Goal: Communication & Community: Answer question/provide support

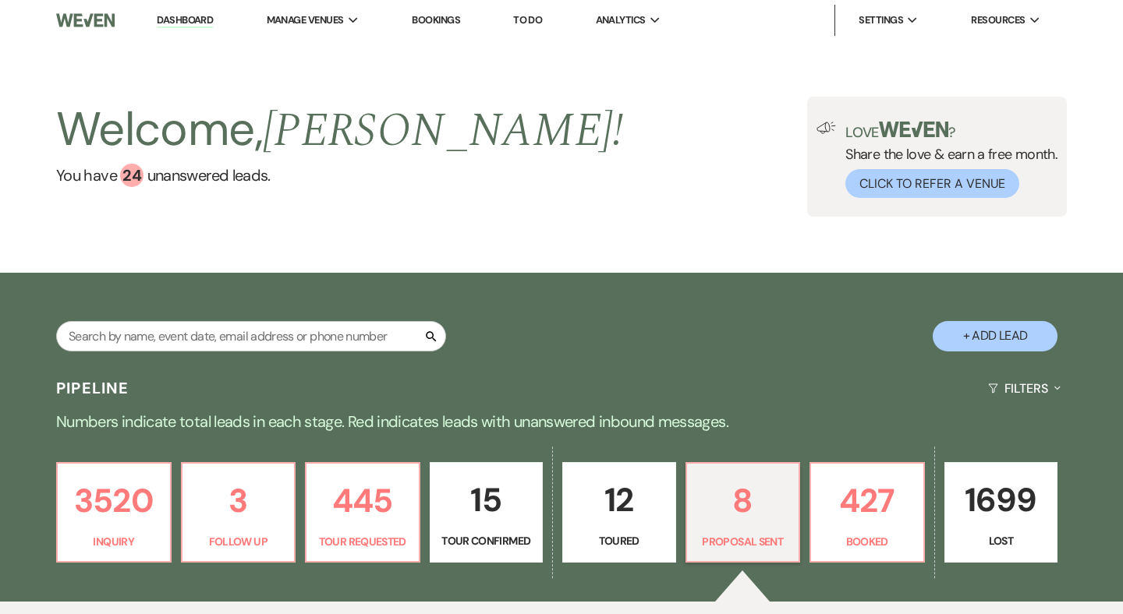
select select "6"
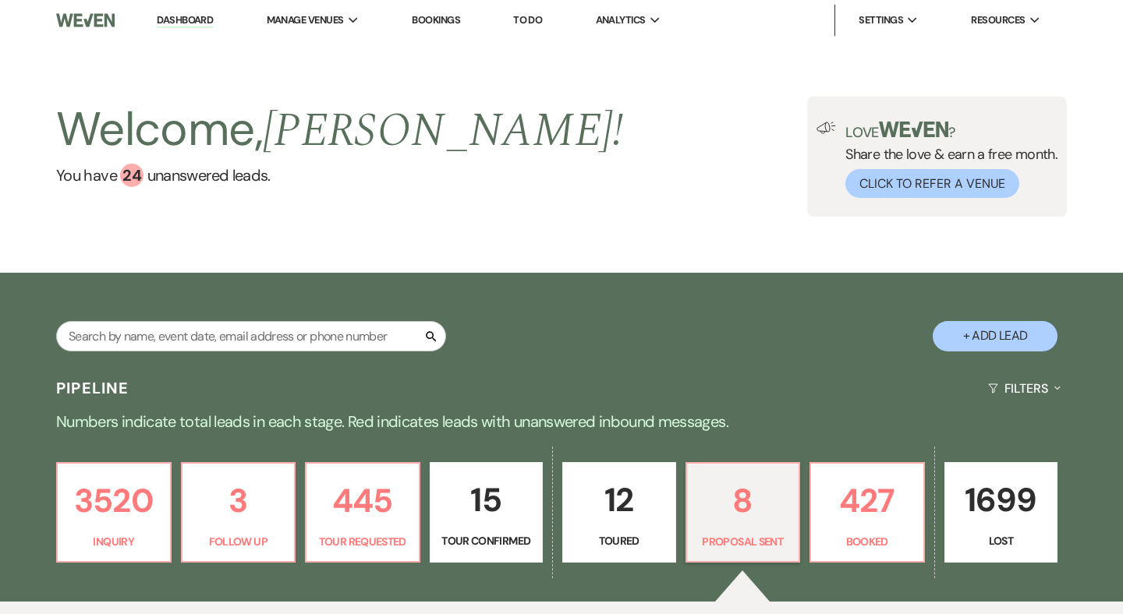
select select "6"
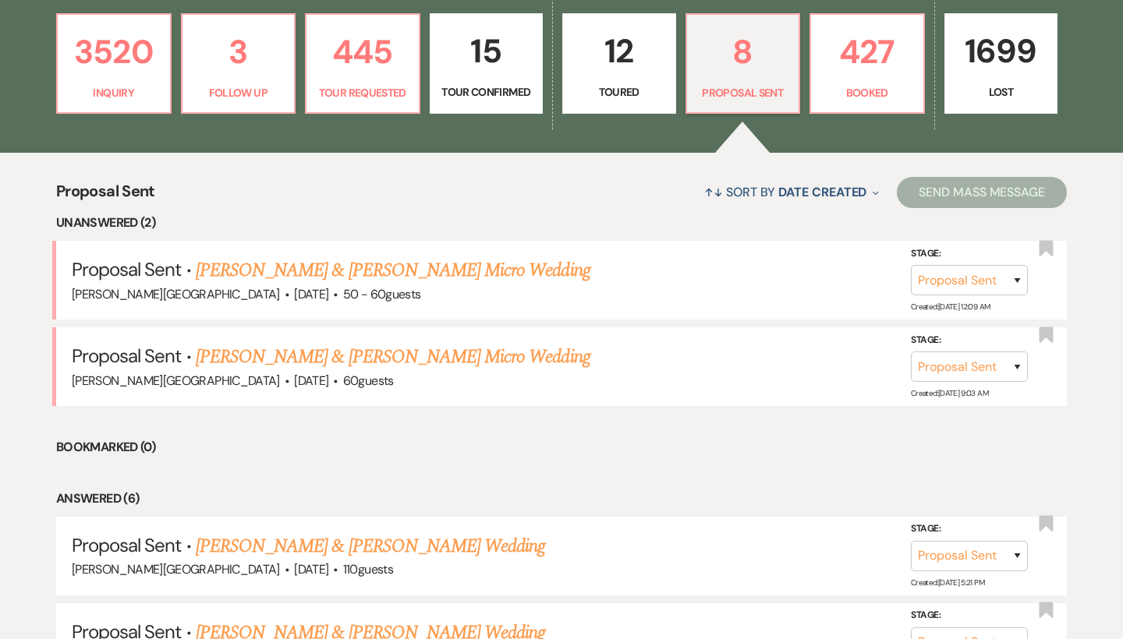
scroll to position [481, 0]
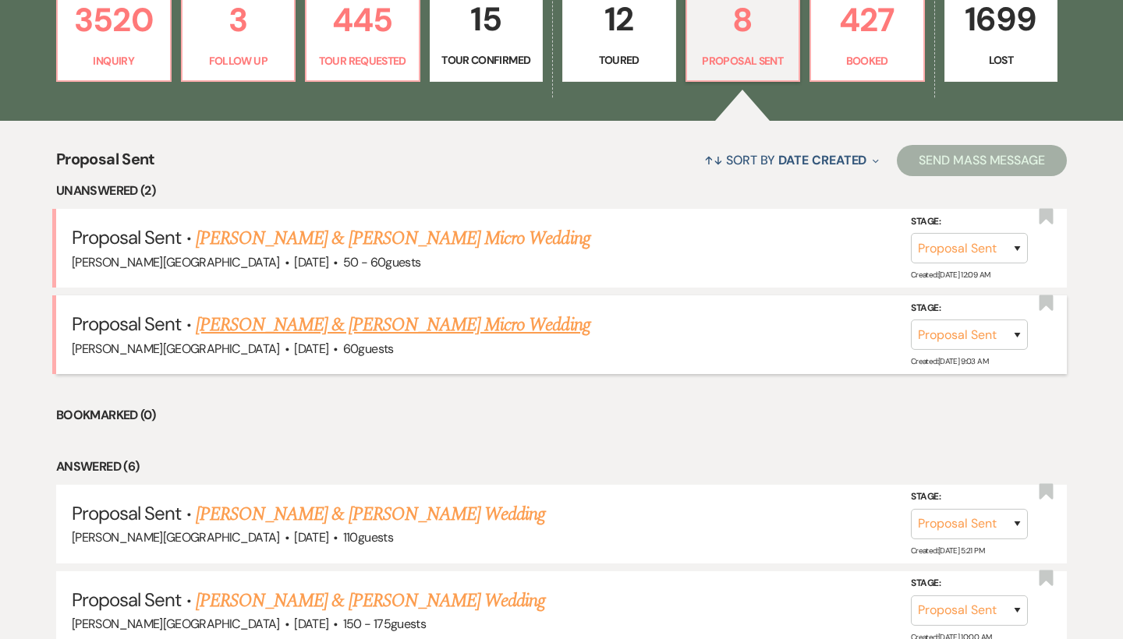
click at [362, 325] on link "[PERSON_NAME] & [PERSON_NAME] Micro Wedding" at bounding box center [393, 325] width 395 height 28
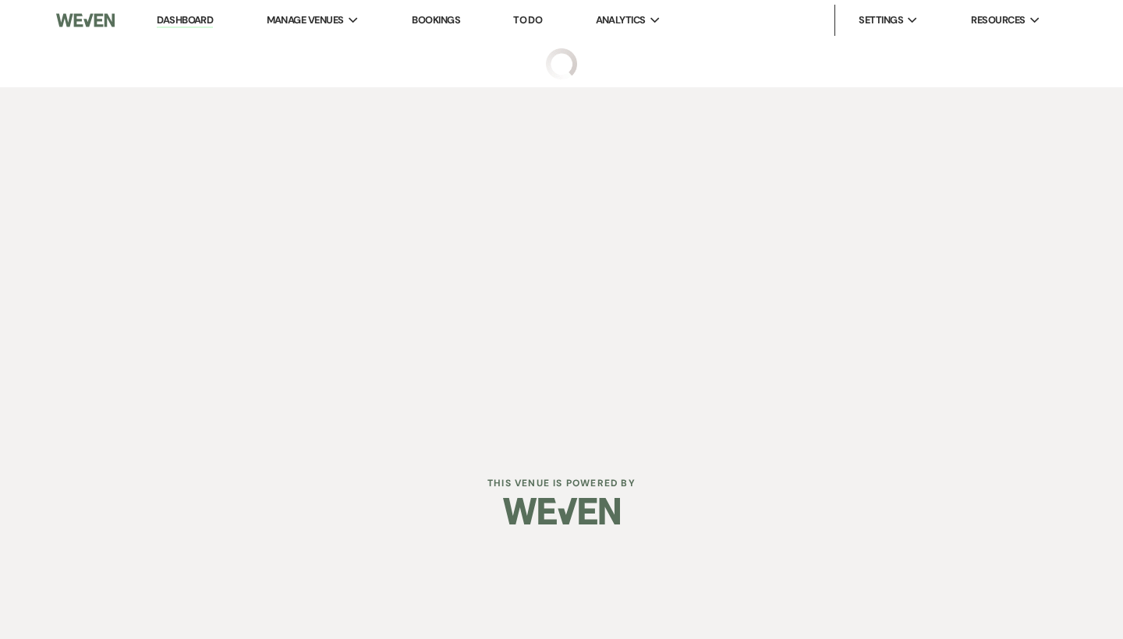
select select "6"
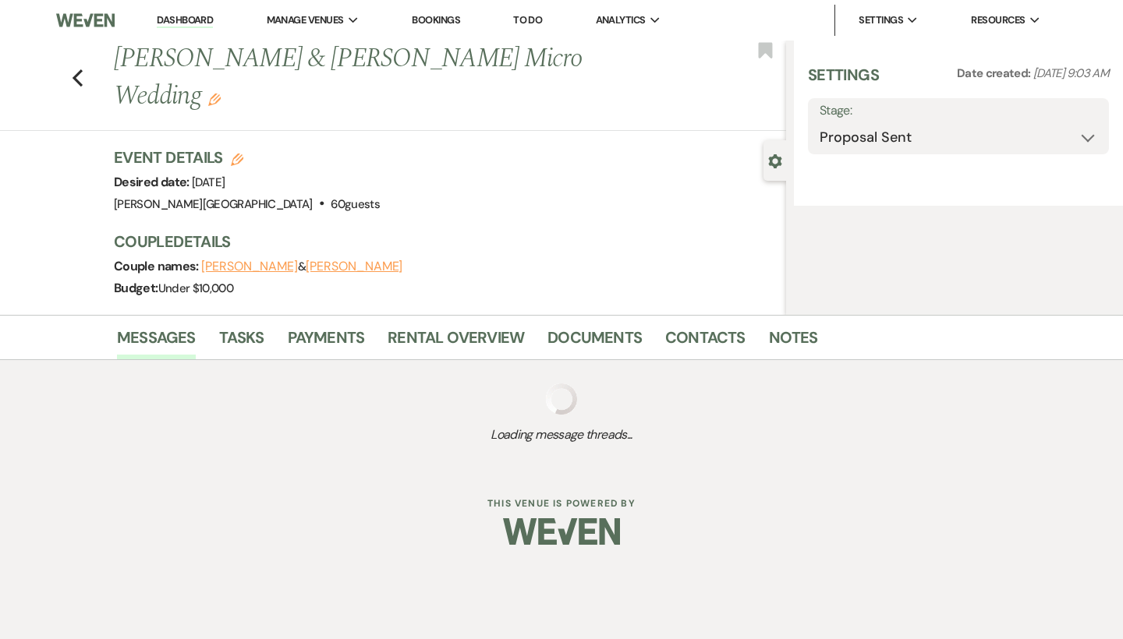
select select "5"
select select "16"
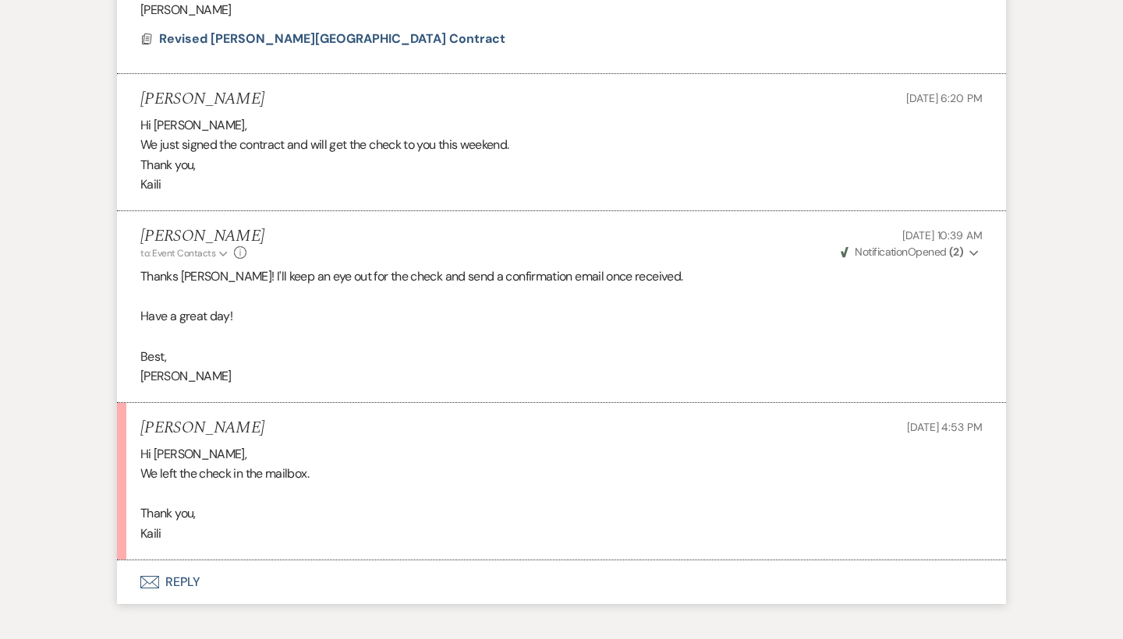
scroll to position [4657, 0]
click at [182, 561] on button "Envelope Reply" at bounding box center [561, 583] width 889 height 44
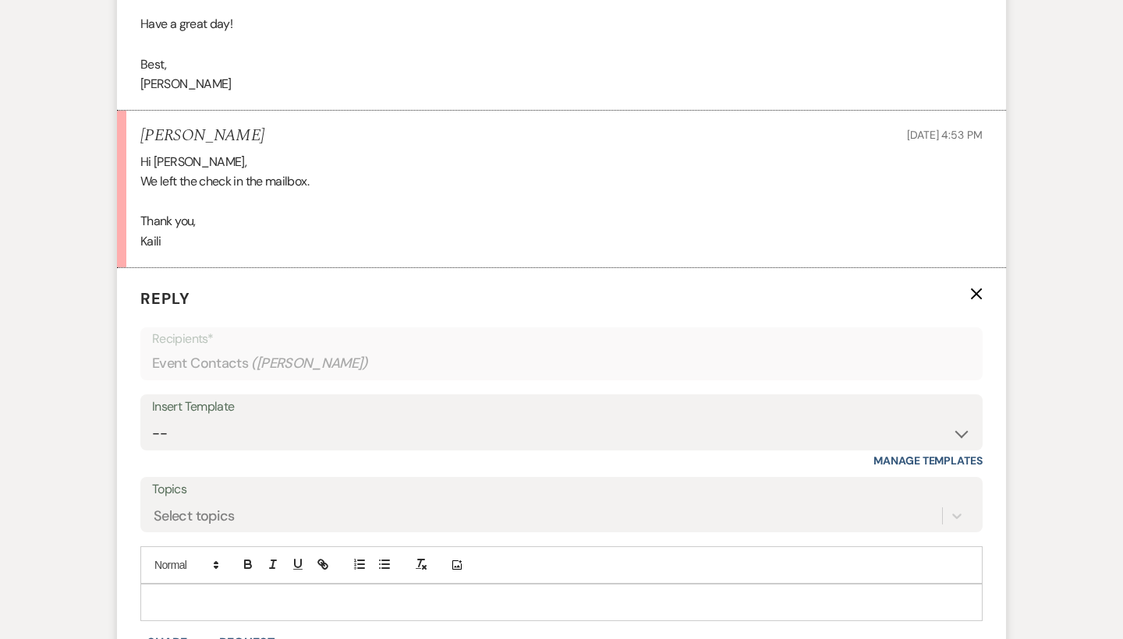
scroll to position [4954, 0]
click at [186, 591] on p at bounding box center [561, 599] width 817 height 17
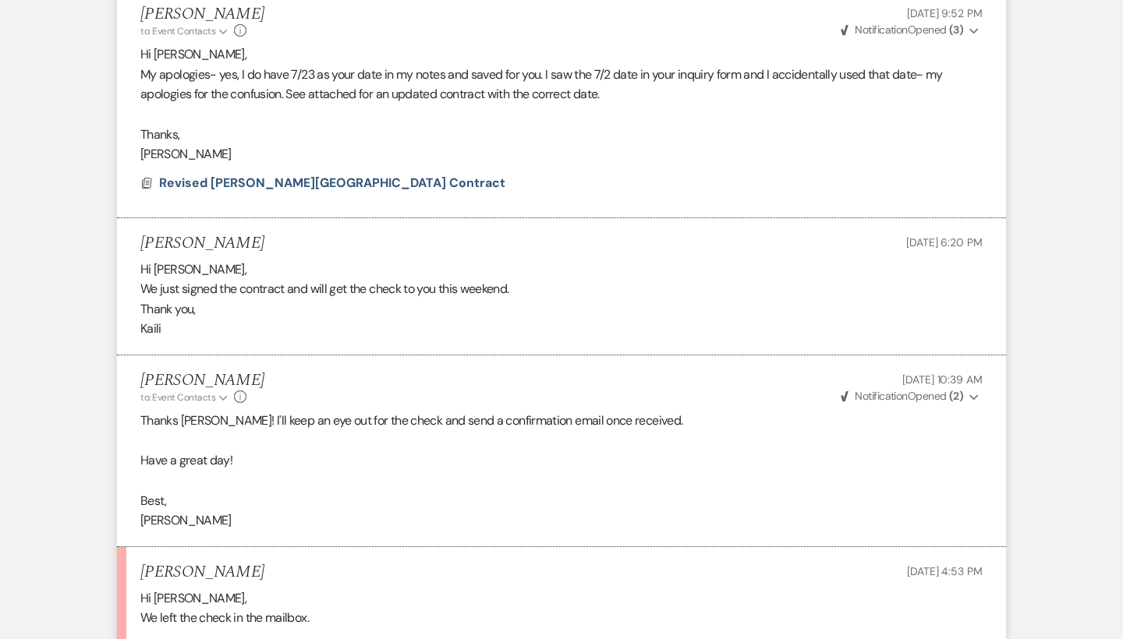
scroll to position [4511, 0]
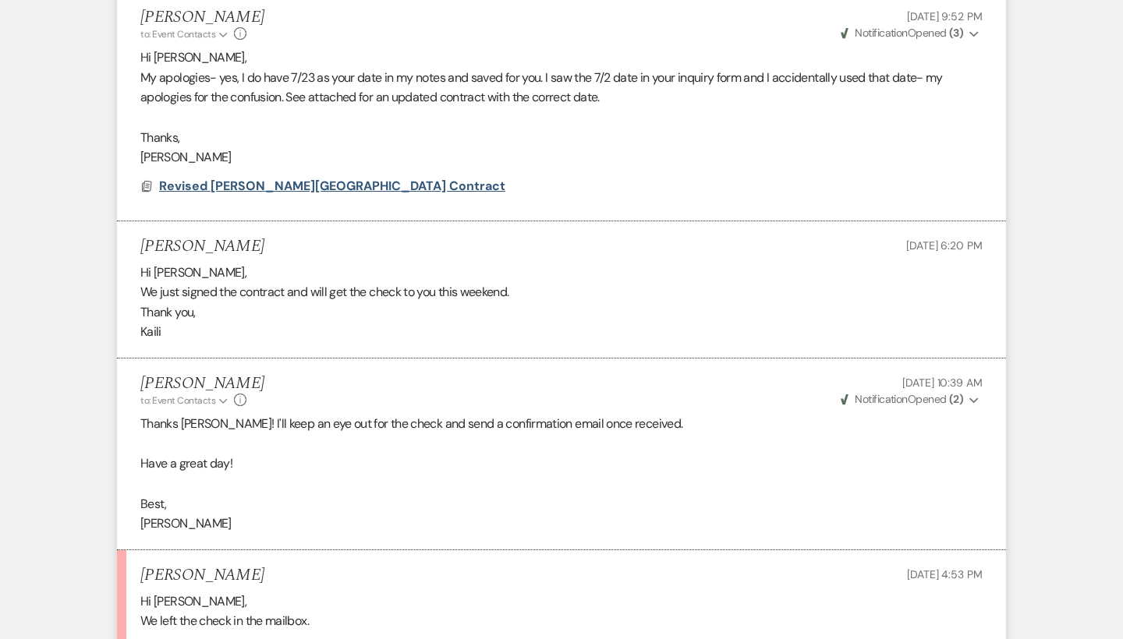
click at [267, 178] on span "Revised [PERSON_NAME][GEOGRAPHIC_DATA] Contract" at bounding box center [332, 186] width 346 height 16
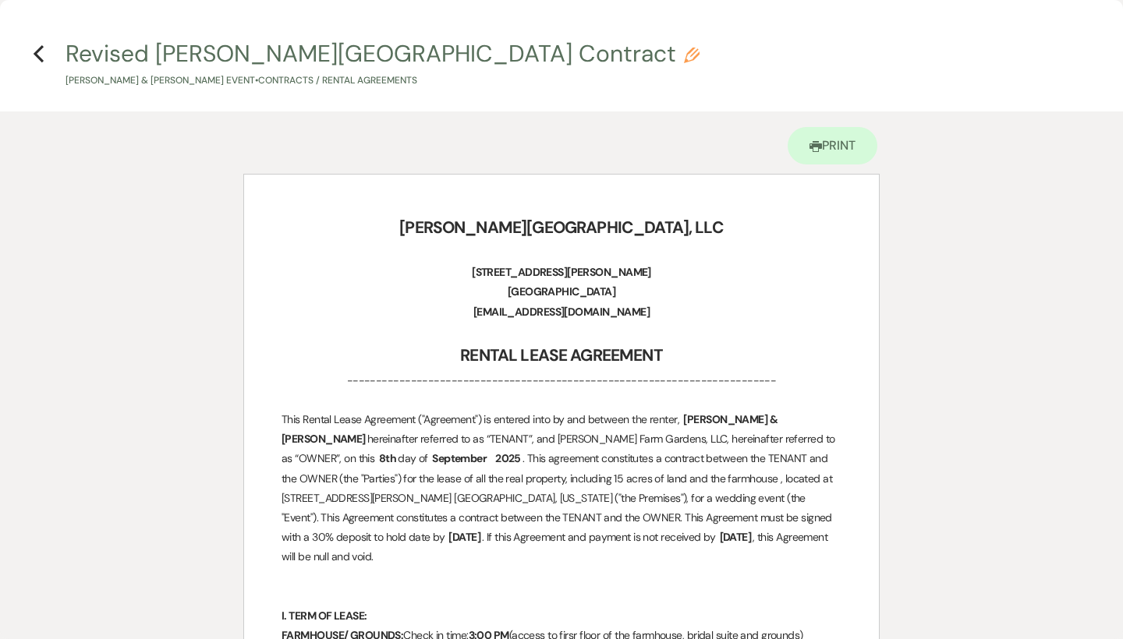
scroll to position [0, 0]
click at [45, 63] on h4 "Previous Revised [PERSON_NAME] Farm Gardens Contract Pencil [PERSON_NAME] & [PE…" at bounding box center [561, 62] width 1123 height 51
click at [37, 58] on icon "Previous" at bounding box center [39, 53] width 12 height 19
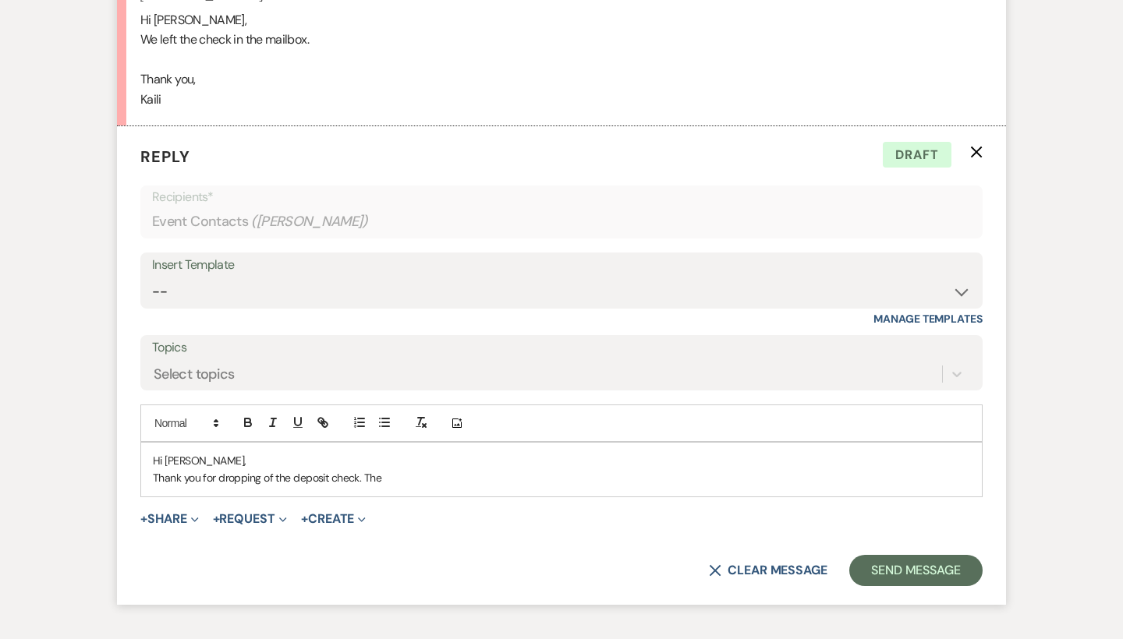
scroll to position [5093, 0]
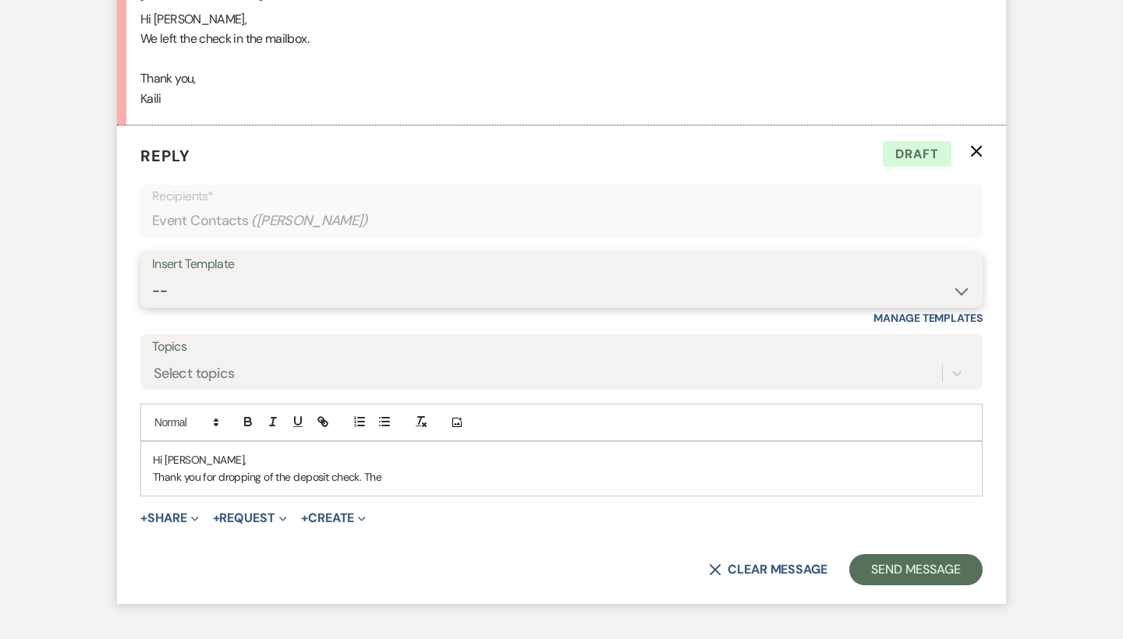
select select "5142"
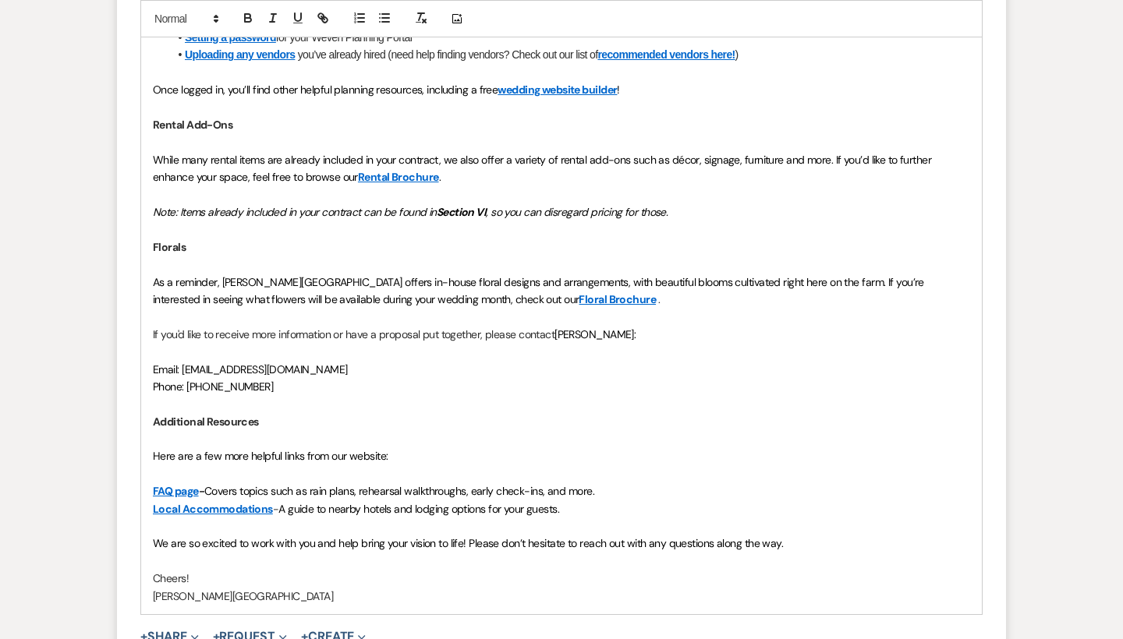
scroll to position [5744, 0]
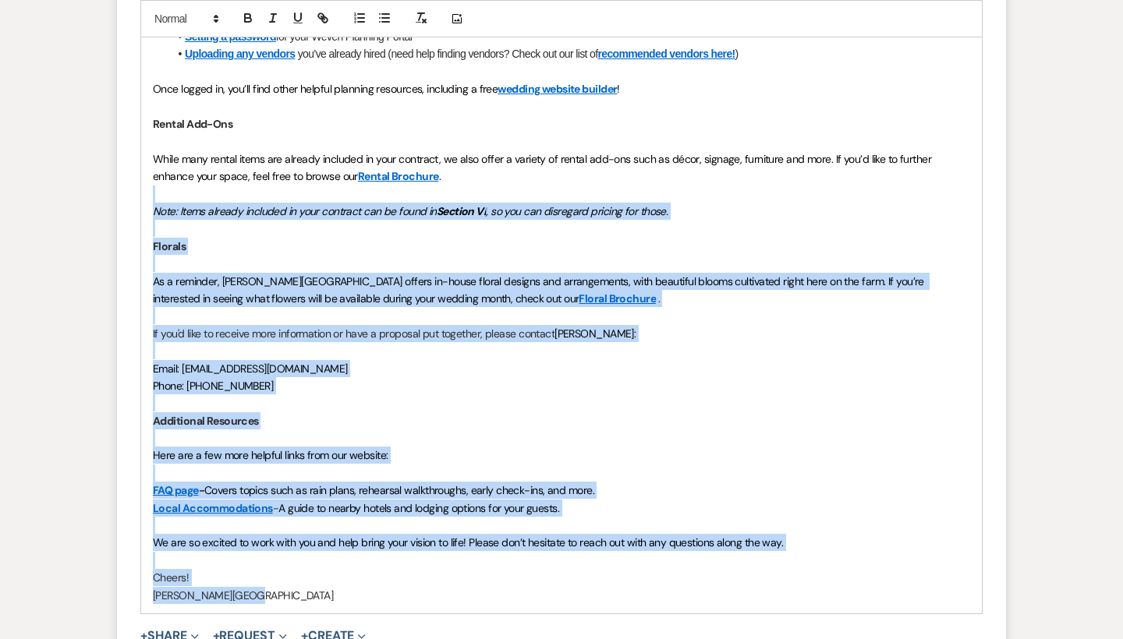
drag, startPoint x: 271, startPoint y: 484, endPoint x: 158, endPoint y: 101, distance: 399.4
click at [158, 101] on div "Hi [PERSON_NAME], Congratulations! We are so excited to host your wedding on [D…" at bounding box center [561, 203] width 841 height 822
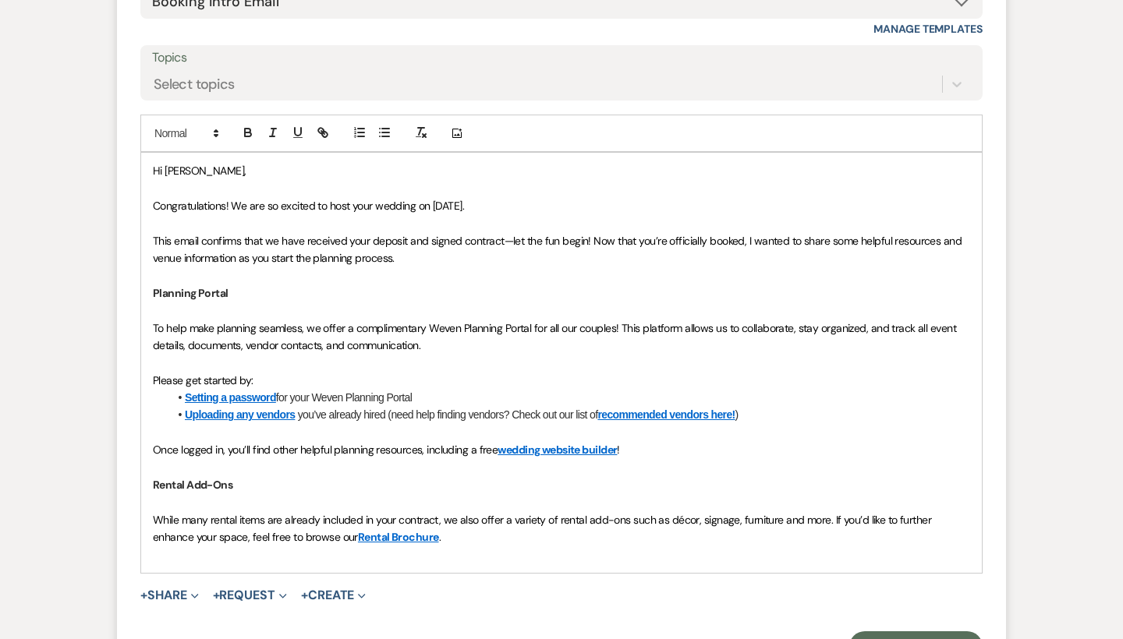
scroll to position [5381, 0]
drag, startPoint x: 425, startPoint y: 441, endPoint x: 168, endPoint y: 99, distance: 428.2
click at [168, 154] on div "Hi [PERSON_NAME], Congratulations! We are so excited to host your wedding on [D…" at bounding box center [561, 364] width 841 height 420
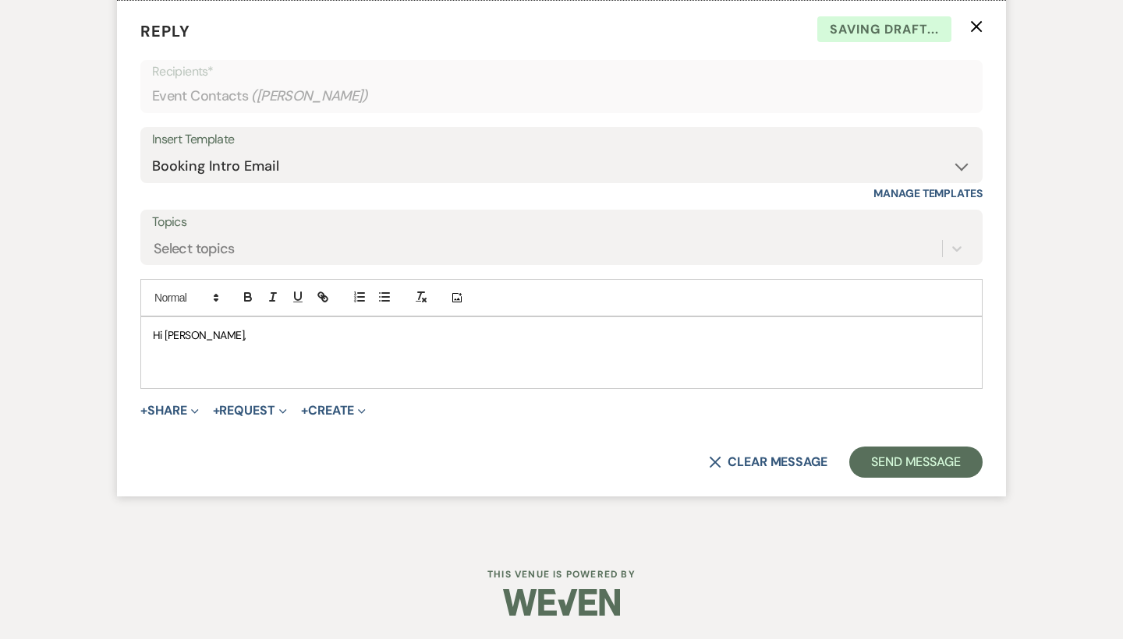
scroll to position [5125, 0]
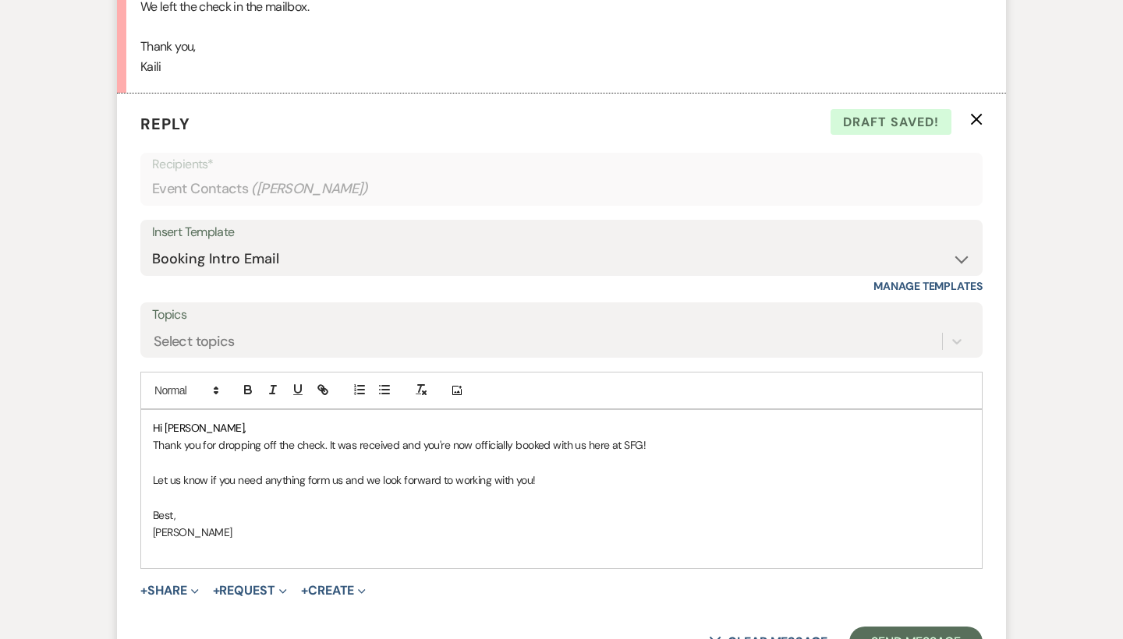
click at [639, 437] on p "Thank you for dropping off the check. It was received and you're now officially…" at bounding box center [561, 445] width 817 height 17
click at [744, 437] on p "Thank you for dropping off the check. It was received and you're now officially…" at bounding box center [561, 445] width 817 height 17
click at [342, 472] on p "Let us know if you need anything form us and we look forward to working with yo…" at bounding box center [561, 480] width 817 height 17
drag, startPoint x: 565, startPoint y: 388, endPoint x: 551, endPoint y: 388, distance: 14.0
click at [551, 472] on p "Let us know if you need anything from us as you begin to plan out your ceremony…" at bounding box center [561, 480] width 817 height 17
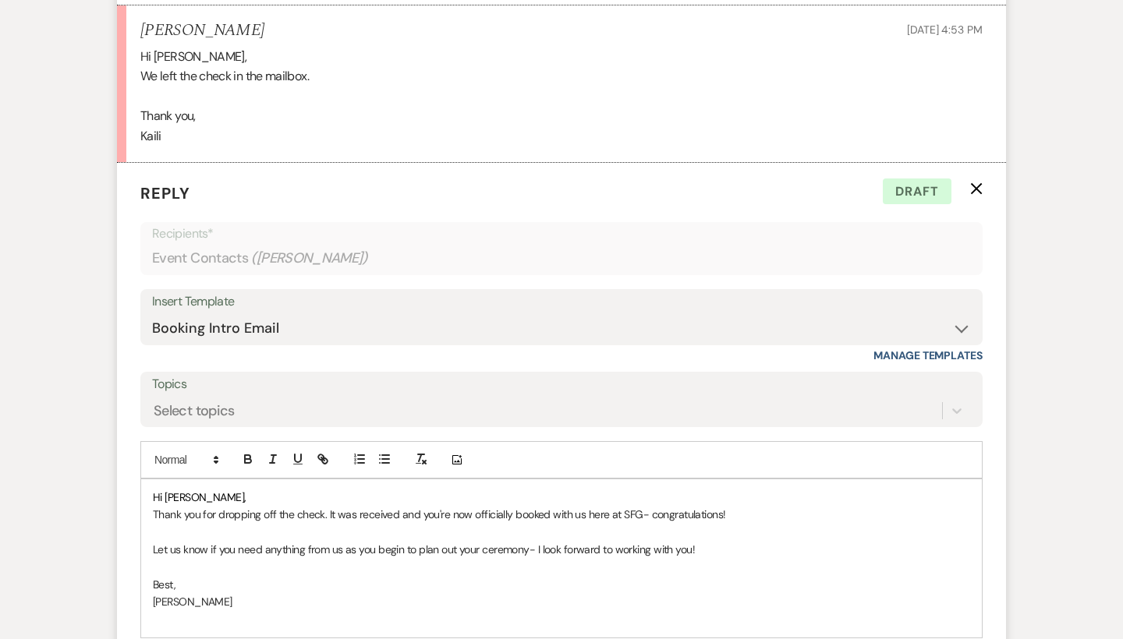
scroll to position [5056, 0]
click at [200, 611] on p at bounding box center [561, 619] width 817 height 17
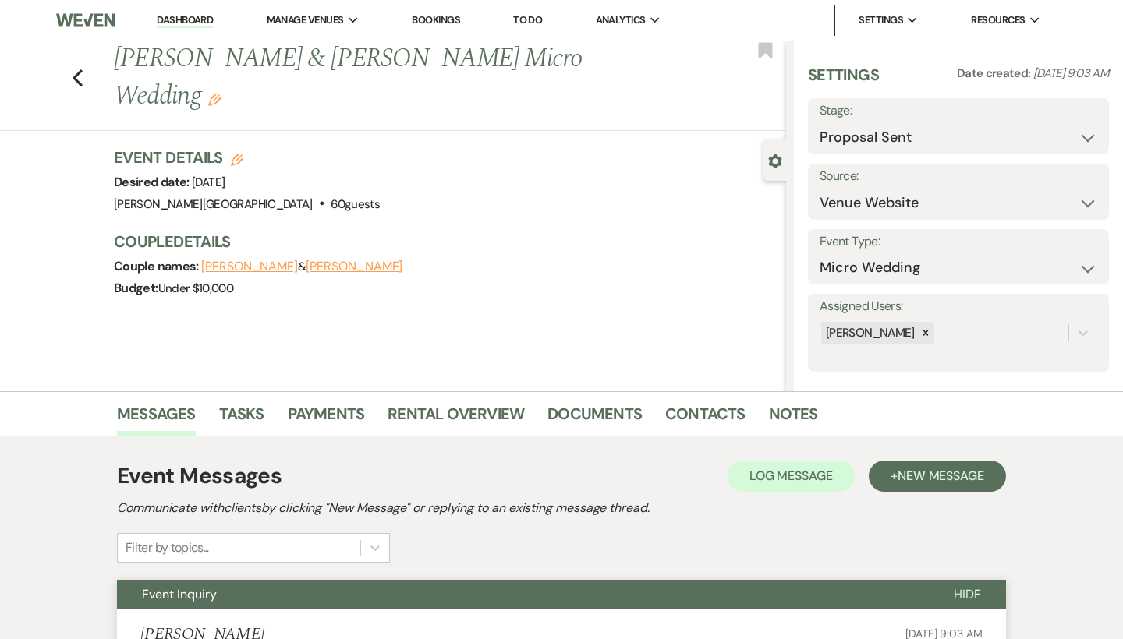
scroll to position [0, 0]
select select "7"
click at [1074, 124] on button "Save" at bounding box center [1078, 126] width 62 height 31
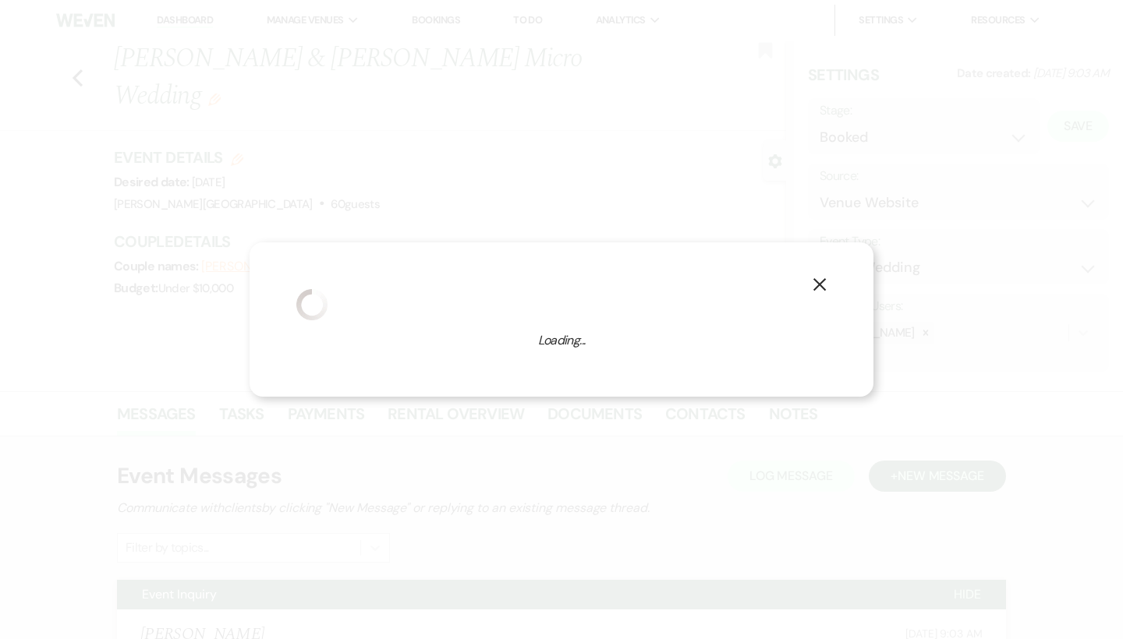
select select "16"
select select "84"
select select "false"
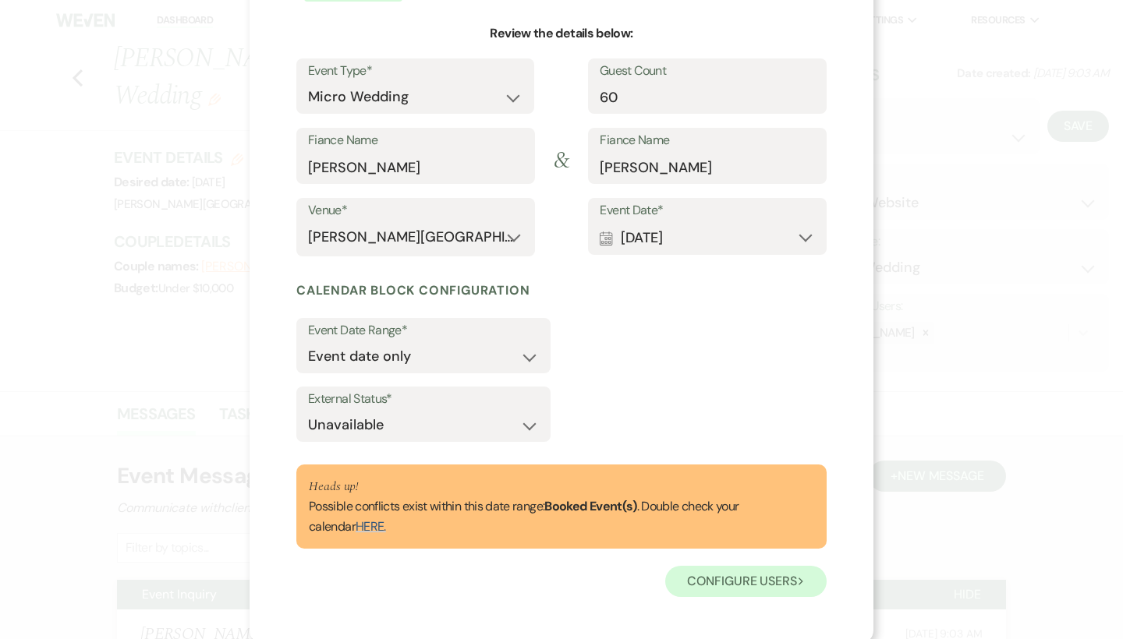
click at [694, 575] on button "Configure users Next" at bounding box center [745, 581] width 161 height 31
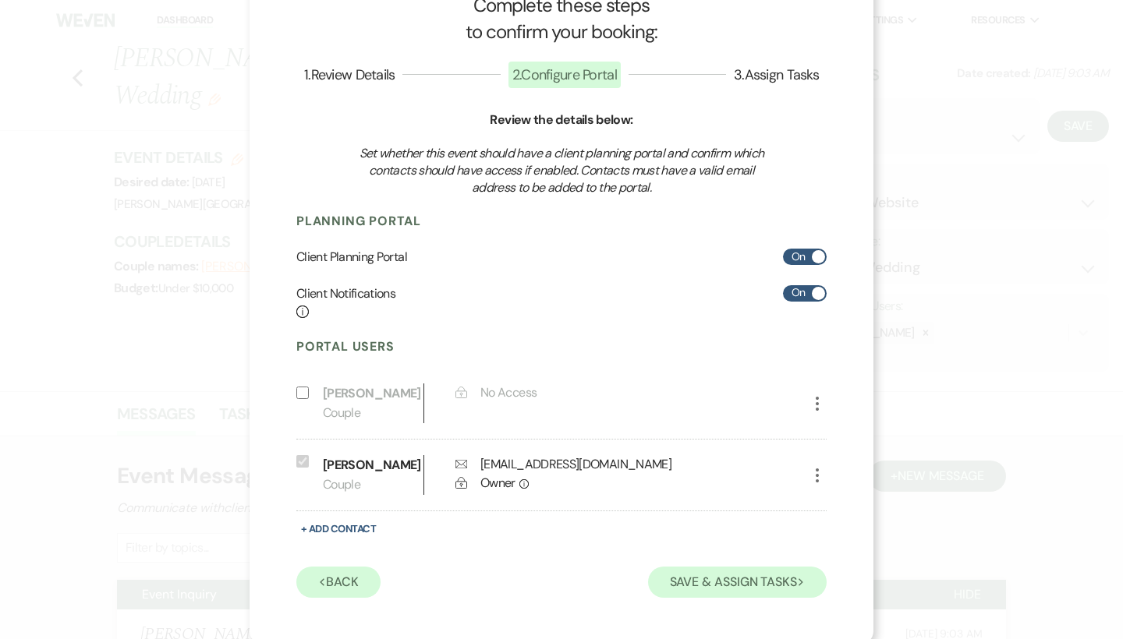
click at [699, 567] on button "Save & Assign Tasks Next" at bounding box center [737, 582] width 179 height 31
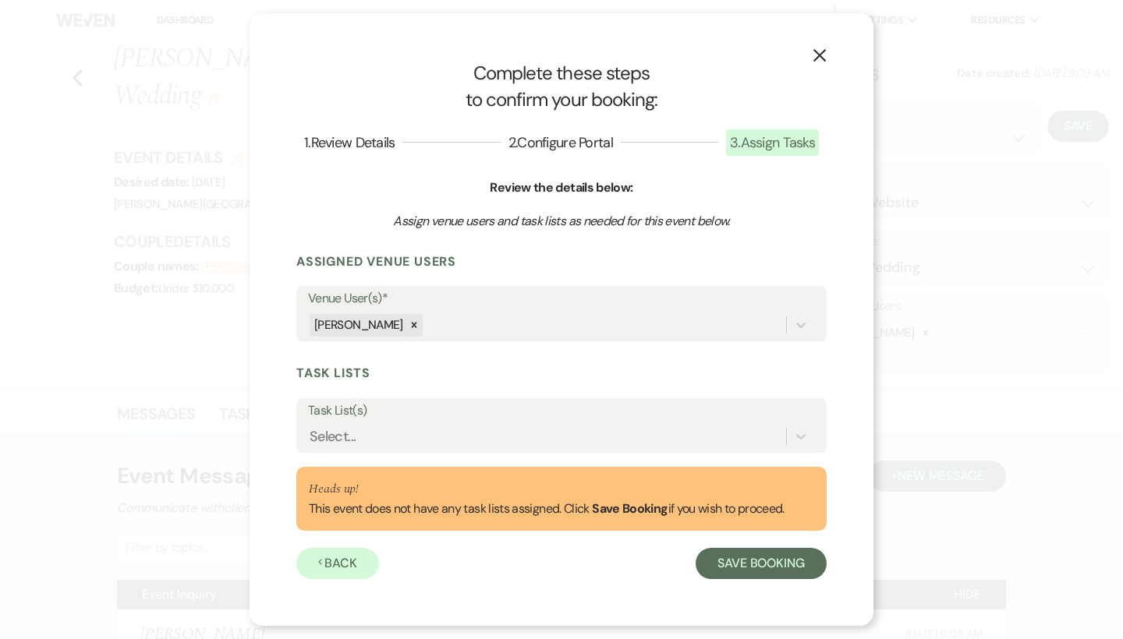
scroll to position [0, 0]
click at [728, 573] on button "Save Booking" at bounding box center [761, 563] width 131 height 31
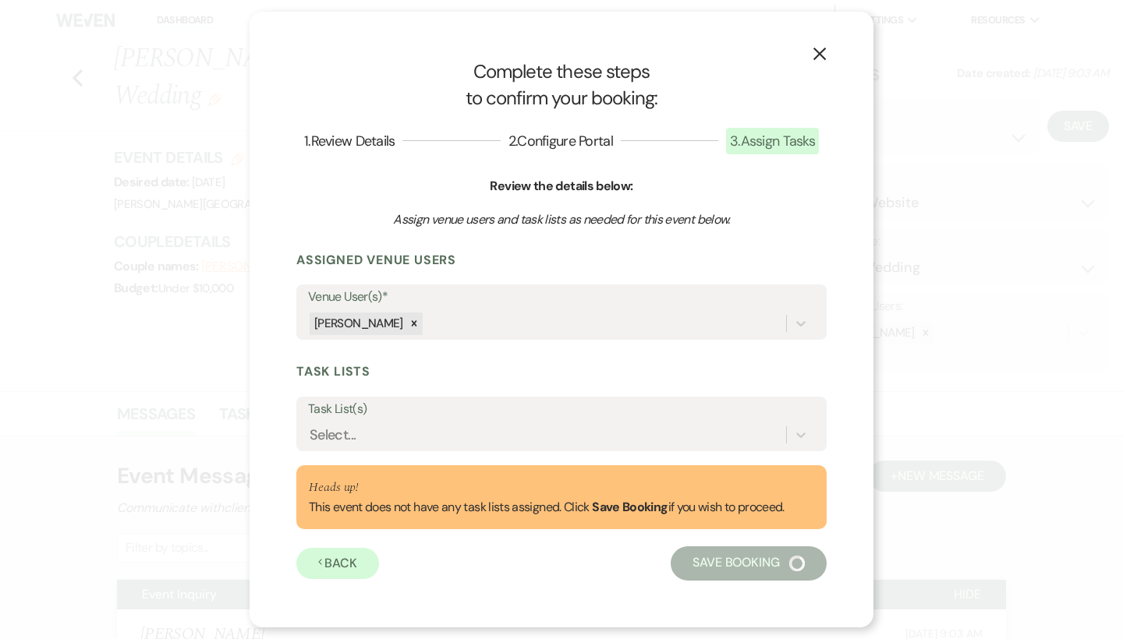
select select "14"
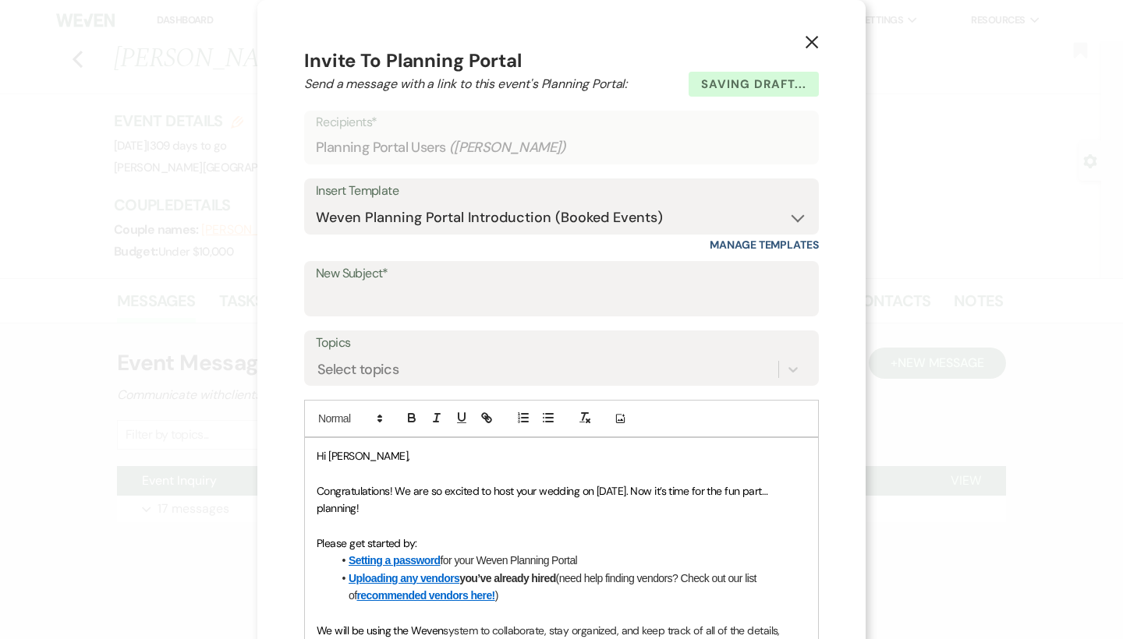
click at [815, 41] on icon "X" at bounding box center [812, 42] width 14 height 14
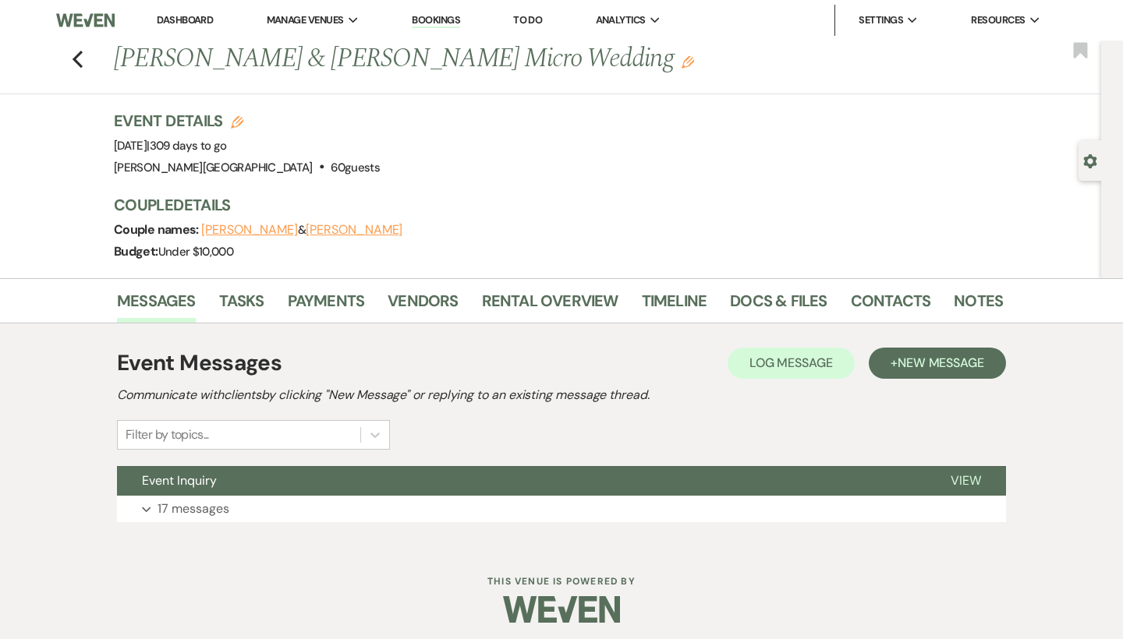
click at [179, 17] on link "Dashboard" at bounding box center [185, 19] width 56 height 13
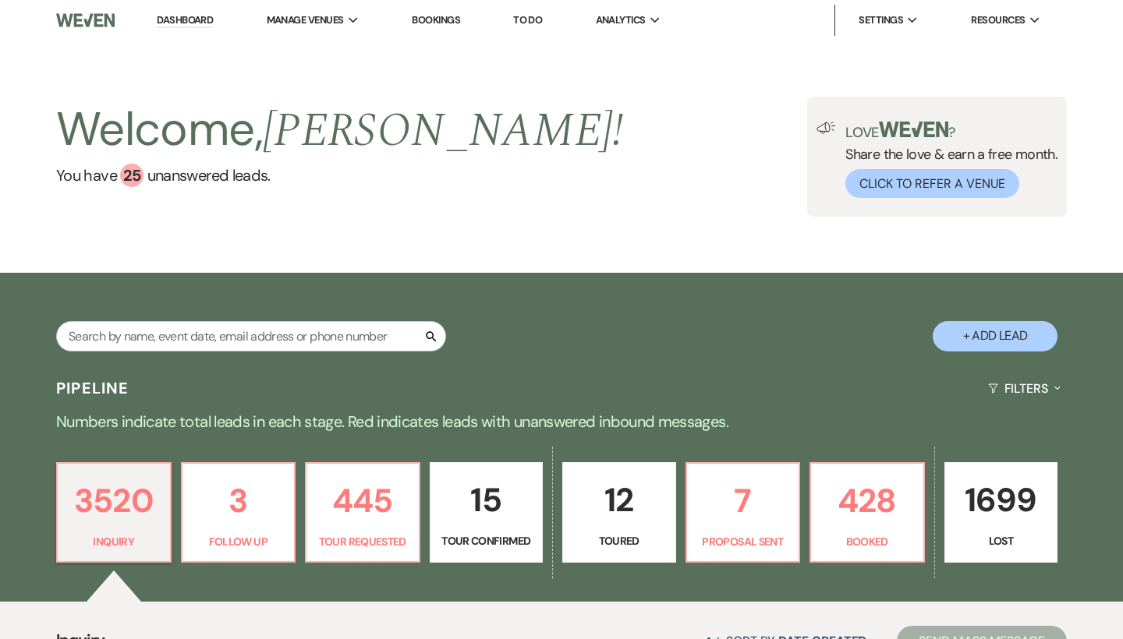
scroll to position [104, 0]
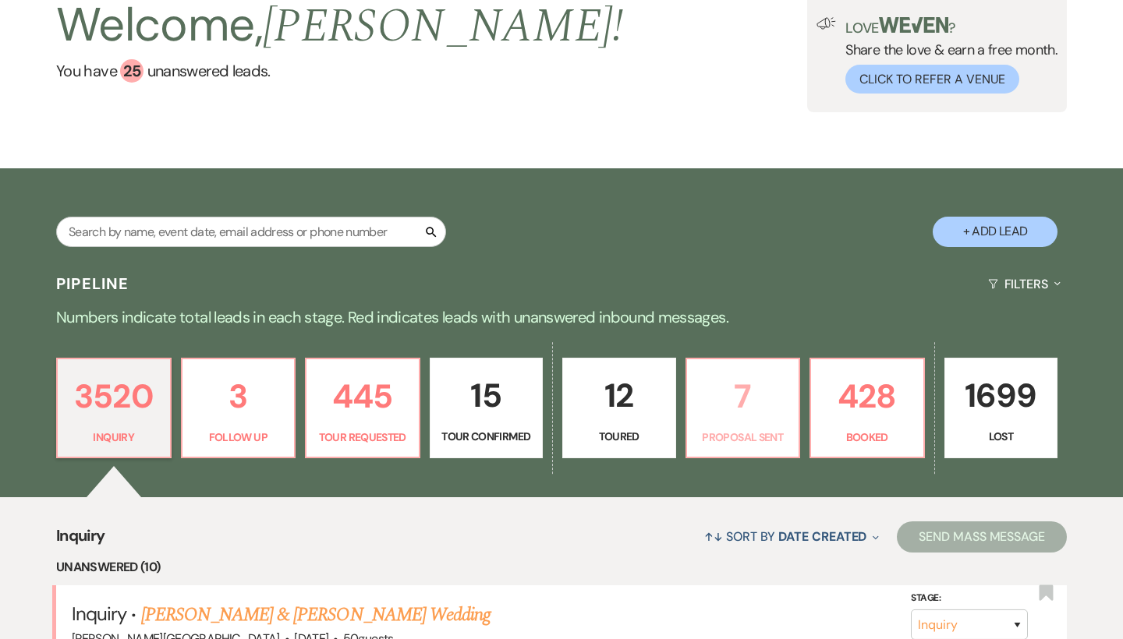
click at [732, 385] on p "7" at bounding box center [743, 396] width 94 height 52
select select "6"
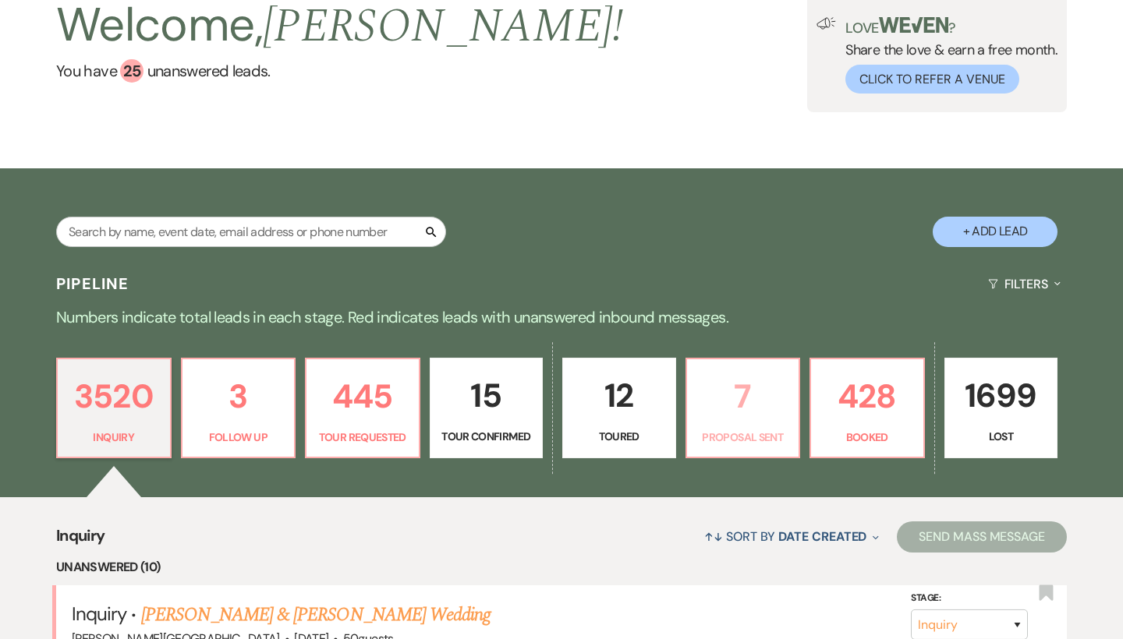
select select "6"
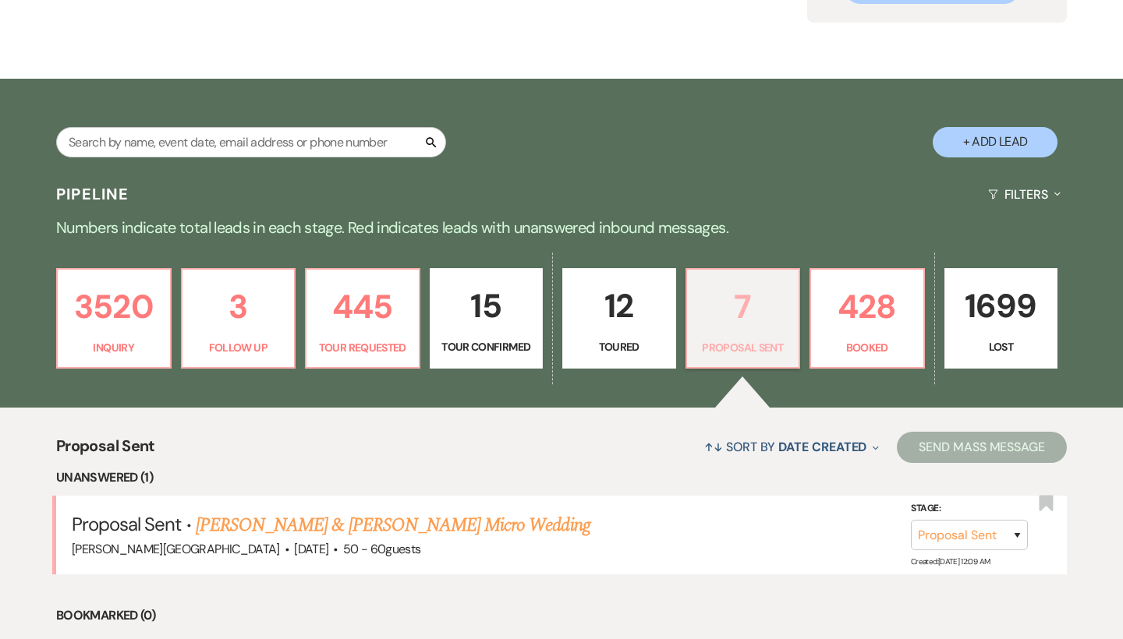
scroll to position [248, 0]
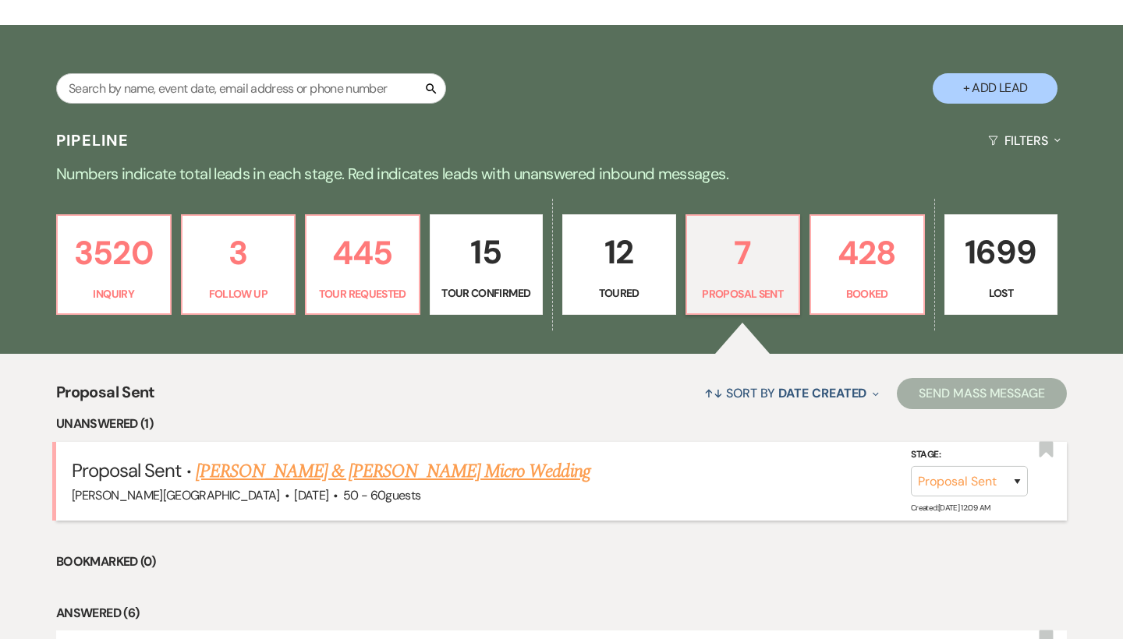
click at [510, 472] on link "[PERSON_NAME] & [PERSON_NAME] Micro Wedding" at bounding box center [393, 472] width 395 height 28
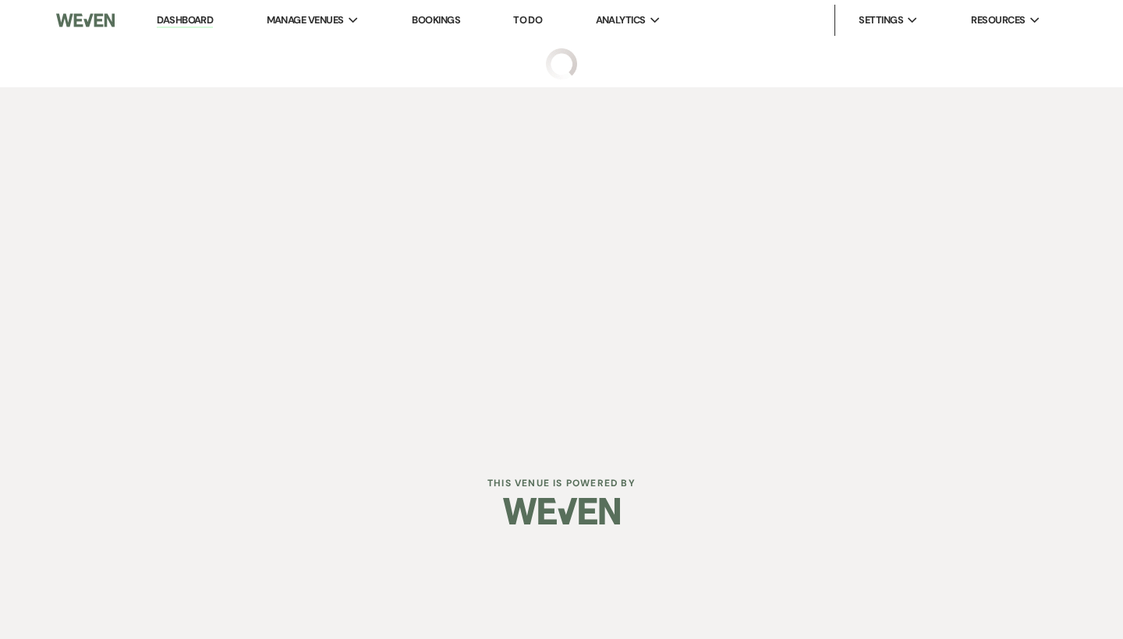
select select "6"
select select "5"
select select "16"
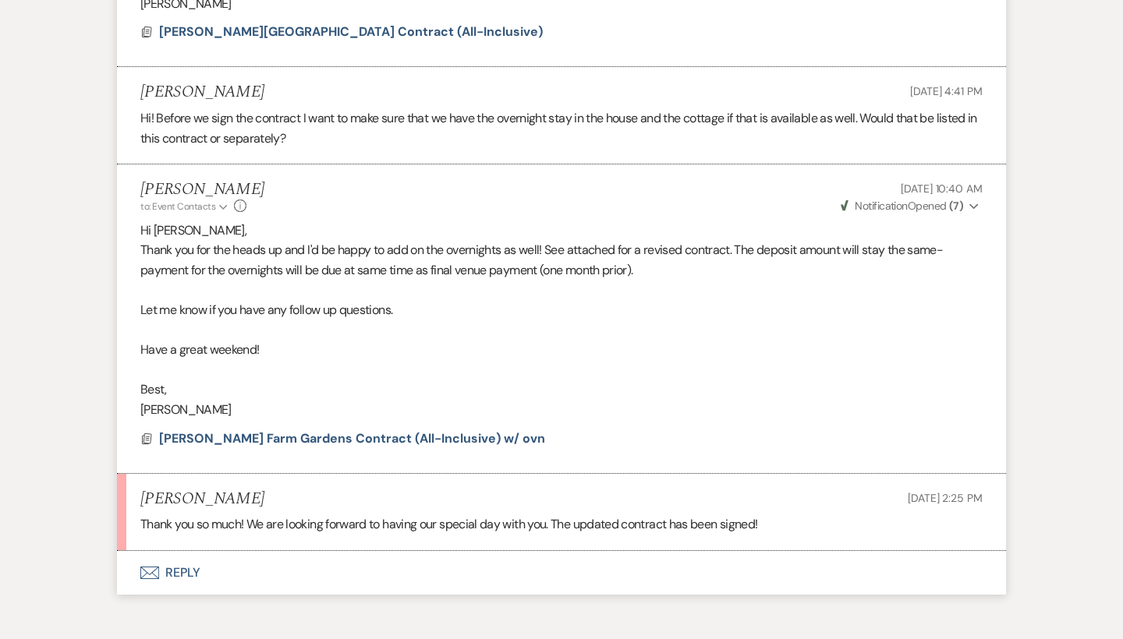
scroll to position [3284, 0]
click at [400, 431] on span "[PERSON_NAME] Farm Gardens Contract (All-Inclusive) w/ ovn" at bounding box center [352, 439] width 386 height 16
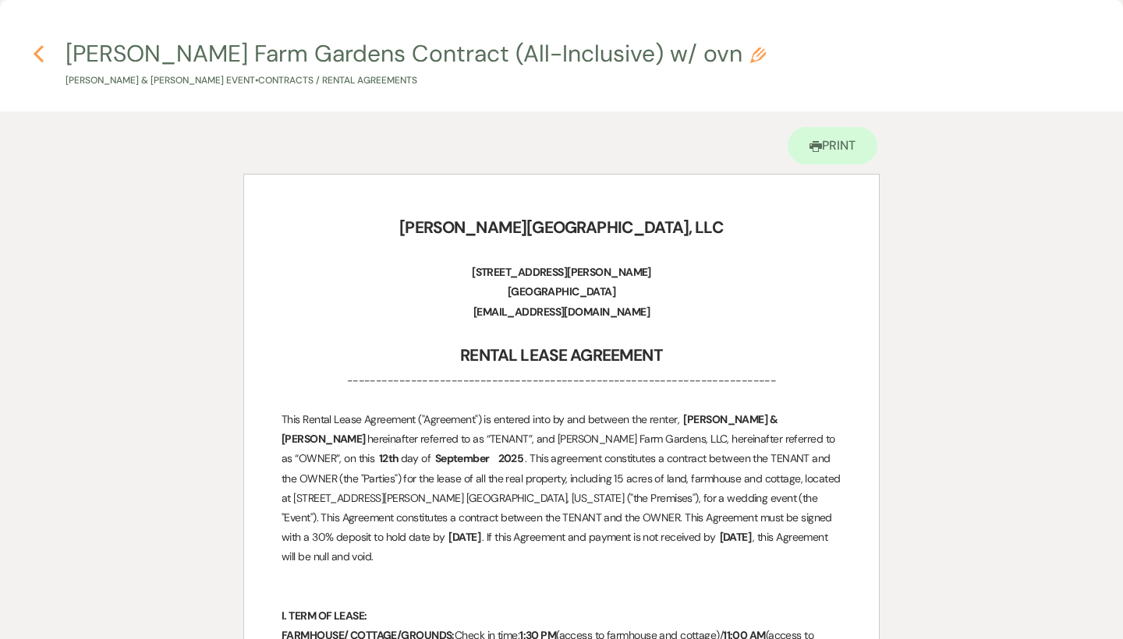
click at [41, 55] on icon "Previous" at bounding box center [39, 53] width 12 height 19
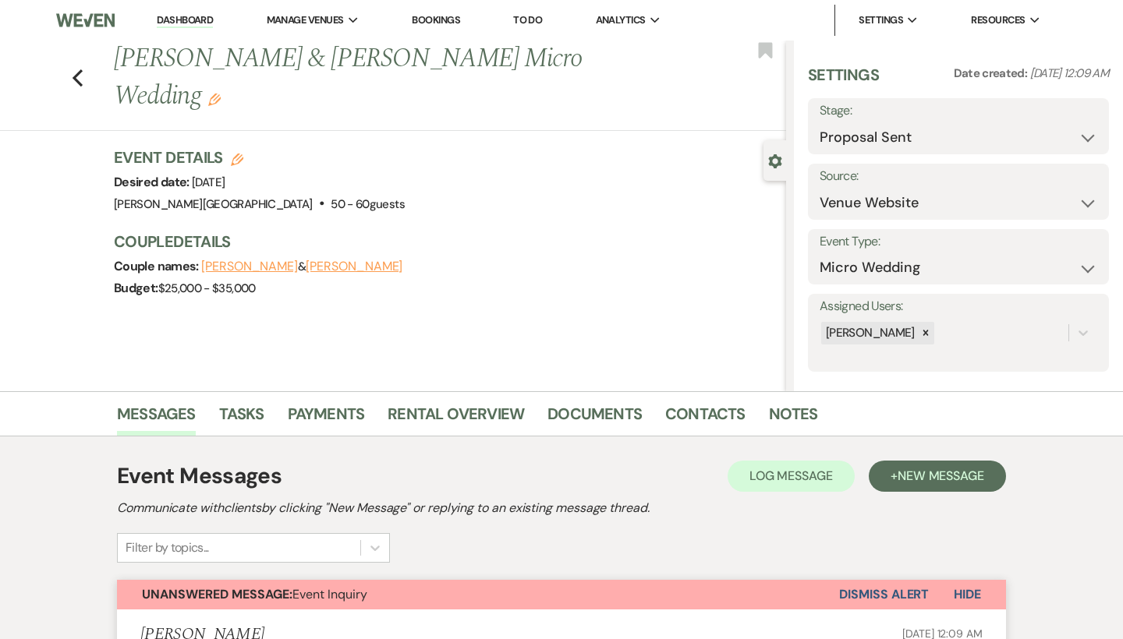
scroll to position [0, 0]
click at [77, 69] on use "button" at bounding box center [78, 77] width 10 height 17
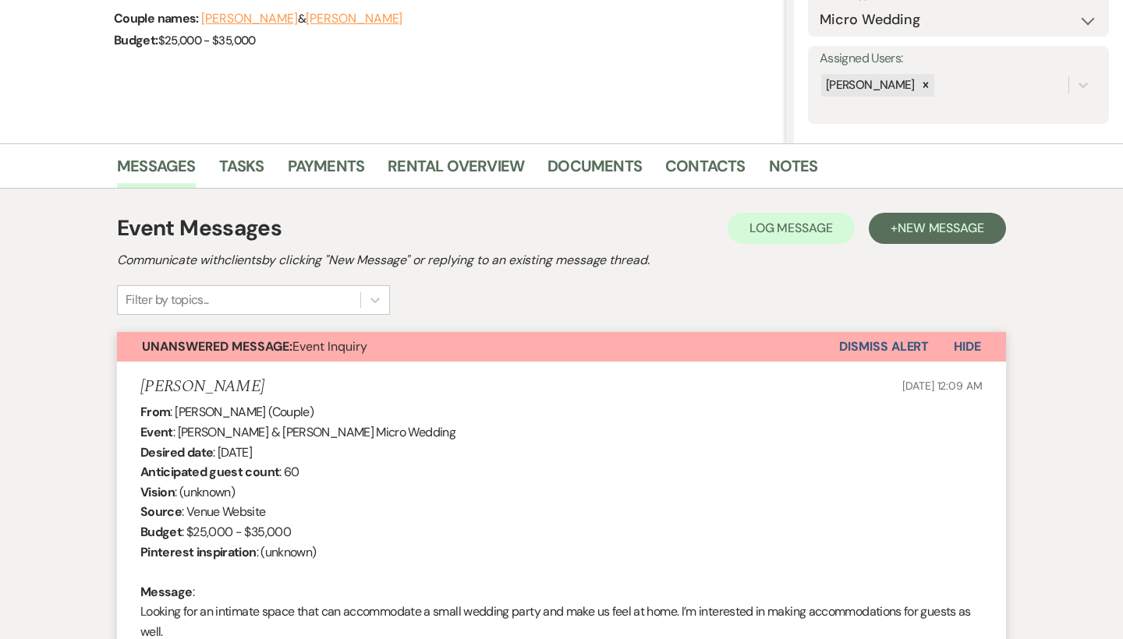
select select "6"
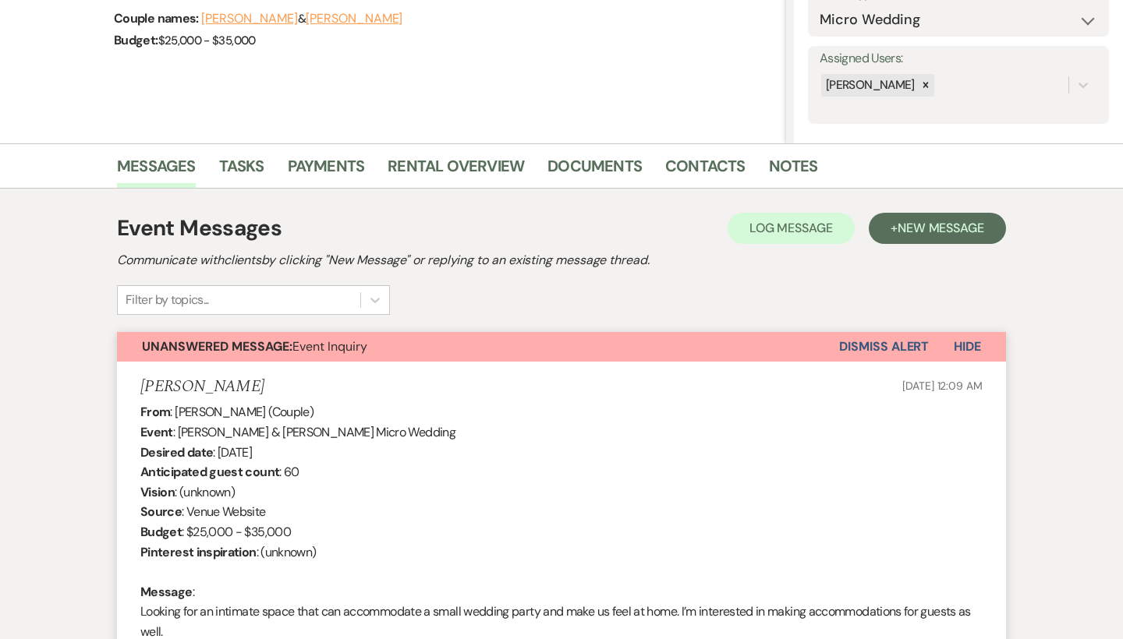
select select "6"
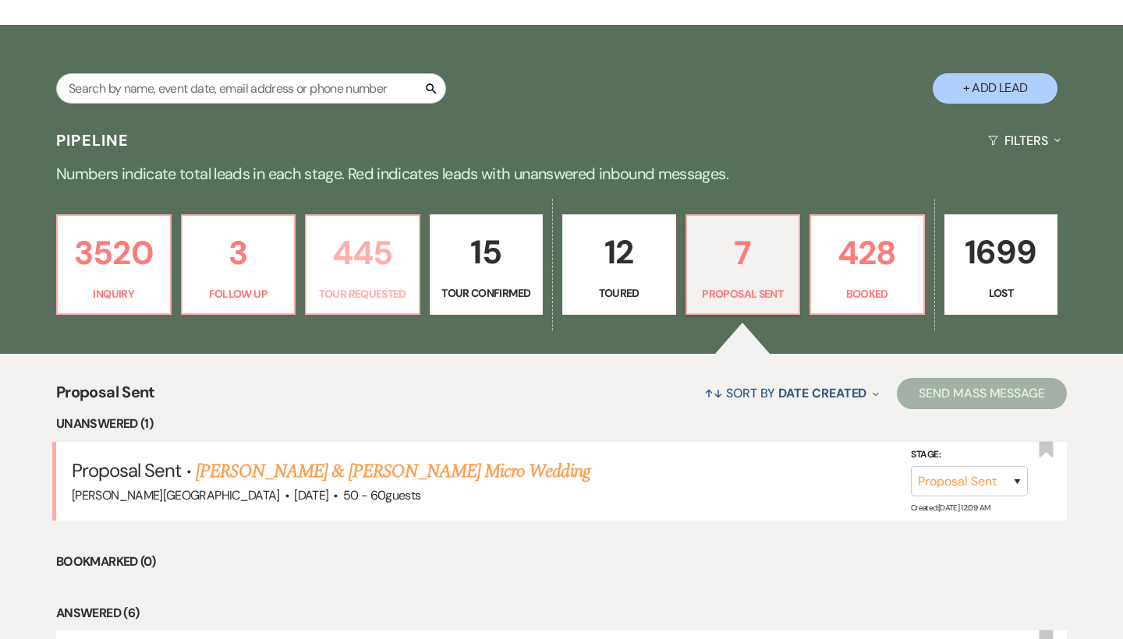
click at [393, 254] on p "445" at bounding box center [363, 253] width 94 height 52
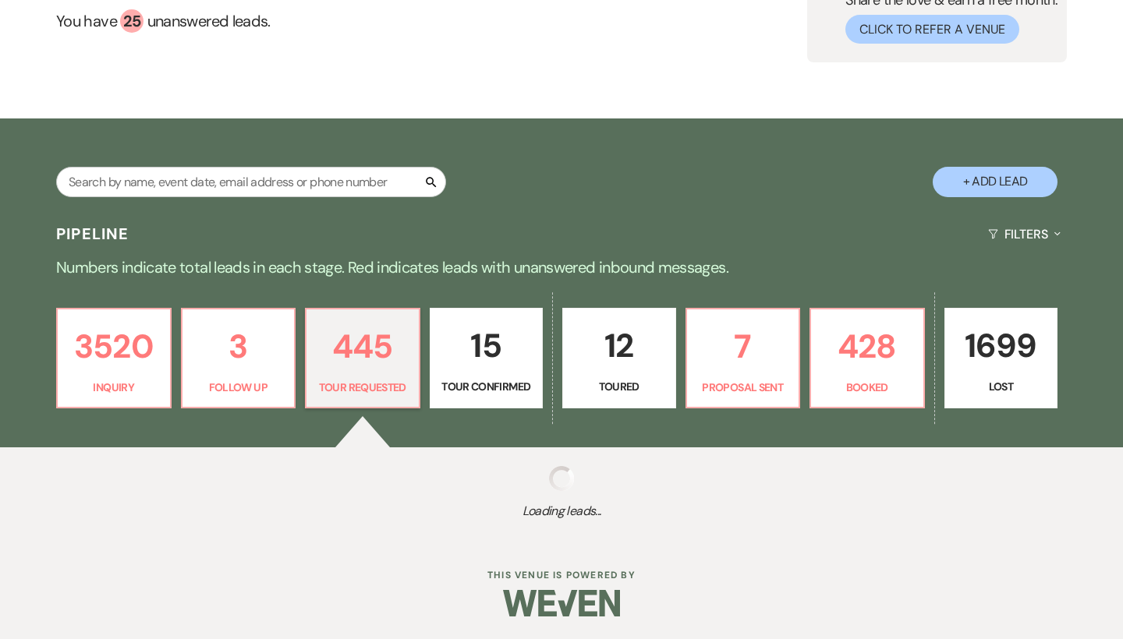
select select "2"
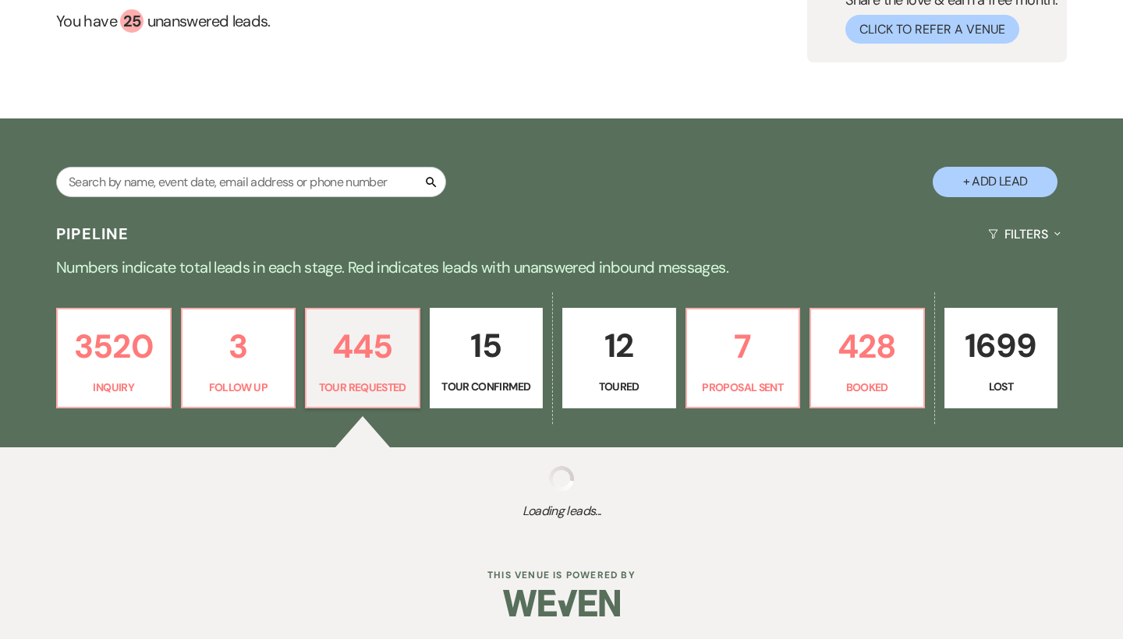
select select "2"
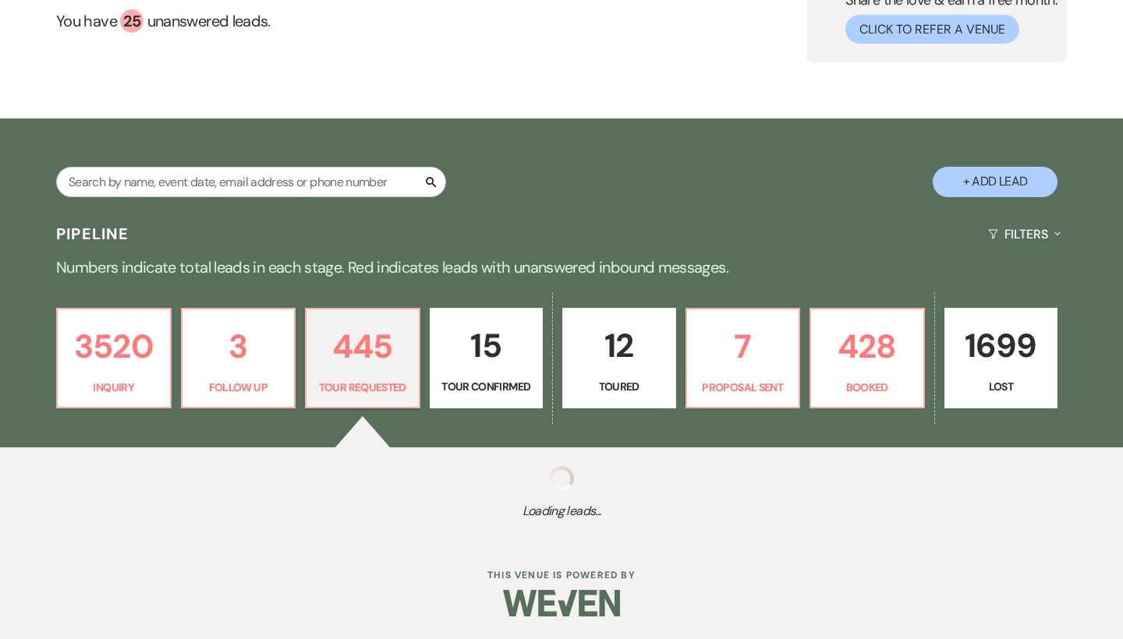
select select "2"
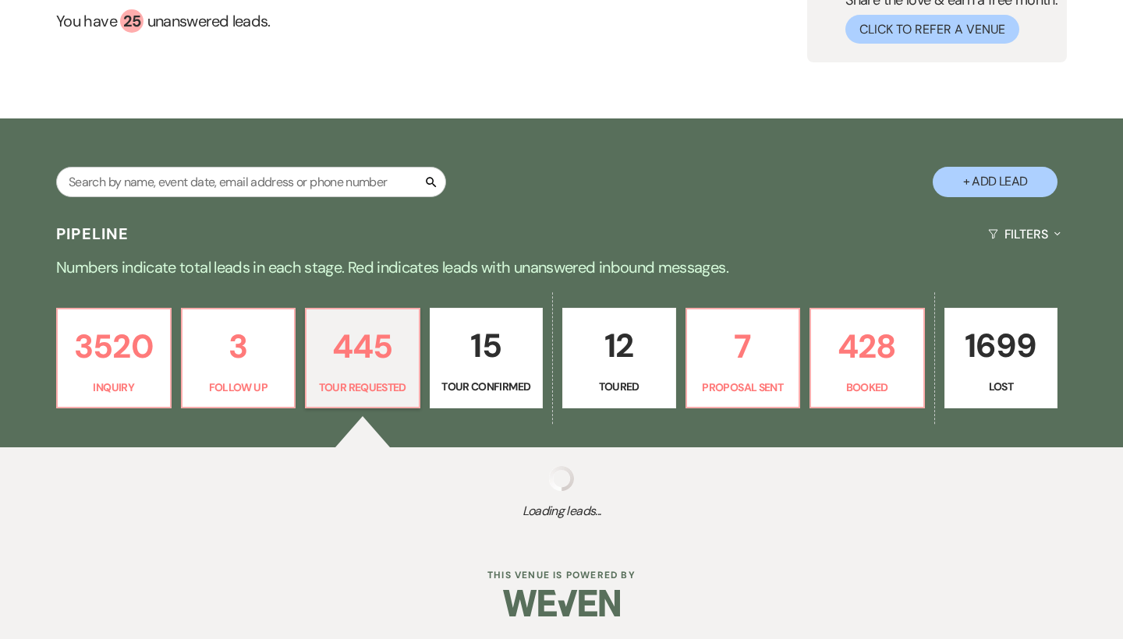
select select "2"
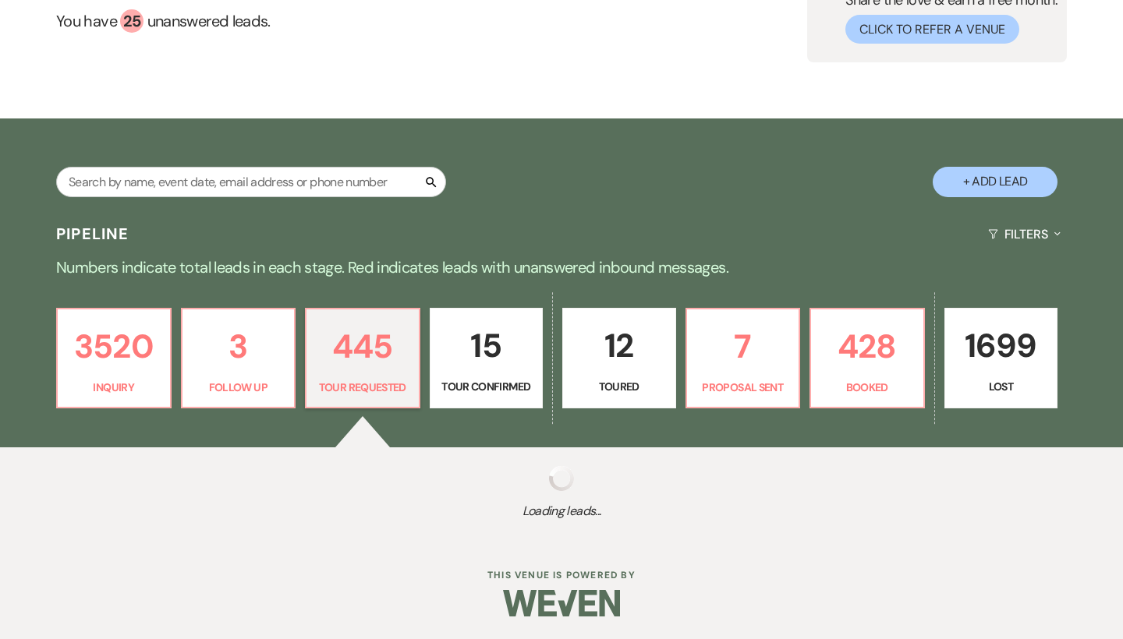
select select "2"
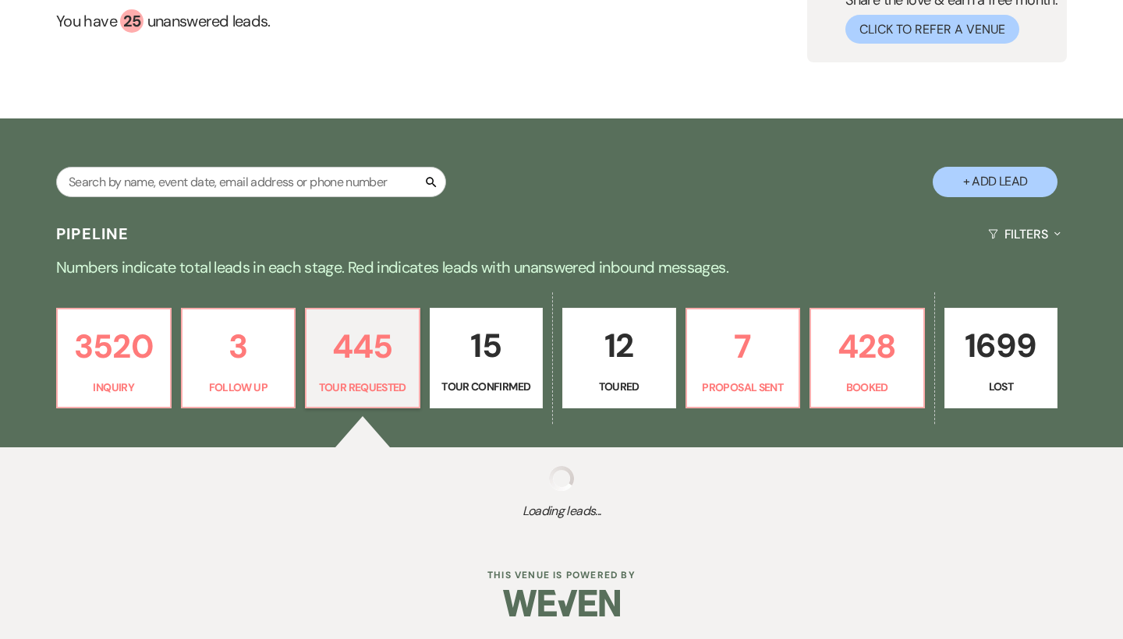
select select "2"
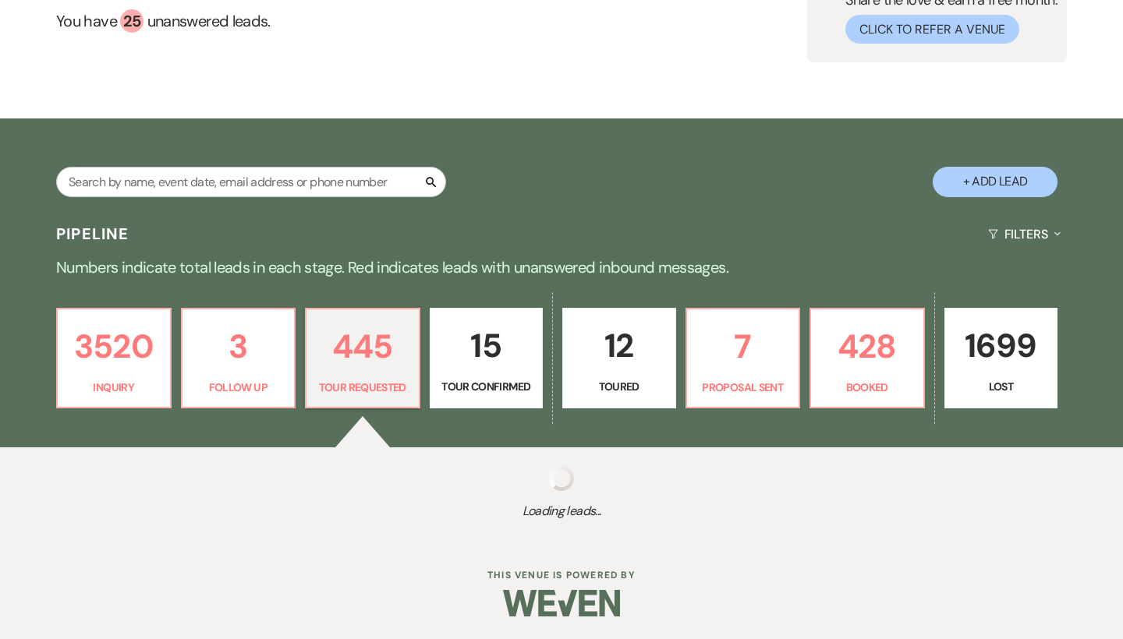
select select "2"
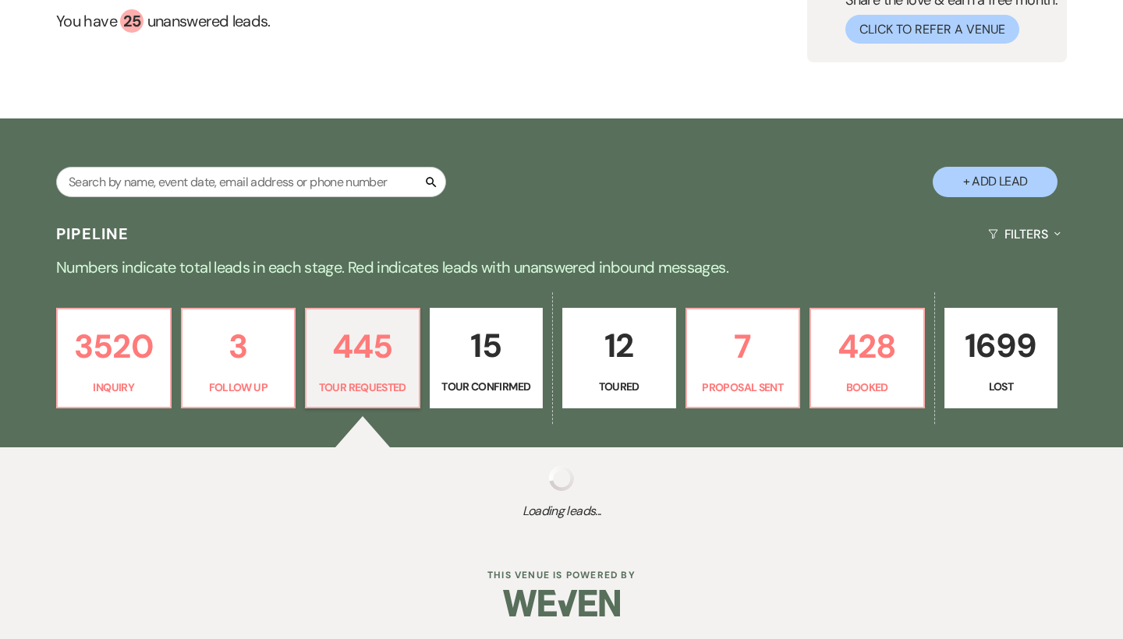
select select "2"
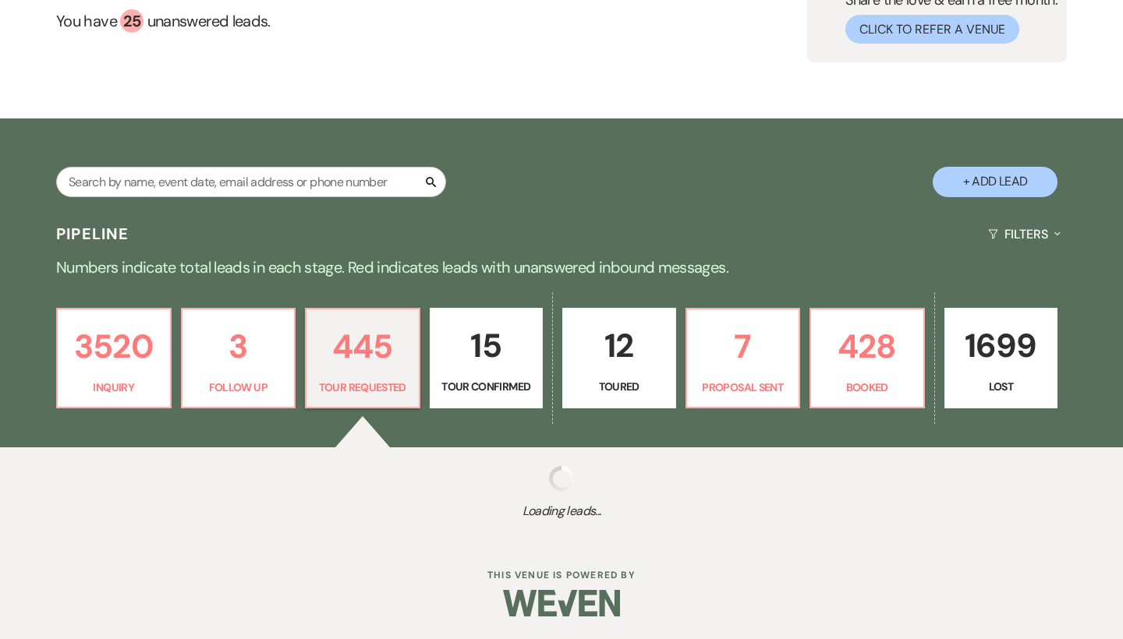
select select "2"
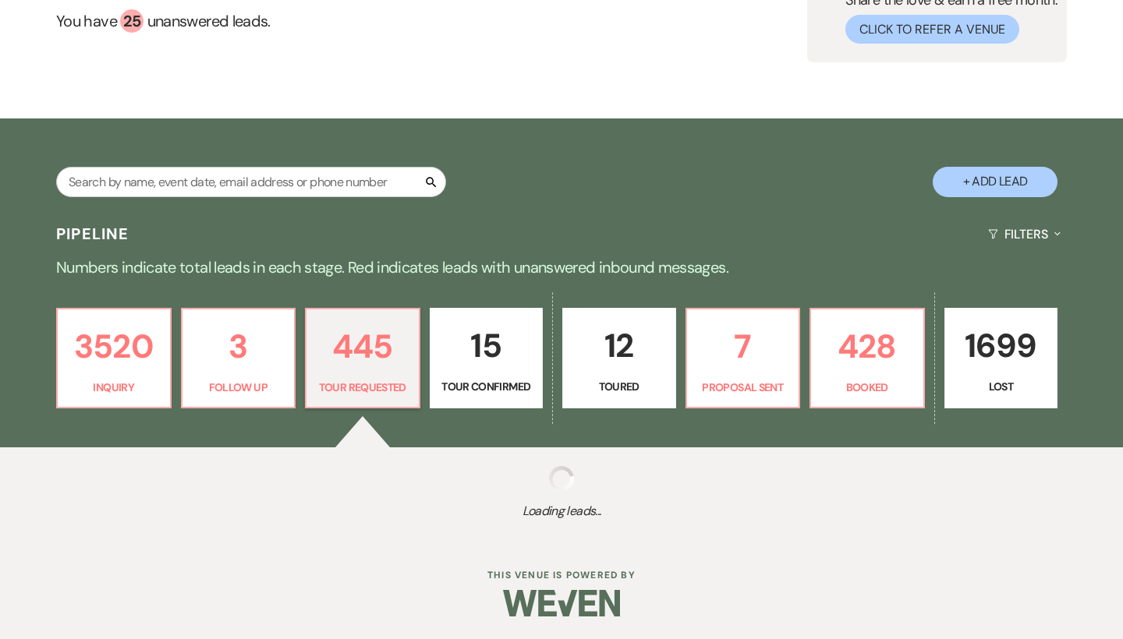
select select "2"
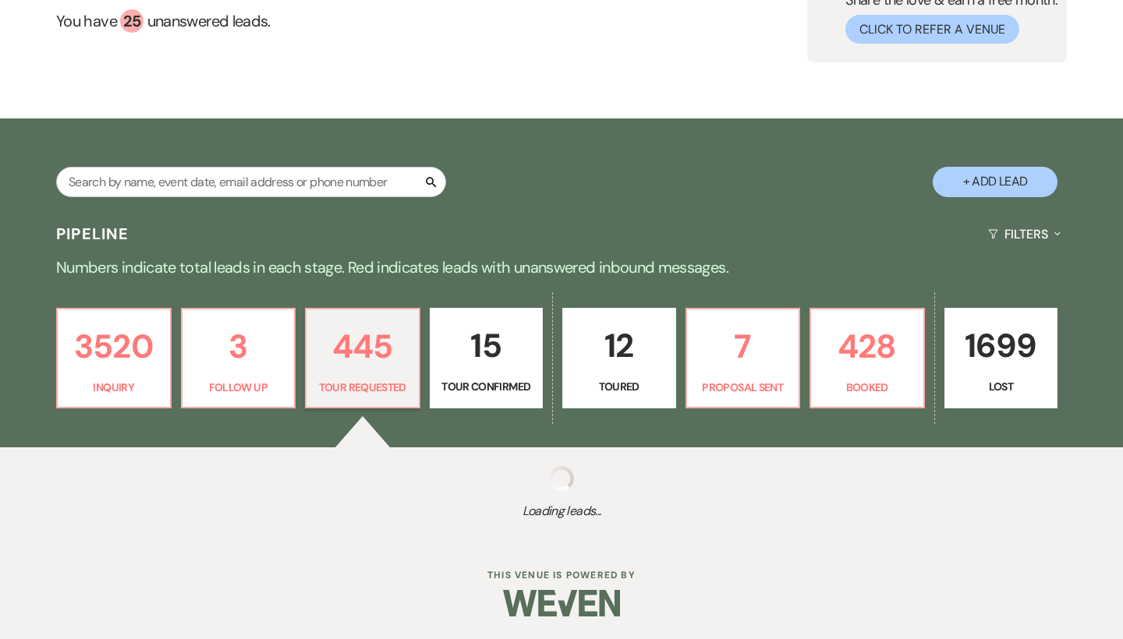
select select "2"
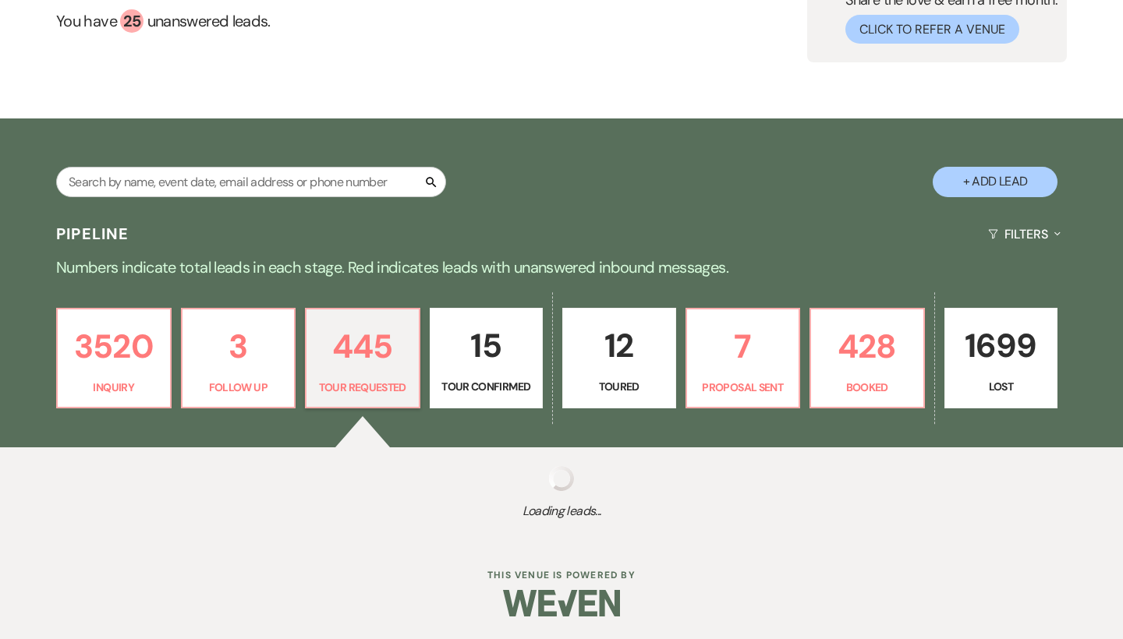
select select "2"
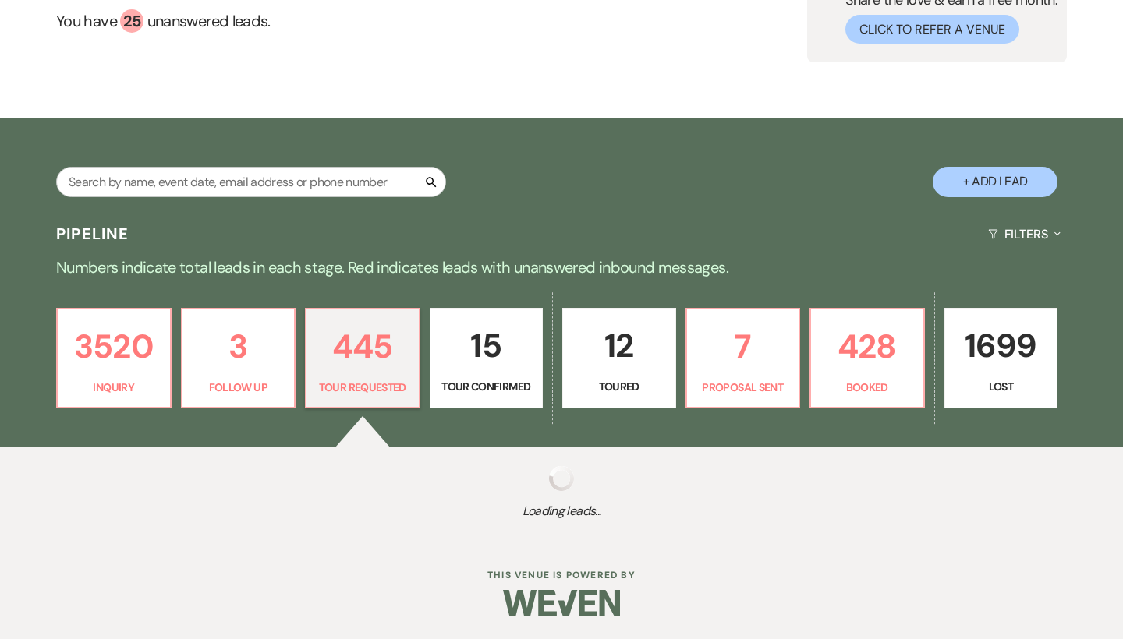
select select "2"
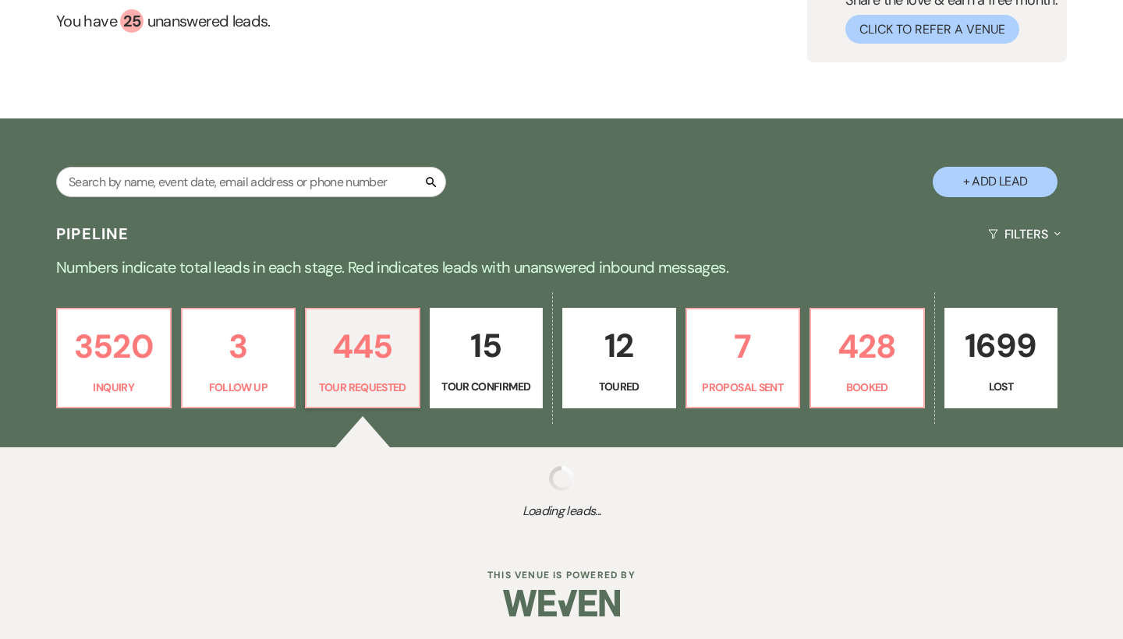
select select "2"
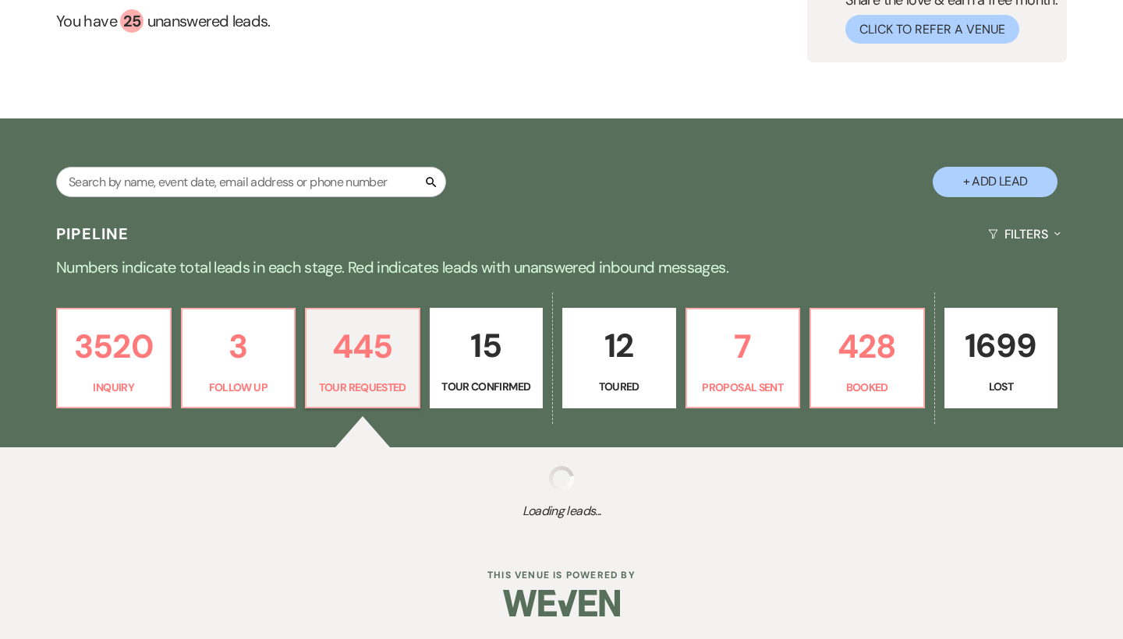
select select "2"
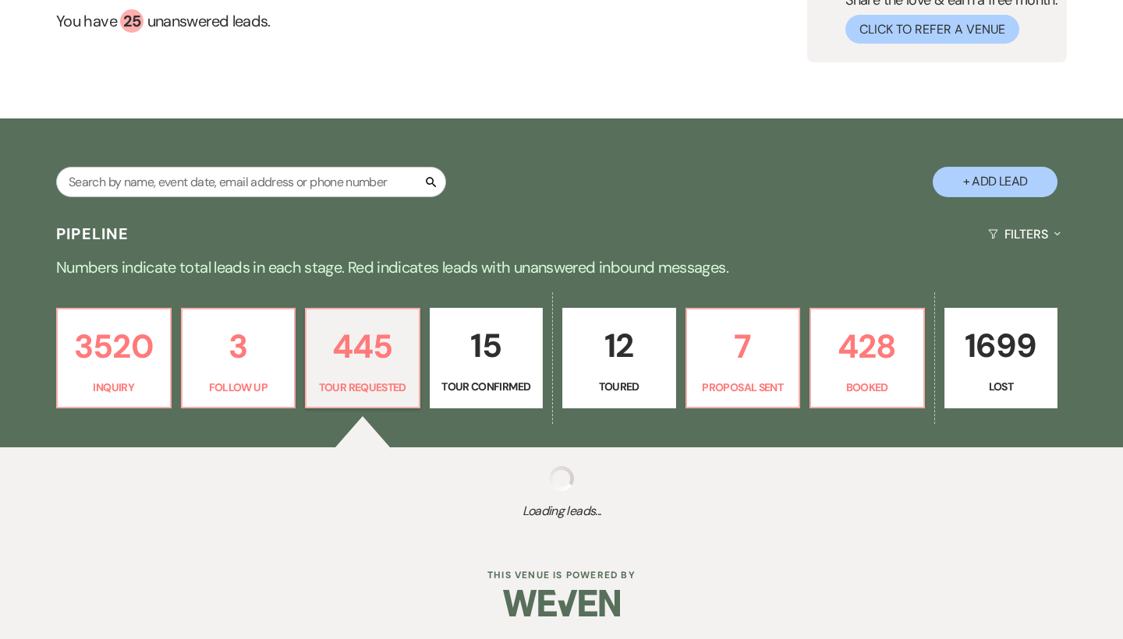
select select "2"
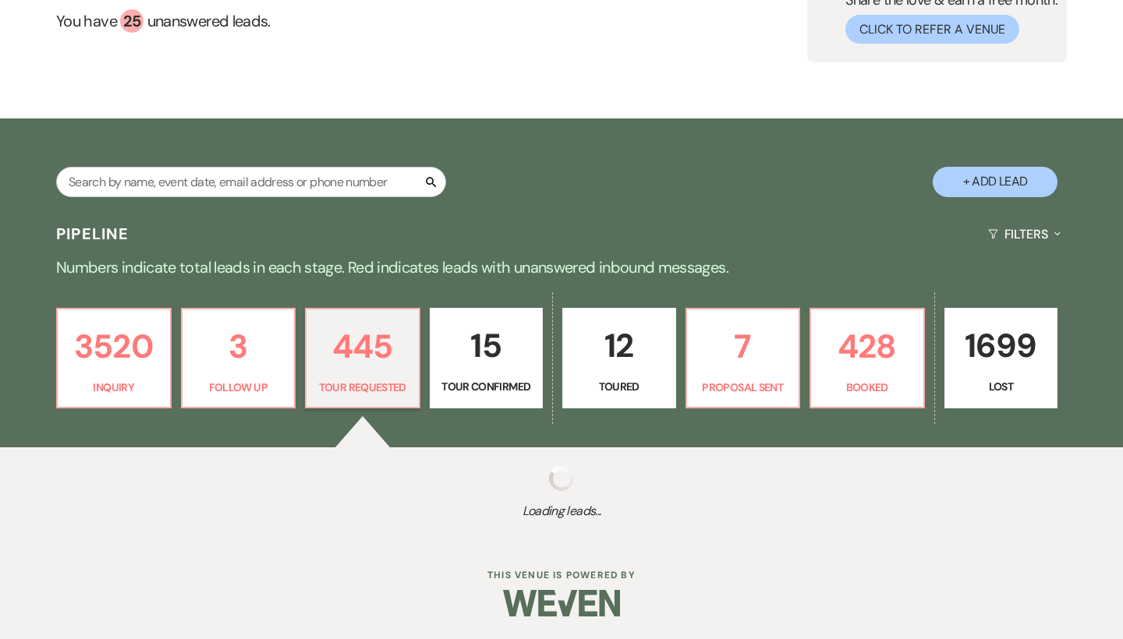
select select "2"
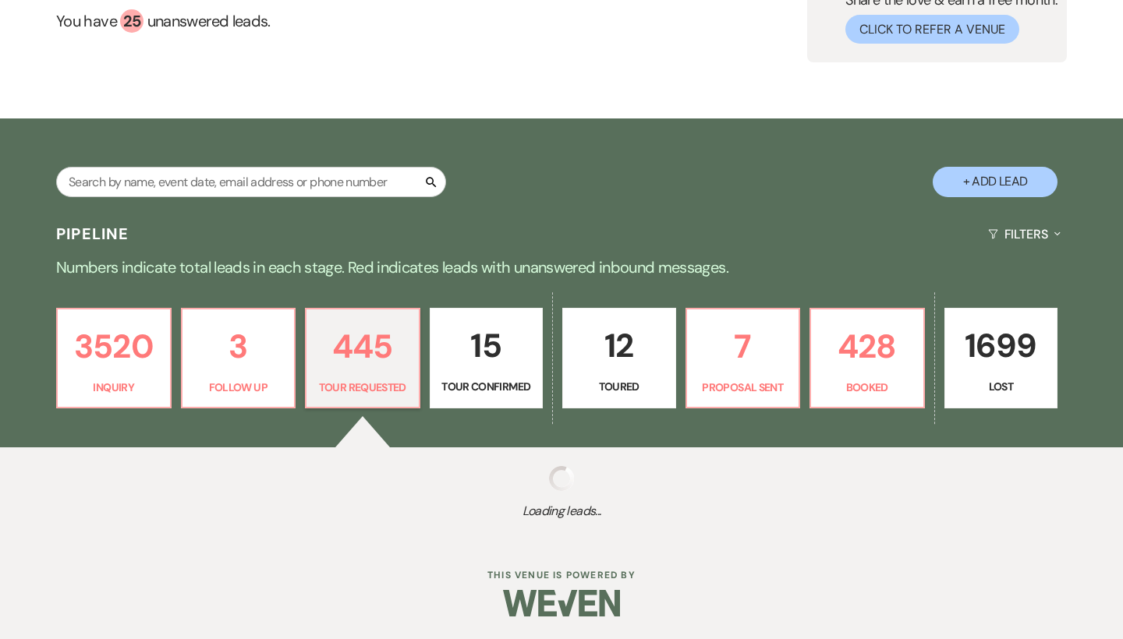
select select "2"
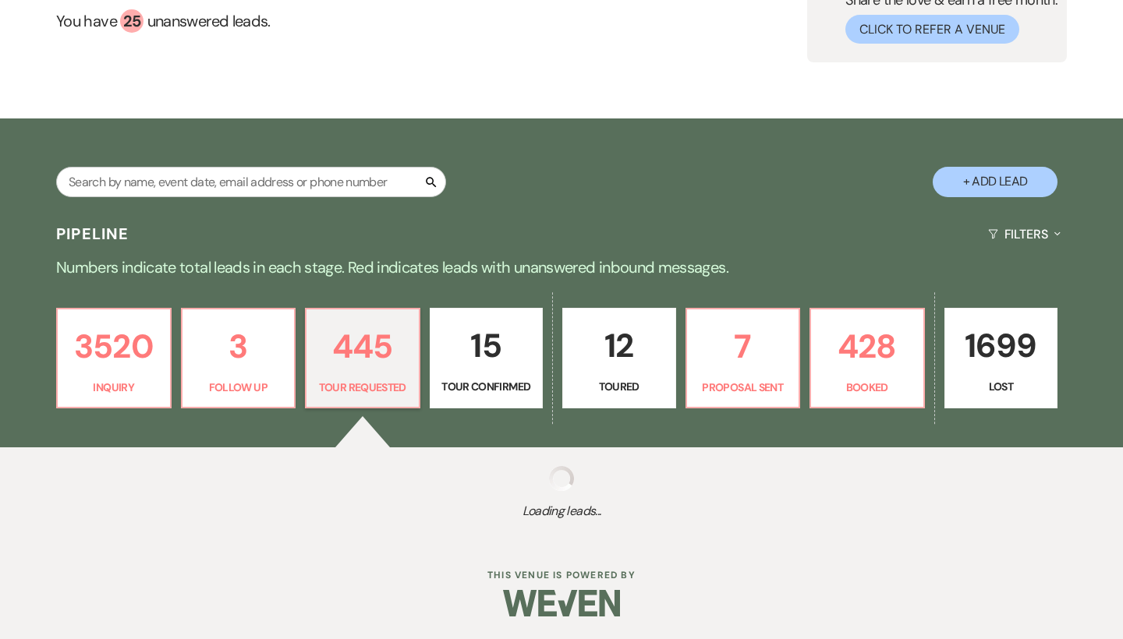
select select "2"
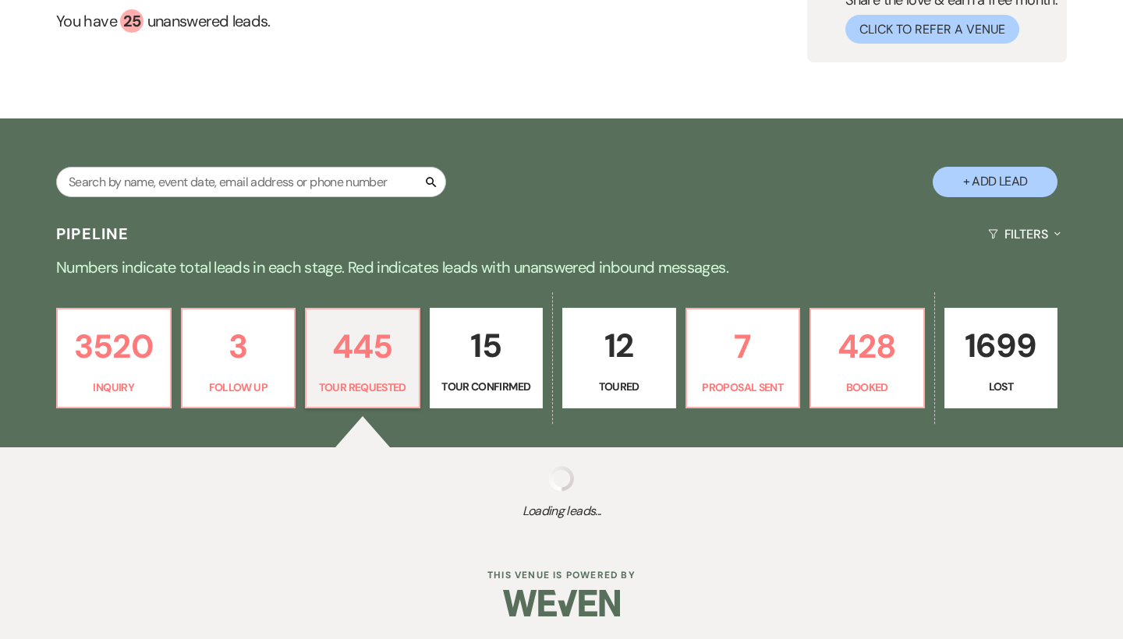
select select "2"
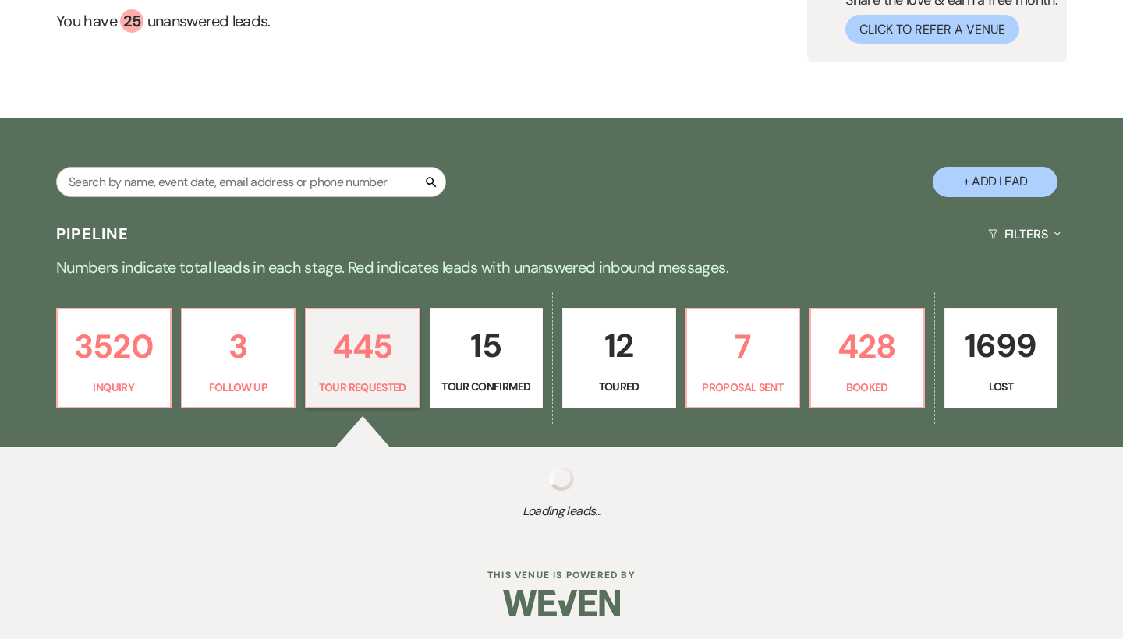
select select "2"
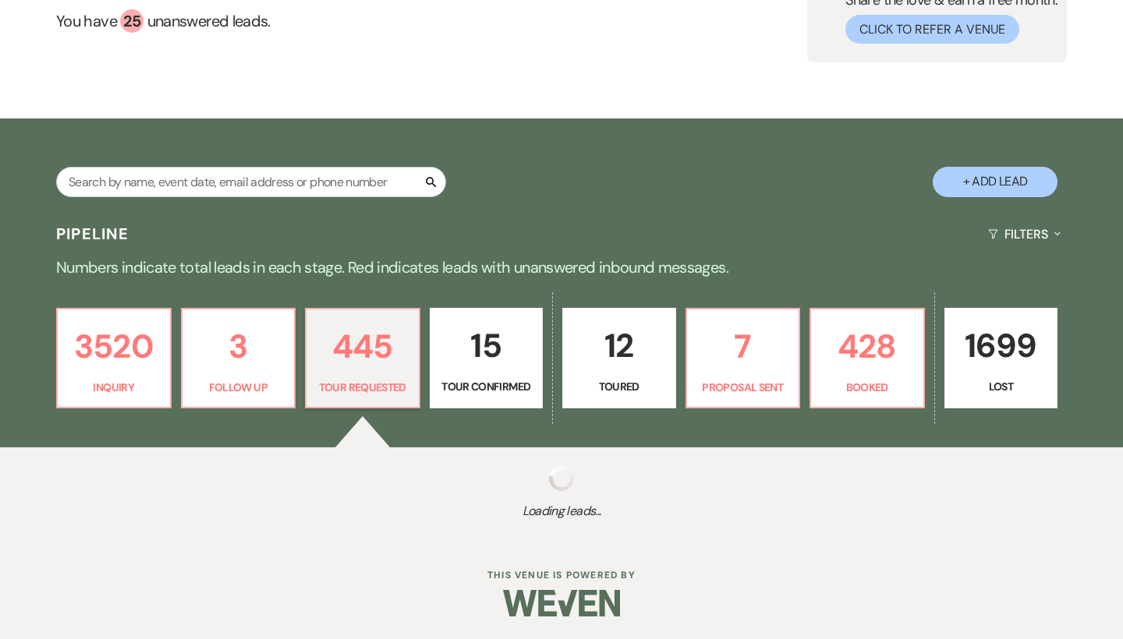
select select "2"
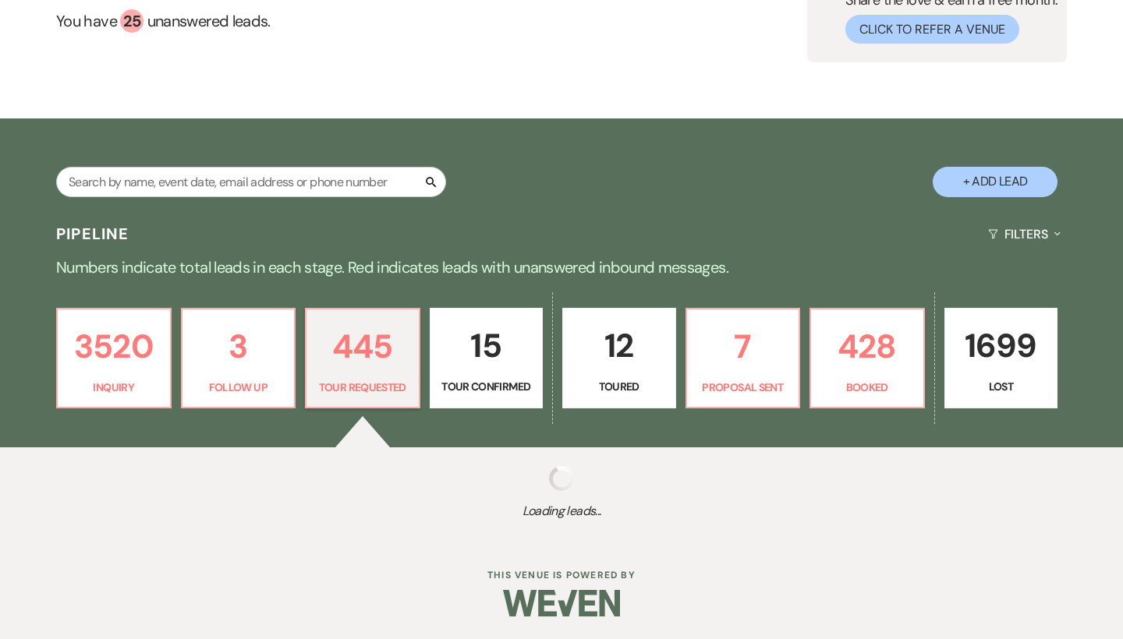
select select "2"
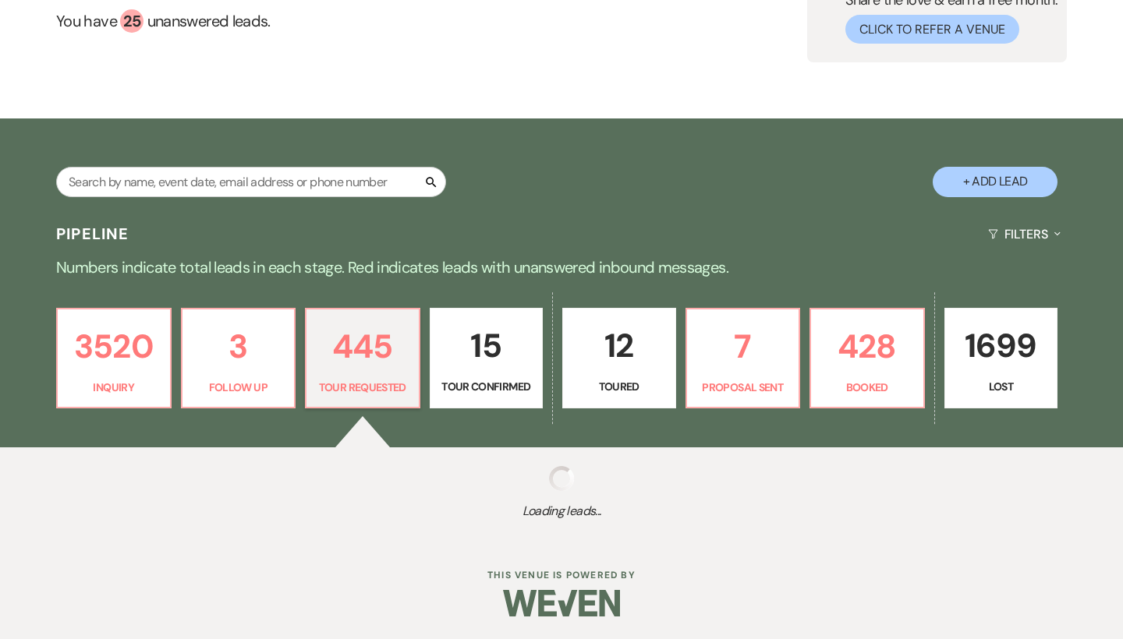
select select "2"
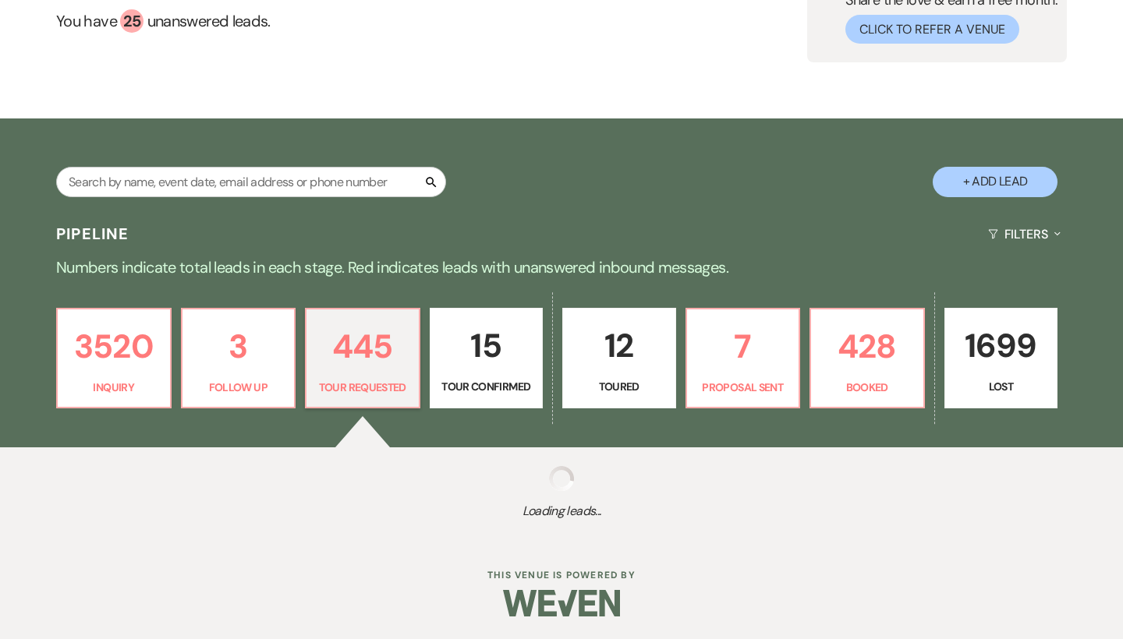
select select "2"
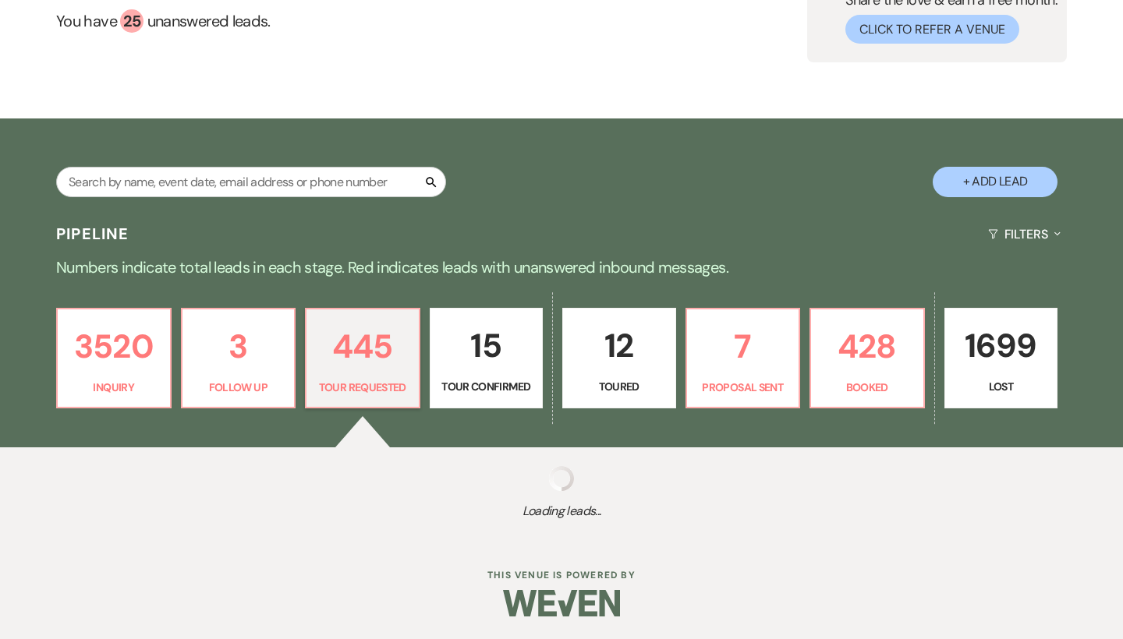
select select "2"
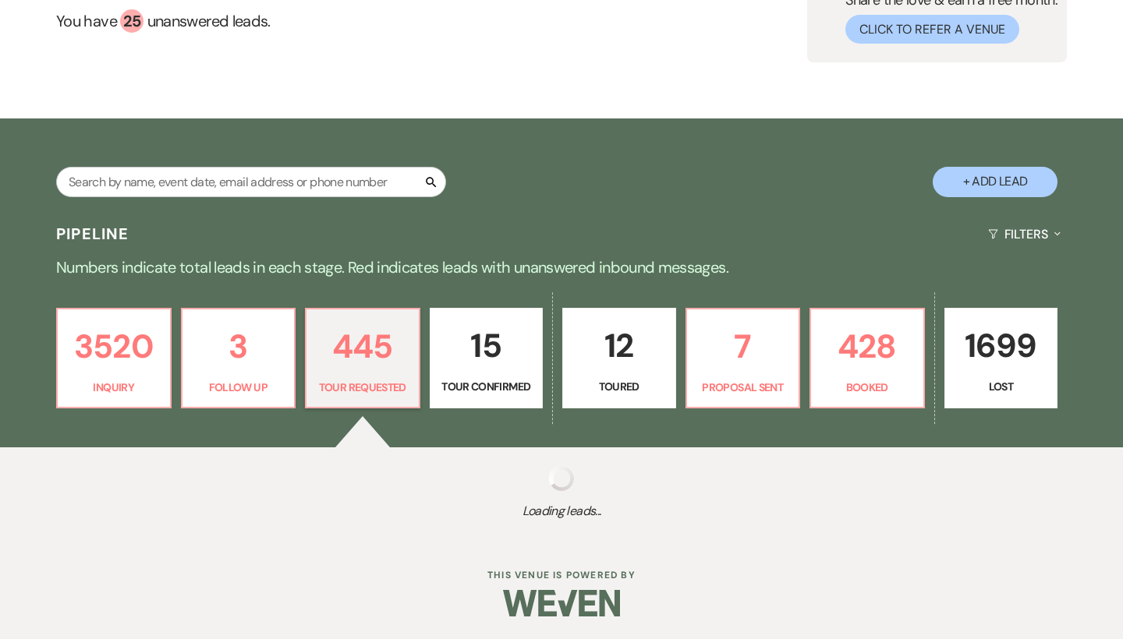
select select "2"
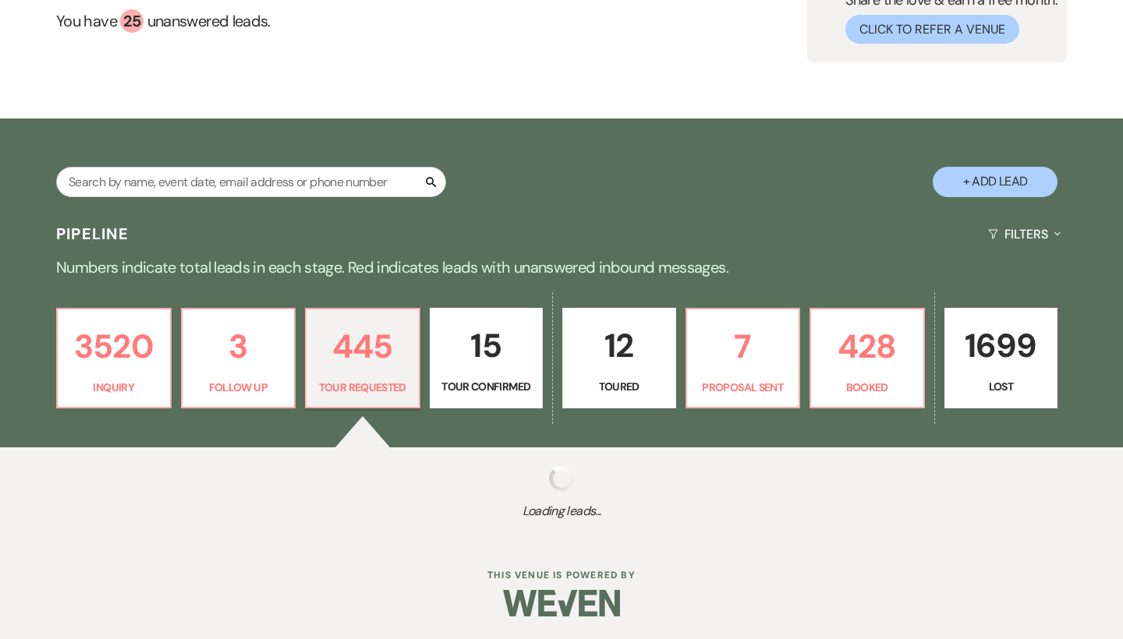
select select "2"
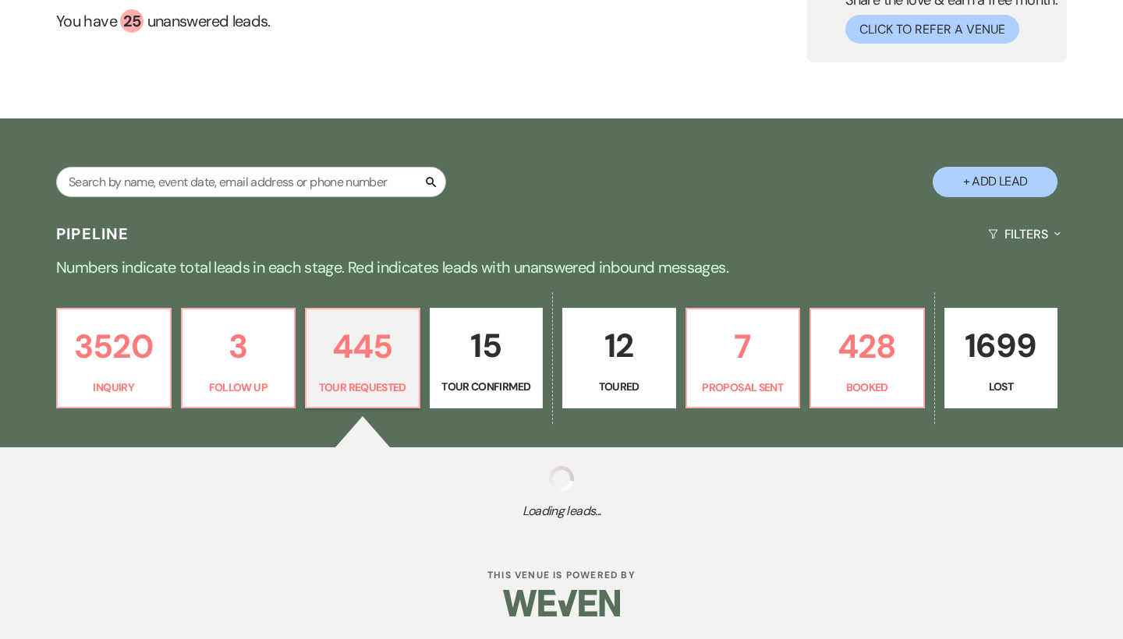
select select "2"
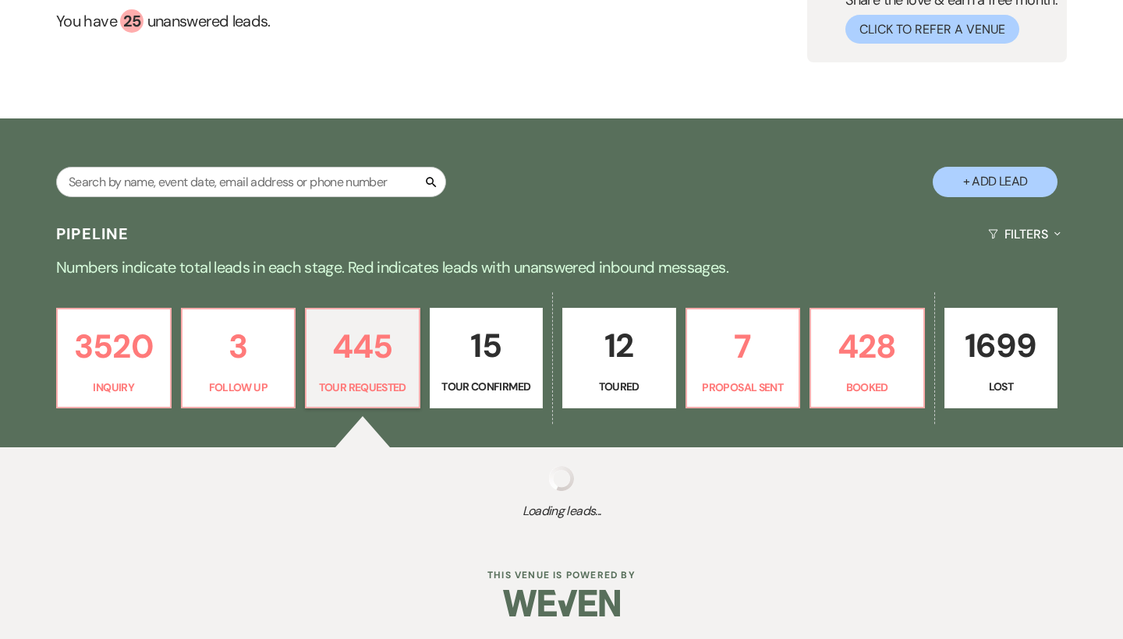
select select "2"
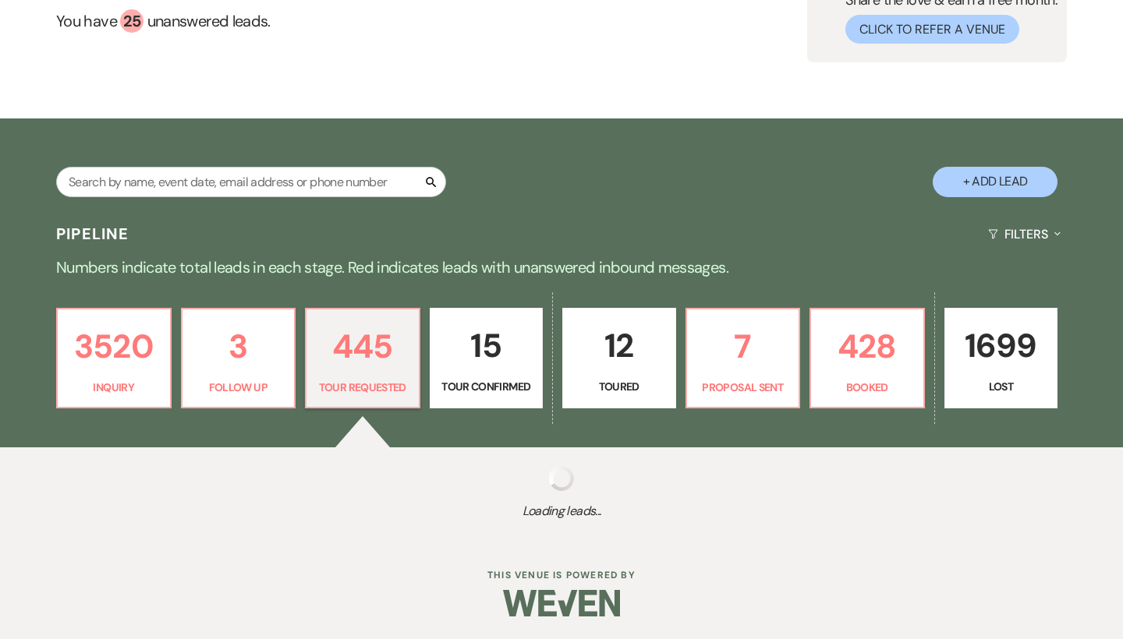
select select "2"
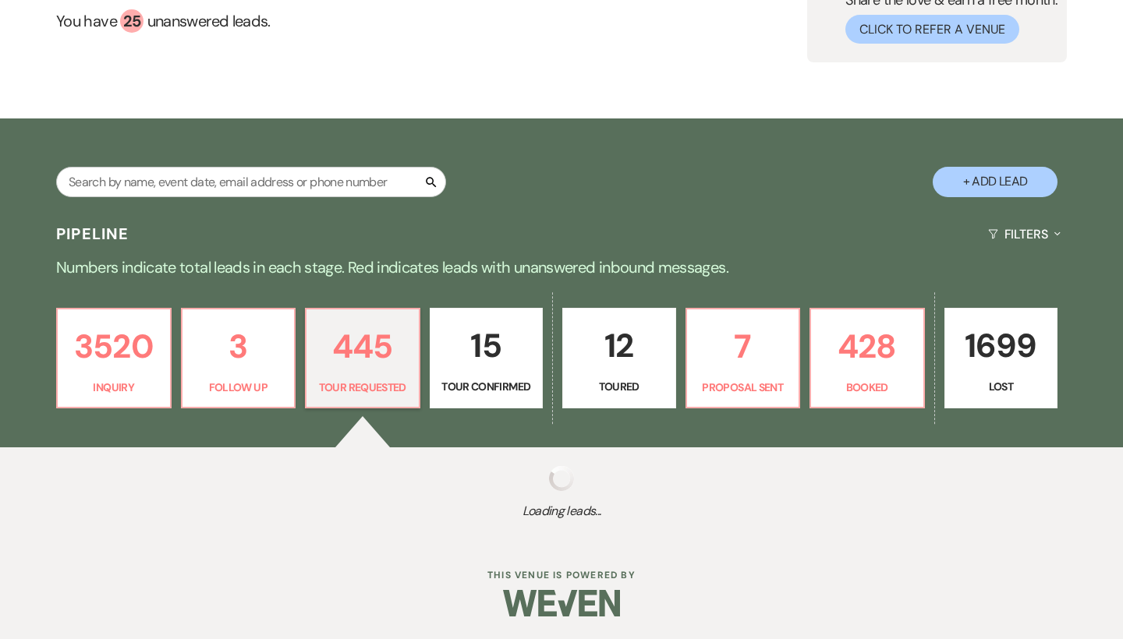
select select "2"
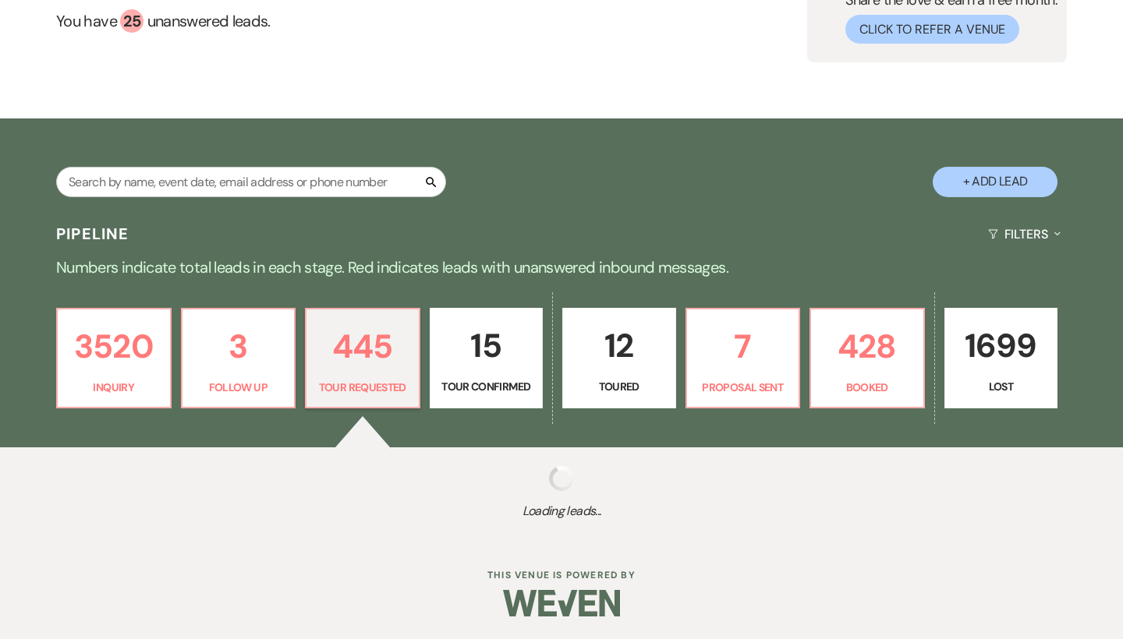
select select "2"
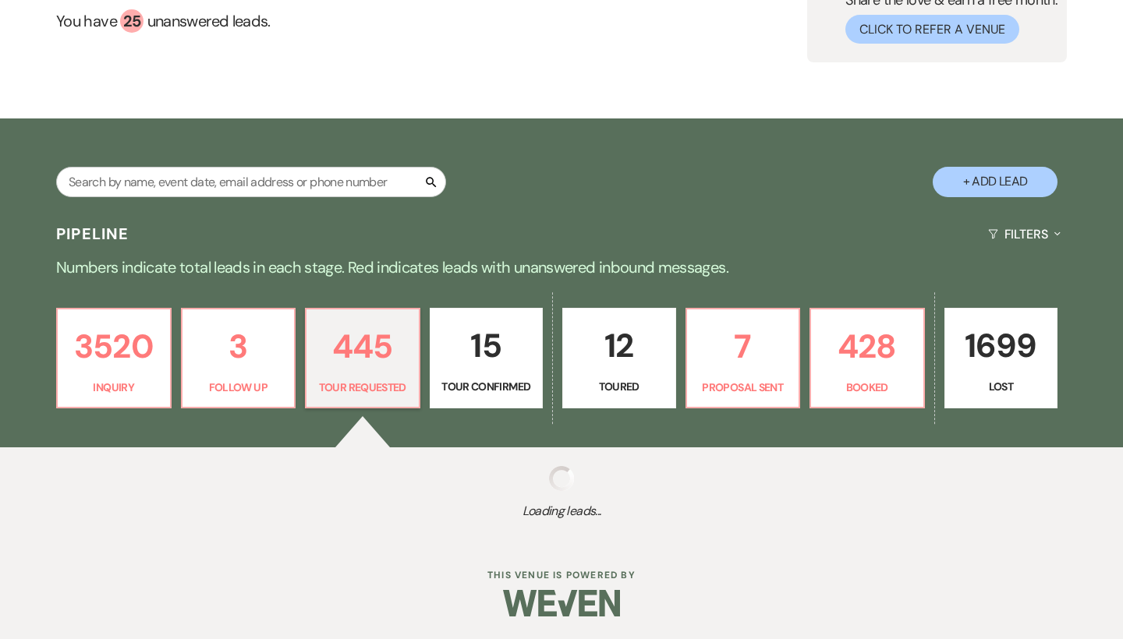
select select "2"
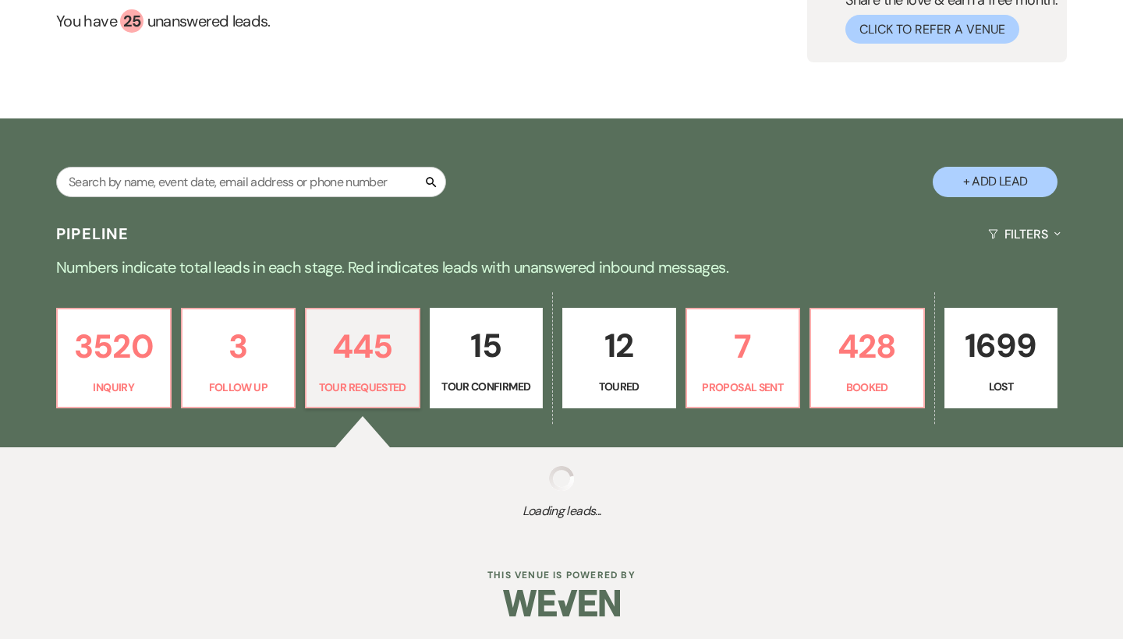
select select "2"
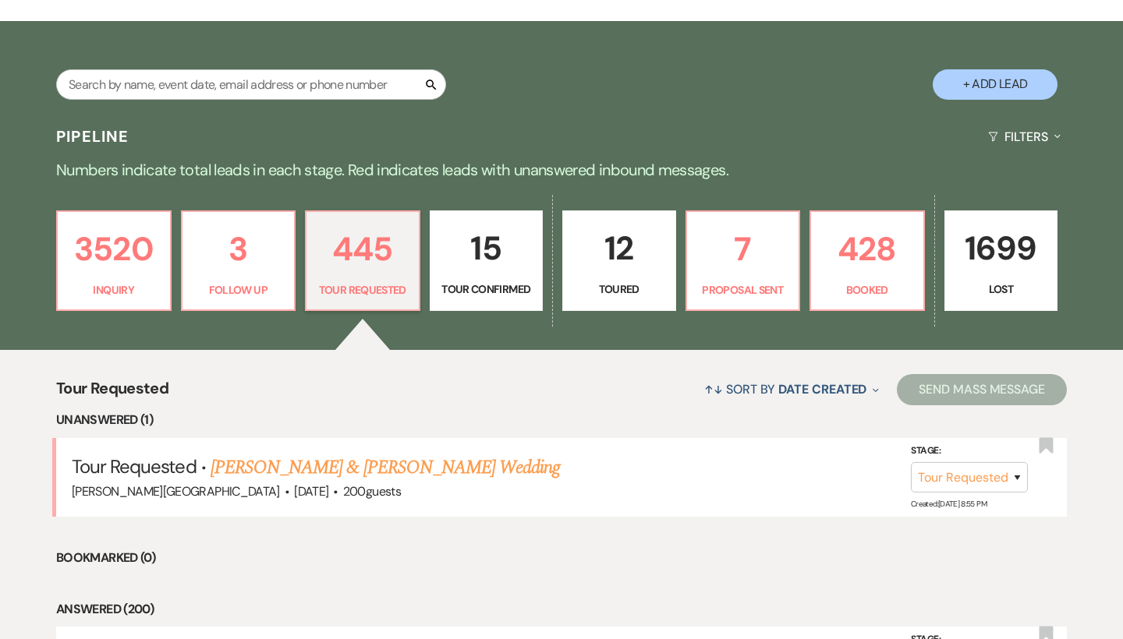
scroll to position [266, 0]
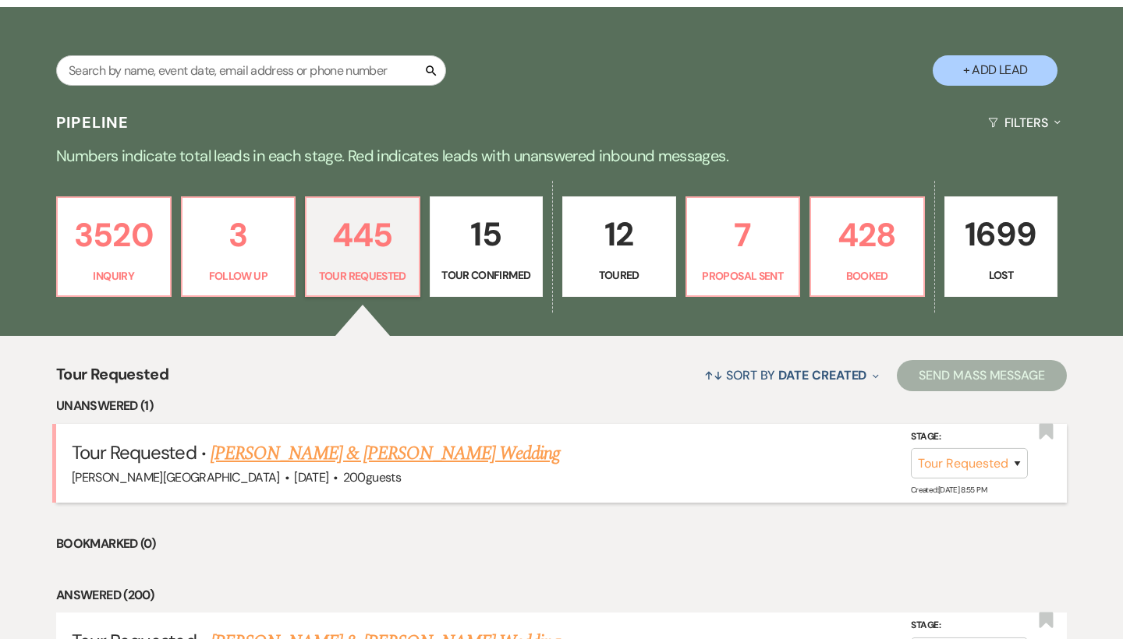
click at [417, 455] on link "[PERSON_NAME] & [PERSON_NAME] Wedding" at bounding box center [385, 454] width 349 height 28
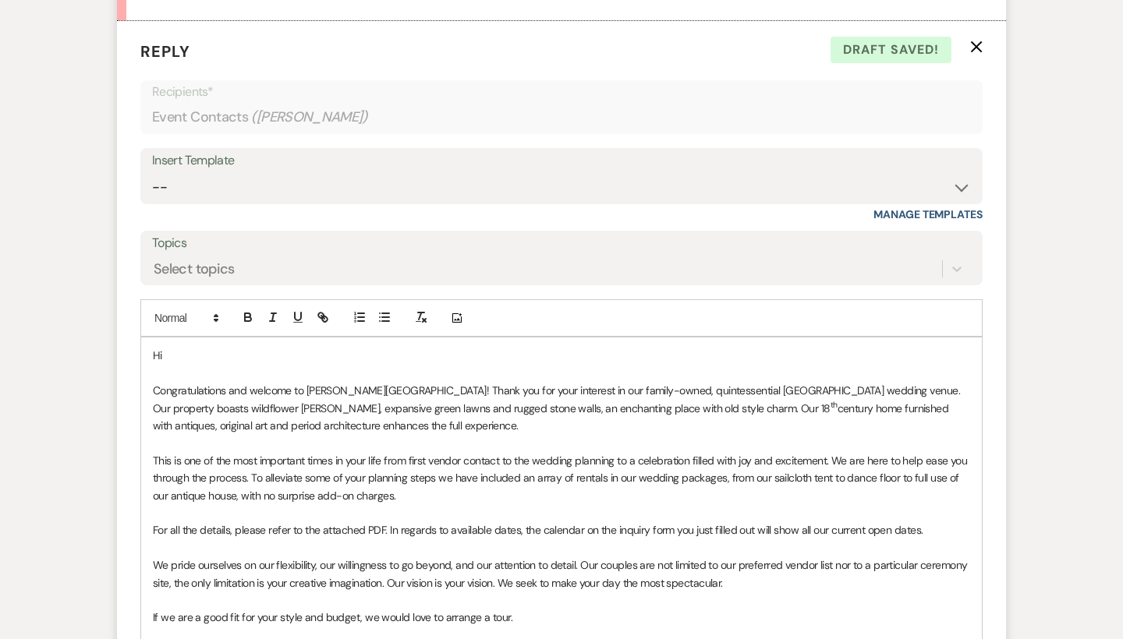
scroll to position [961, 0]
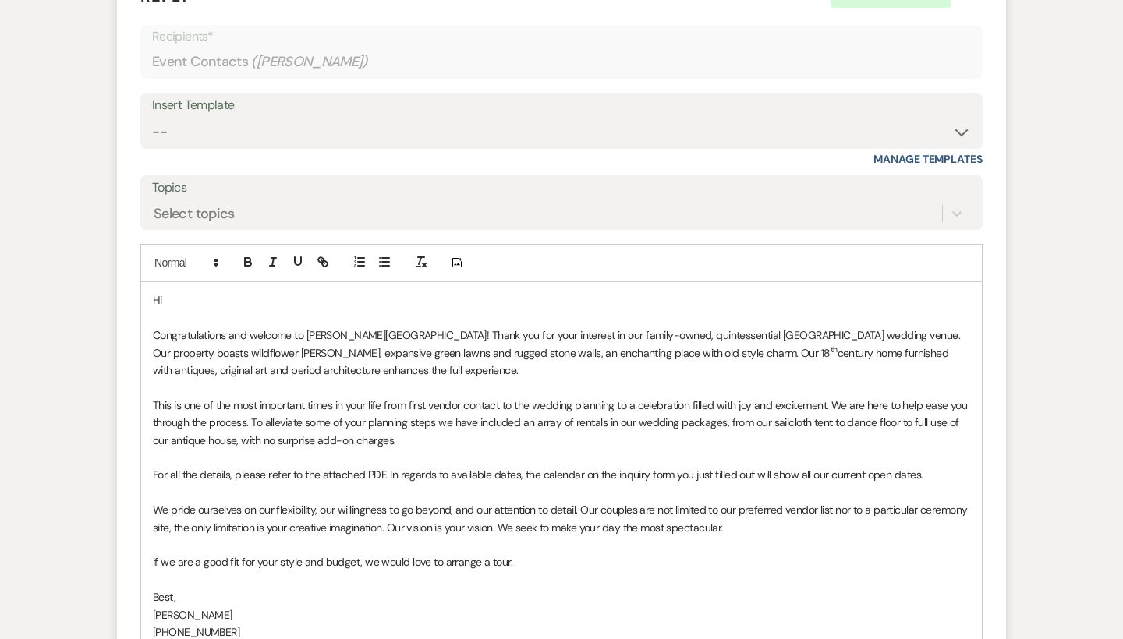
click at [278, 310] on p at bounding box center [561, 318] width 817 height 17
click at [263, 292] on p "Hi" at bounding box center [561, 300] width 817 height 17
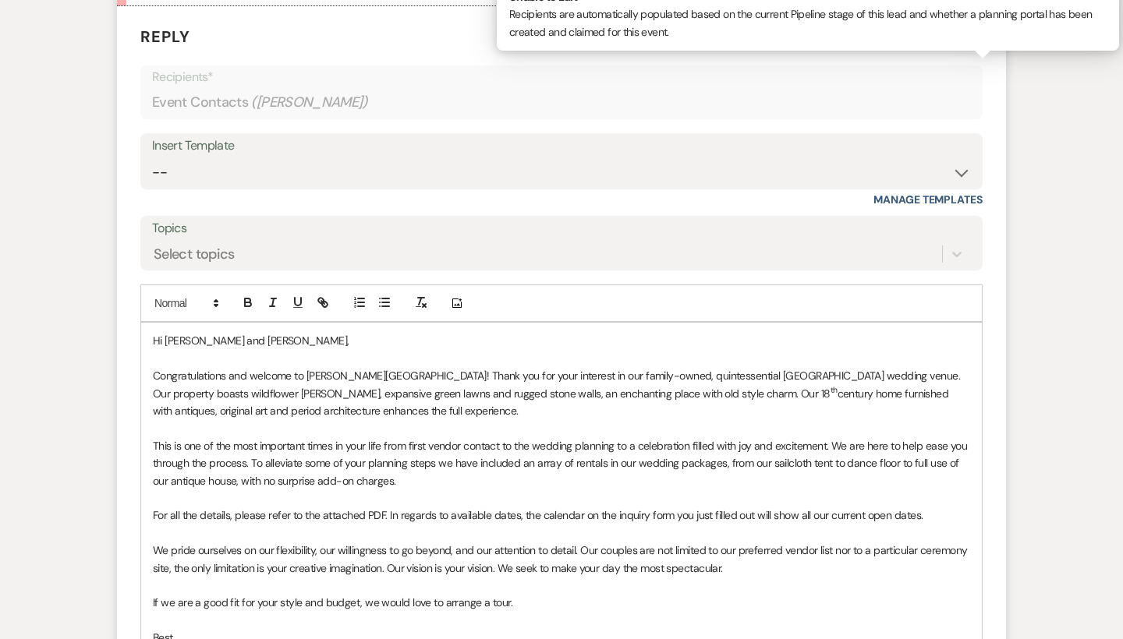
scroll to position [1035, 0]
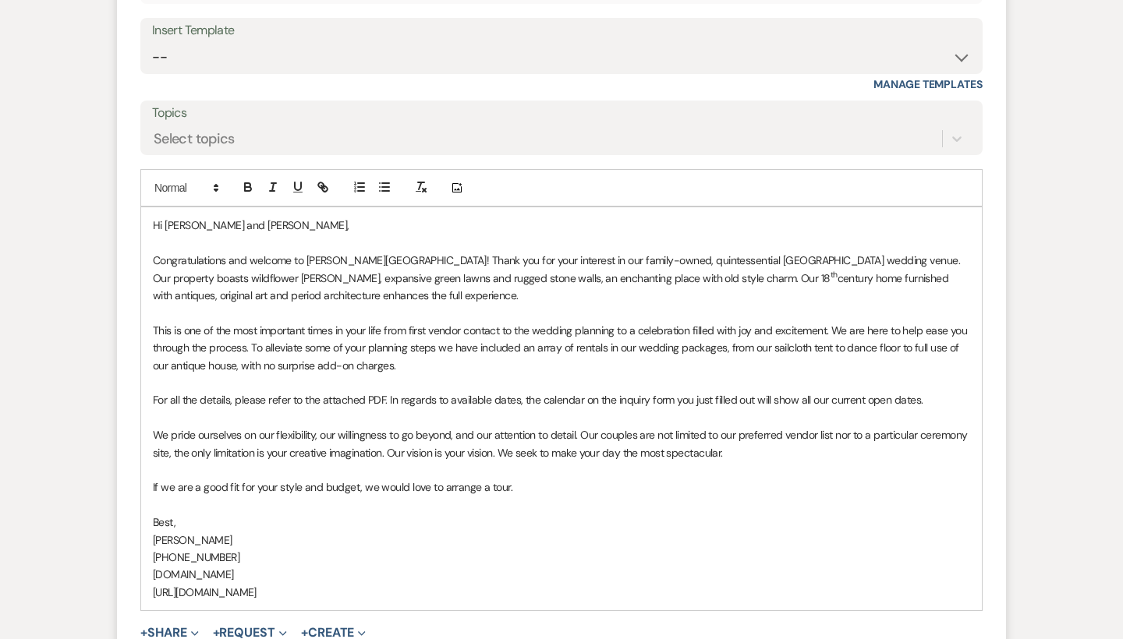
click at [535, 479] on p "If we are a good fit for your style and budget, we would love to arrange a tour." at bounding box center [561, 487] width 817 height 17
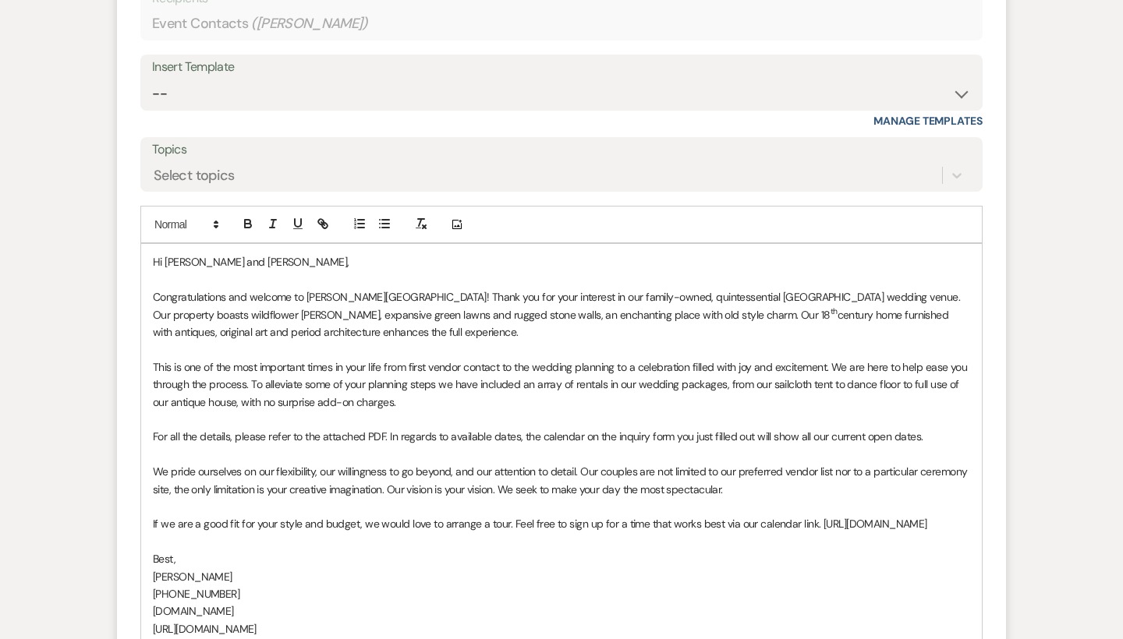
scroll to position [1196, 0]
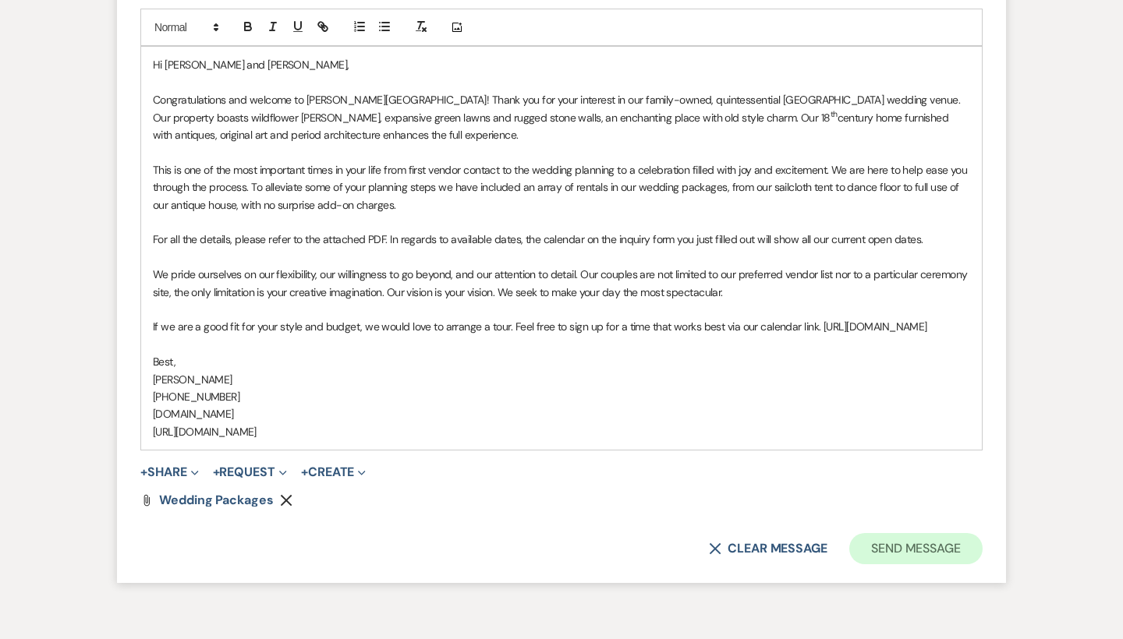
click at [896, 556] on button "Send Message" at bounding box center [915, 548] width 133 height 31
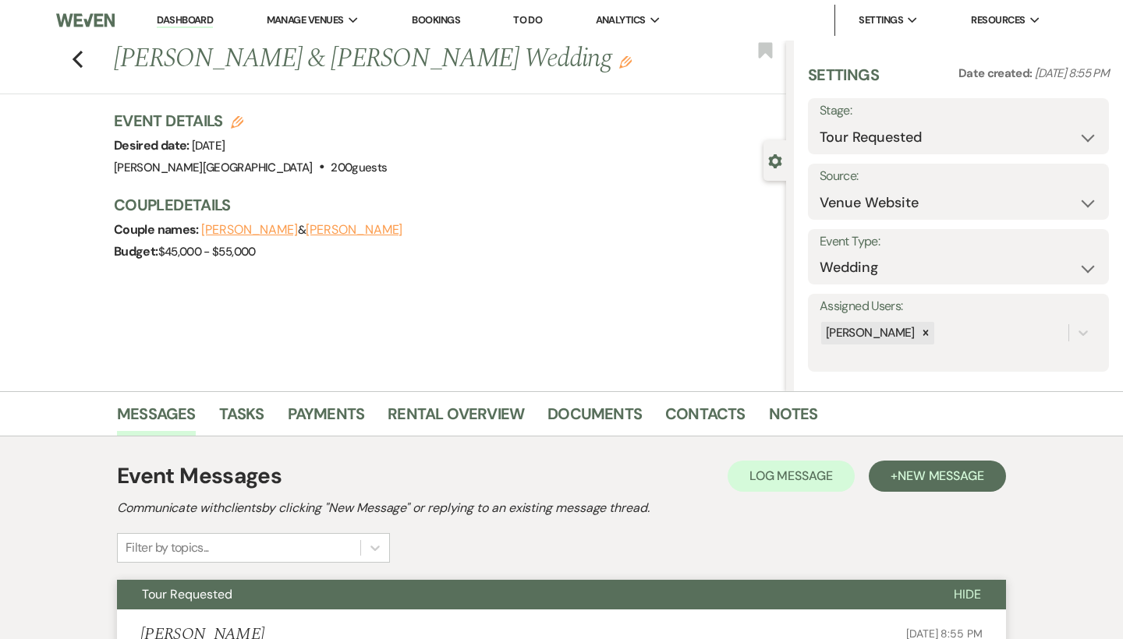
scroll to position [0, 0]
click at [183, 19] on link "Dashboard" at bounding box center [185, 20] width 56 height 15
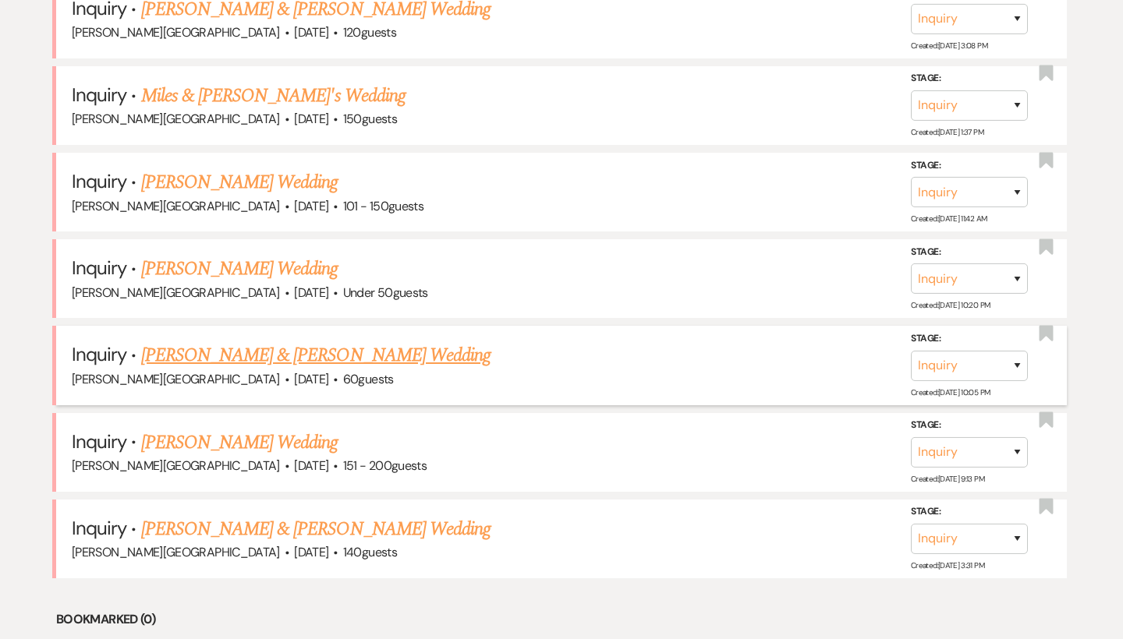
scroll to position [997, 0]
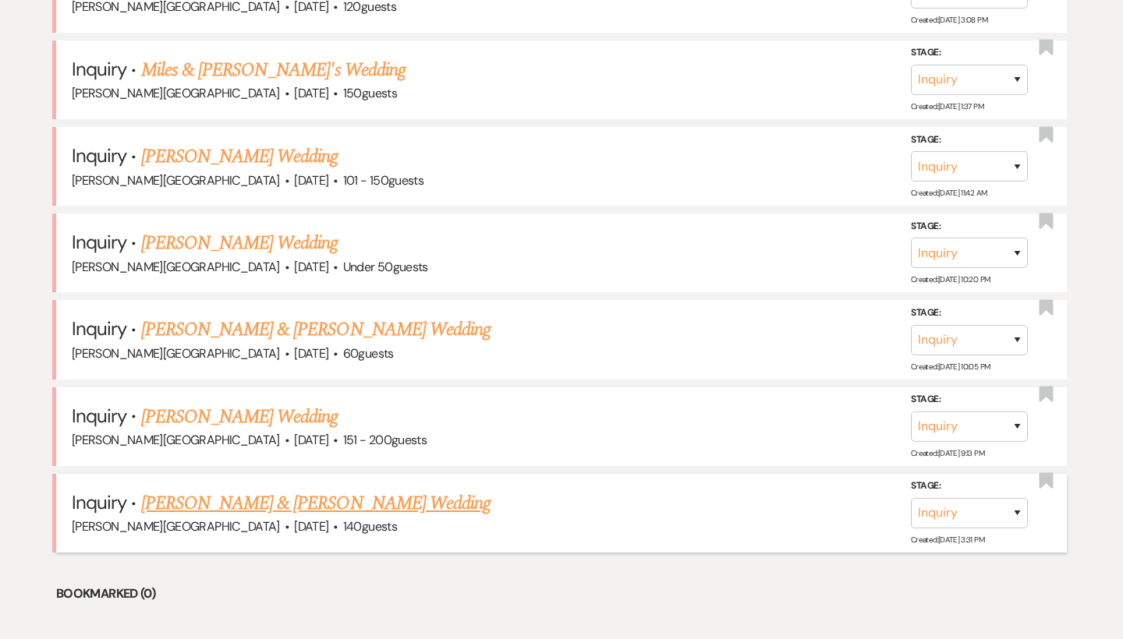
click at [248, 490] on link "[PERSON_NAME] & [PERSON_NAME] Wedding" at bounding box center [315, 504] width 349 height 28
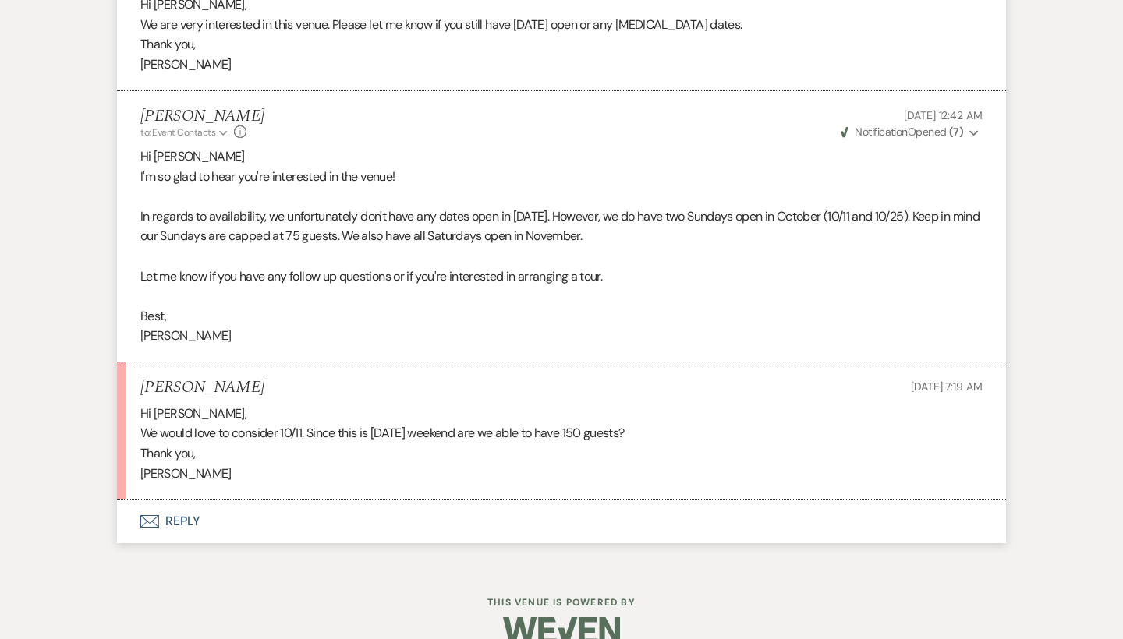
scroll to position [1520, 0]
click at [192, 501] on button "Envelope Reply" at bounding box center [561, 523] width 889 height 44
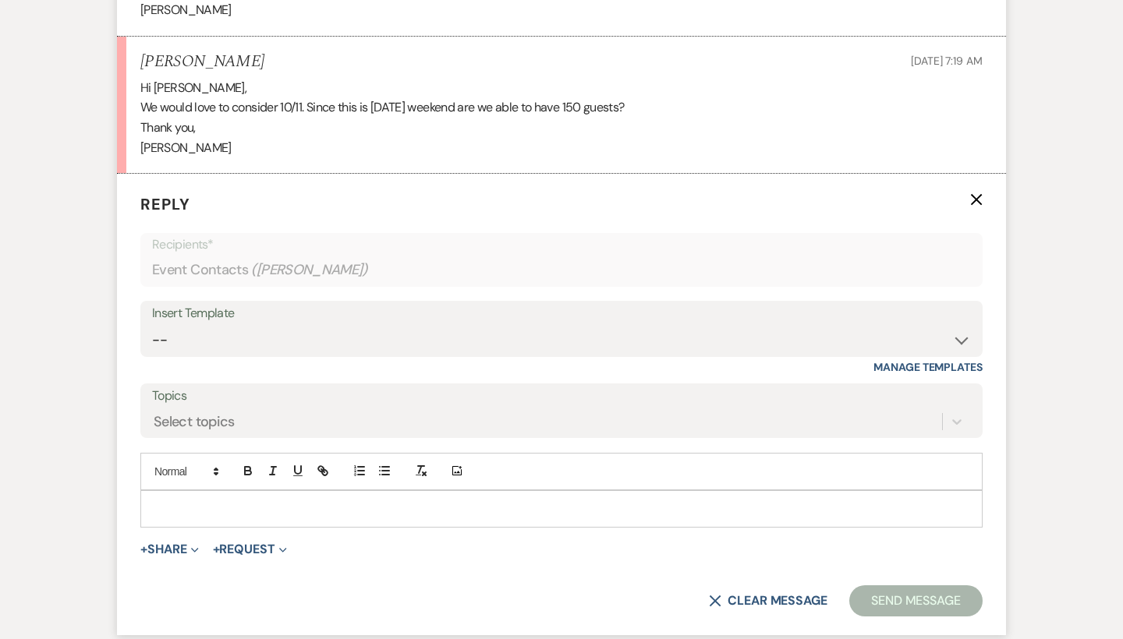
scroll to position [1905, 0]
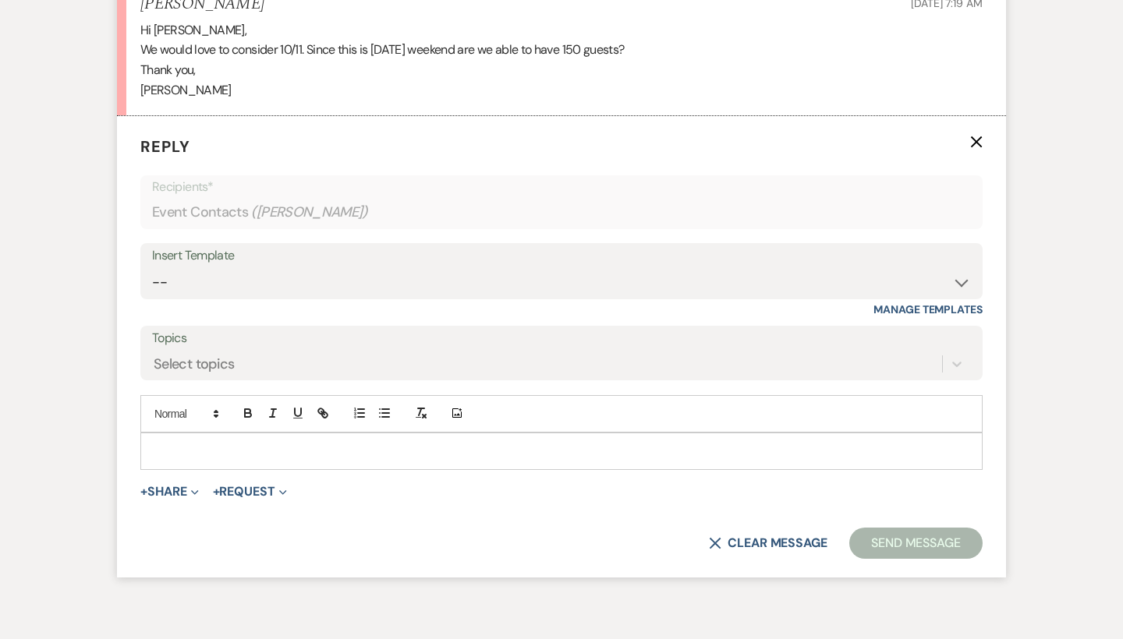
click at [188, 443] on p at bounding box center [561, 451] width 817 height 17
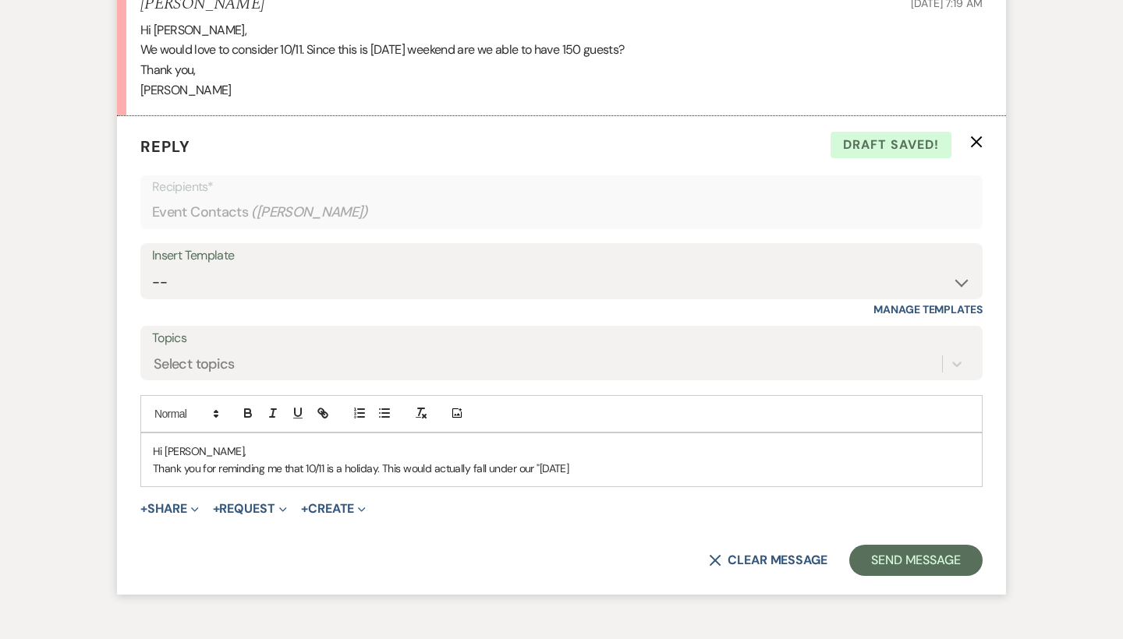
click at [469, 460] on p "Thank you for reminding me that 10/11 is a holiday. This would actually fall un…" at bounding box center [561, 468] width 817 height 17
click at [554, 460] on p "Thank you for reminding me that 10/11 is a holiday. This would fall under our "…" at bounding box center [561, 468] width 817 height 17
click at [397, 460] on p "Thank you for reminding me that 10/11 is a holiday. This would fall under our "…" at bounding box center [561, 468] width 817 height 17
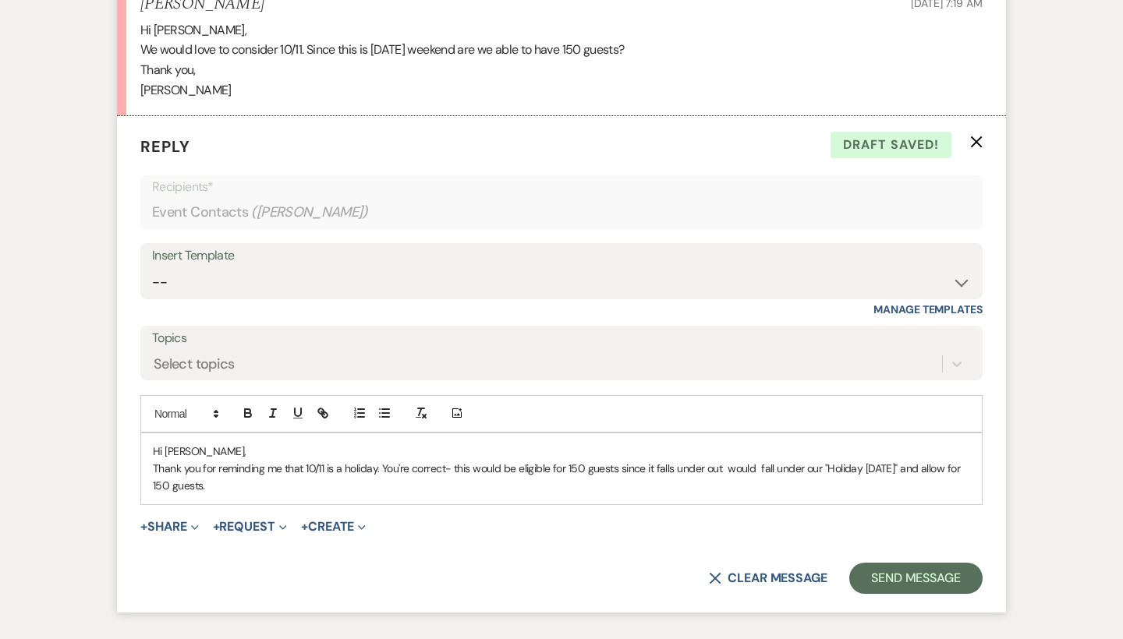
click at [817, 460] on p "Thank you for reminding me that 10/11 is a holiday. You're correct- this would …" at bounding box center [561, 477] width 817 height 35
click at [819, 460] on p "Thank you for reminding me that 10/11 is a holiday. You're correct- this would …" at bounding box center [561, 477] width 817 height 35
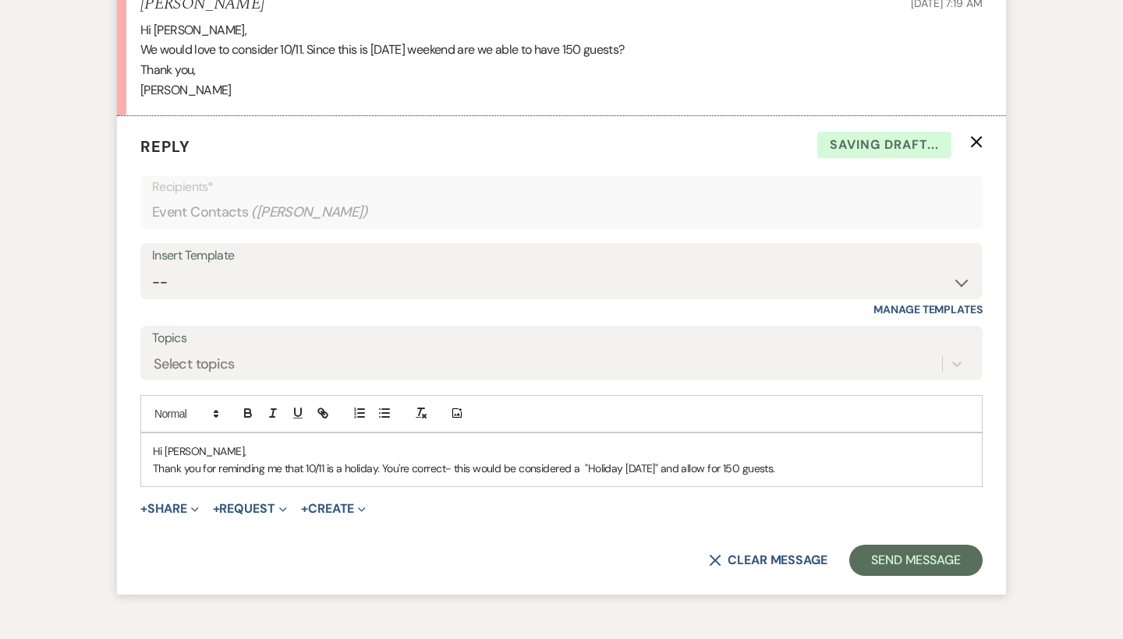
drag, startPoint x: 783, startPoint y: 439, endPoint x: 603, endPoint y: 439, distance: 180.1
click at [603, 460] on p "Thank you for reminding me that 10/11 is a holiday. You're correct- this would …" at bounding box center [561, 468] width 817 height 17
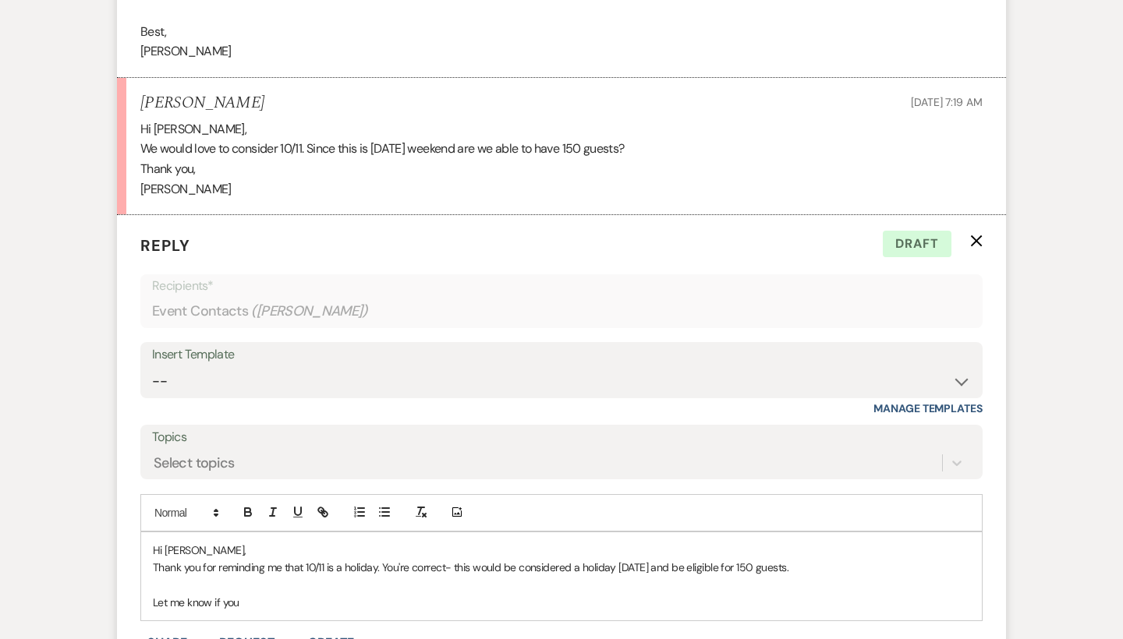
scroll to position [1942, 0]
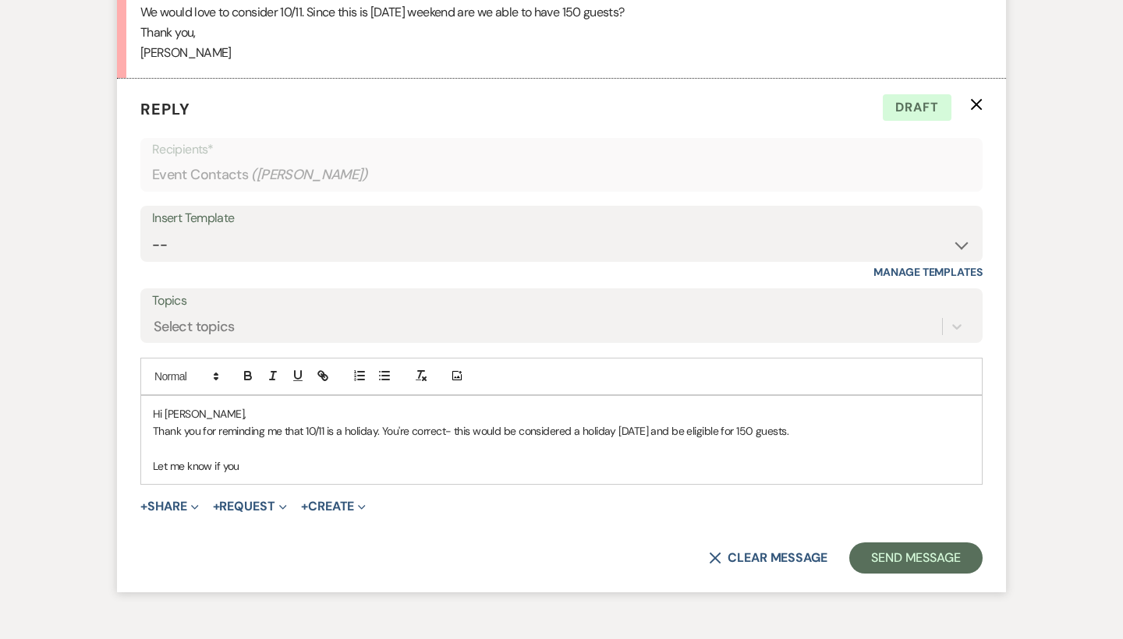
click at [377, 423] on p "Thank you for reminding me that 10/11 is a holiday. You're correct- this would …" at bounding box center [561, 431] width 817 height 17
click at [868, 423] on p "Thank you for reminding me that 10/11 is [DATE] weekend. You're correct- this w…" at bounding box center [561, 431] width 817 height 17
drag, startPoint x: 404, startPoint y: 402, endPoint x: 356, endPoint y: 402, distance: 47.6
click at [356, 423] on p "Thank you for reminding me that 10/11 is [DATE] weekend. You're correct- this w…" at bounding box center [561, 431] width 817 height 17
drag, startPoint x: 717, startPoint y: 402, endPoint x: 627, endPoint y: 403, distance: 90.5
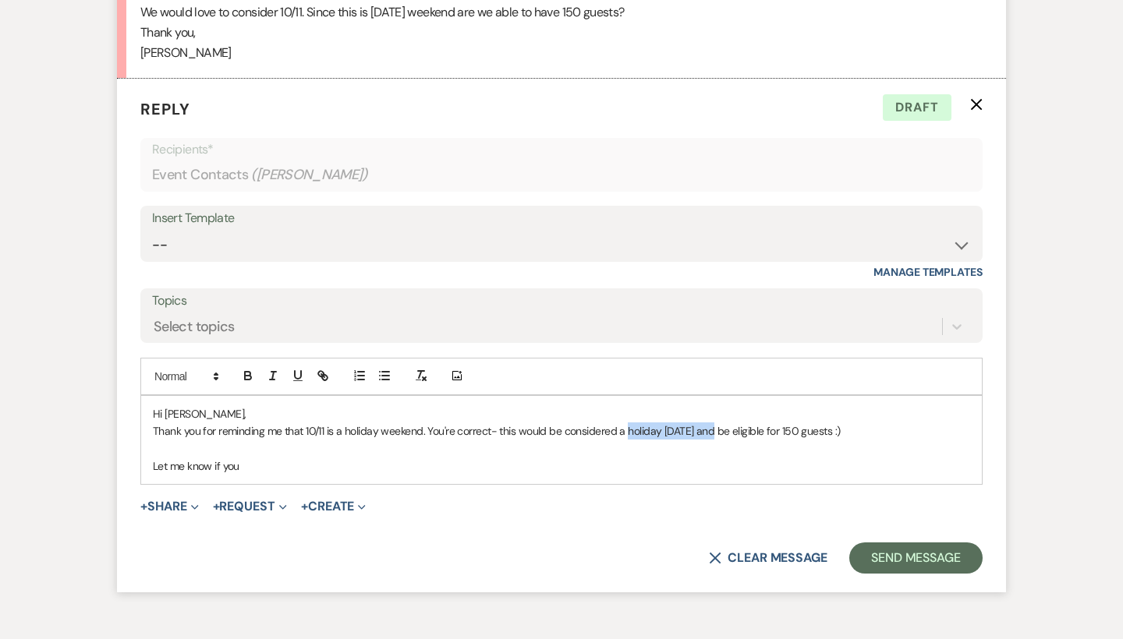
click at [627, 423] on p "Thank you for reminding me that 10/11 is a holiday weekend. You're correct- thi…" at bounding box center [561, 431] width 817 height 17
click at [626, 423] on p "Thank you for reminding me that 10/11 is a holiday weekend. You're correct- thi…" at bounding box center [561, 431] width 817 height 17
click at [347, 458] on p "Let me know if you" at bounding box center [561, 466] width 817 height 17
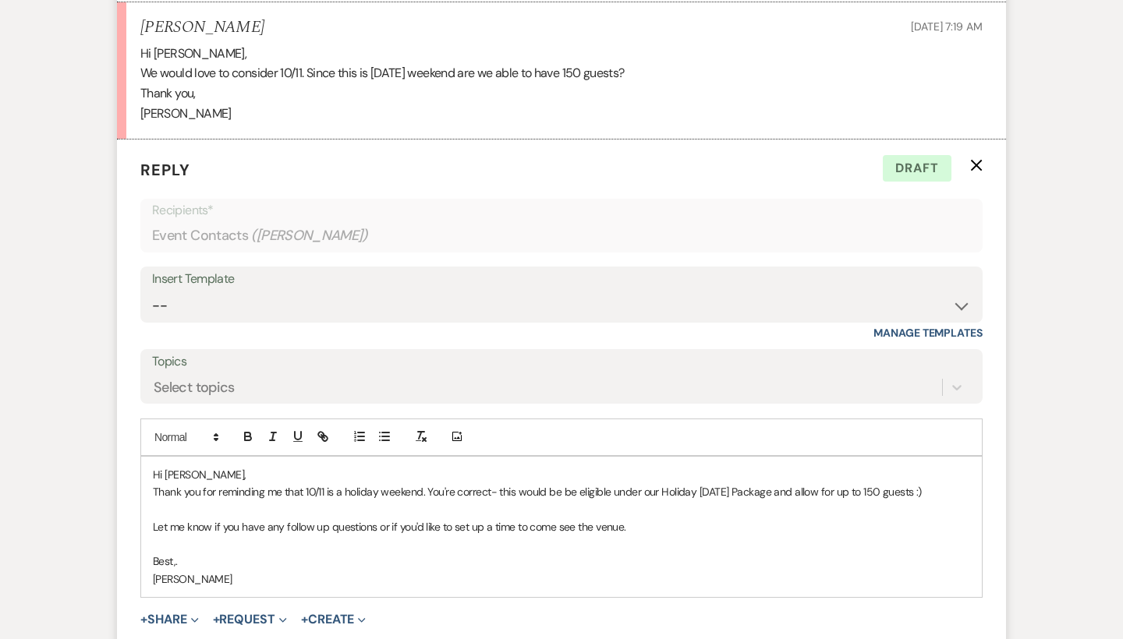
scroll to position [1880, 0]
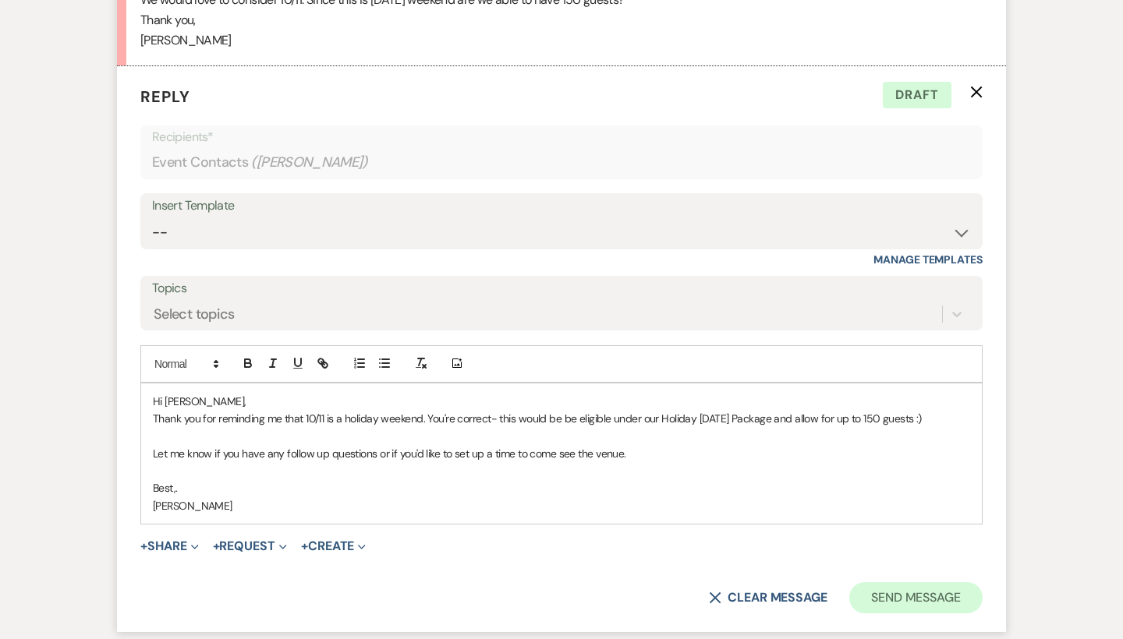
click at [898, 582] on button "Send Message" at bounding box center [915, 597] width 133 height 31
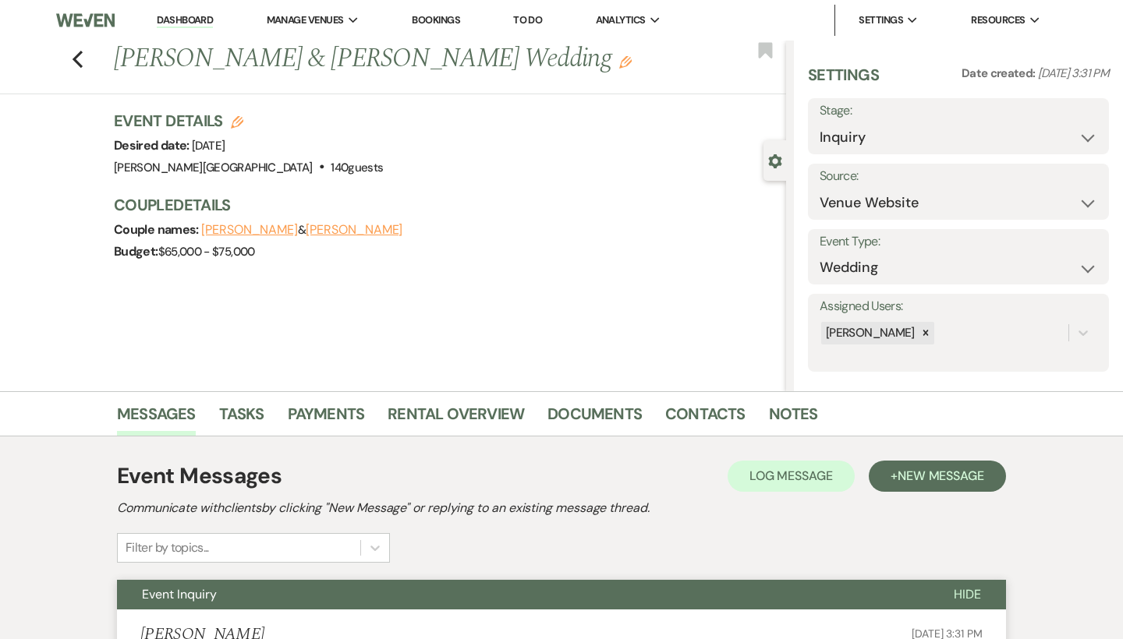
scroll to position [0, 0]
click at [80, 58] on icon "Previous" at bounding box center [78, 59] width 12 height 19
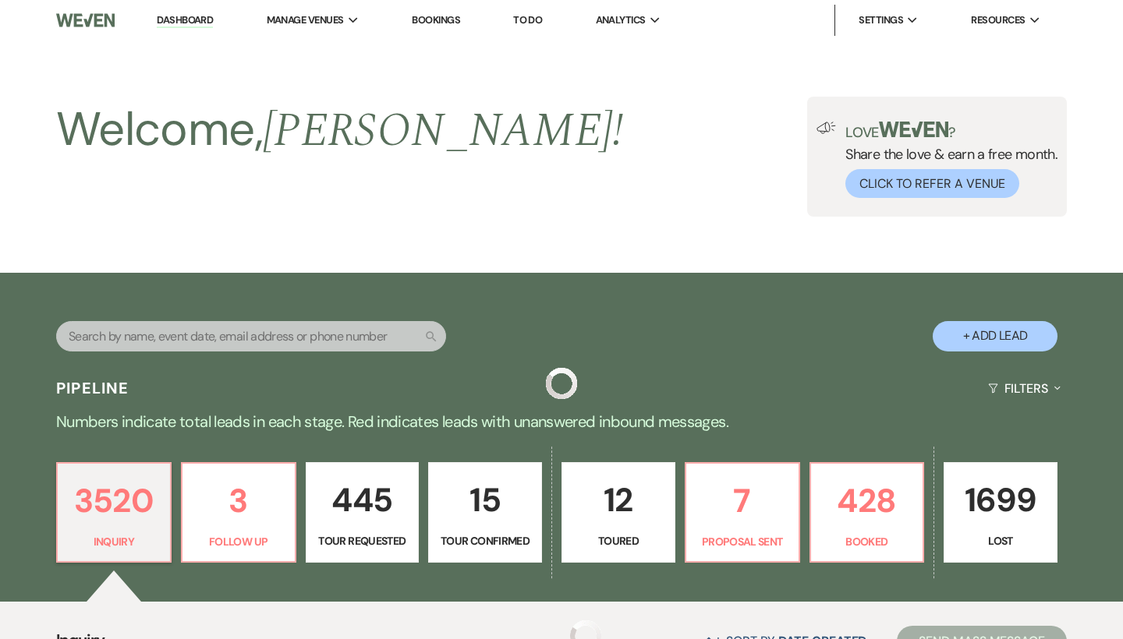
scroll to position [997, 0]
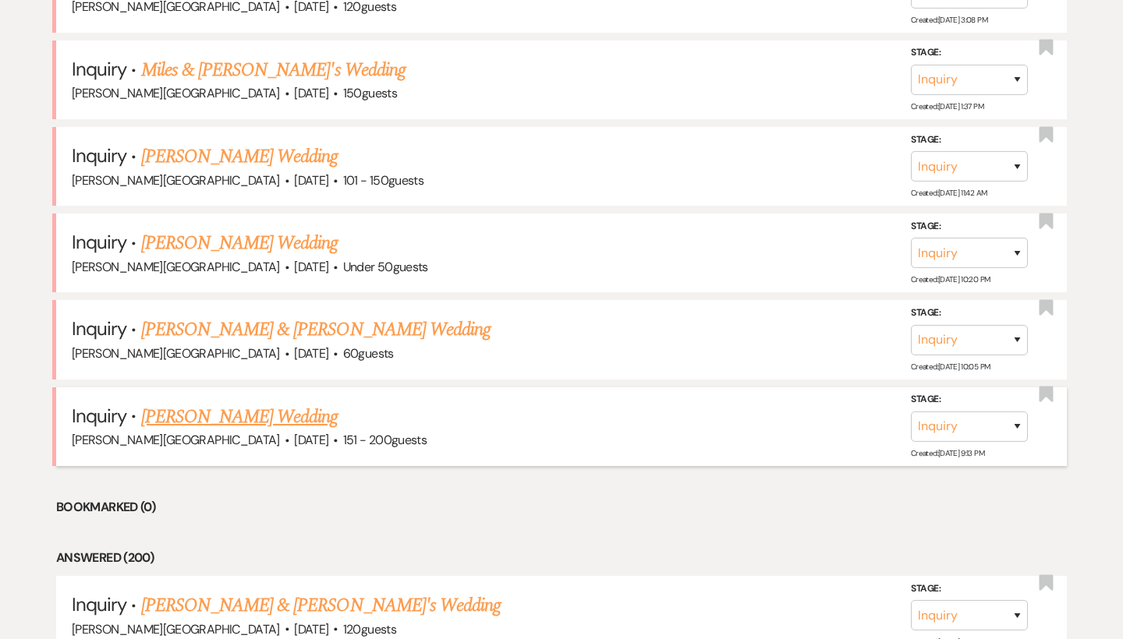
click at [233, 403] on link "[PERSON_NAME] Wedding" at bounding box center [239, 417] width 197 height 28
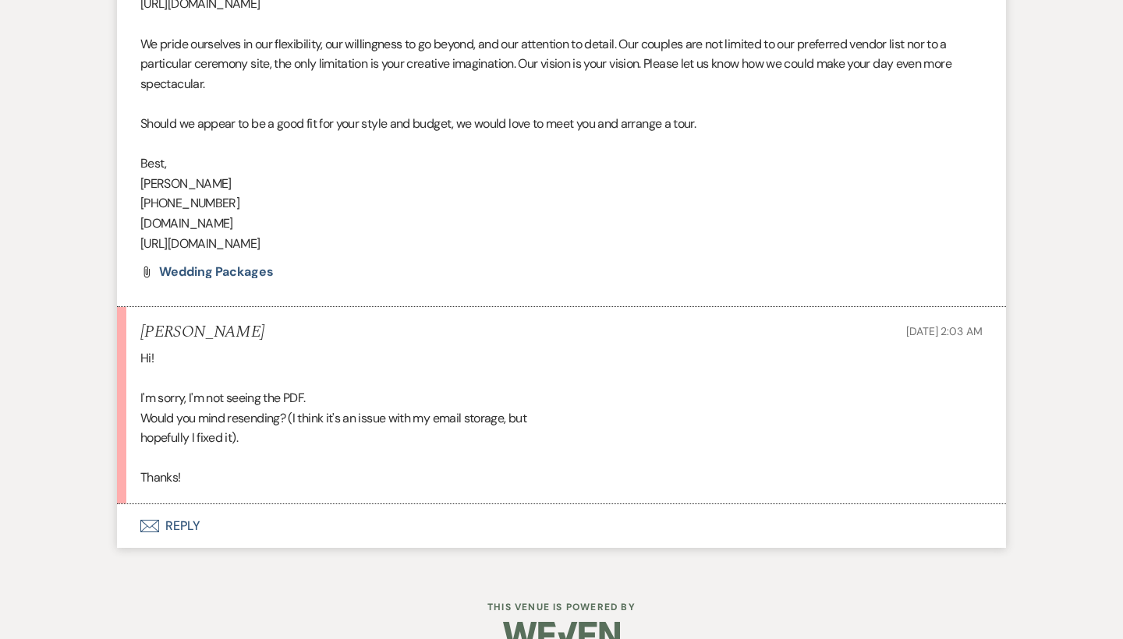
scroll to position [1725, 0]
click at [190, 506] on button "Envelope Reply" at bounding box center [561, 528] width 889 height 44
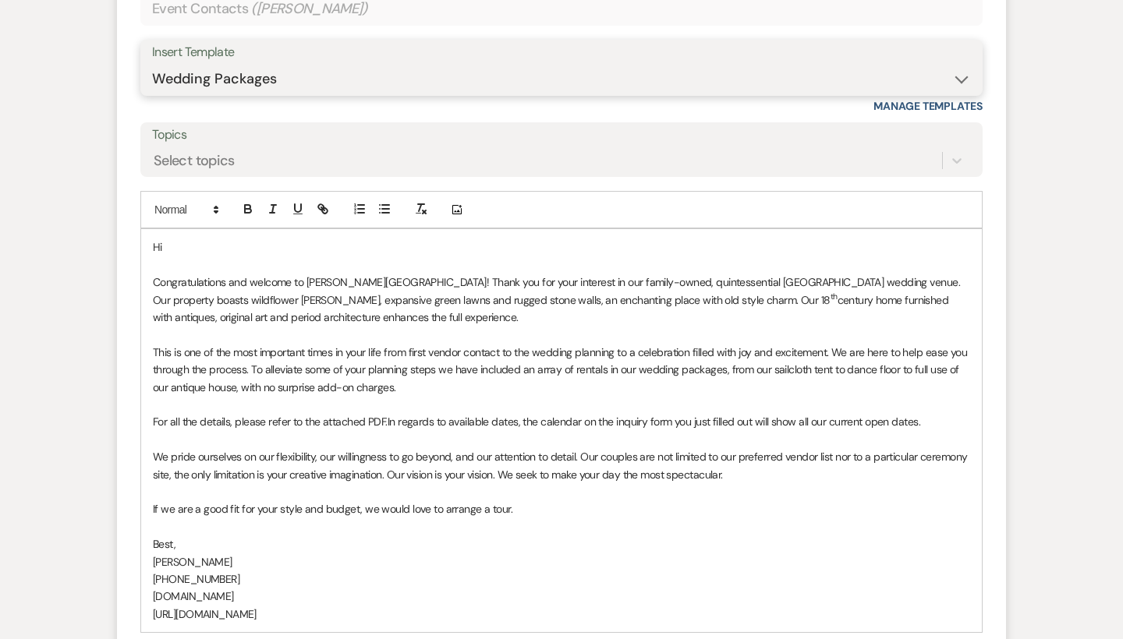
scroll to position [2367, 0]
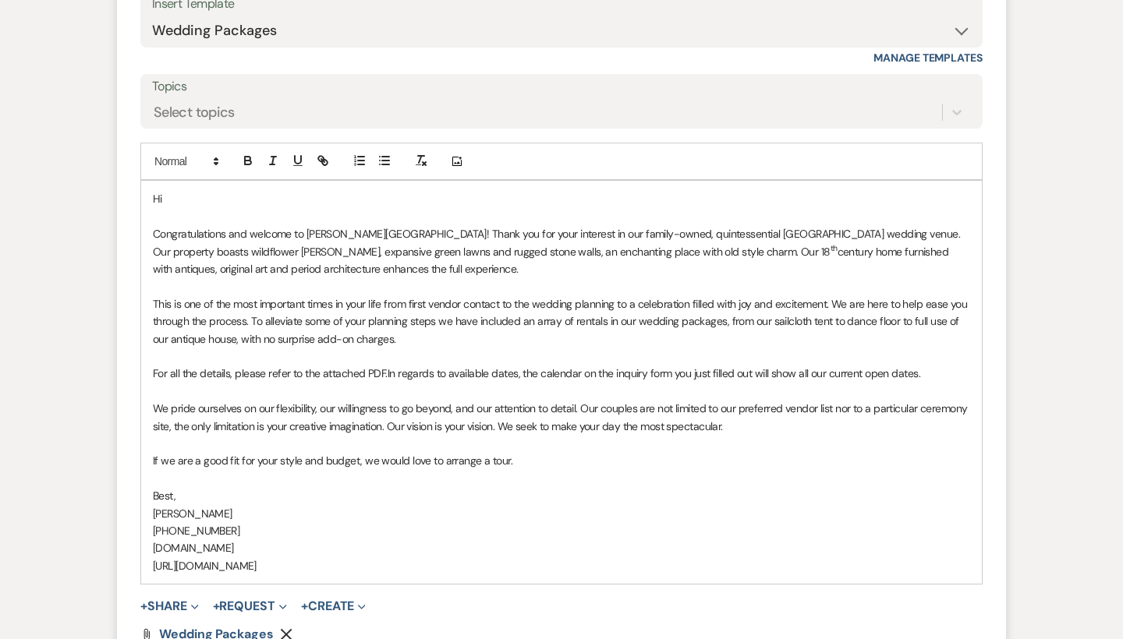
drag, startPoint x: 396, startPoint y: 520, endPoint x: 133, endPoint y: 193, distance: 420.4
click at [133, 193] on form "Reply X Draft saved! Recipients* Event Contacts ( [PERSON_NAME] ) Insert Templa…" at bounding box center [561, 290] width 889 height 853
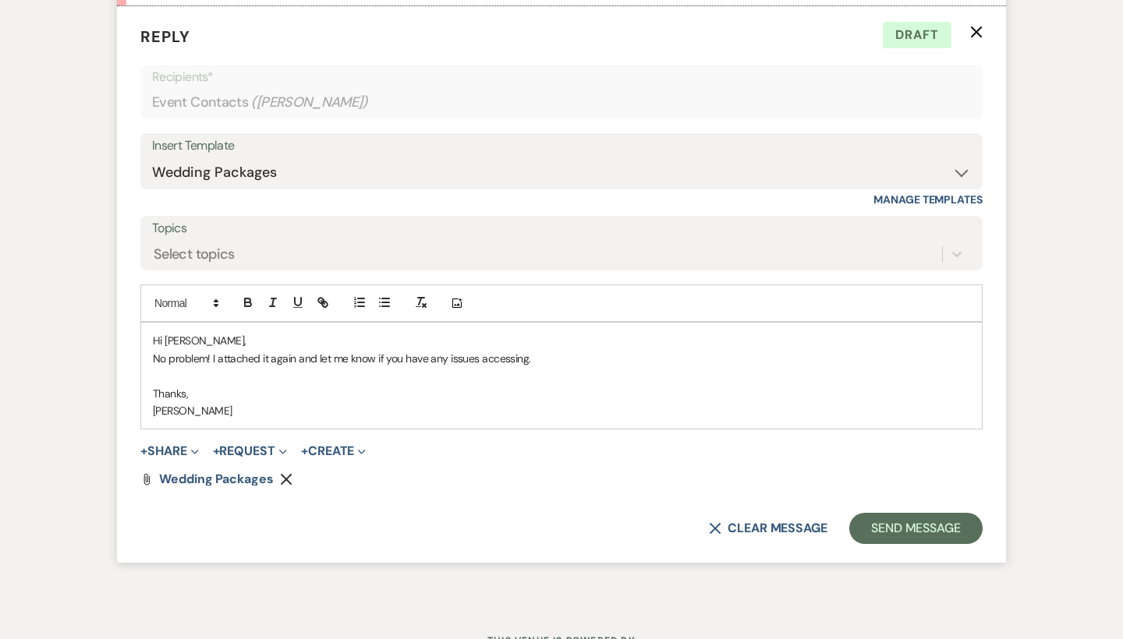
scroll to position [2243, 0]
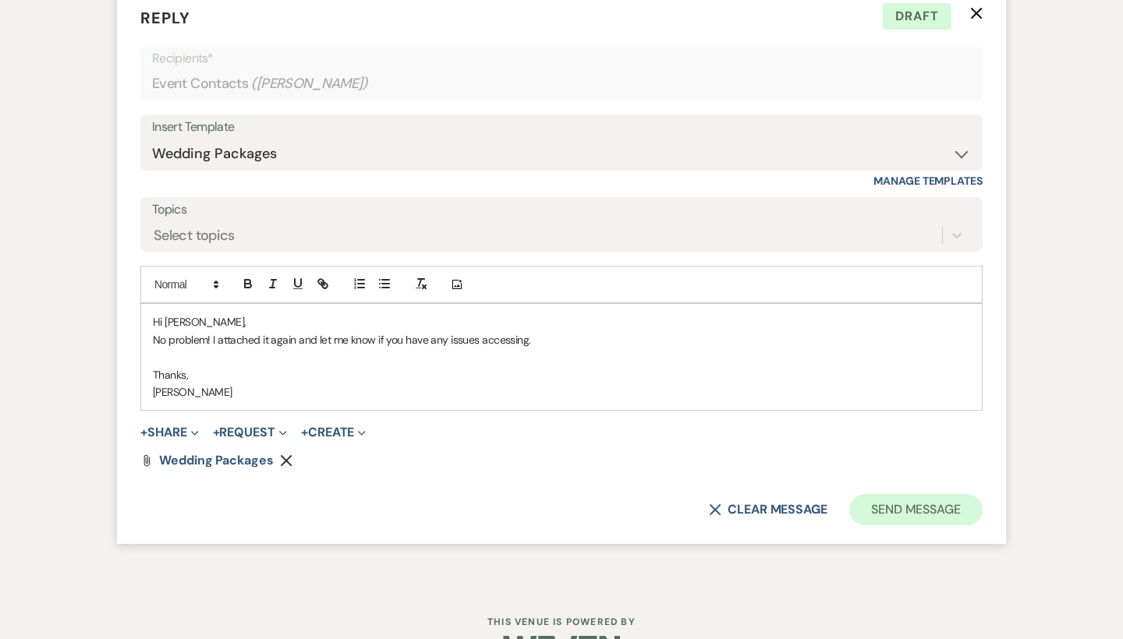
click at [880, 494] on button "Send Message" at bounding box center [915, 509] width 133 height 31
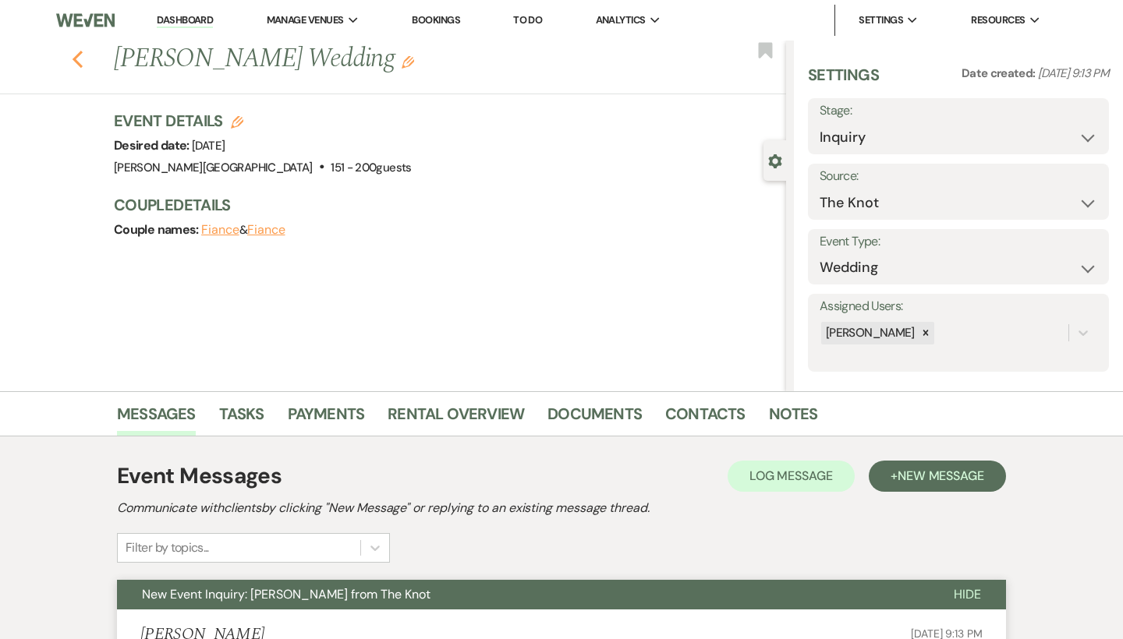
scroll to position [0, 0]
click at [77, 59] on icon "Previous" at bounding box center [78, 59] width 12 height 19
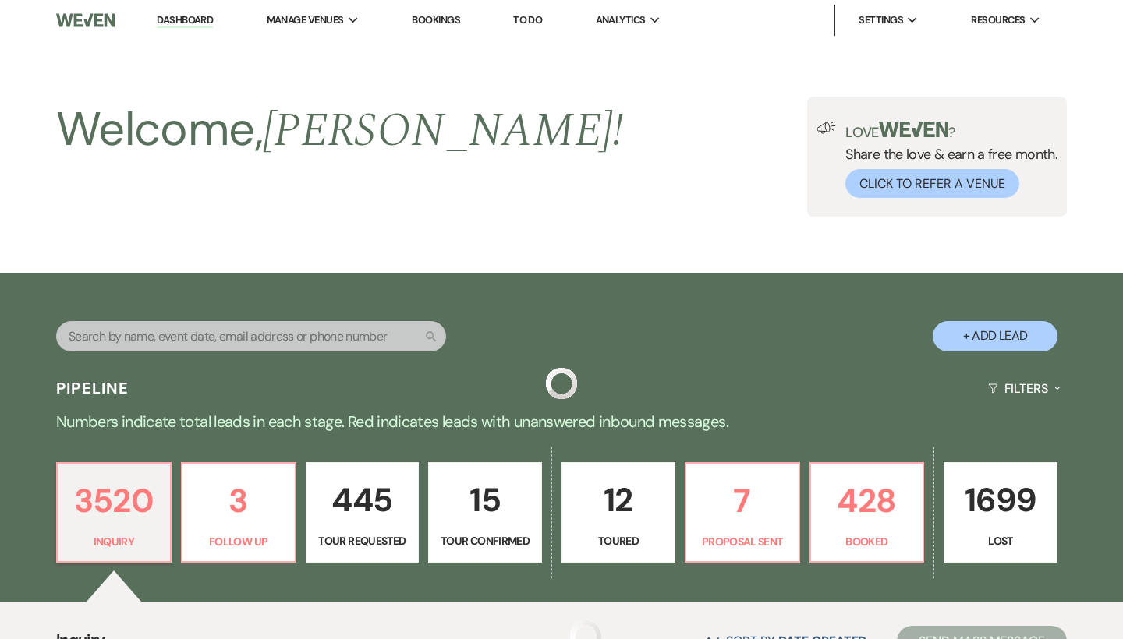
scroll to position [997, 0]
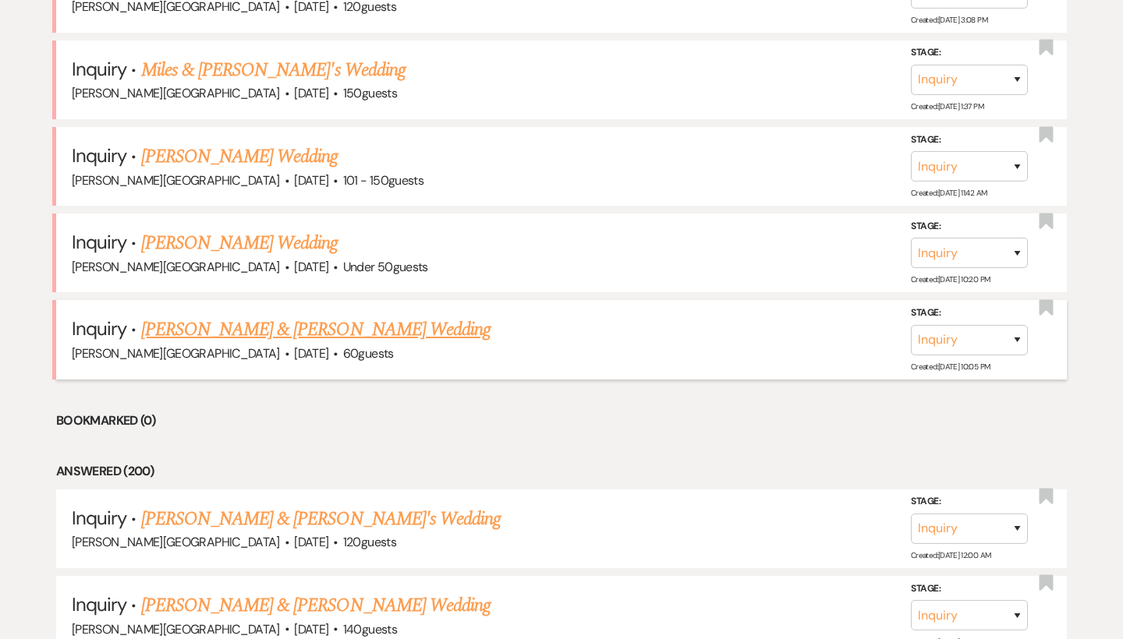
click at [230, 316] on link "[PERSON_NAME] & [PERSON_NAME] Wedding" at bounding box center [315, 330] width 349 height 28
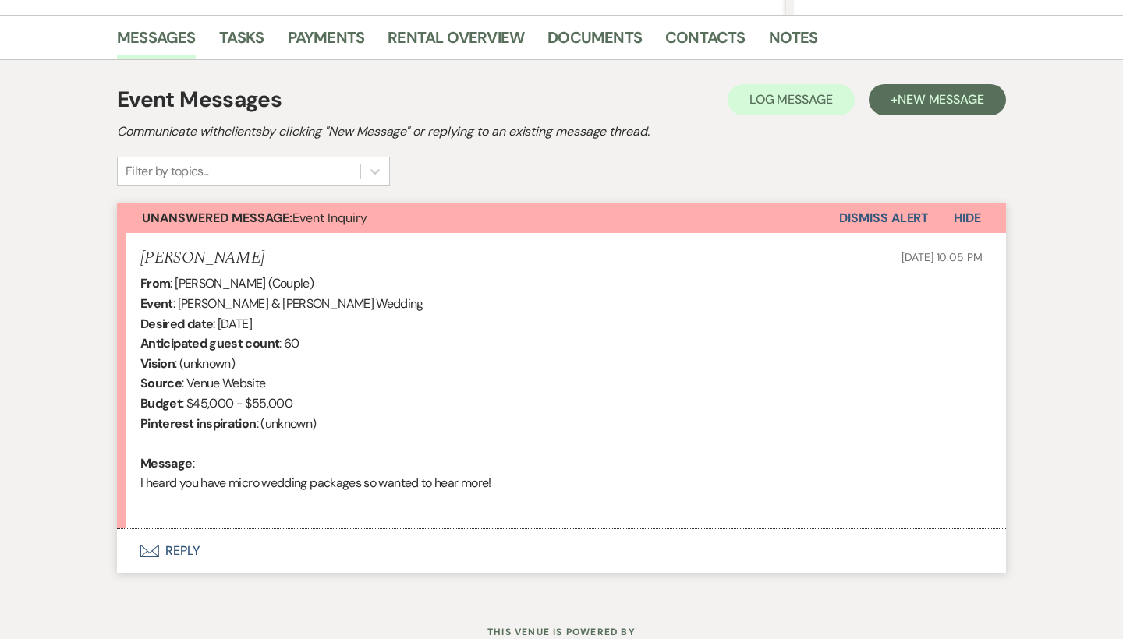
scroll to position [381, 0]
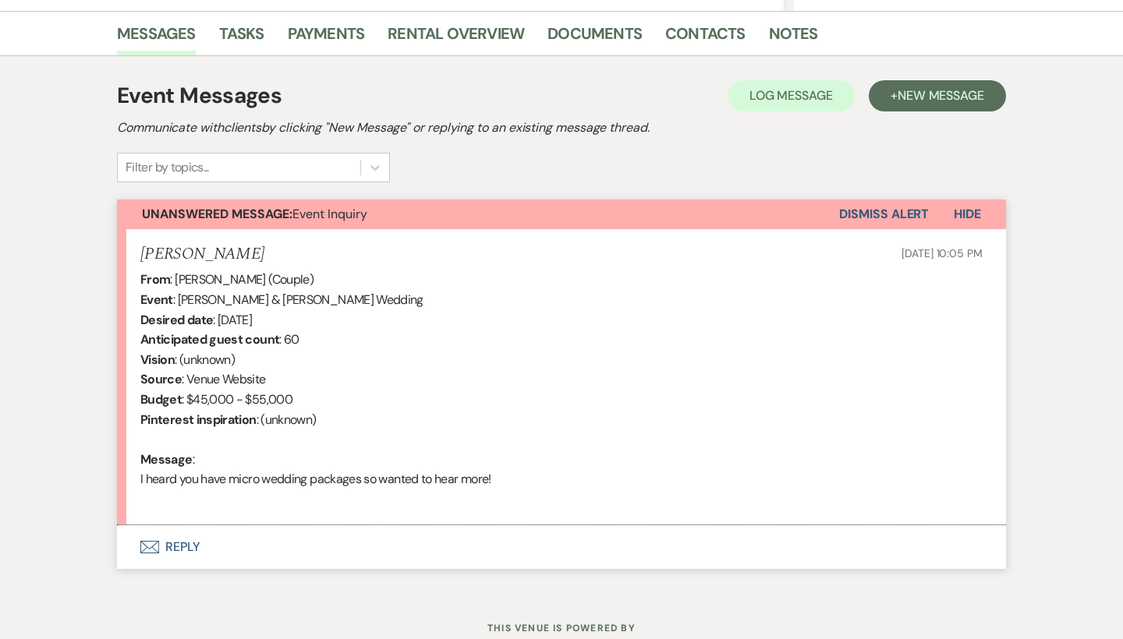
click at [192, 539] on button "Envelope Reply" at bounding box center [561, 548] width 889 height 44
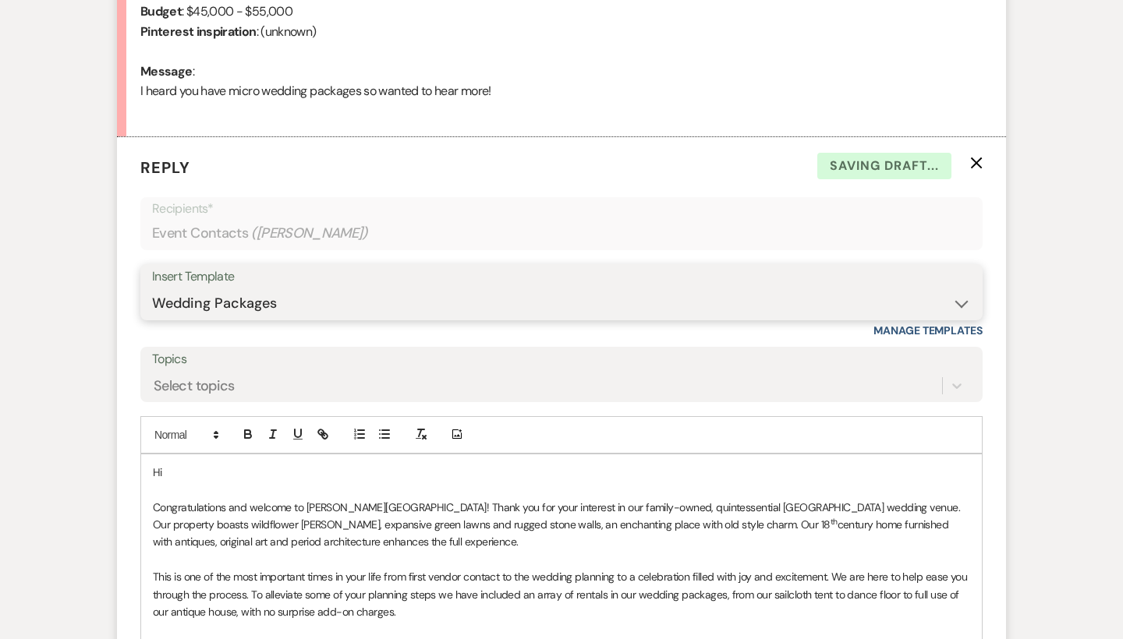
scroll to position [819, 0]
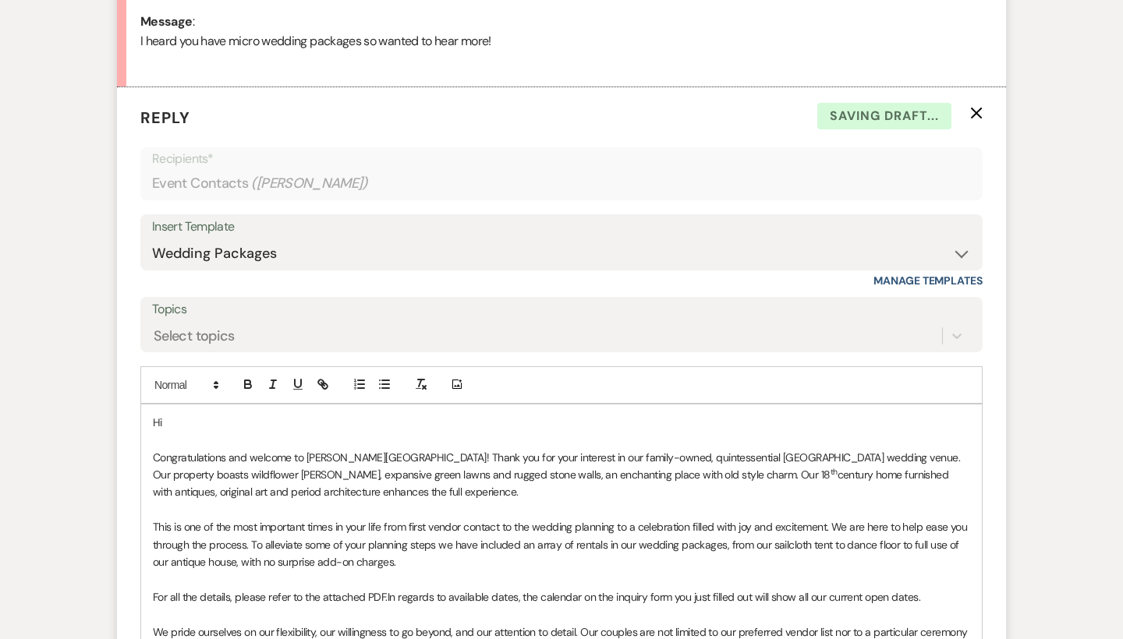
click at [192, 414] on p "Hi" at bounding box center [561, 422] width 817 height 17
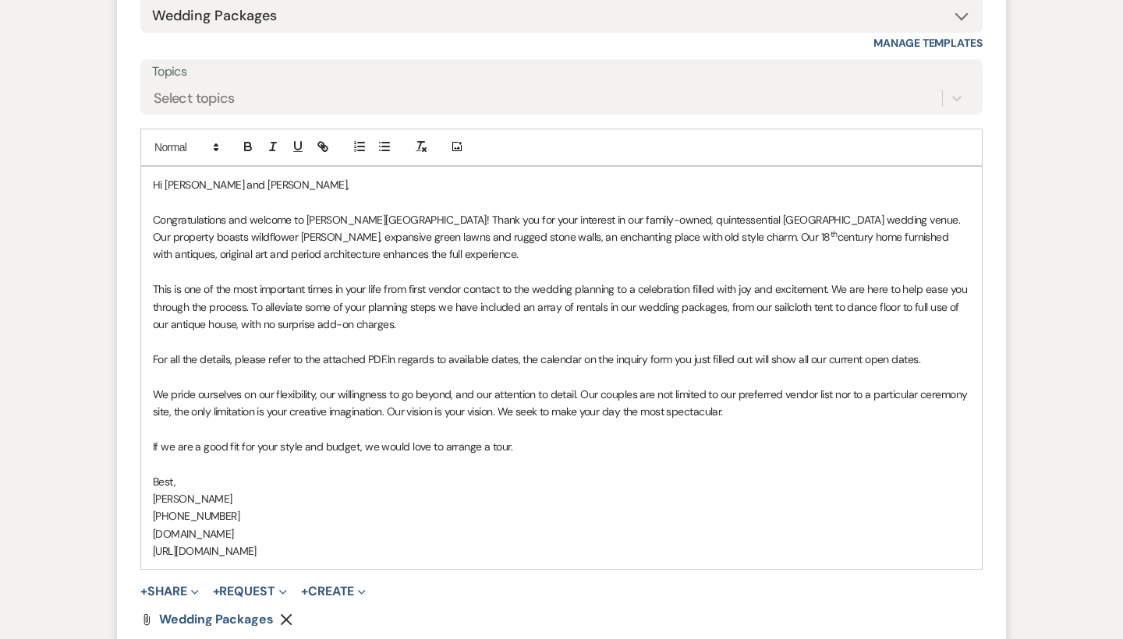
scroll to position [1085, 0]
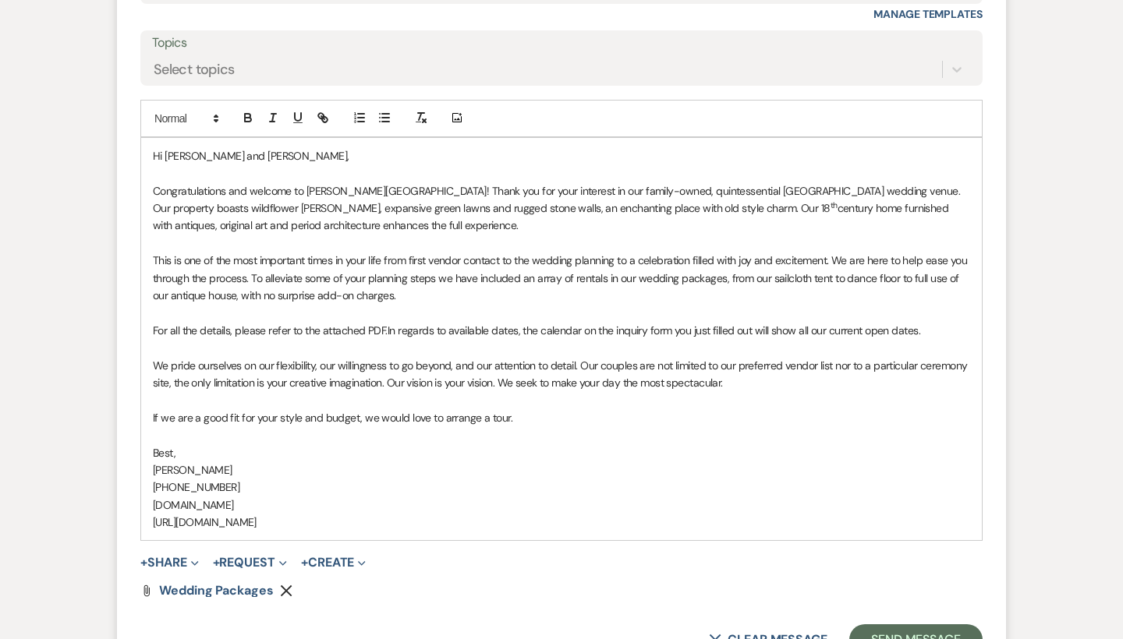
click at [387, 322] on p "For all the details, please refer to the attached PDF. In regards to available …" at bounding box center [561, 330] width 817 height 17
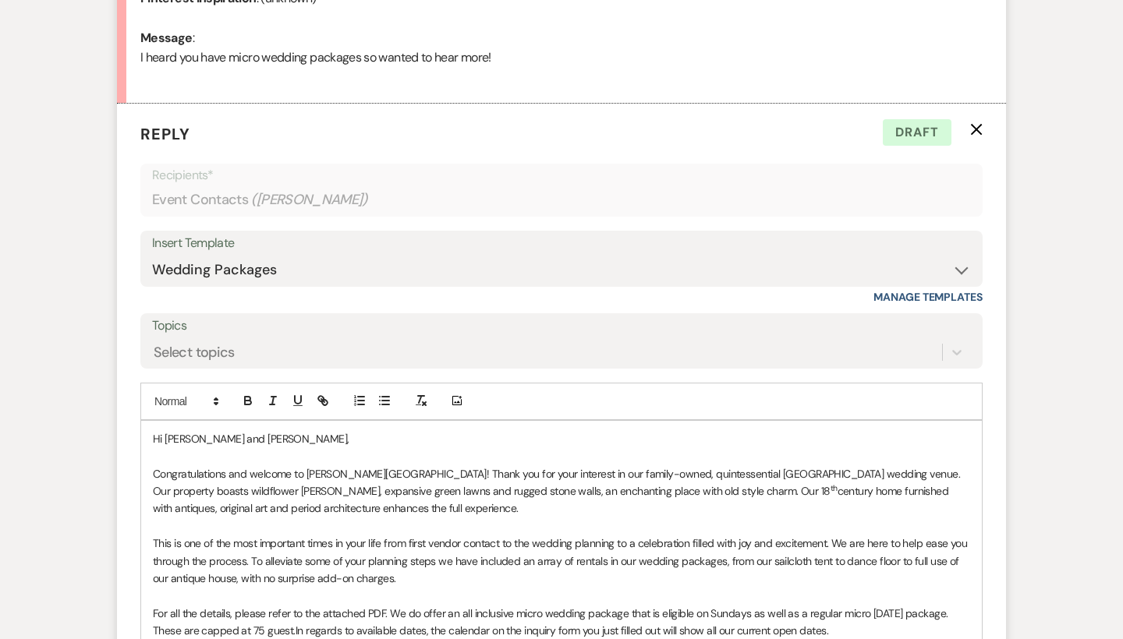
scroll to position [1187, 0]
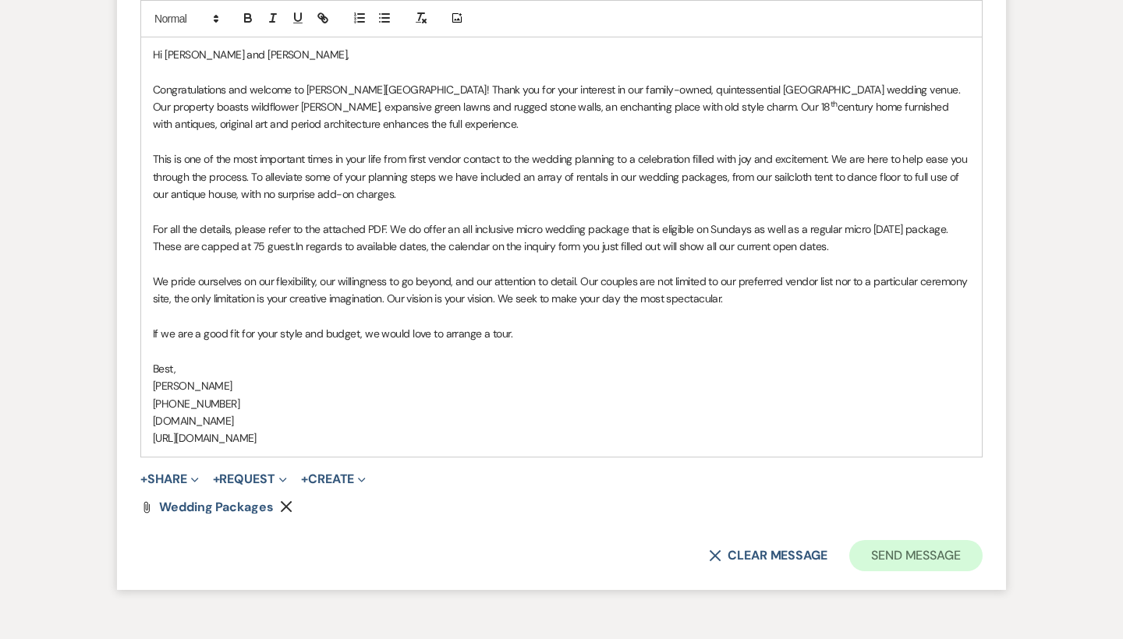
click at [907, 540] on button "Send Message" at bounding box center [915, 555] width 133 height 31
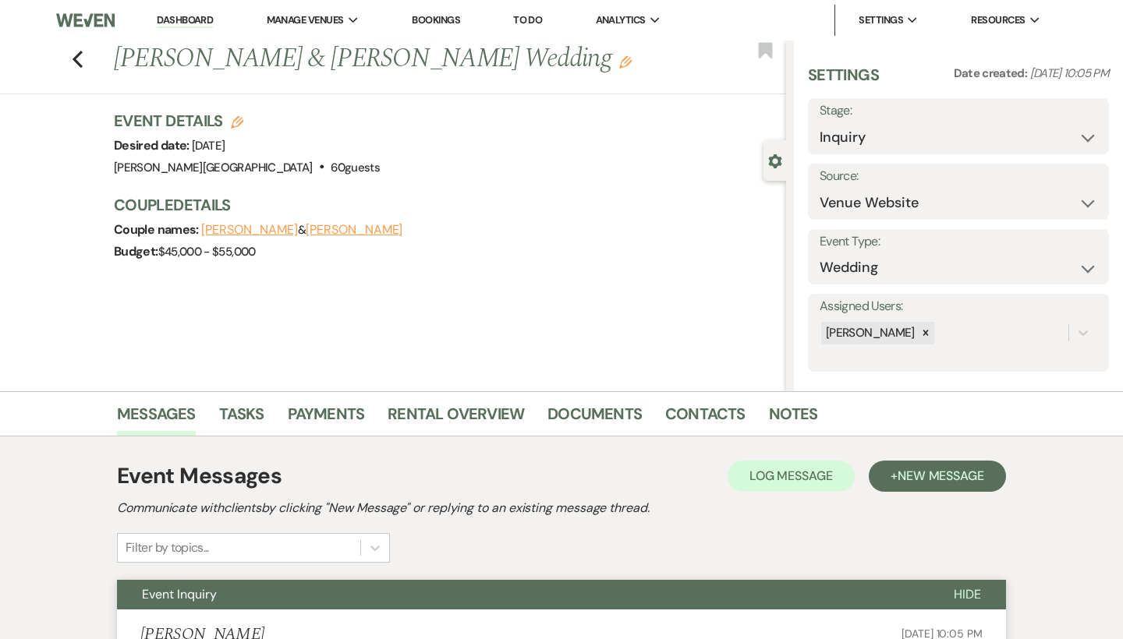
scroll to position [0, 0]
click at [76, 64] on icon "Previous" at bounding box center [78, 59] width 12 height 19
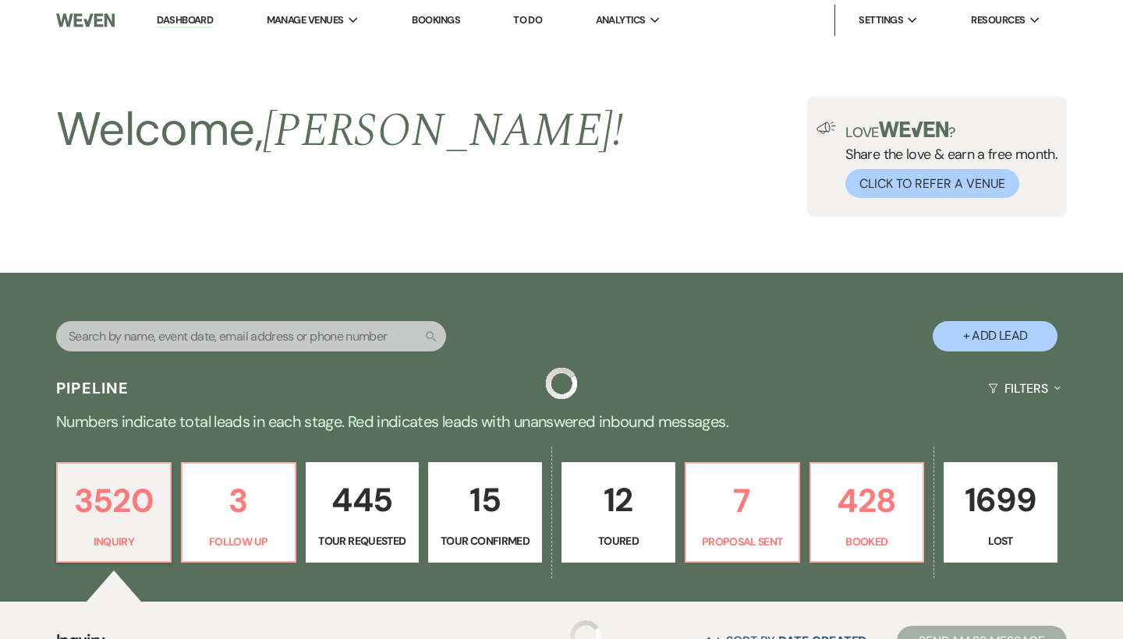
scroll to position [997, 0]
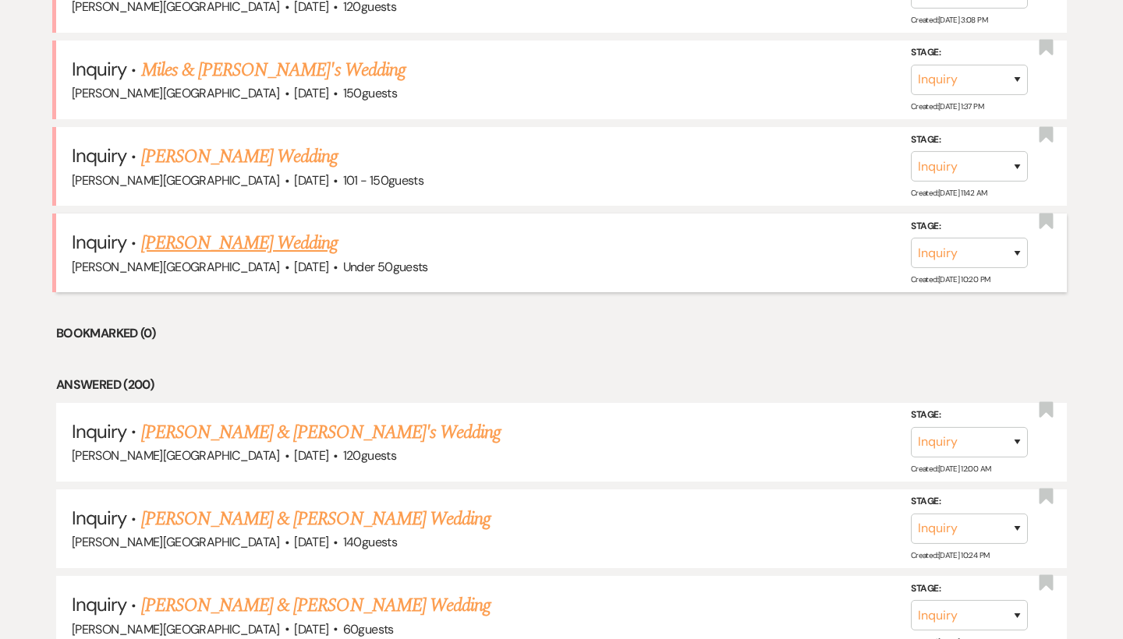
click at [243, 235] on link "[PERSON_NAME] Wedding" at bounding box center [239, 243] width 197 height 28
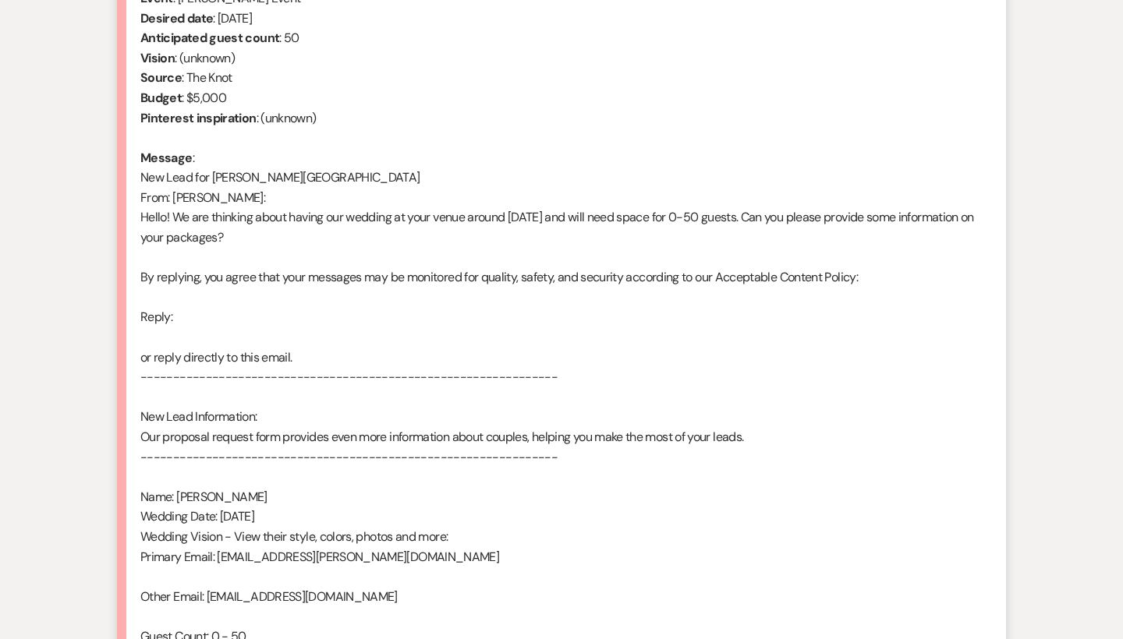
scroll to position [681, 0]
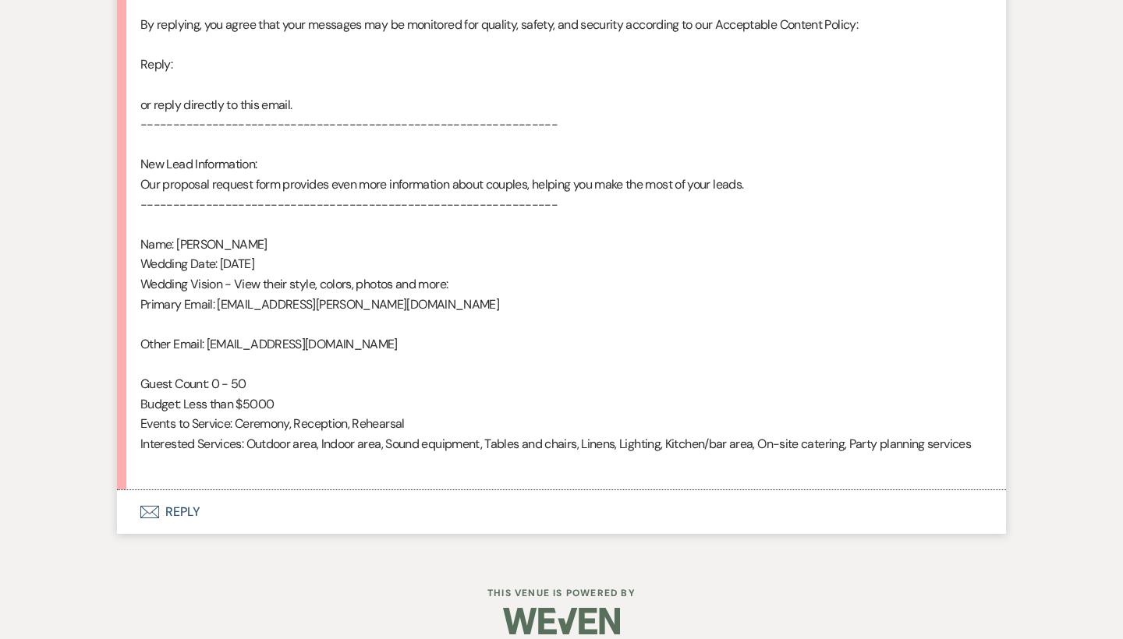
click at [186, 490] on button "Envelope Reply" at bounding box center [561, 512] width 889 height 44
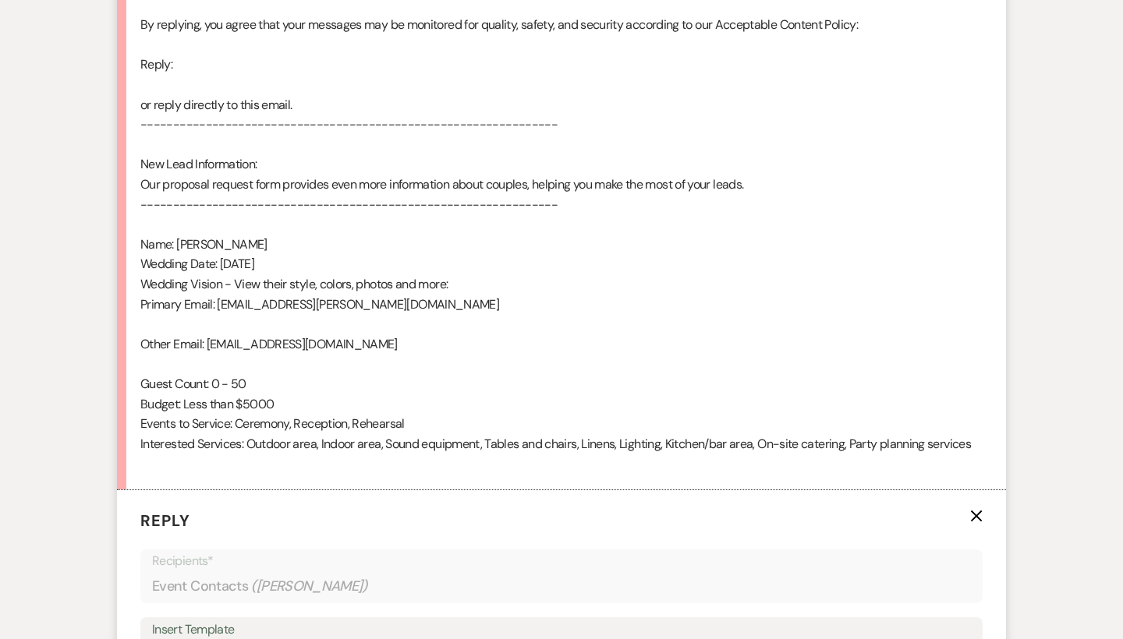
scroll to position [1318, 0]
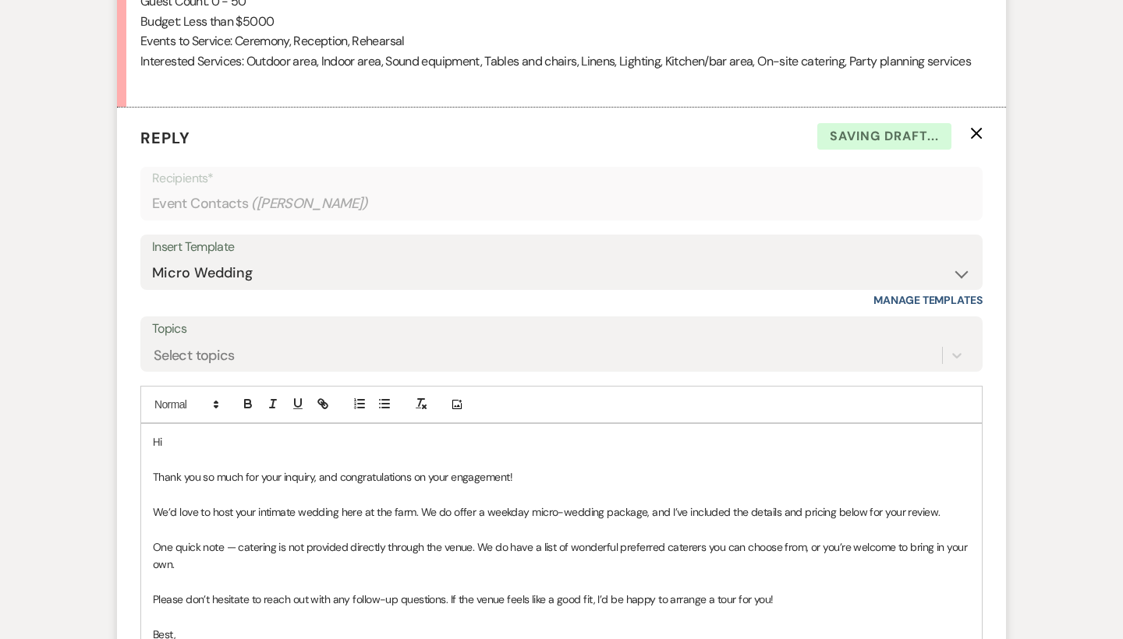
click at [207, 434] on p "Hi" at bounding box center [561, 442] width 817 height 17
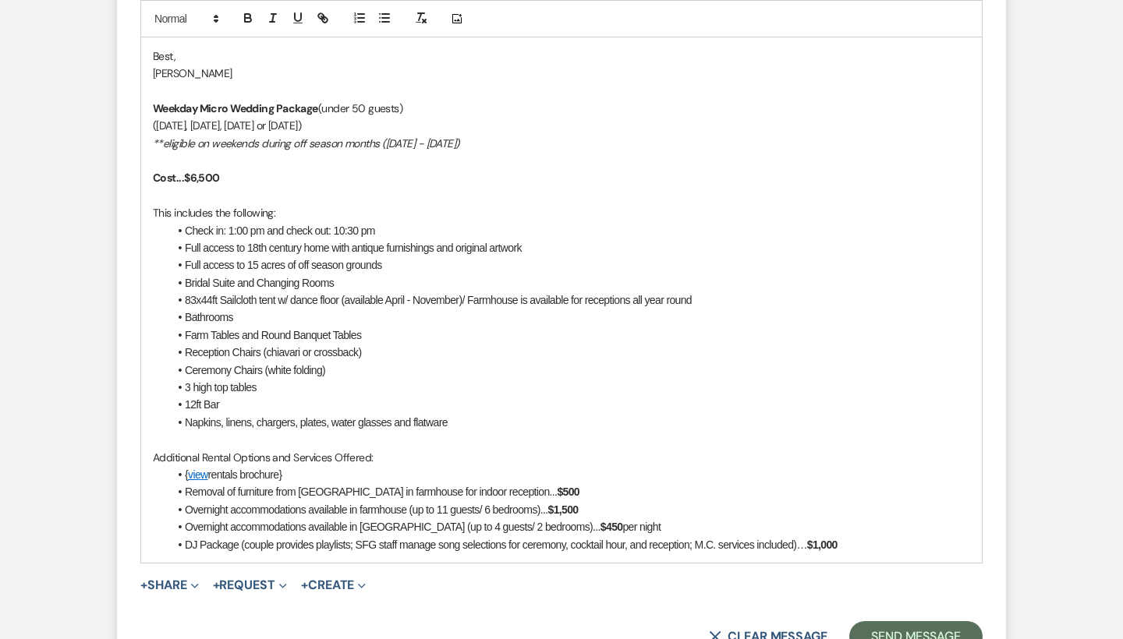
scroll to position [1934, 0]
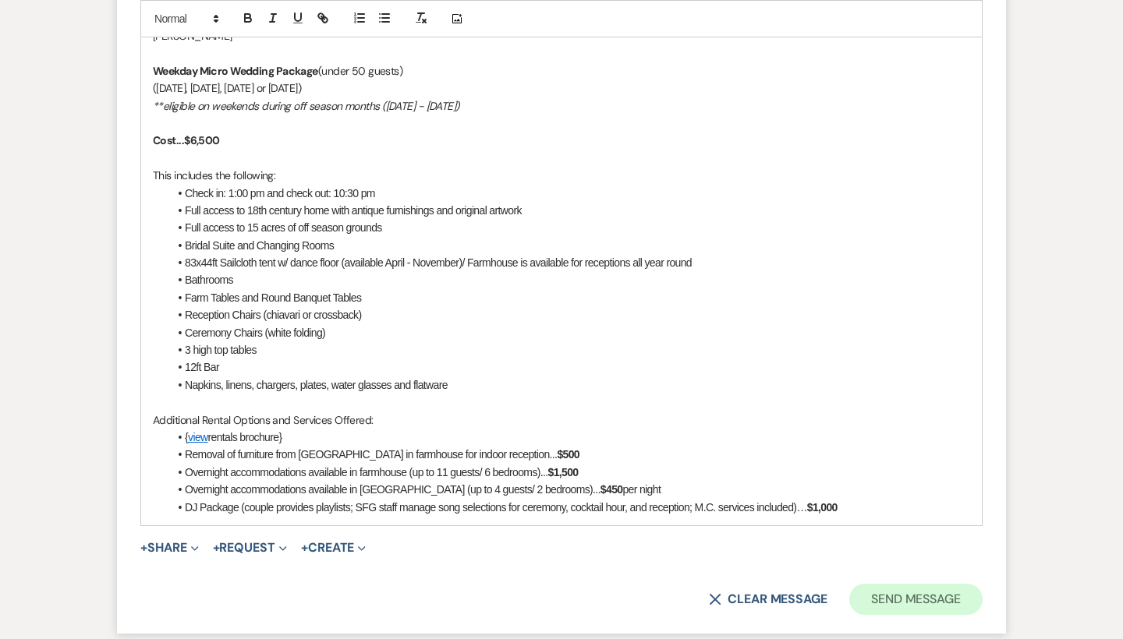
click at [897, 584] on button "Send Message" at bounding box center [915, 599] width 133 height 31
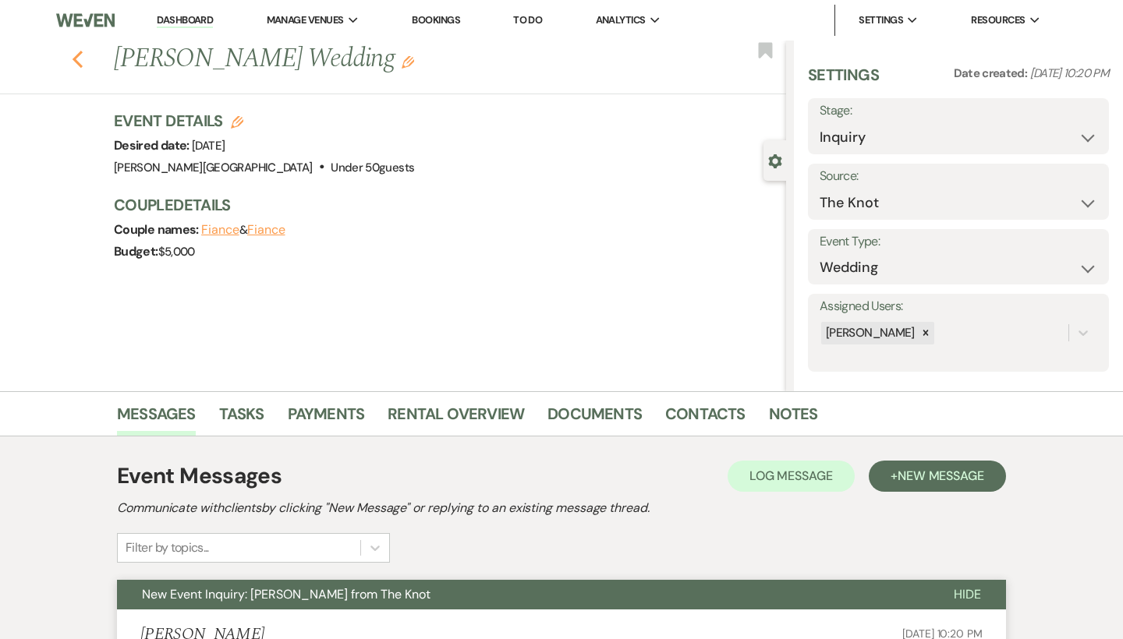
scroll to position [0, 0]
click at [75, 51] on icon "Previous" at bounding box center [78, 59] width 12 height 19
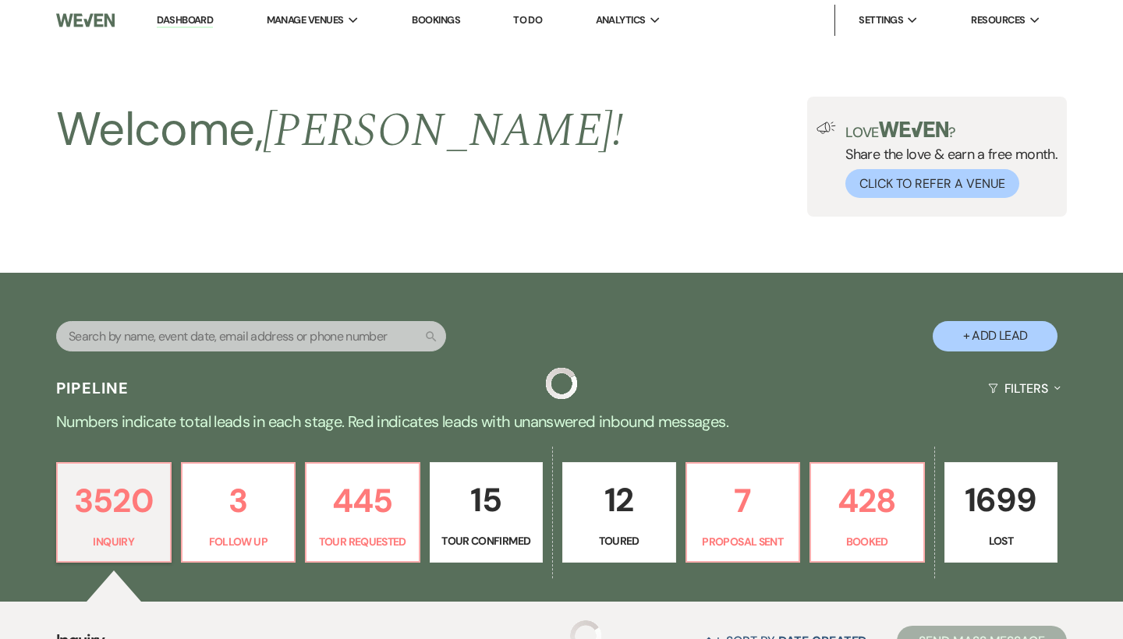
scroll to position [997, 0]
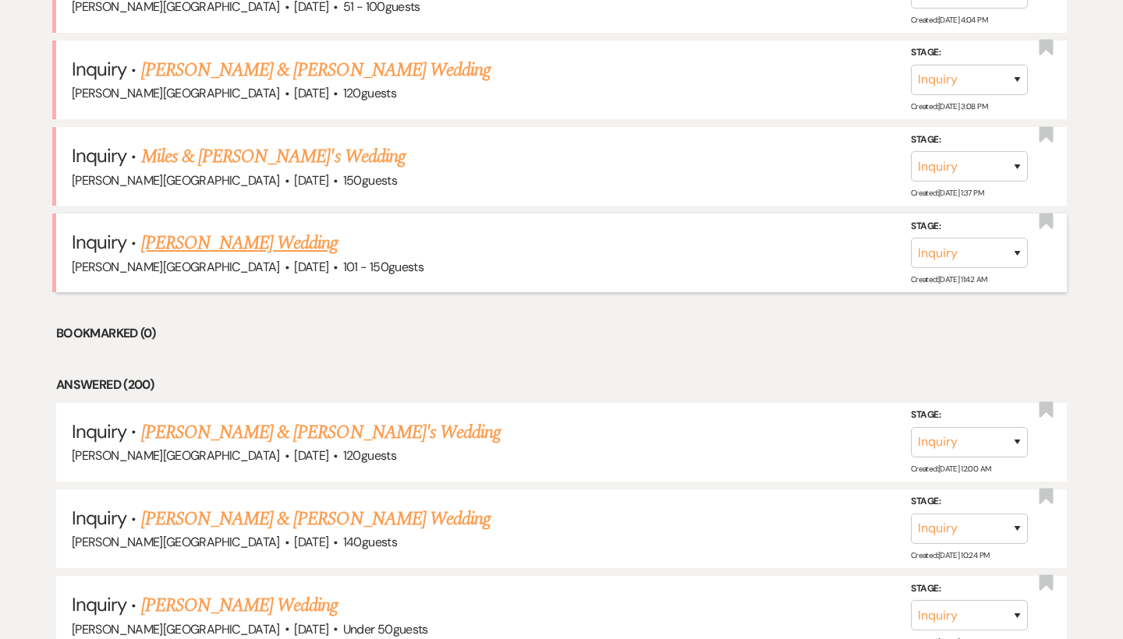
click at [243, 234] on link "[PERSON_NAME] Wedding" at bounding box center [239, 243] width 197 height 28
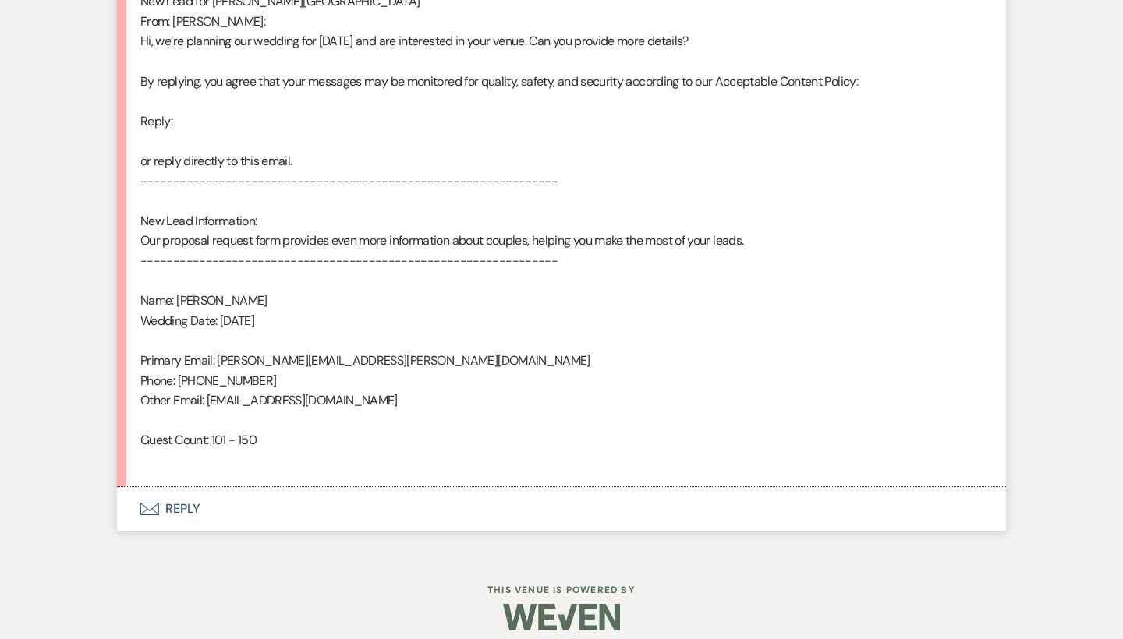
scroll to position [857, 0]
click at [186, 492] on button "Envelope Reply" at bounding box center [561, 511] width 889 height 44
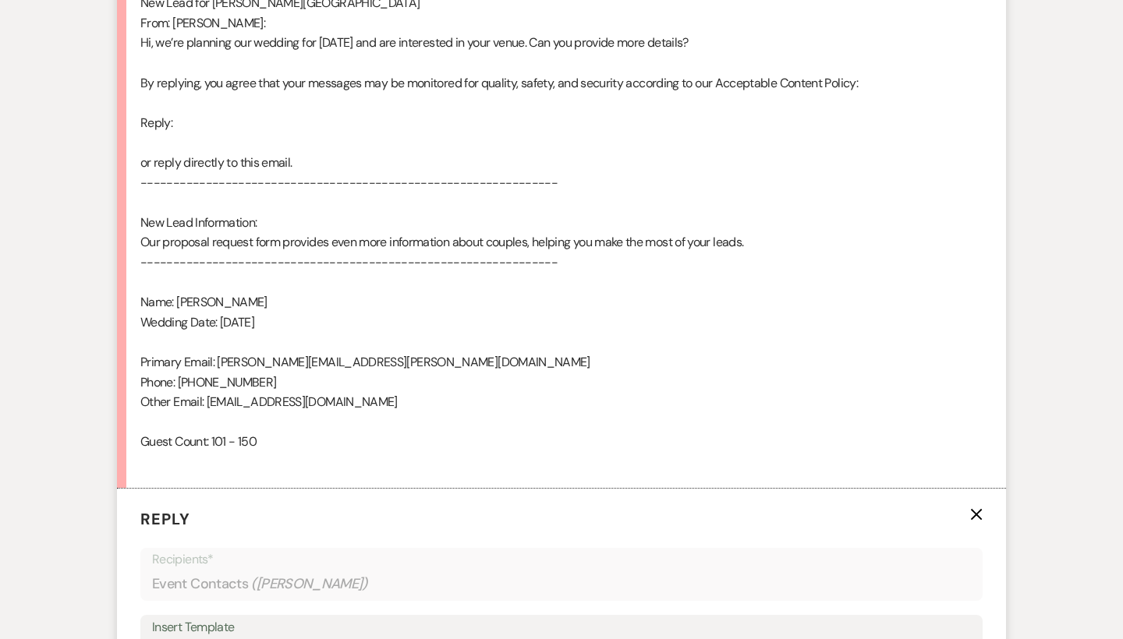
scroll to position [1240, 0]
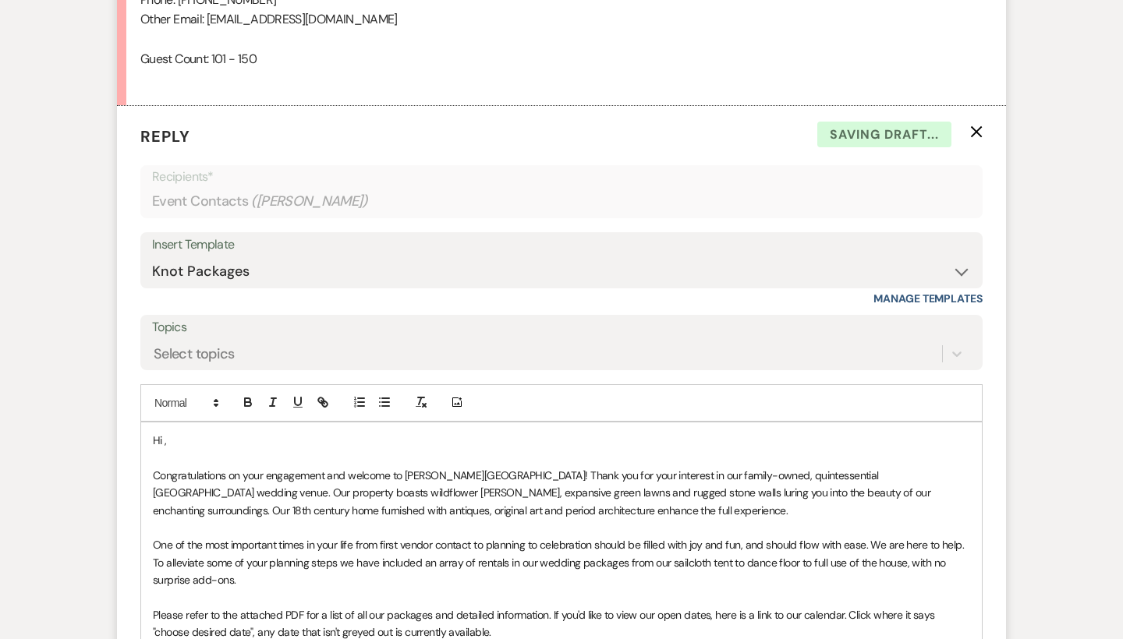
click at [203, 432] on p "Hi ," at bounding box center [561, 440] width 817 height 17
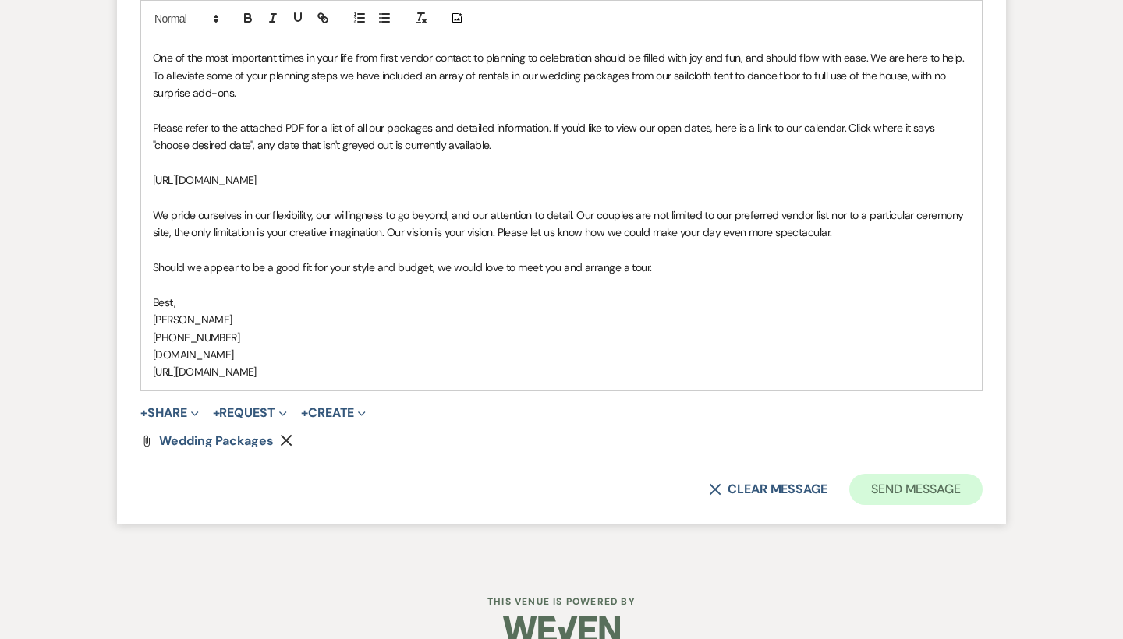
click at [883, 474] on button "Send Message" at bounding box center [915, 489] width 133 height 31
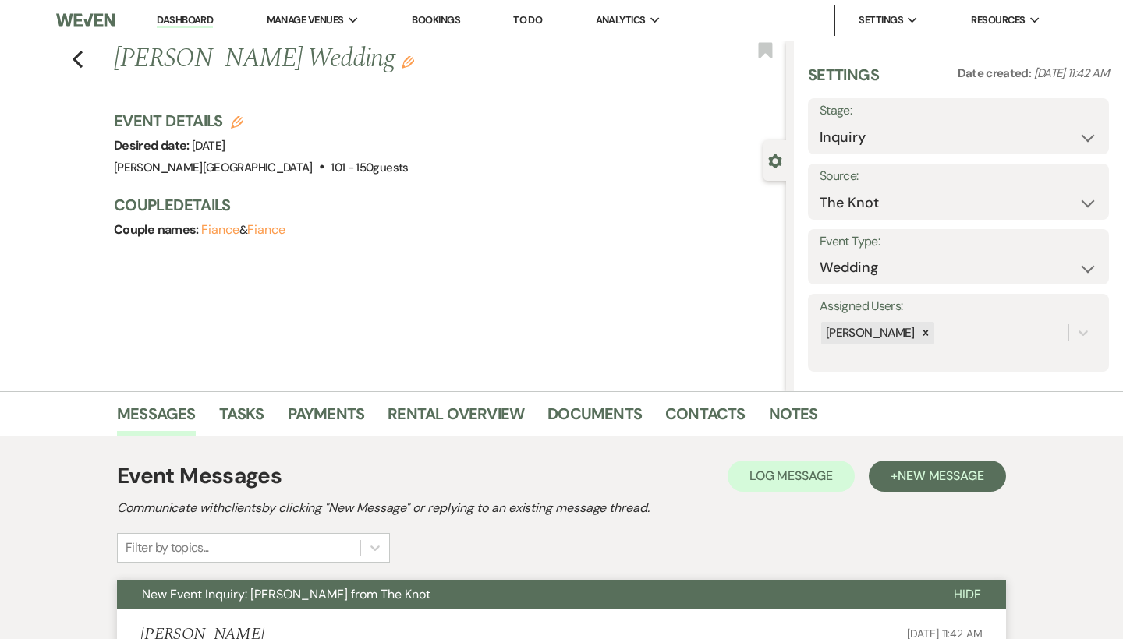
scroll to position [0, 0]
click at [81, 63] on icon "Previous" at bounding box center [78, 59] width 12 height 19
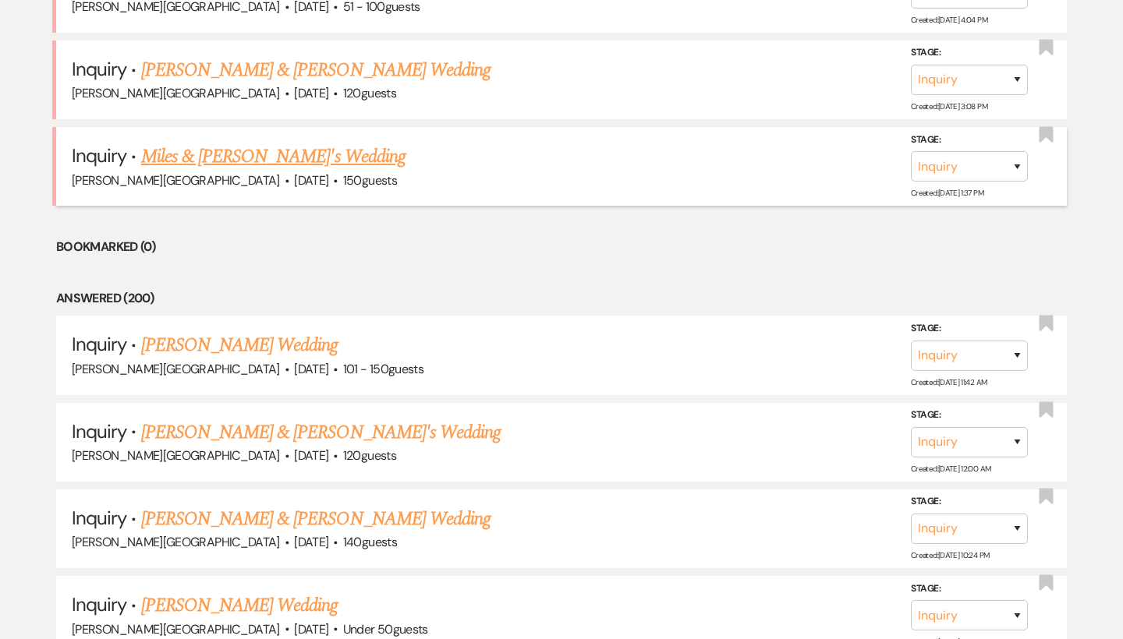
scroll to position [933, 0]
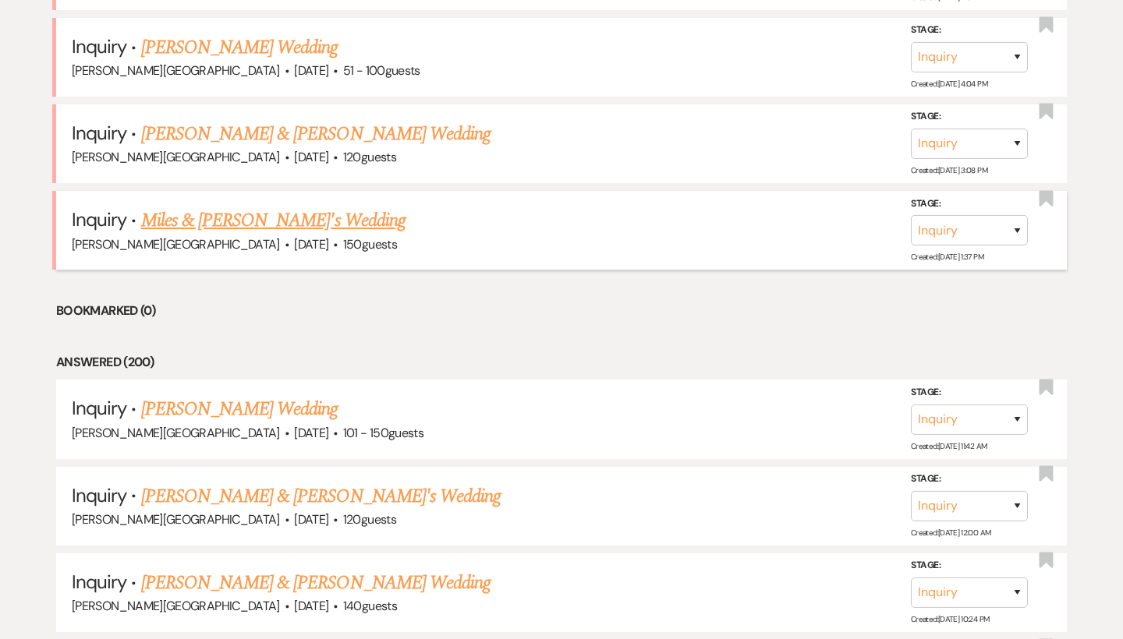
click at [203, 207] on link "Miles & [PERSON_NAME]'s Wedding" at bounding box center [273, 221] width 264 height 28
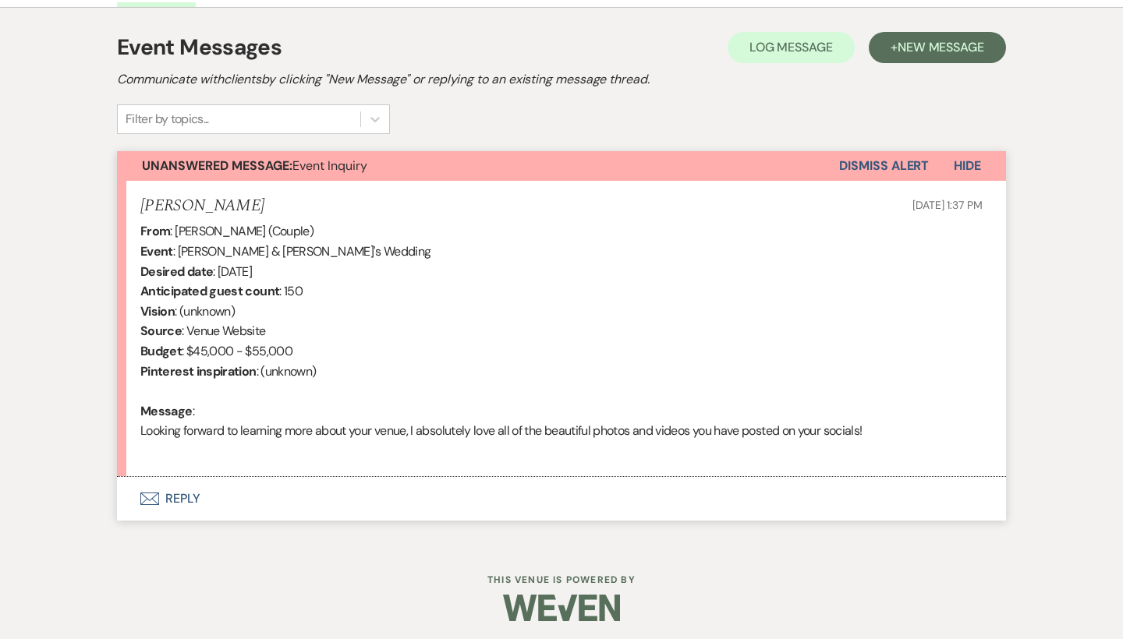
scroll to position [428, 0]
click at [187, 490] on button "Envelope Reply" at bounding box center [561, 500] width 889 height 44
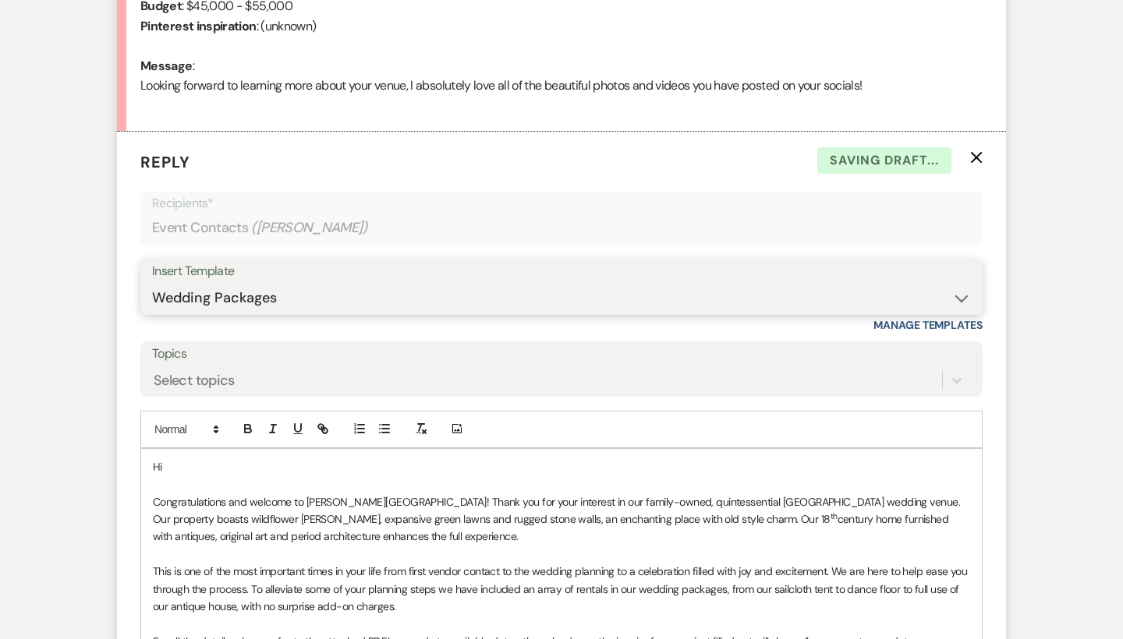
scroll to position [801, 0]
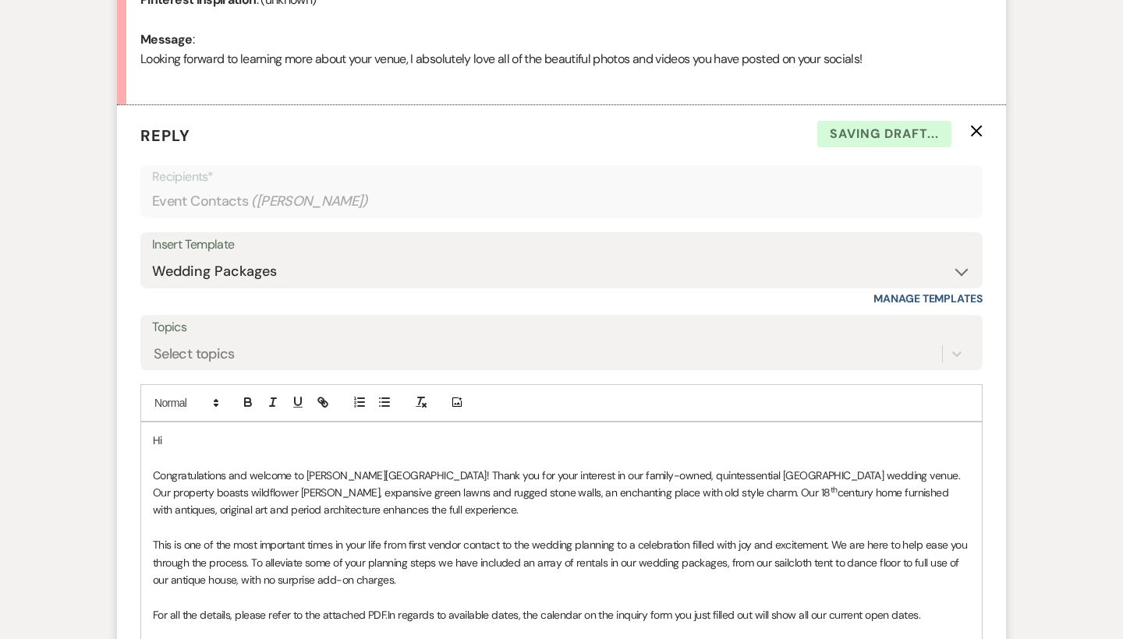
click at [195, 432] on p "Hi" at bounding box center [561, 440] width 817 height 17
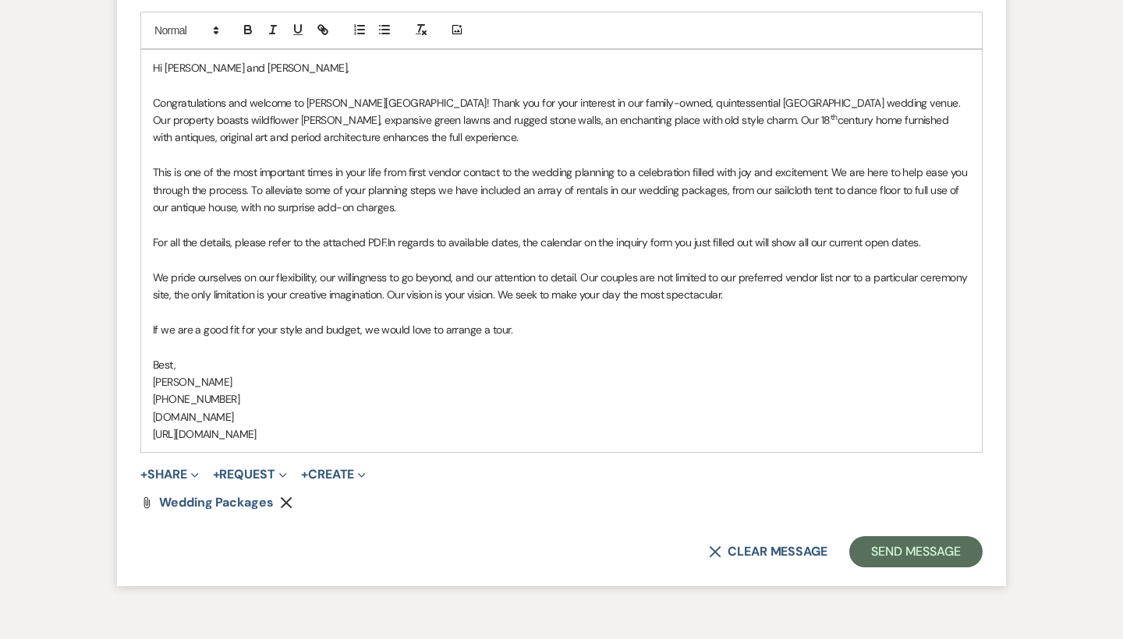
scroll to position [1188, 0]
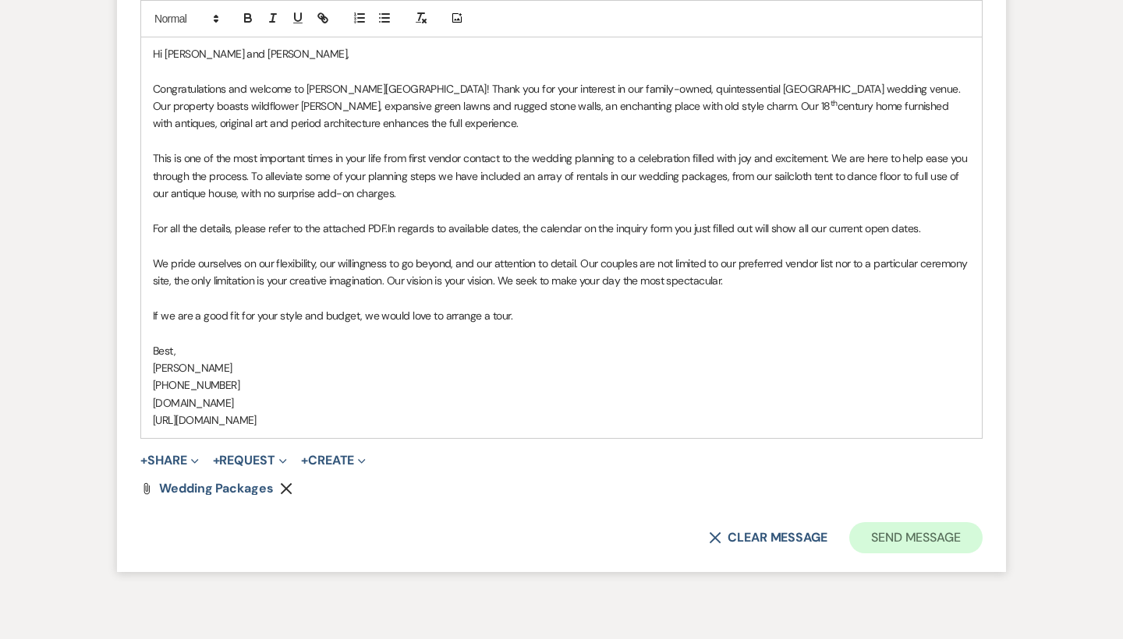
click at [894, 522] on button "Send Message" at bounding box center [915, 537] width 133 height 31
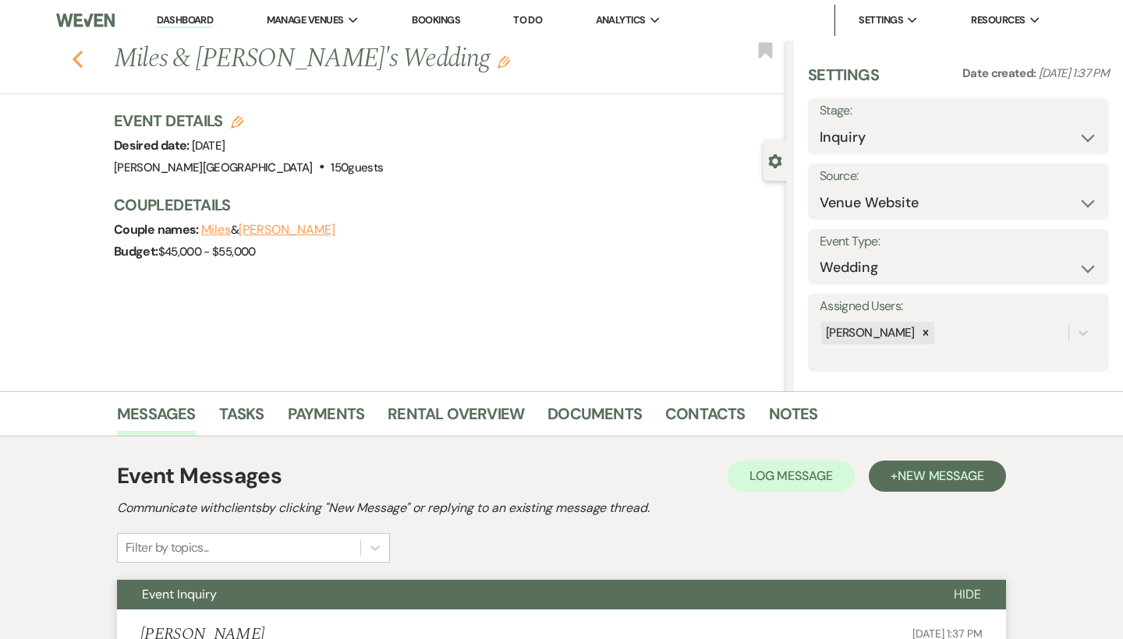
scroll to position [0, 0]
click at [75, 55] on icon "Previous" at bounding box center [78, 59] width 12 height 19
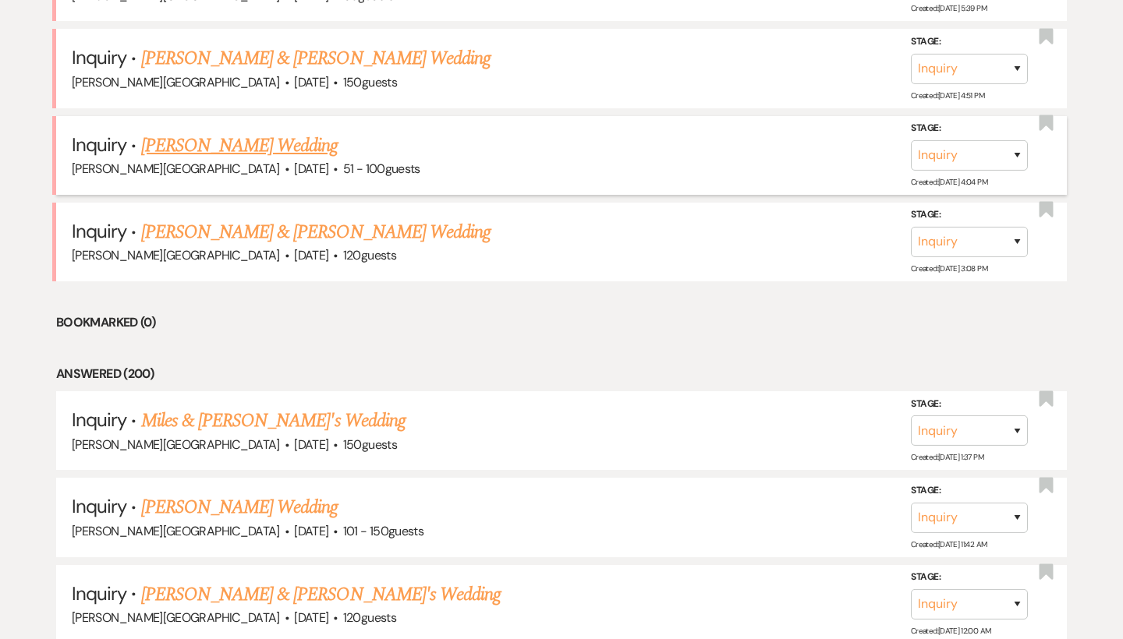
scroll to position [828, 0]
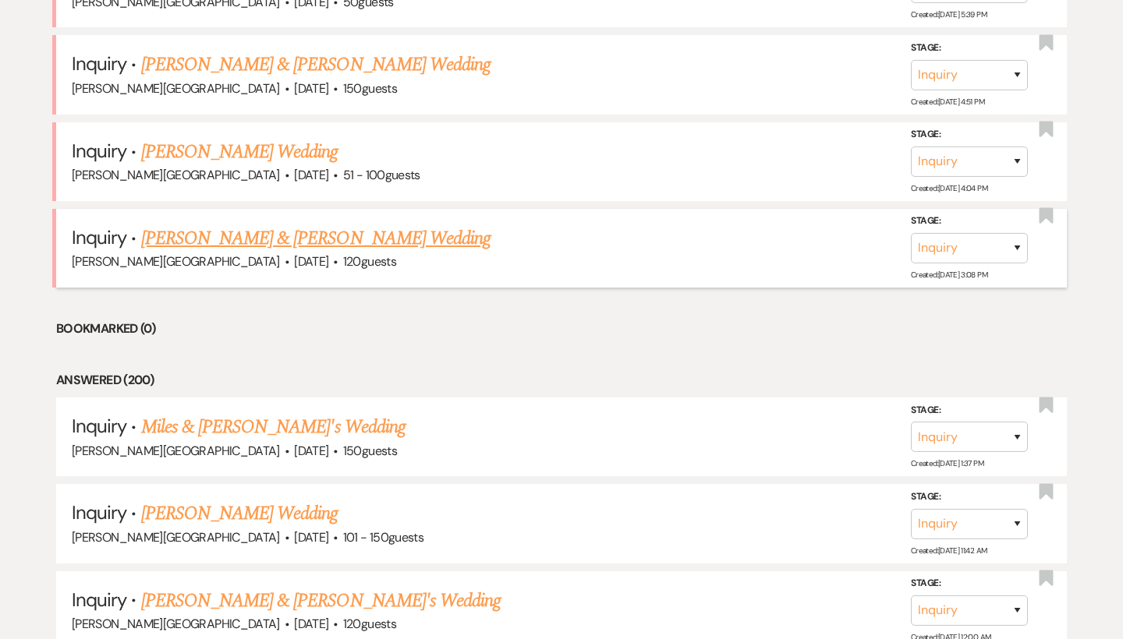
click at [225, 229] on link "[PERSON_NAME] & [PERSON_NAME] Wedding" at bounding box center [315, 239] width 349 height 28
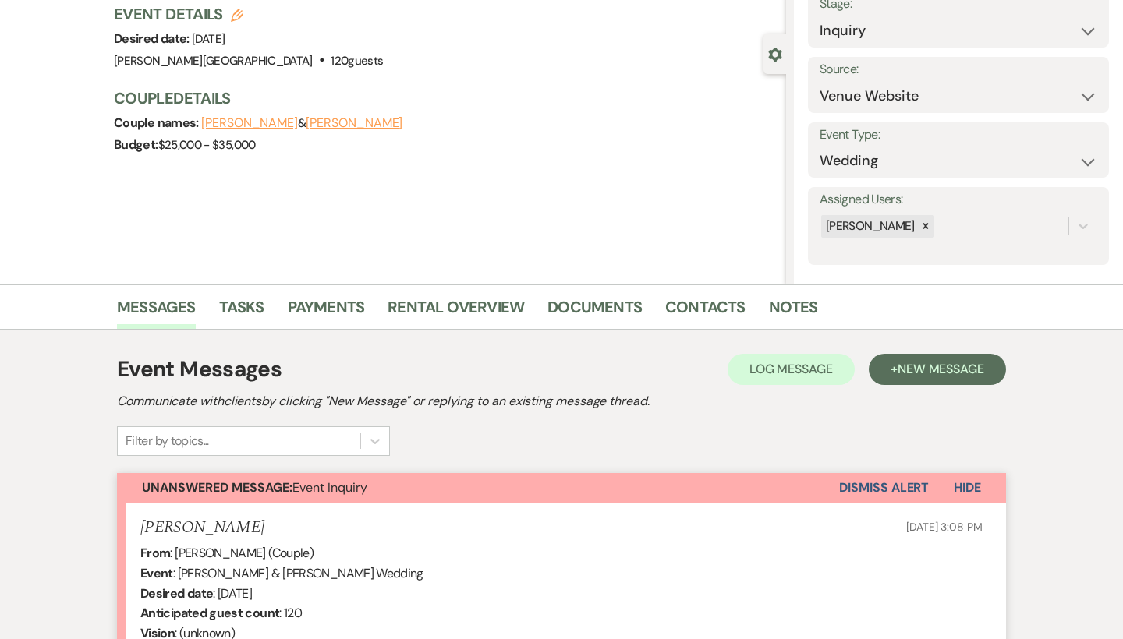
scroll to position [415, 0]
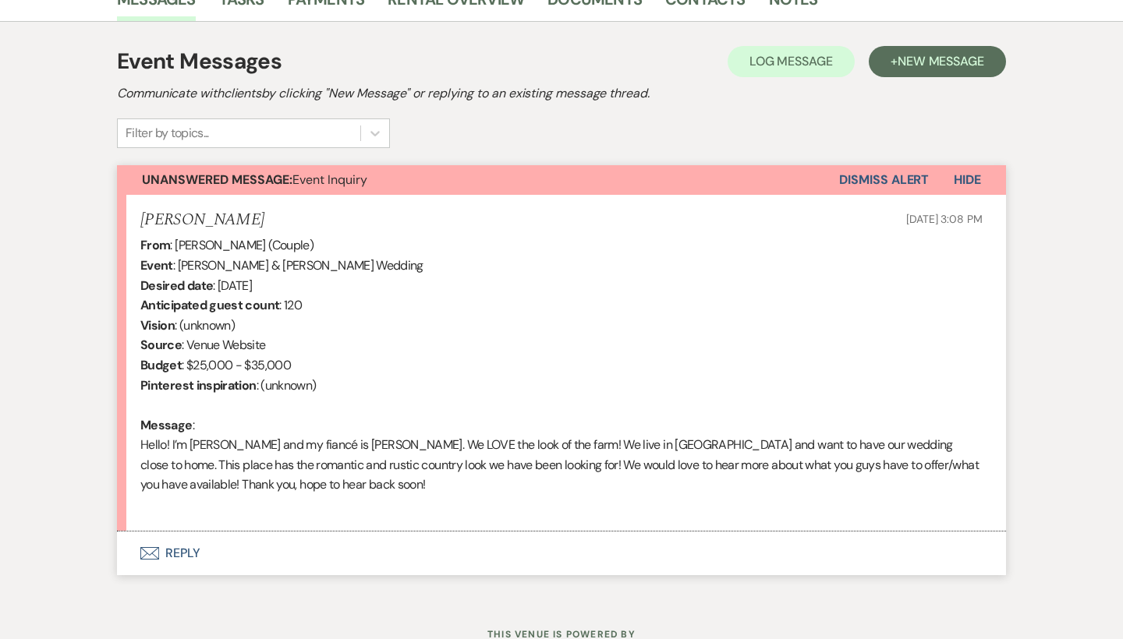
click at [190, 545] on button "Envelope Reply" at bounding box center [561, 554] width 889 height 44
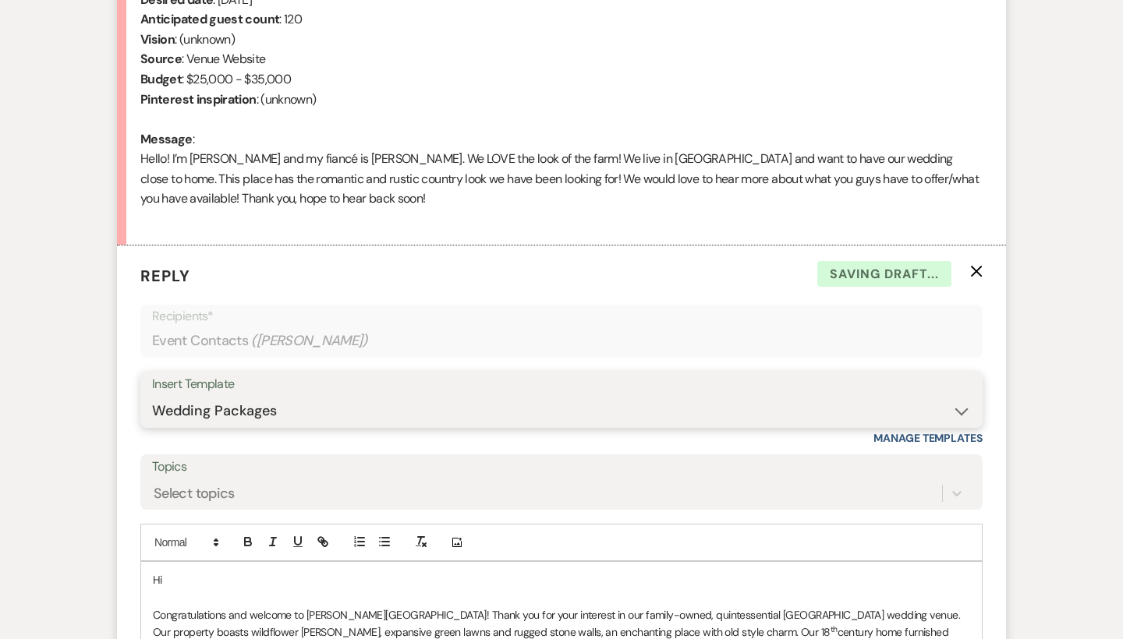
scroll to position [716, 0]
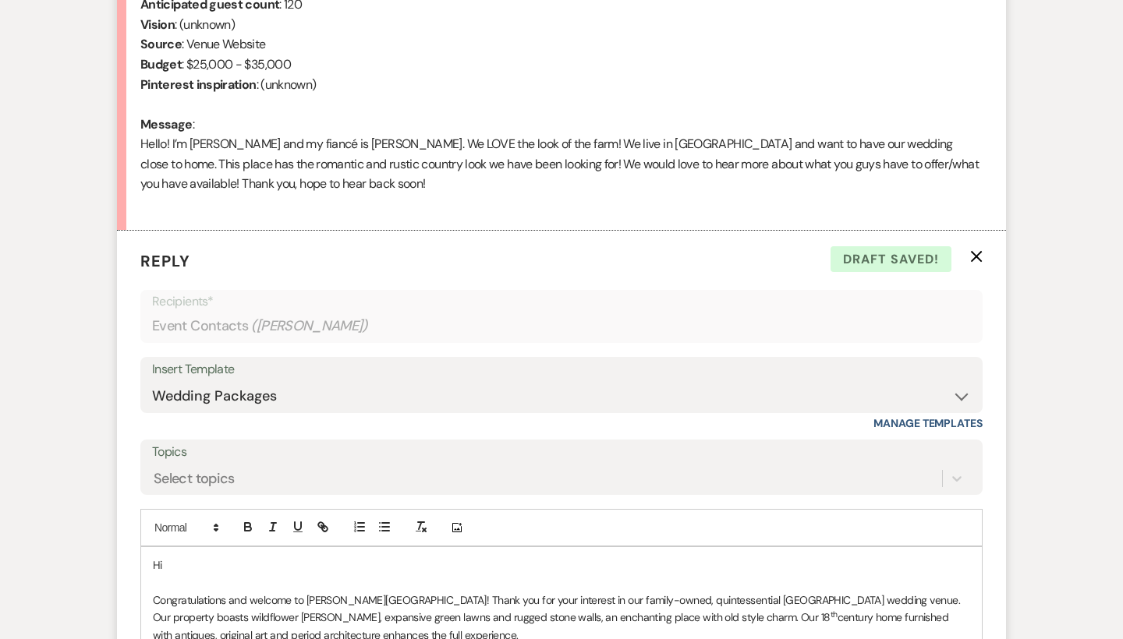
click at [201, 557] on p "Hi" at bounding box center [561, 565] width 817 height 17
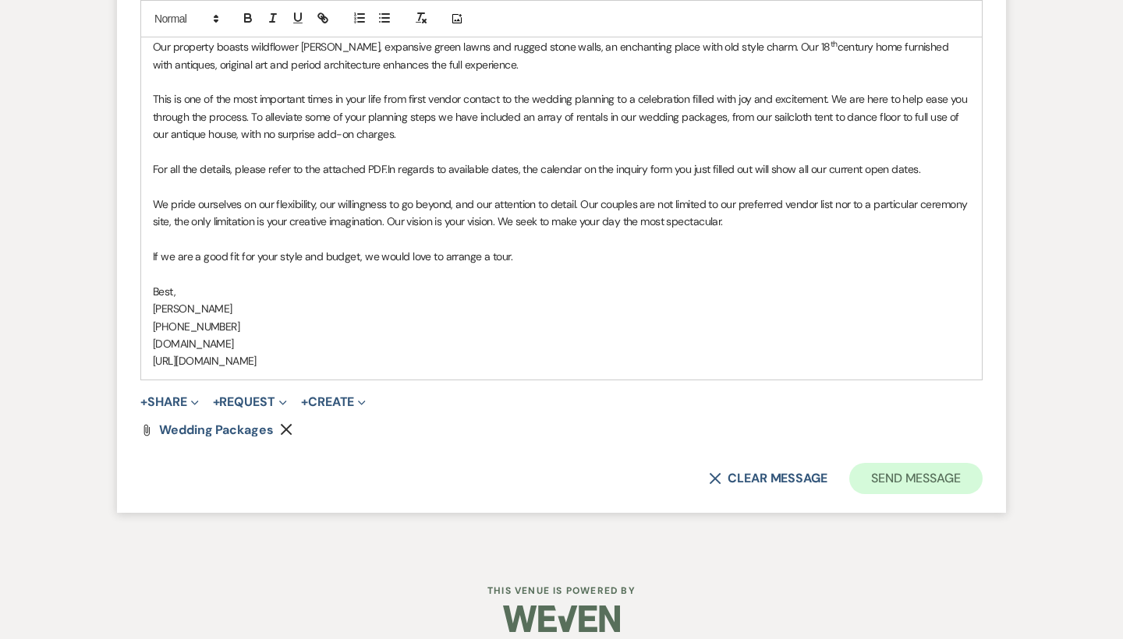
scroll to position [1286, 0]
click at [896, 464] on button "Send Message" at bounding box center [915, 479] width 133 height 31
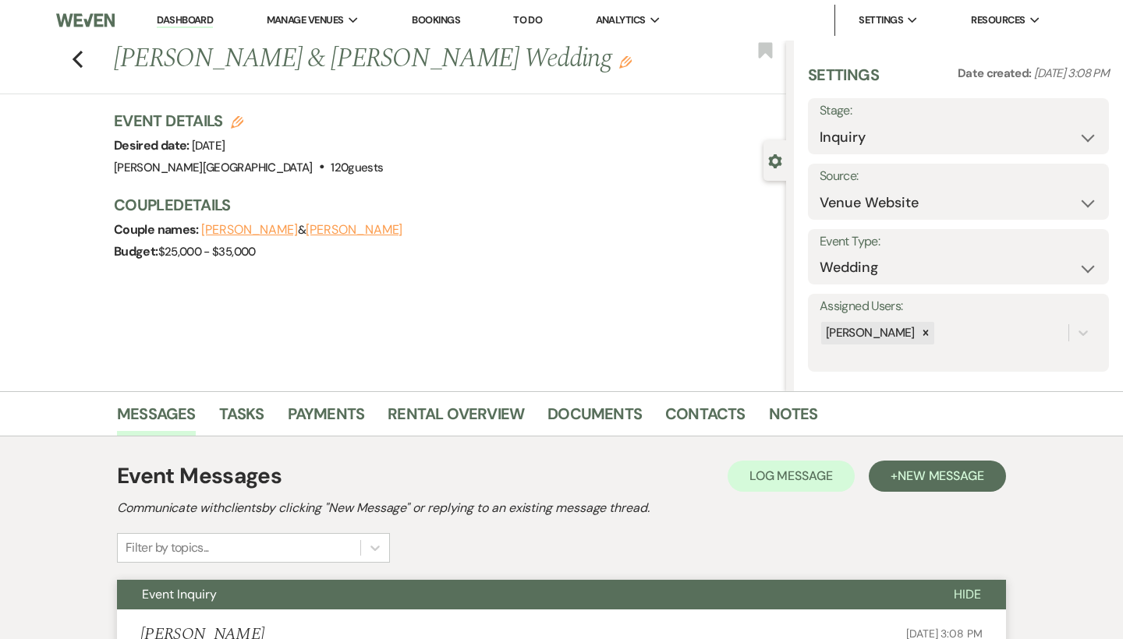
scroll to position [0, 0]
click at [80, 60] on icon "Previous" at bounding box center [78, 59] width 12 height 19
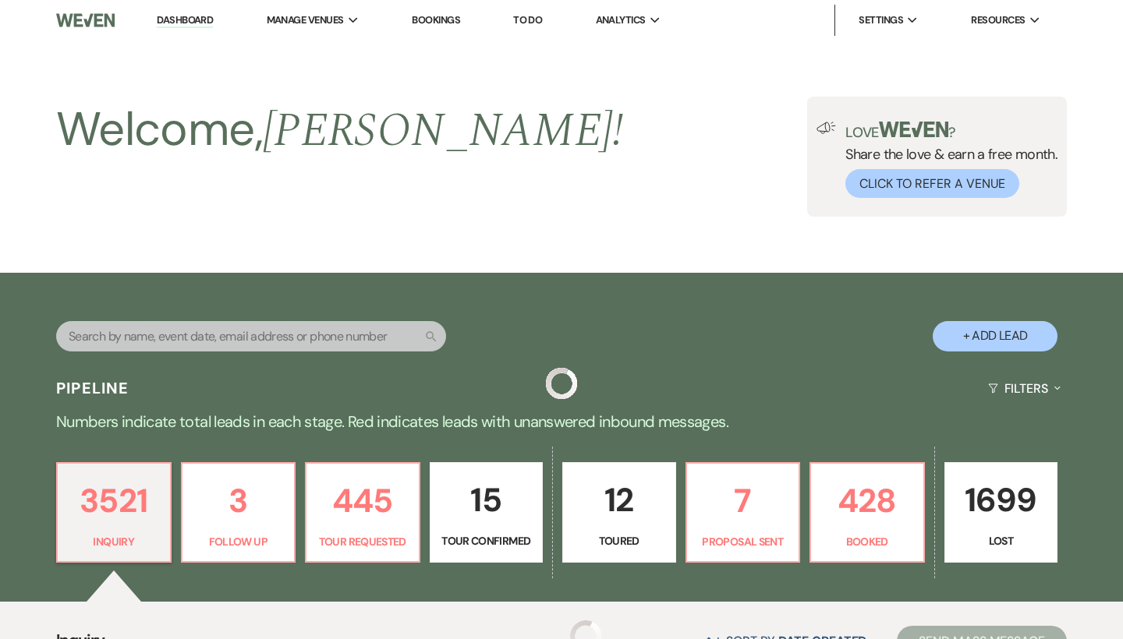
scroll to position [828, 0]
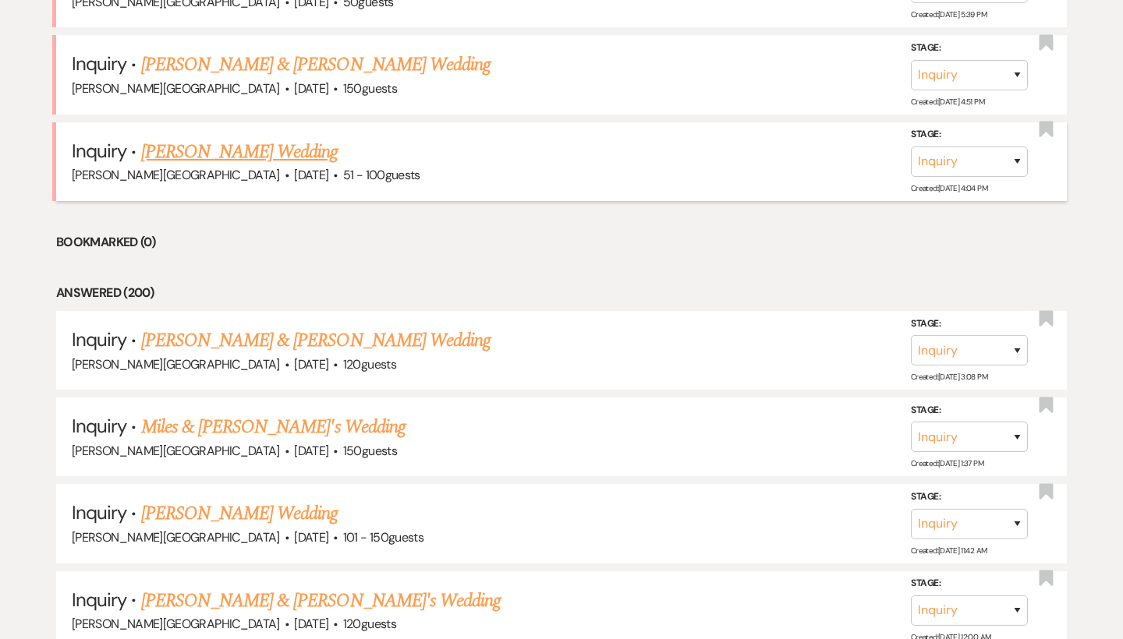
click at [200, 143] on link "[PERSON_NAME] Wedding" at bounding box center [239, 152] width 197 height 28
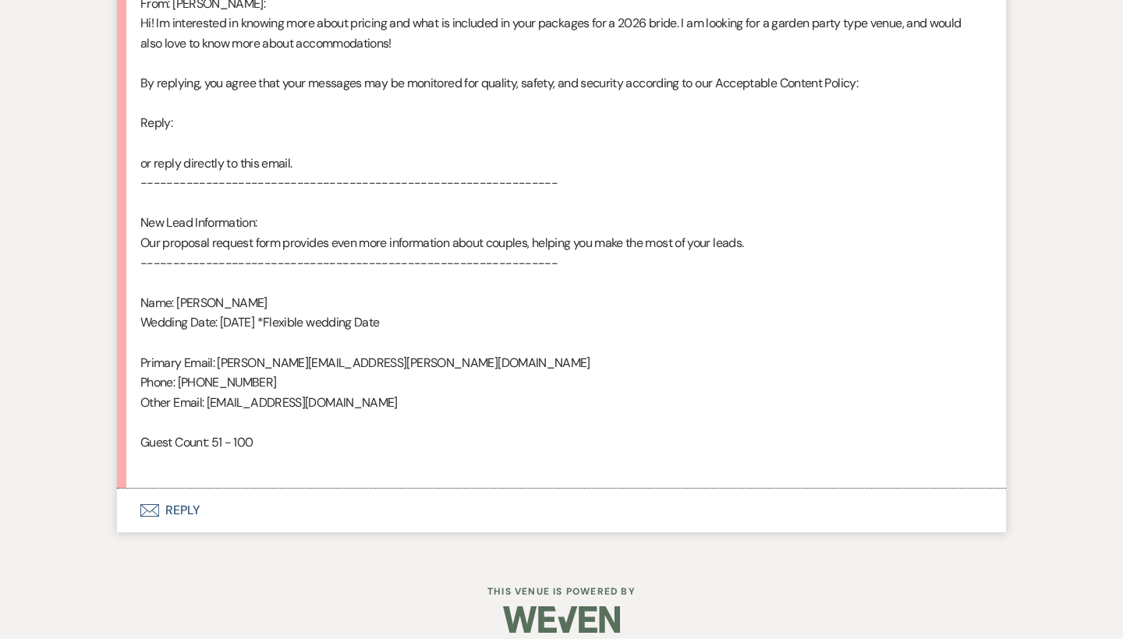
click at [182, 489] on button "Envelope Reply" at bounding box center [561, 511] width 889 height 44
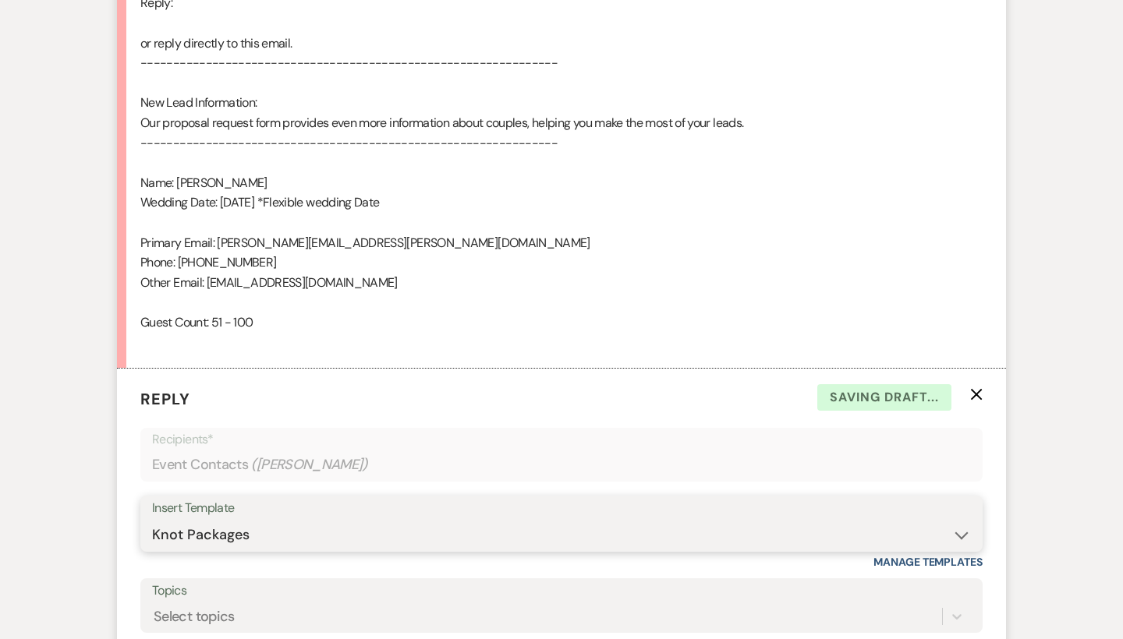
scroll to position [1134, 0]
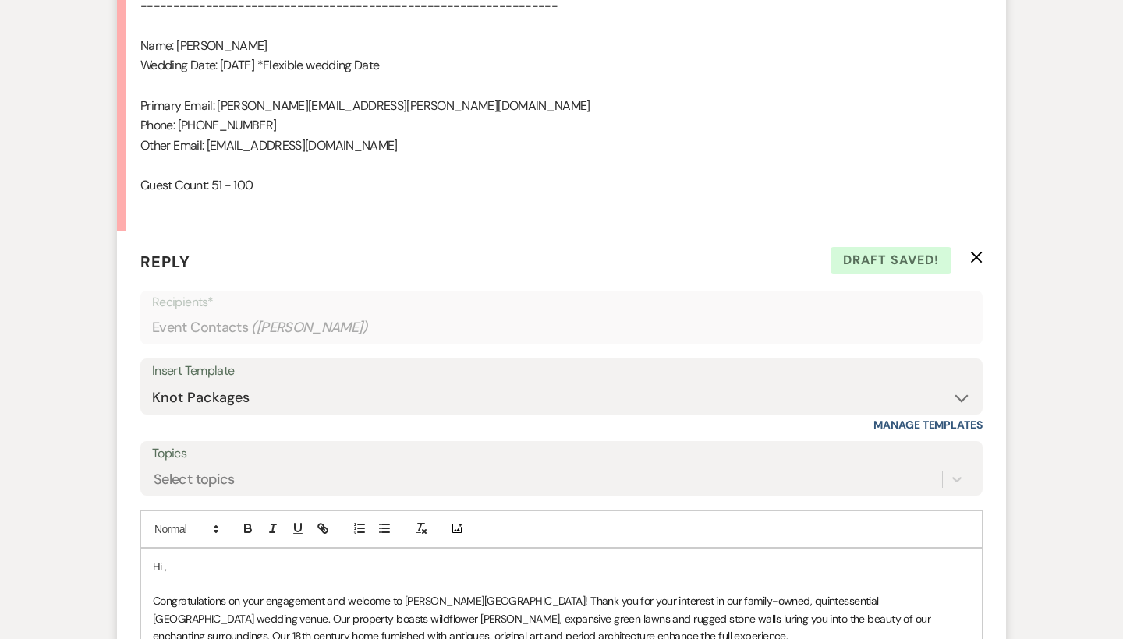
click at [200, 558] on p "Hi ," at bounding box center [561, 566] width 817 height 17
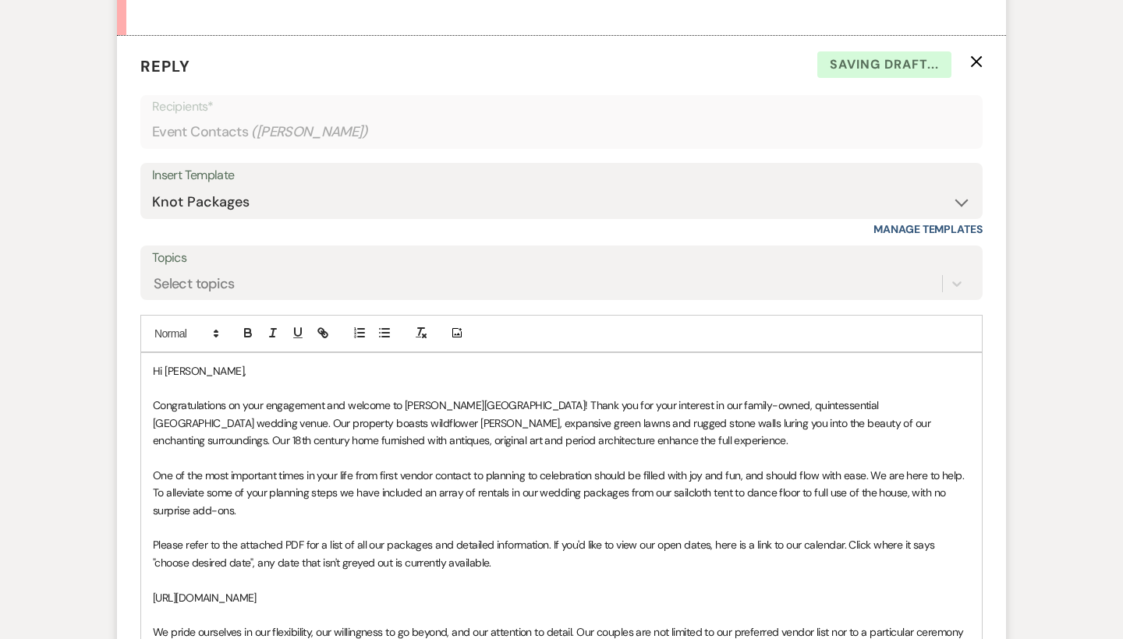
scroll to position [1515, 0]
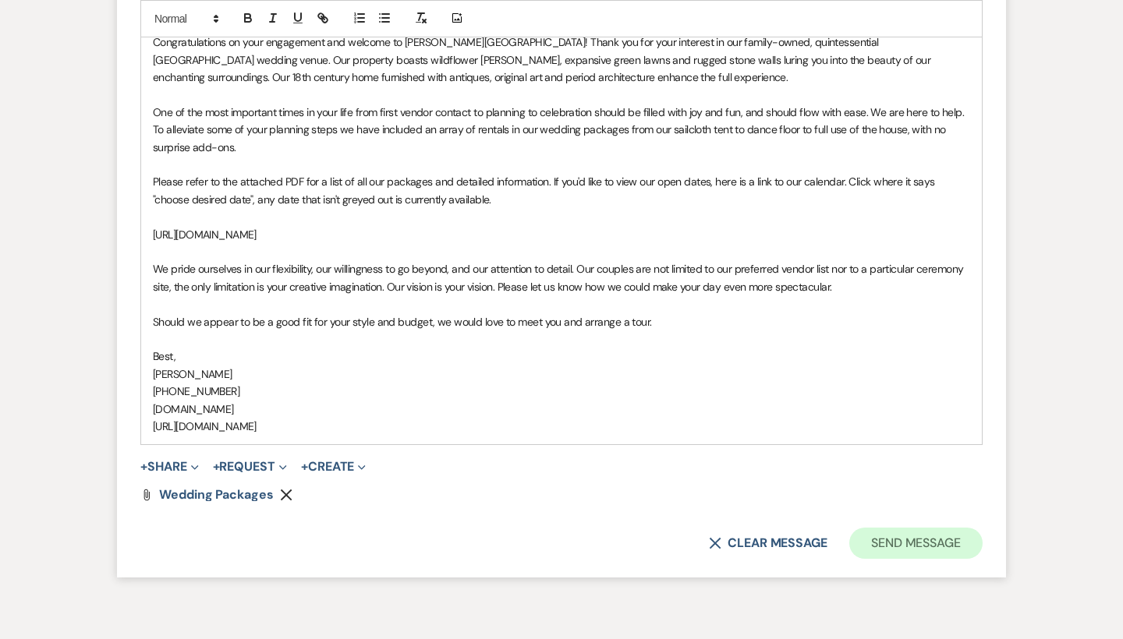
click at [875, 528] on button "Send Message" at bounding box center [915, 543] width 133 height 31
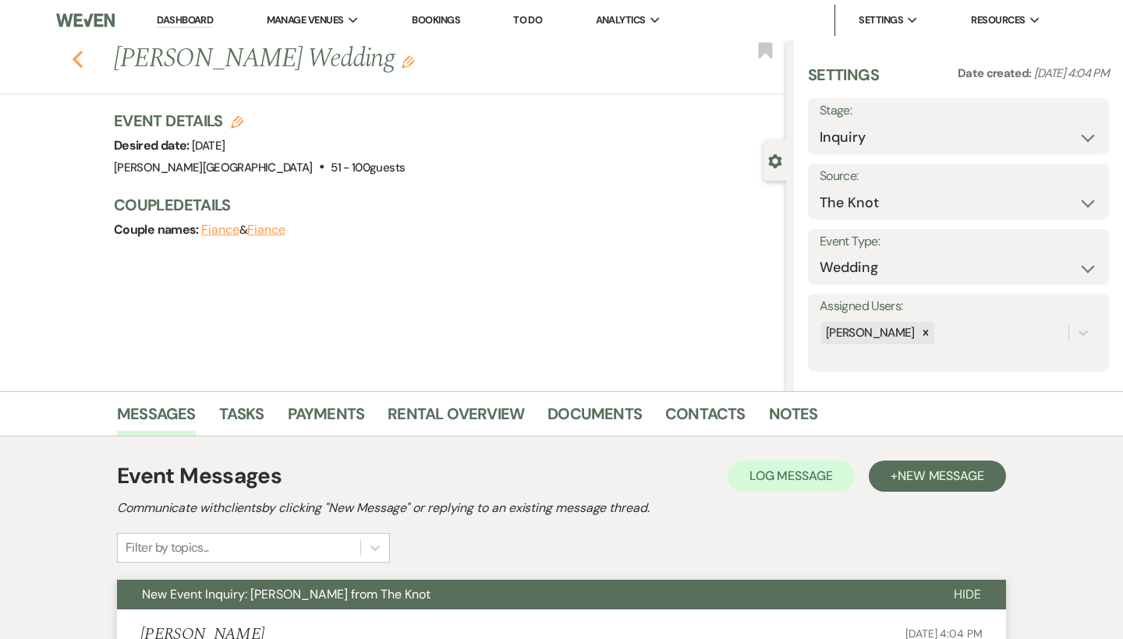
scroll to position [0, 0]
click at [76, 60] on use "button" at bounding box center [78, 59] width 10 height 17
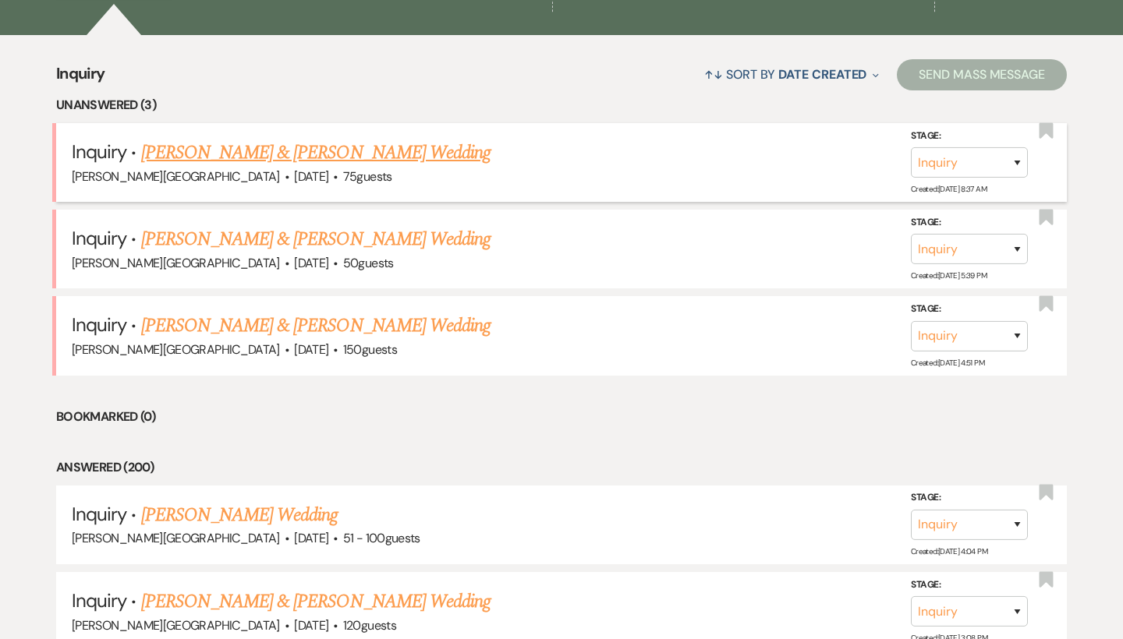
scroll to position [621, 0]
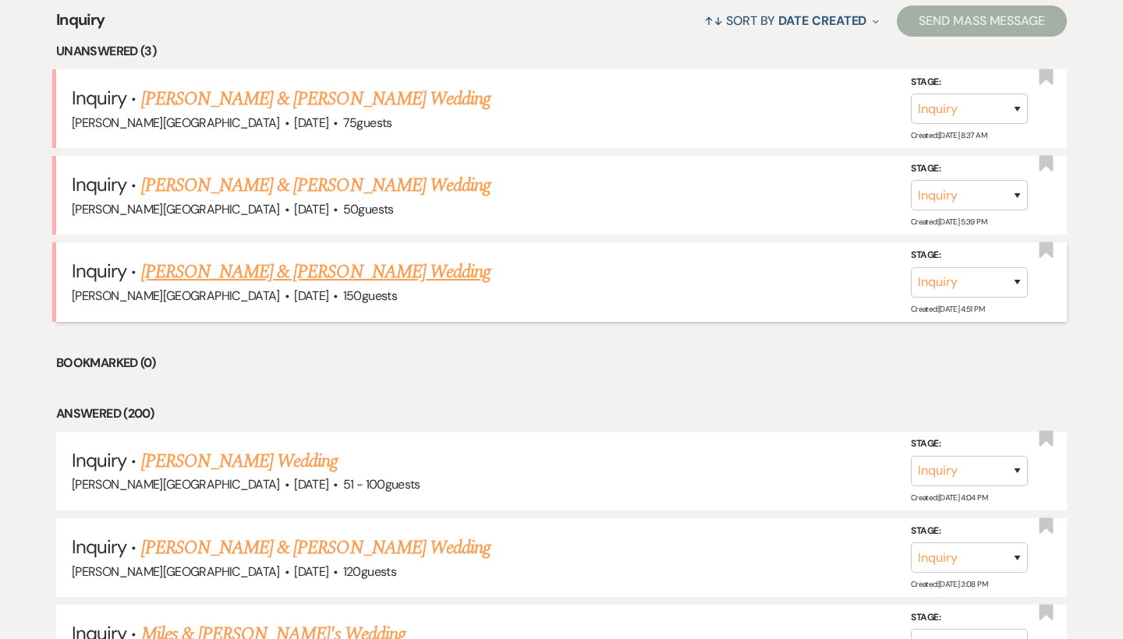
click at [225, 269] on link "[PERSON_NAME] & [PERSON_NAME] Wedding" at bounding box center [315, 272] width 349 height 28
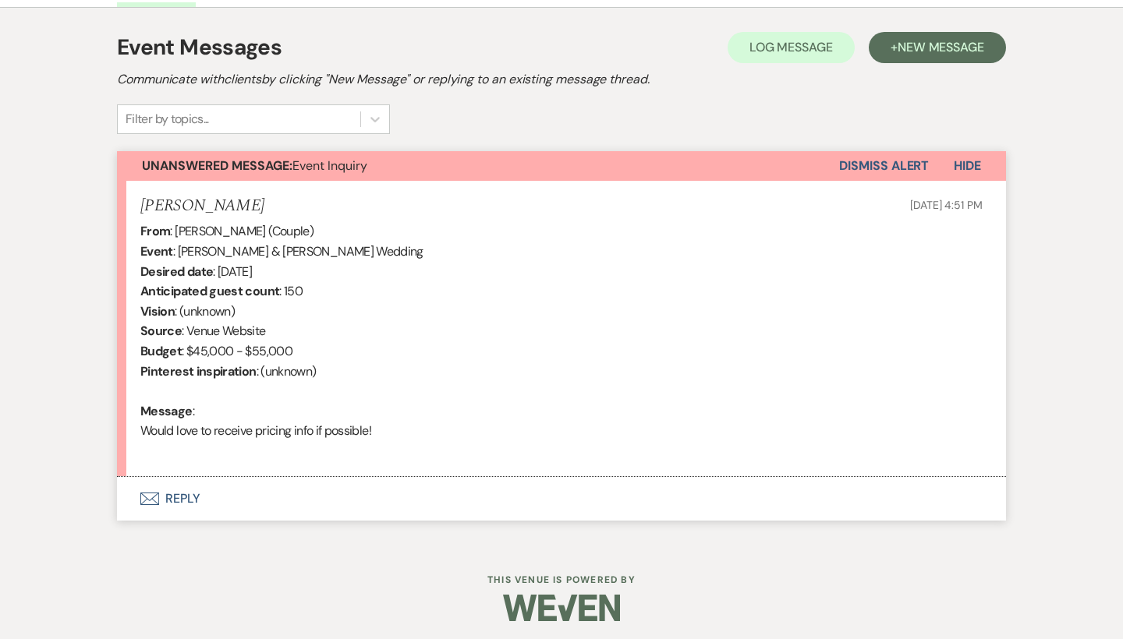
scroll to position [428, 0]
click at [189, 490] on button "Envelope Reply" at bounding box center [561, 500] width 889 height 44
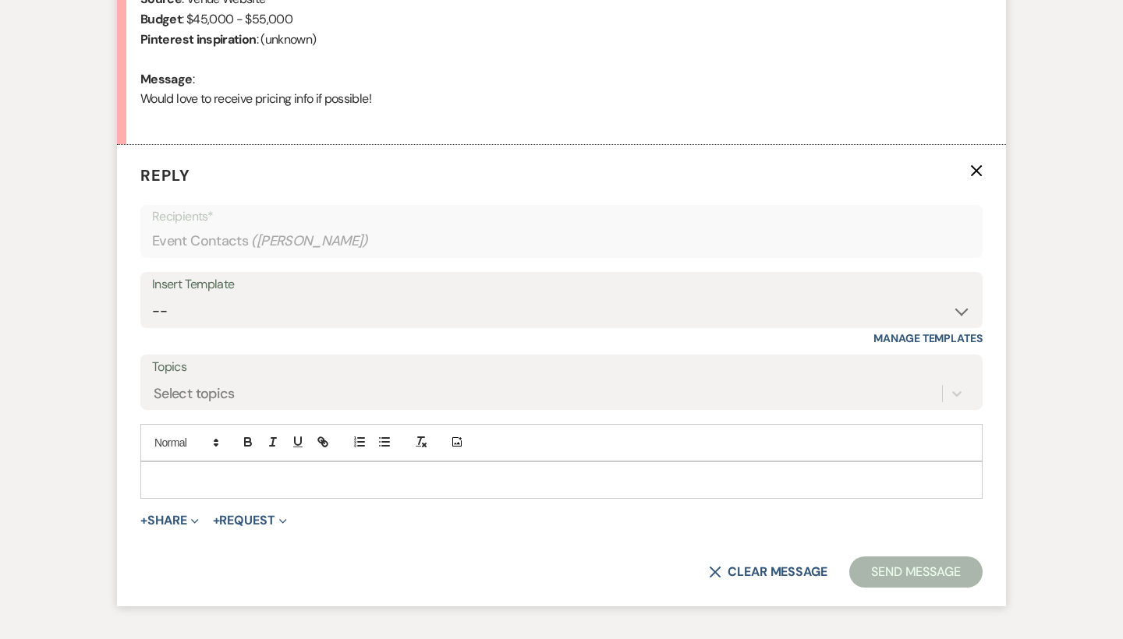
scroll to position [811, 0]
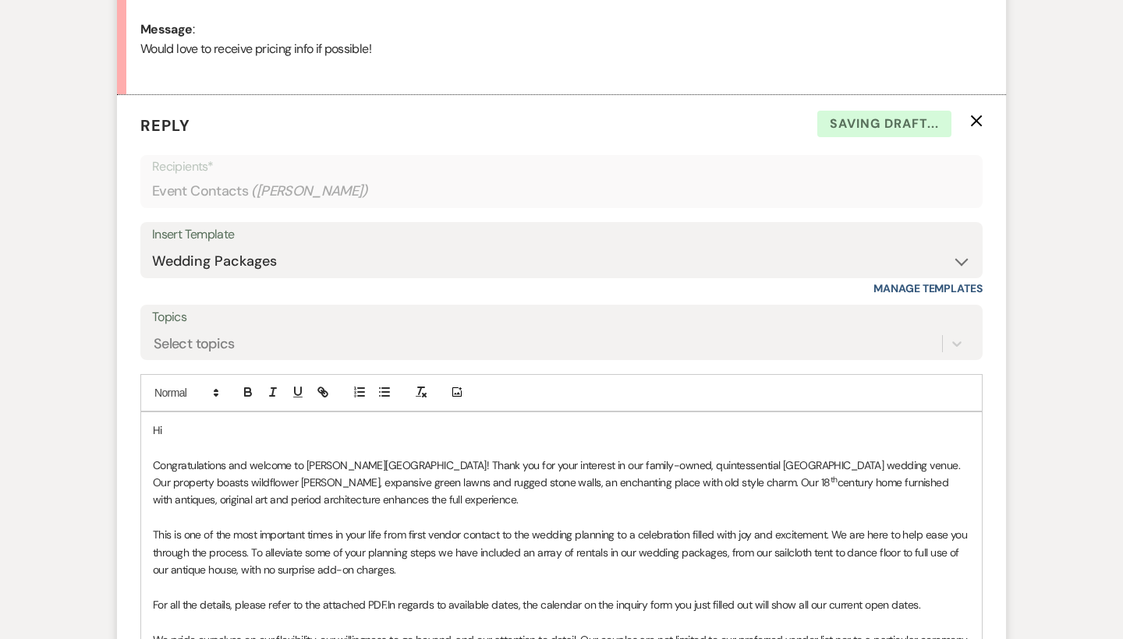
click at [191, 425] on p "Hi" at bounding box center [561, 430] width 817 height 17
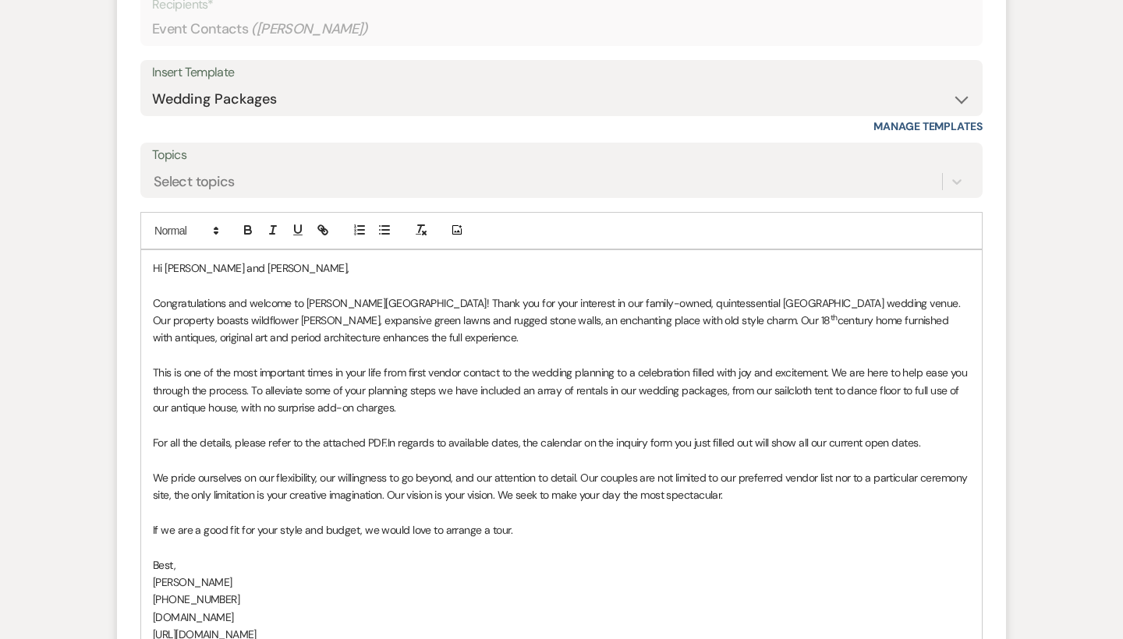
scroll to position [1178, 0]
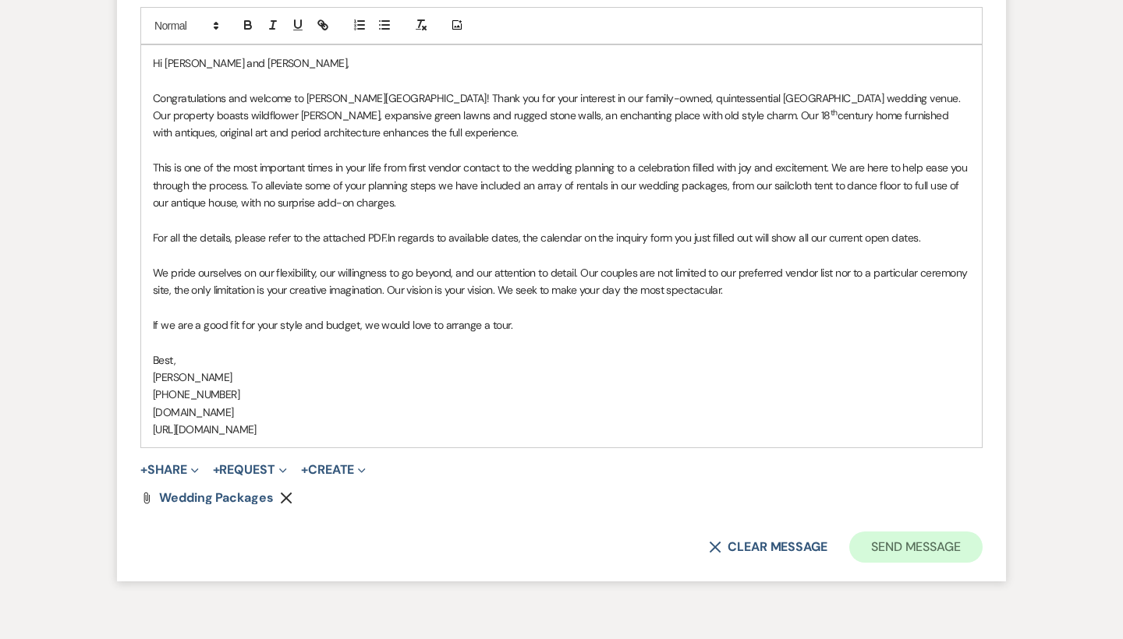
click at [883, 532] on button "Send Message" at bounding box center [915, 547] width 133 height 31
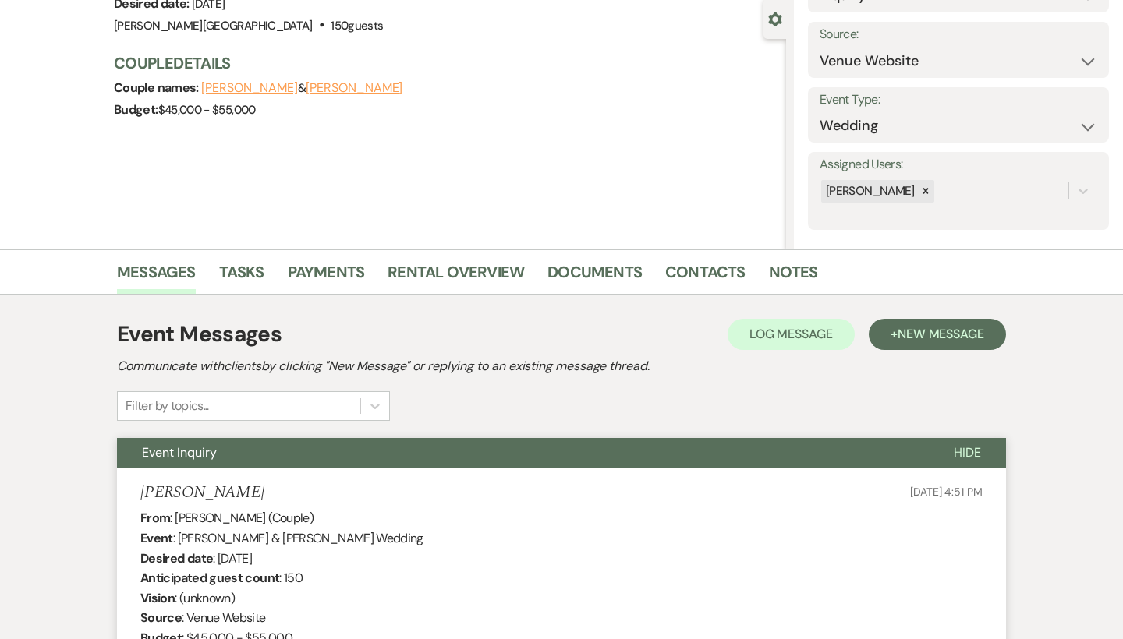
scroll to position [3, 0]
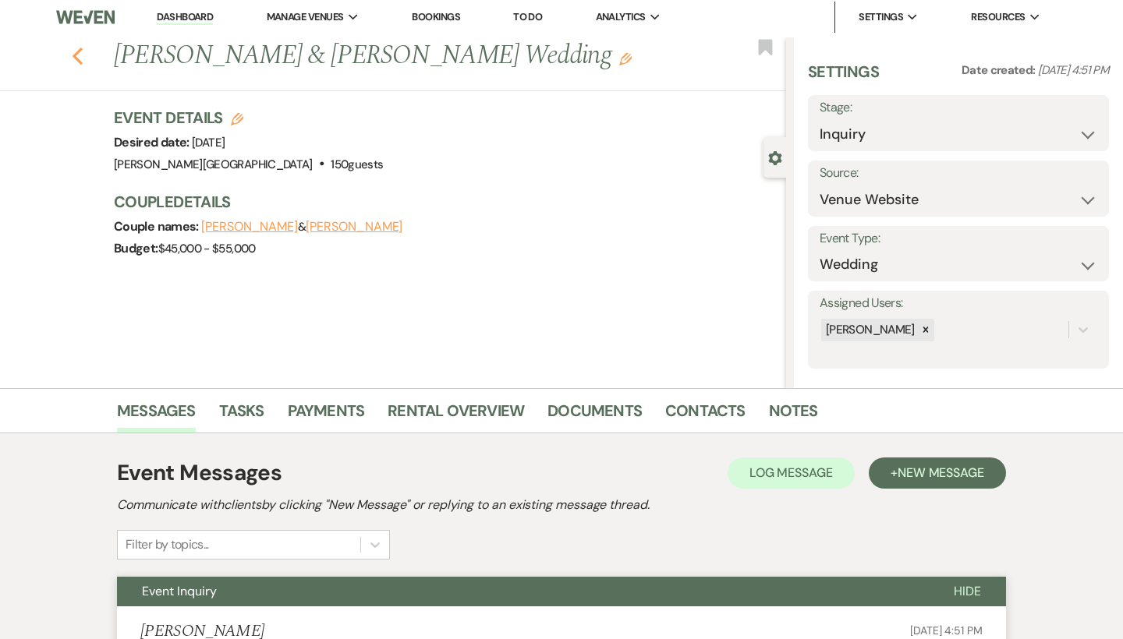
click at [74, 57] on use "button" at bounding box center [78, 56] width 10 height 17
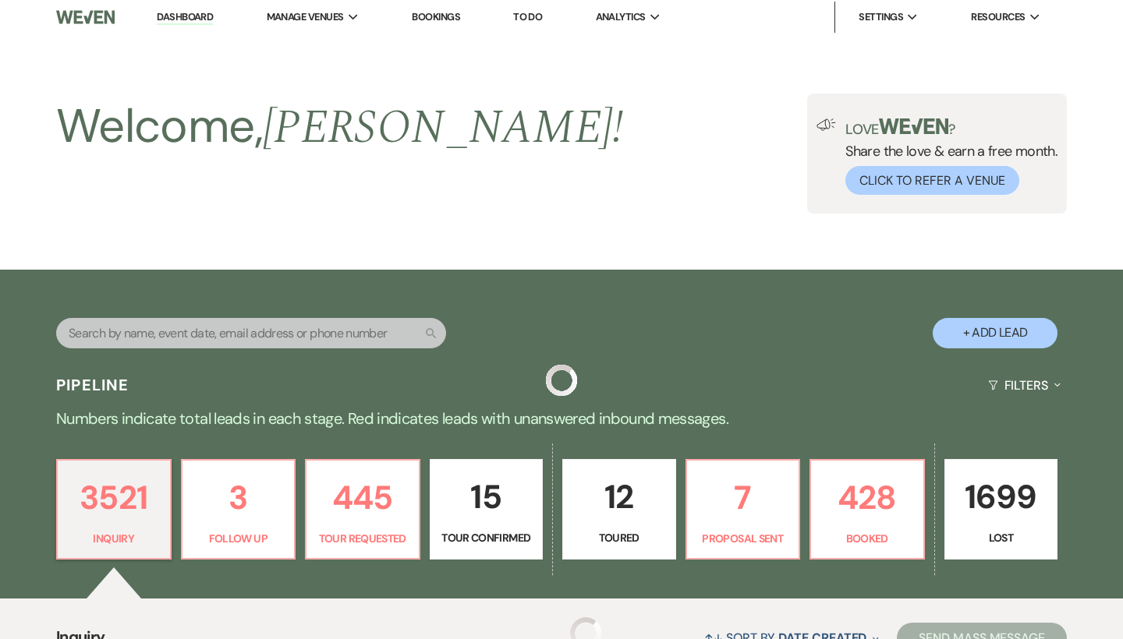
scroll to position [621, 0]
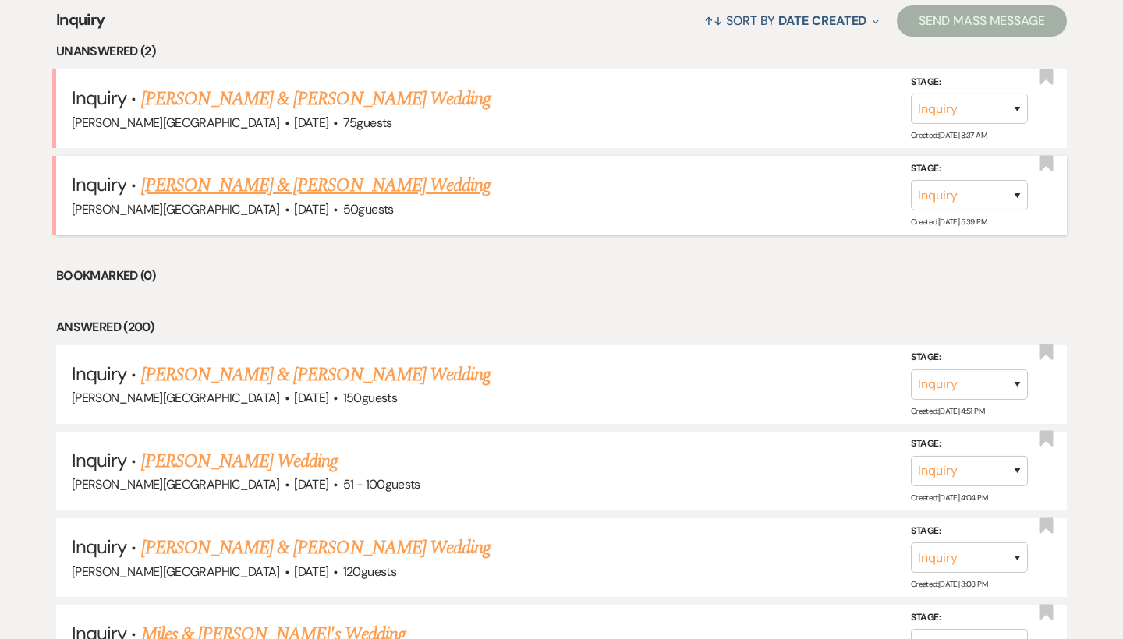
click at [254, 180] on link "[PERSON_NAME] & [PERSON_NAME] Wedding" at bounding box center [315, 186] width 349 height 28
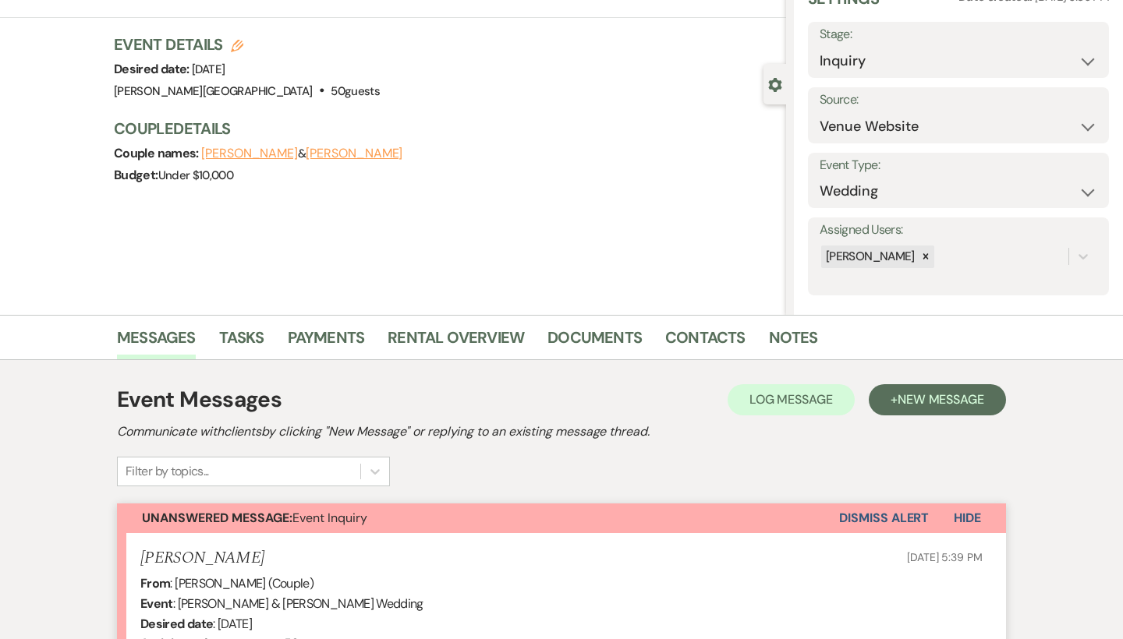
scroll to position [77, 0]
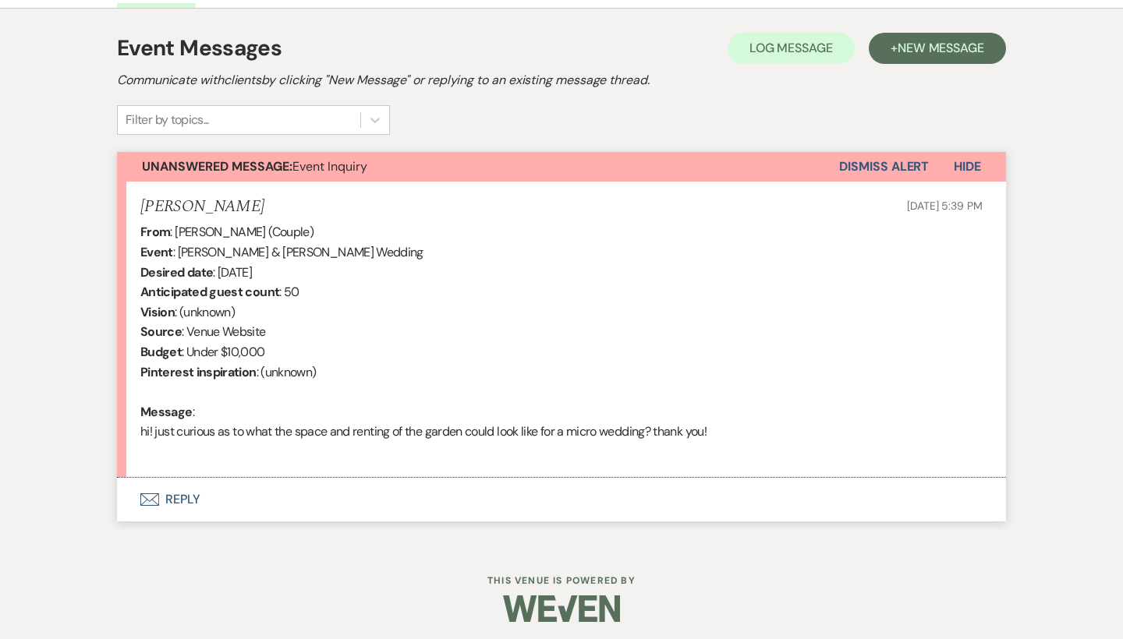
click at [186, 496] on button "Envelope Reply" at bounding box center [561, 500] width 889 height 44
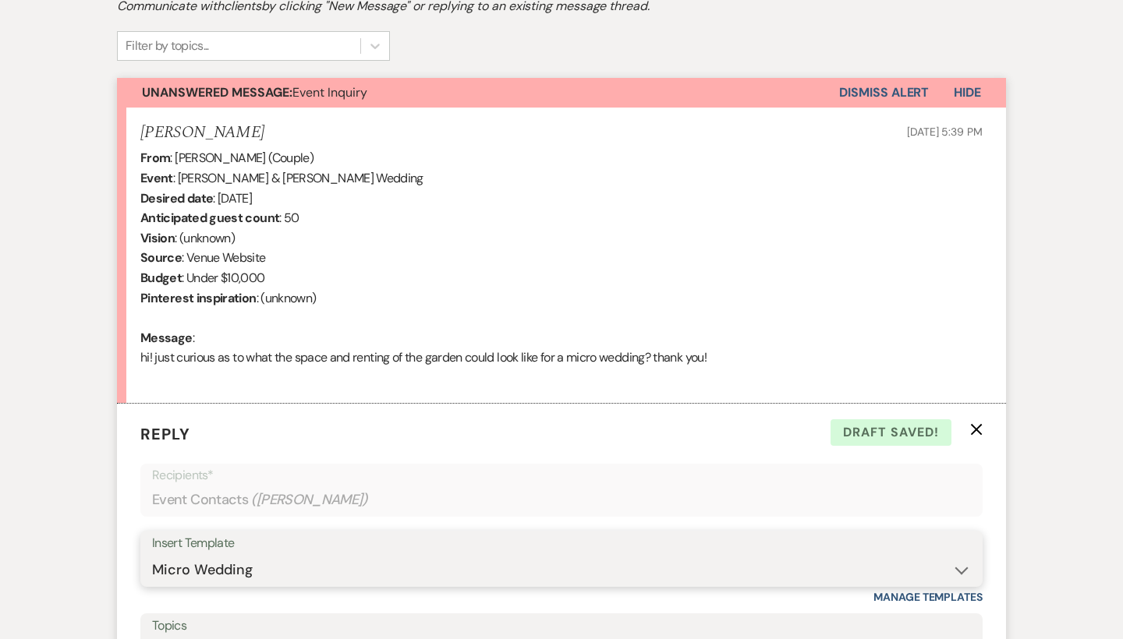
scroll to position [742, 0]
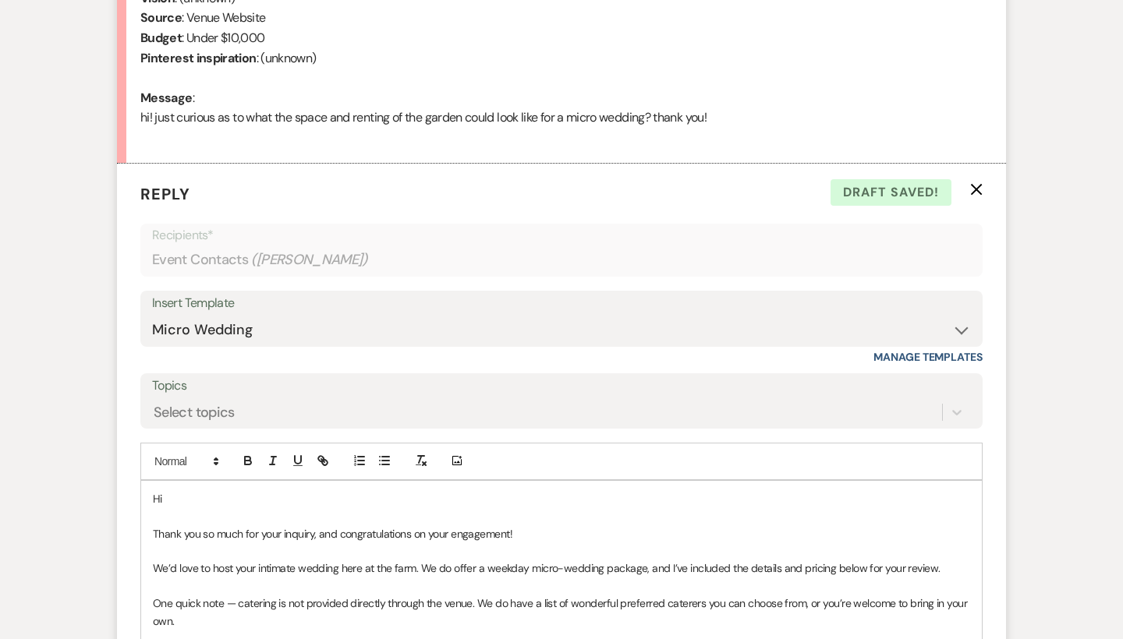
click at [205, 494] on p "Hi" at bounding box center [561, 498] width 817 height 17
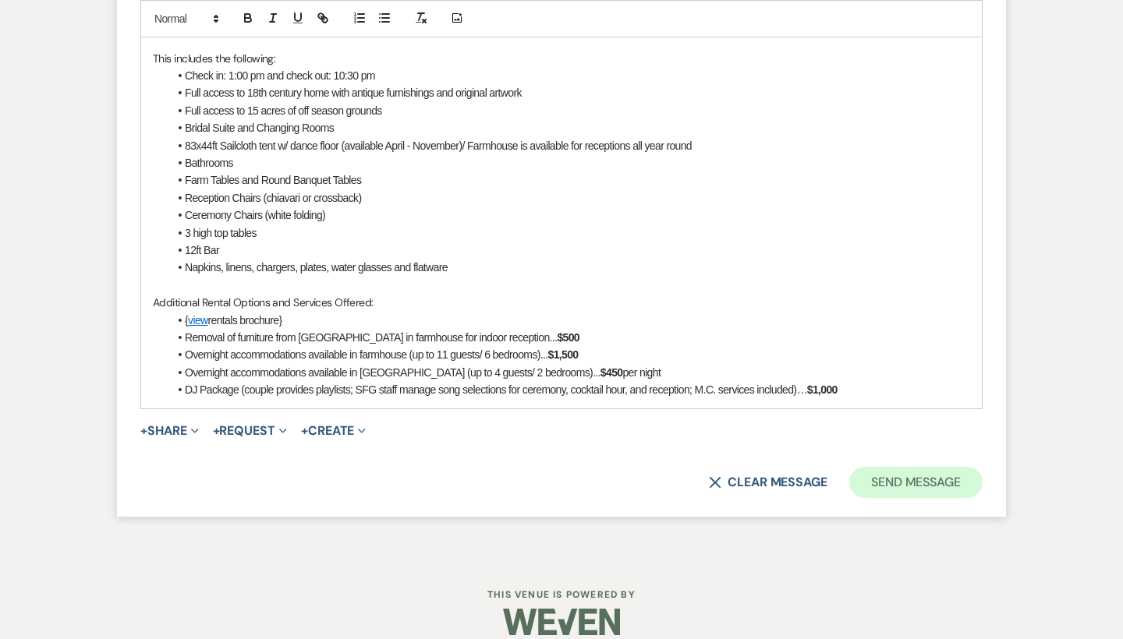
scroll to position [1531, 0]
click at [893, 469] on button "Send Message" at bounding box center [915, 484] width 133 height 31
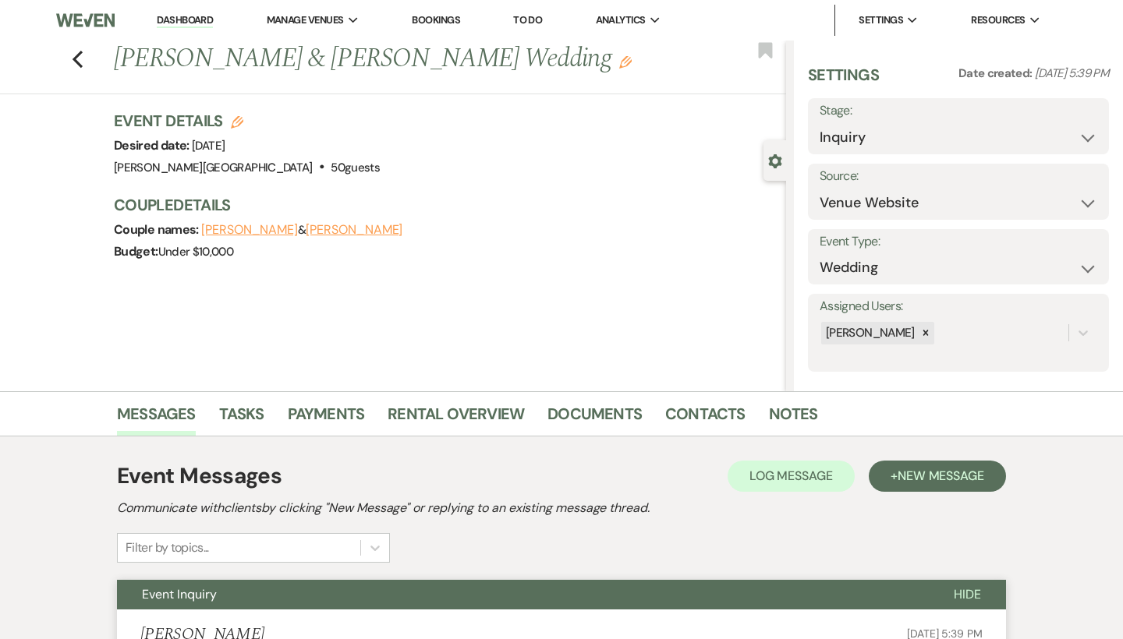
scroll to position [0, 0]
click at [199, 19] on link "Dashboard" at bounding box center [185, 20] width 56 height 15
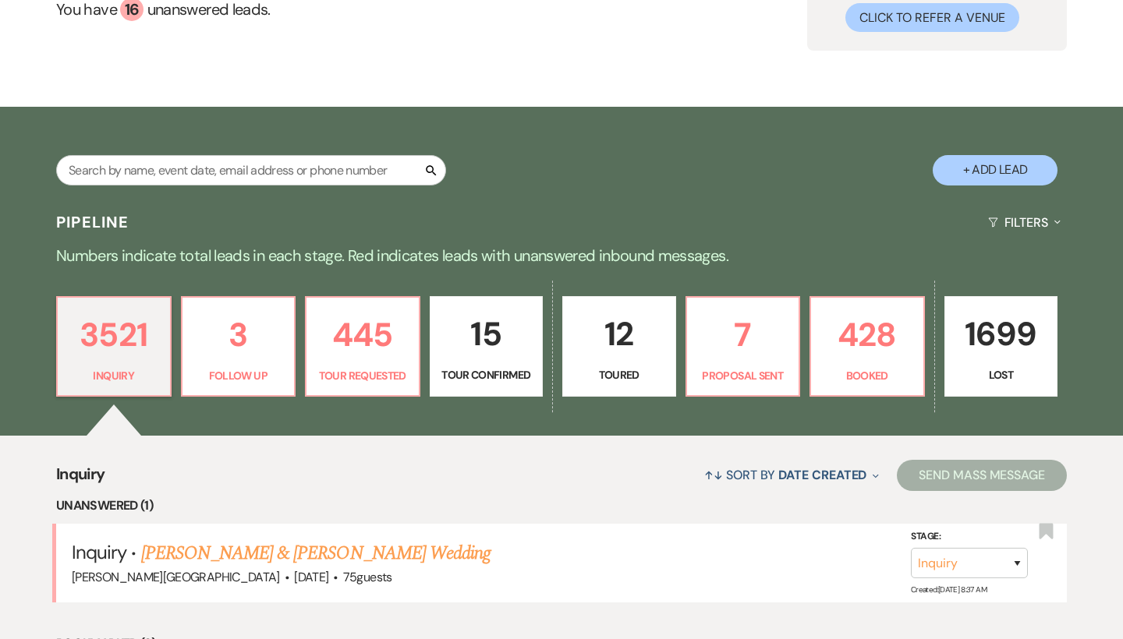
scroll to position [218, 0]
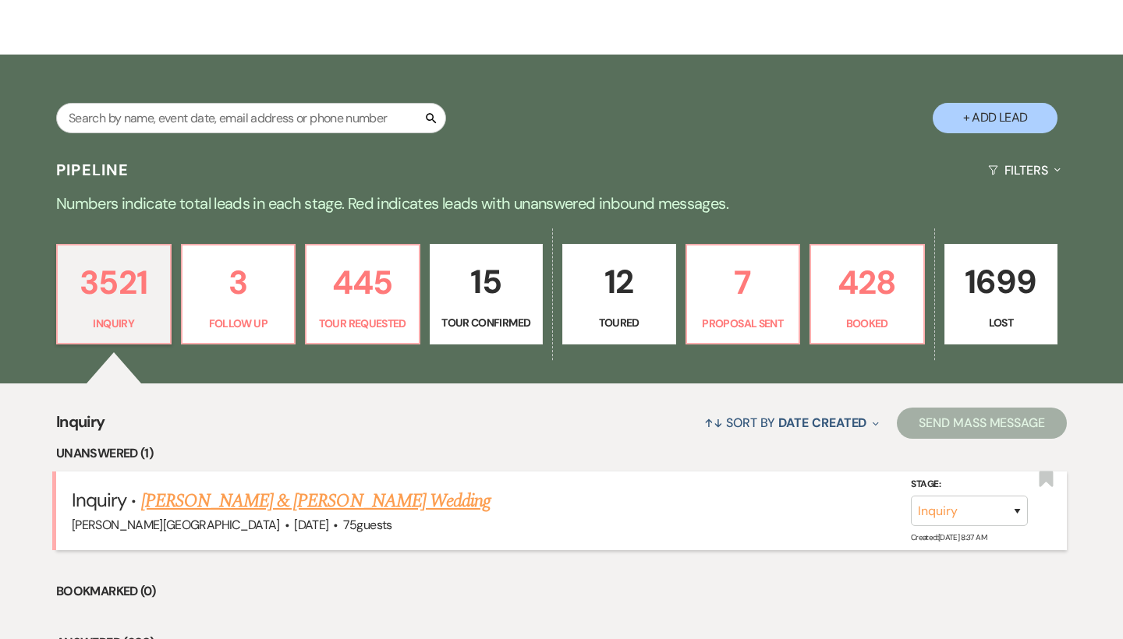
click at [268, 501] on link "[PERSON_NAME] & [PERSON_NAME] Wedding" at bounding box center [315, 501] width 349 height 28
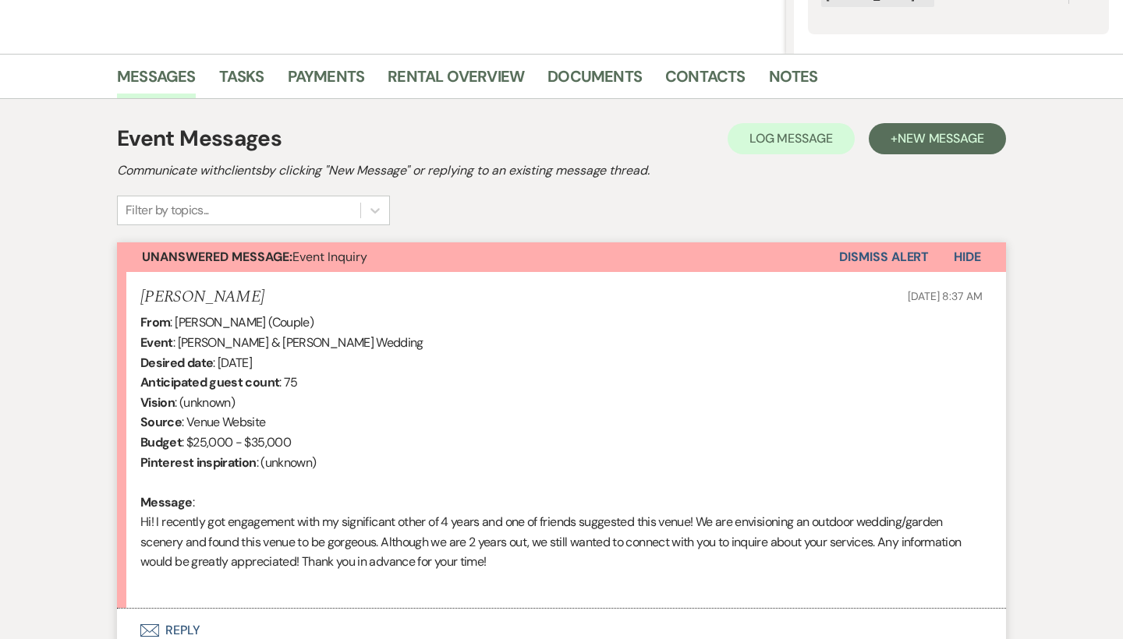
scroll to position [467, 0]
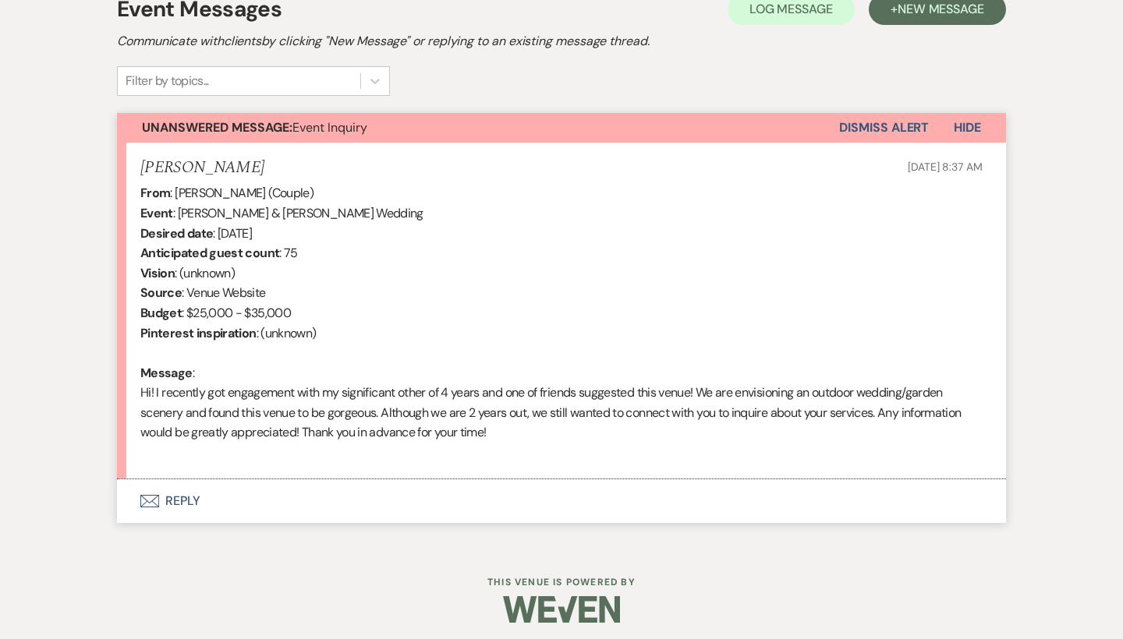
click at [186, 490] on button "Envelope Reply" at bounding box center [561, 502] width 889 height 44
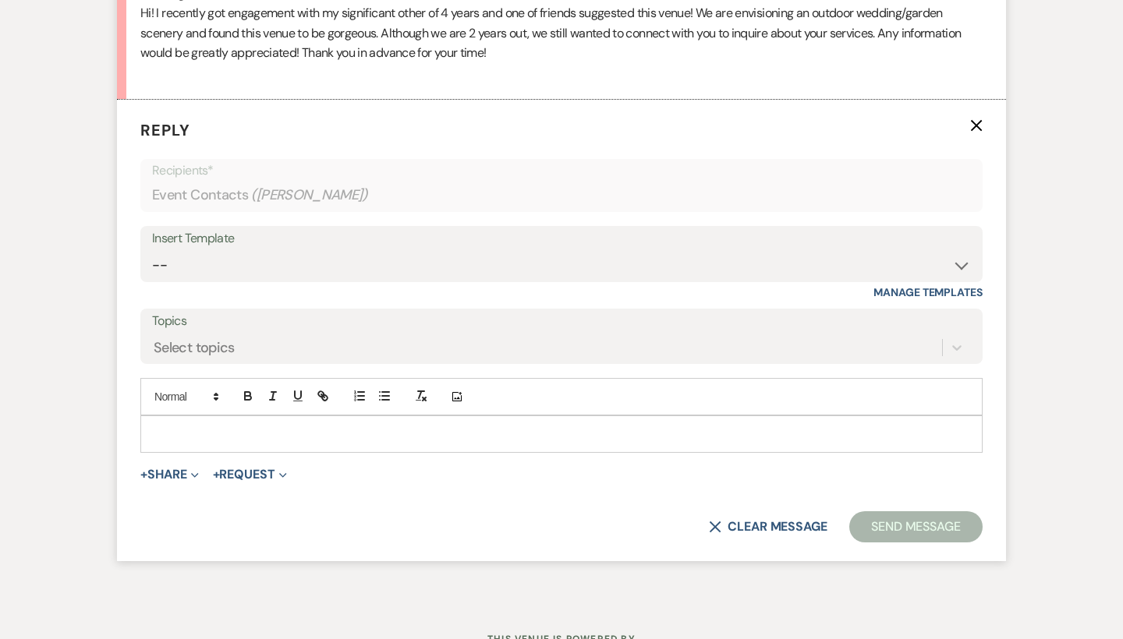
scroll to position [850, 0]
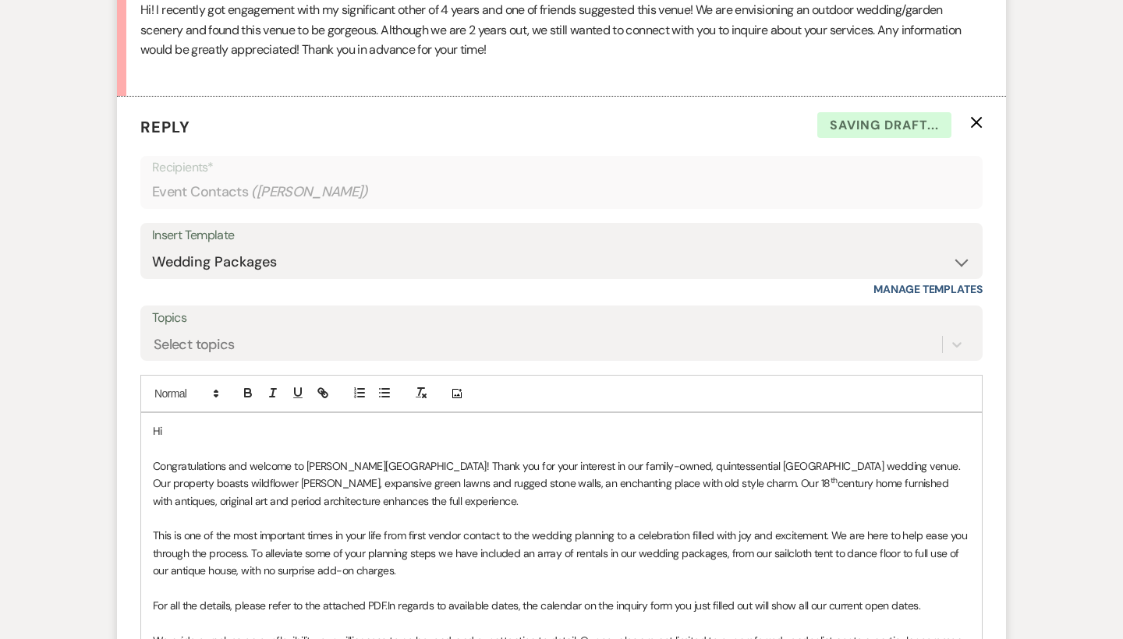
click at [192, 423] on p "Hi" at bounding box center [561, 431] width 817 height 17
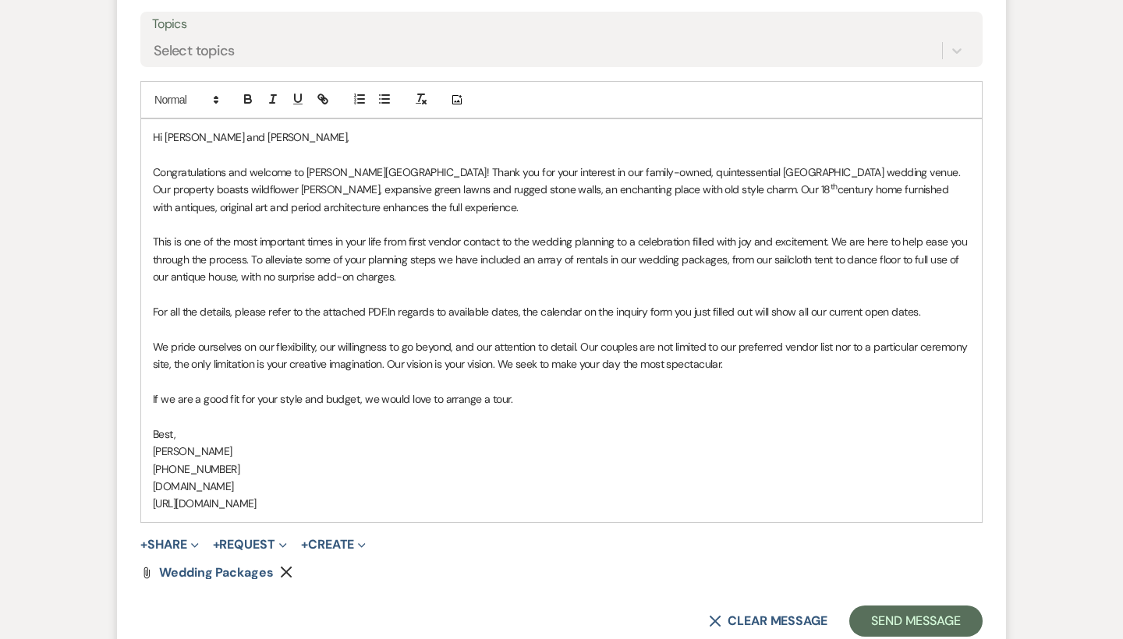
scroll to position [1173, 0]
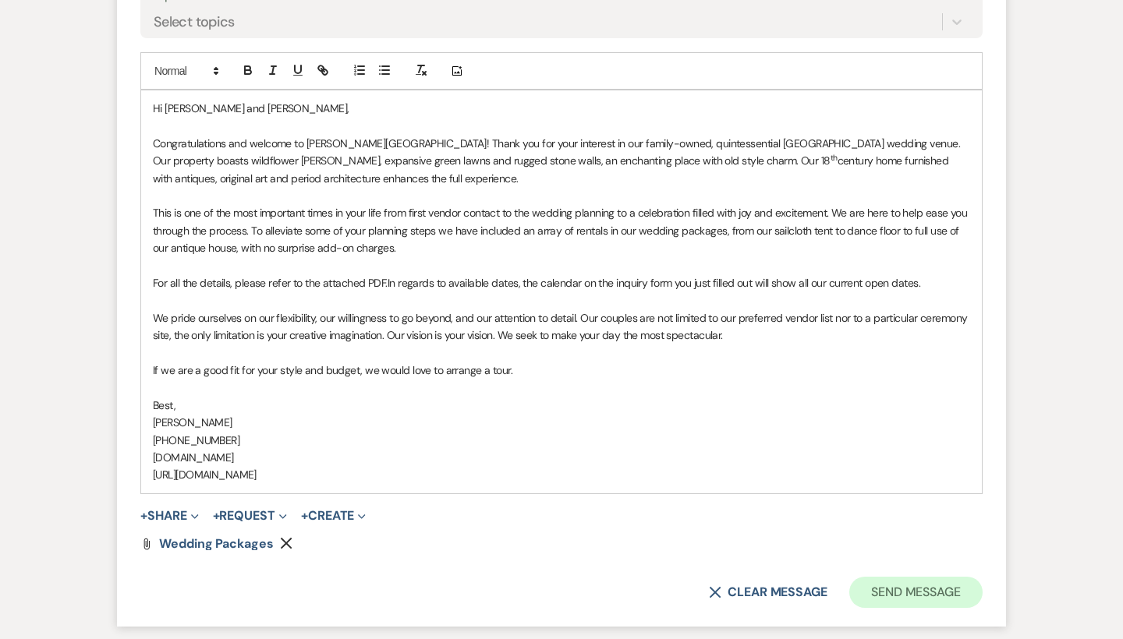
click at [880, 577] on button "Send Message" at bounding box center [915, 592] width 133 height 31
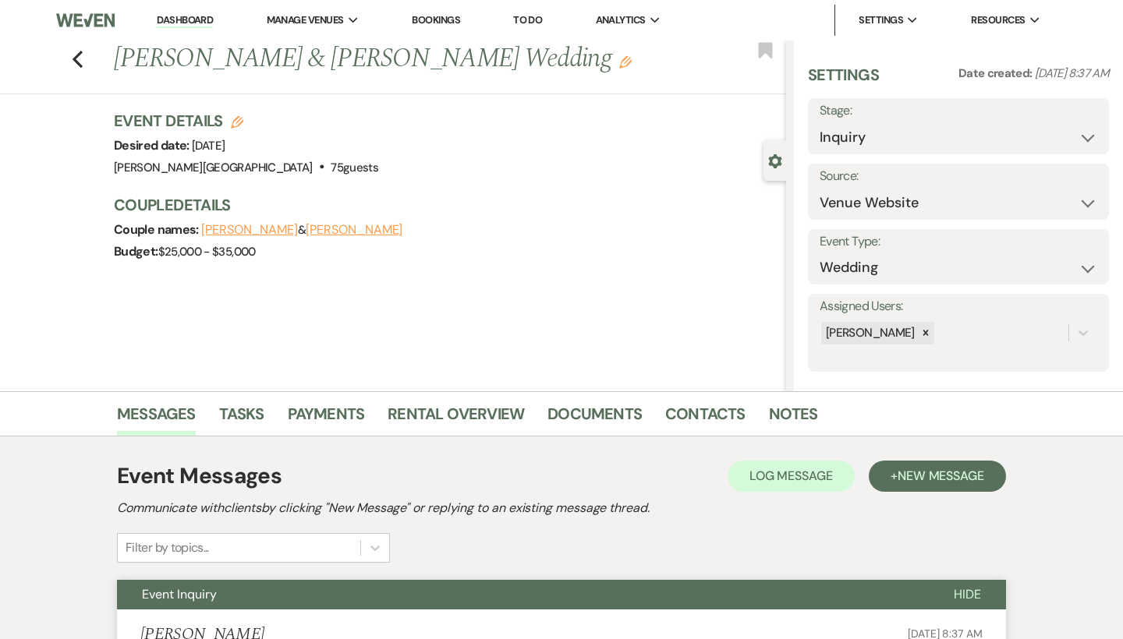
scroll to position [0, 0]
click at [205, 17] on link "Dashboard" at bounding box center [185, 20] width 56 height 15
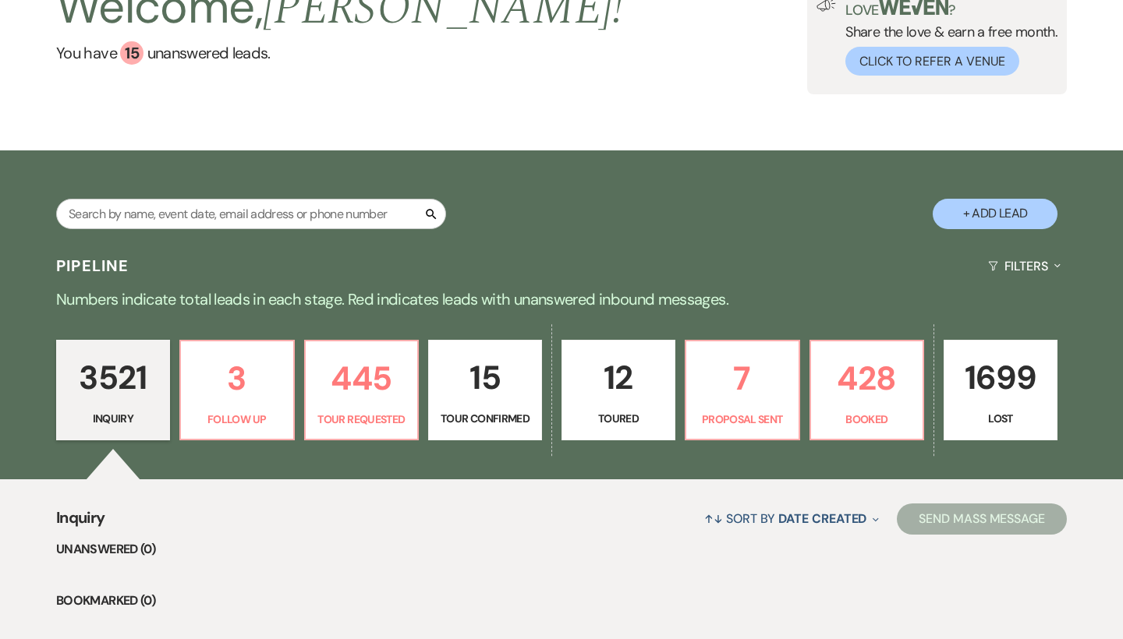
scroll to position [147, 0]
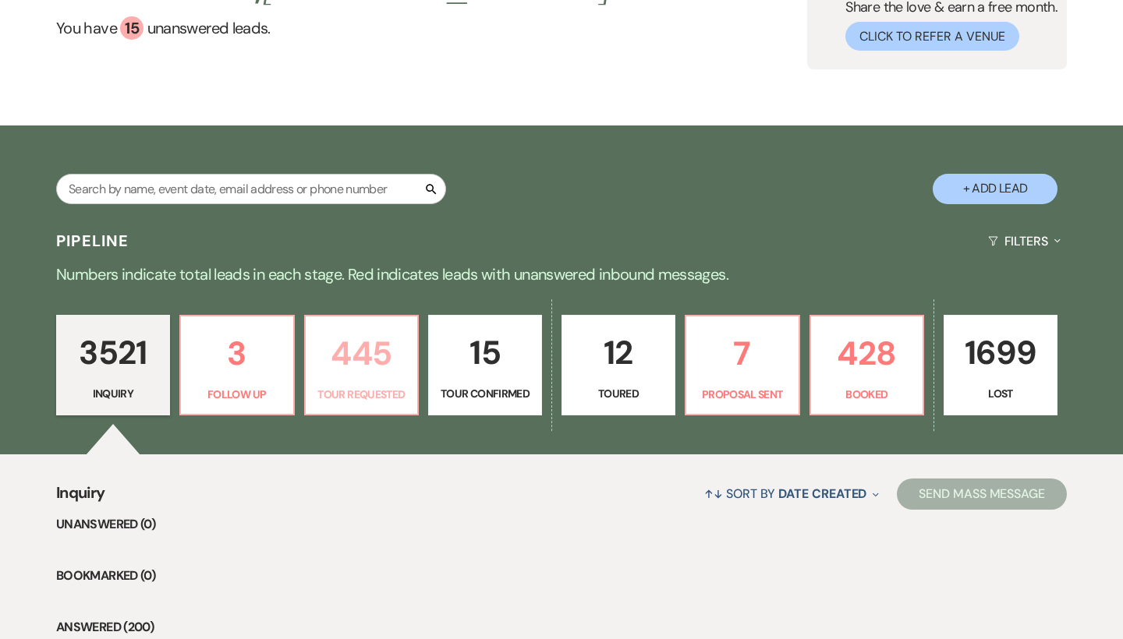
click at [380, 356] on p "445" at bounding box center [362, 353] width 94 height 52
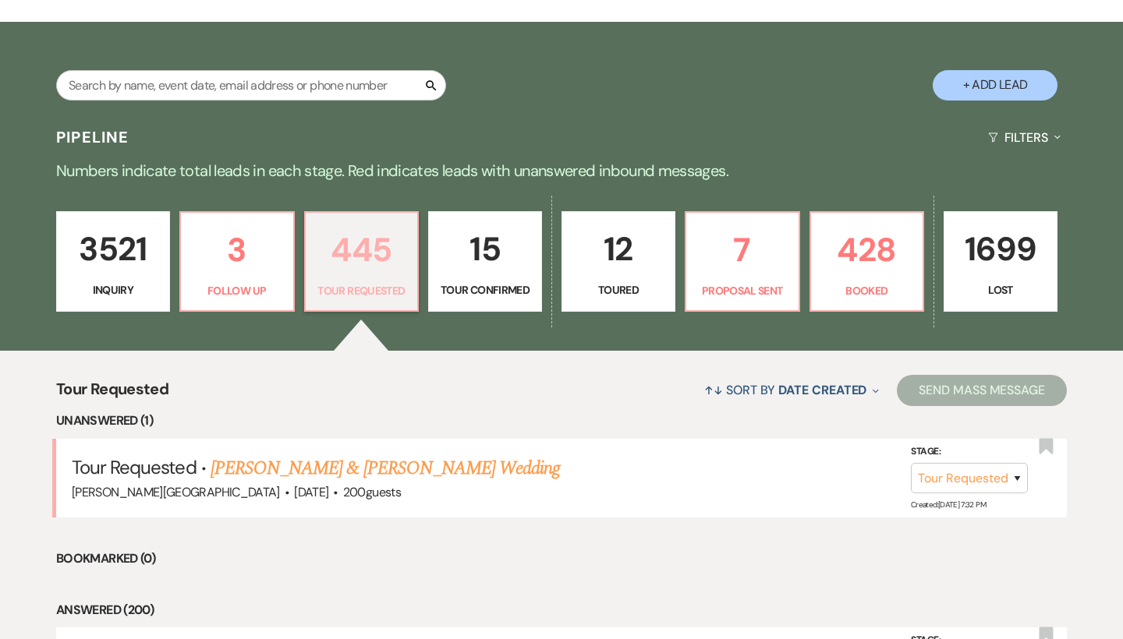
scroll to position [267, 0]
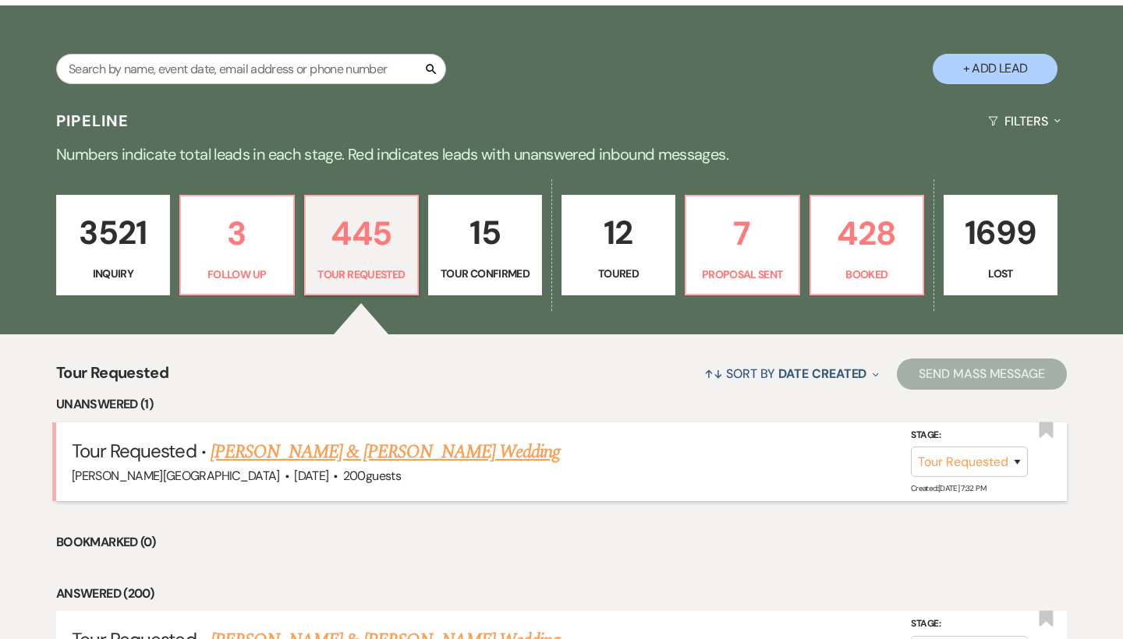
click at [319, 452] on link "[PERSON_NAME] & [PERSON_NAME] Wedding" at bounding box center [385, 452] width 349 height 28
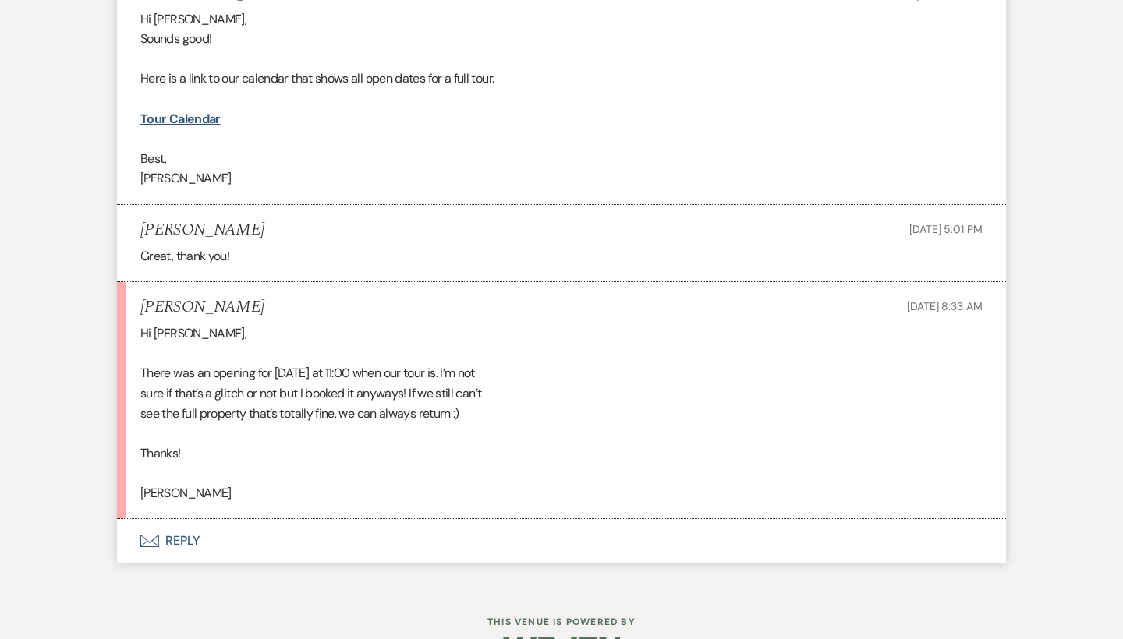
click at [196, 519] on button "Envelope Reply" at bounding box center [561, 541] width 889 height 44
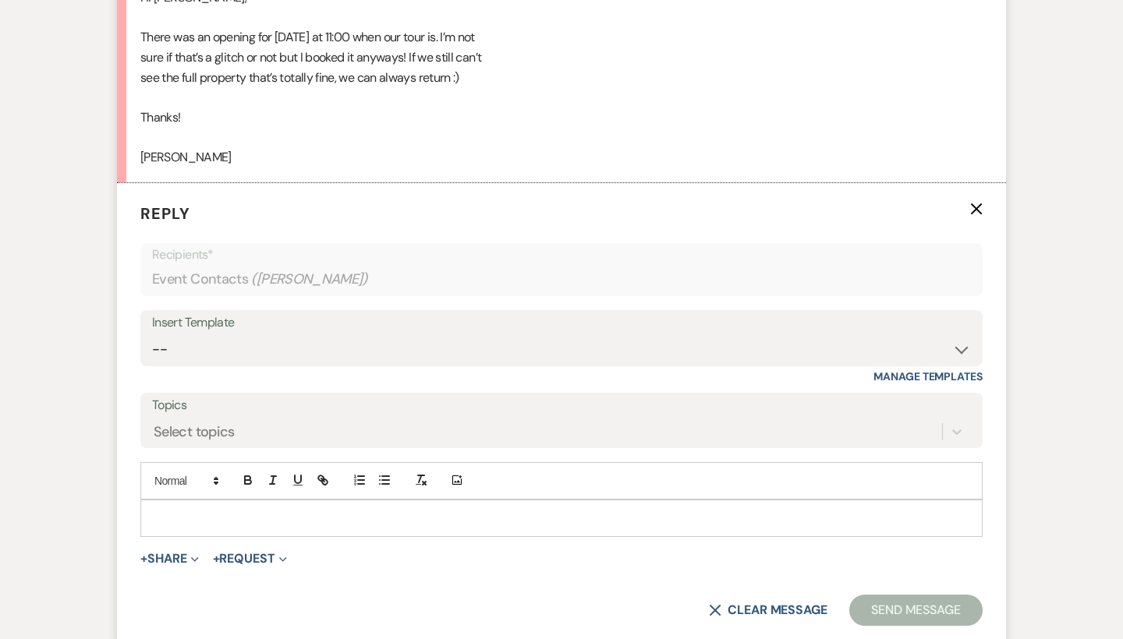
scroll to position [2927, 0]
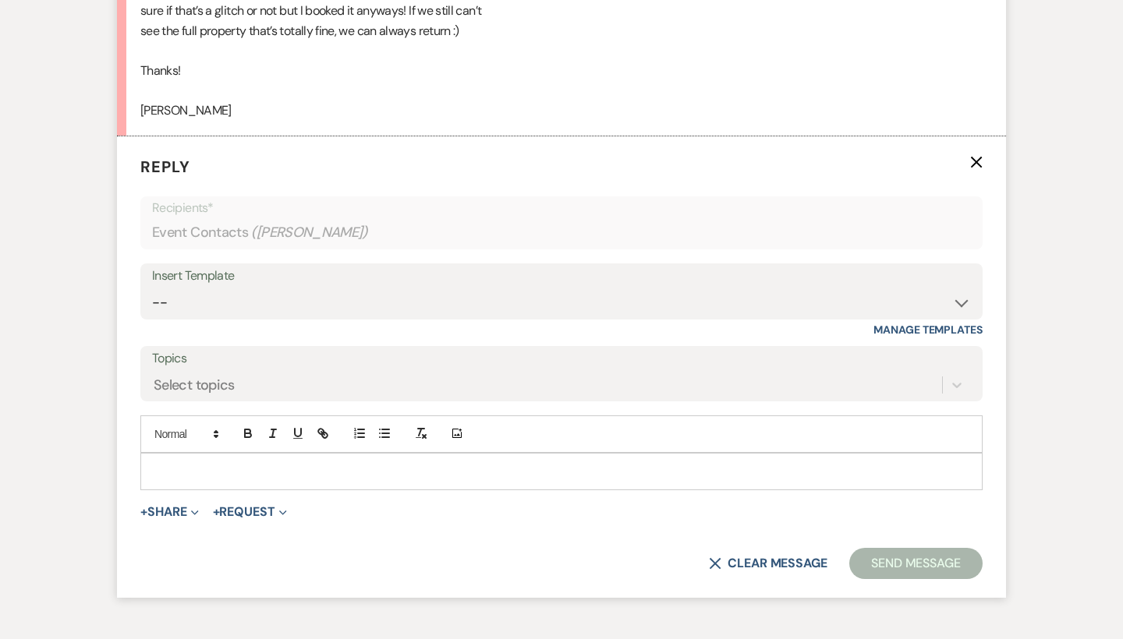
click at [205, 454] on div at bounding box center [561, 472] width 841 height 36
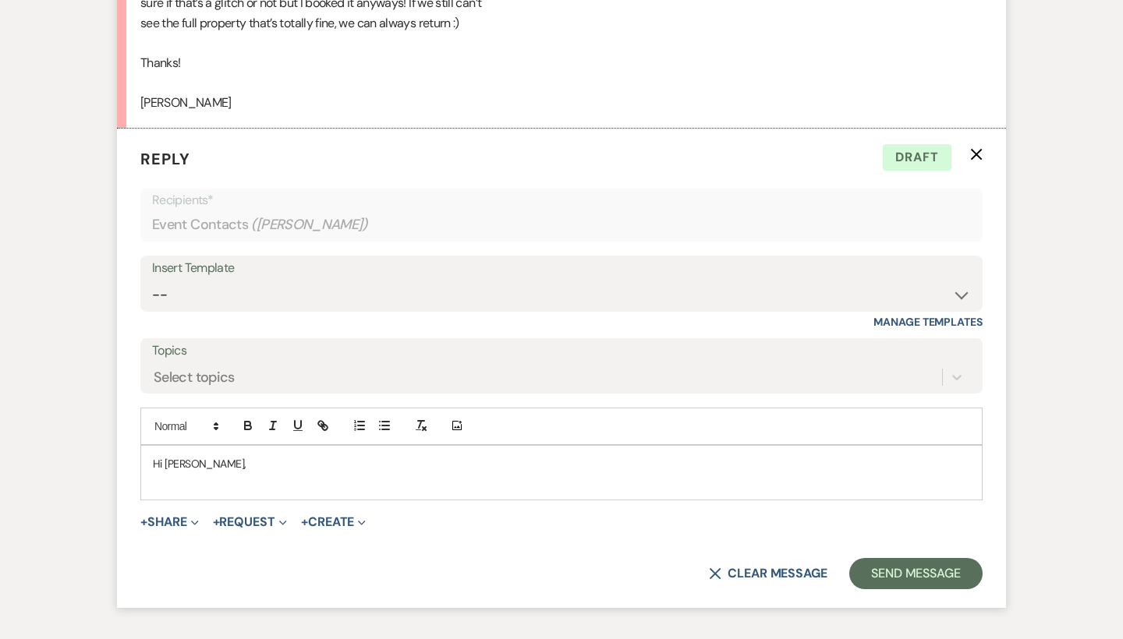
scroll to position [2934, 0]
drag, startPoint x: 182, startPoint y: 431, endPoint x: 149, endPoint y: 431, distance: 33.5
click at [149, 447] on div "Hi [PERSON_NAME], I think I was actually putting in your tour for that time and…" at bounding box center [561, 474] width 841 height 54
click at [214, 473] on p "I was actually putting in your tour for that time and opened up the time slot o…" at bounding box center [561, 481] width 817 height 17
click at [367, 473] on p "I was actually in the process of putting in your tour for that time and opened …" at bounding box center [561, 481] width 817 height 17
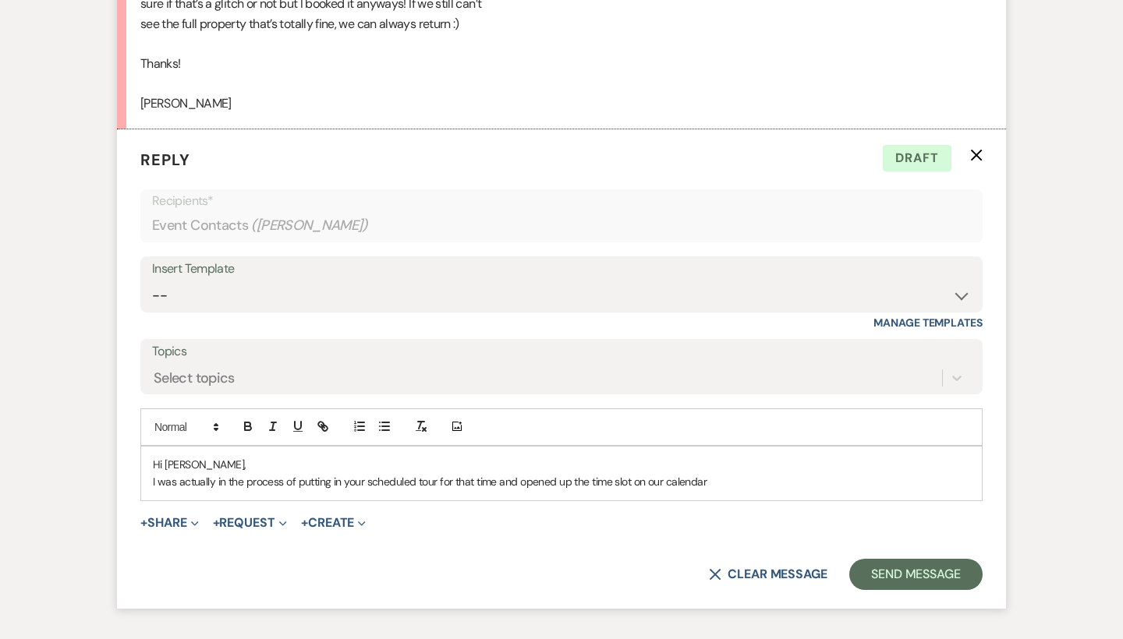
drag, startPoint x: 710, startPoint y: 432, endPoint x: 416, endPoint y: 434, distance: 294.8
click at [416, 473] on p "I was actually in the process of putting in your scheduled tour for that time a…" at bounding box center [561, 481] width 817 height 17
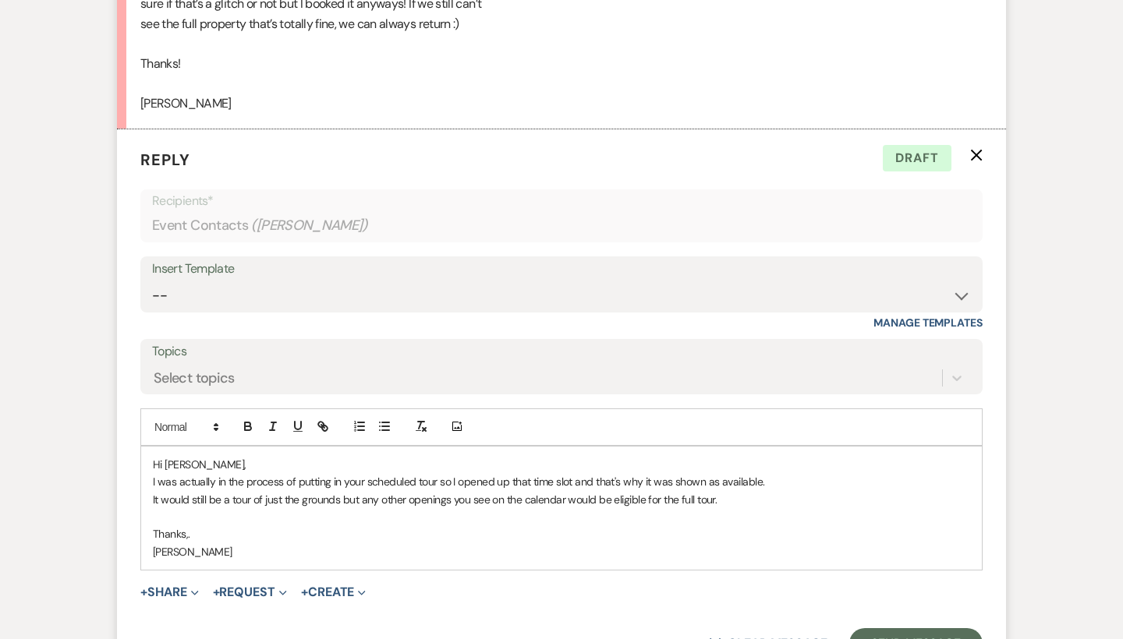
click at [439, 473] on p "I was actually in the process of putting in your scheduled tour so I opened up …" at bounding box center [561, 481] width 817 height 17
drag, startPoint x: 191, startPoint y: 445, endPoint x: 169, endPoint y: 445, distance: 21.8
click at [169, 491] on p "It would still be a tour of just the grounds but any other openings you see on …" at bounding box center [561, 499] width 817 height 17
click at [731, 491] on p "[DATE] would still be a tour of just the grounds but any other openings you see…" at bounding box center [561, 499] width 817 height 17
click at [785, 491] on p "[DATE] would still be a tour of just the grounds but any other openings you see…" at bounding box center [561, 499] width 817 height 17
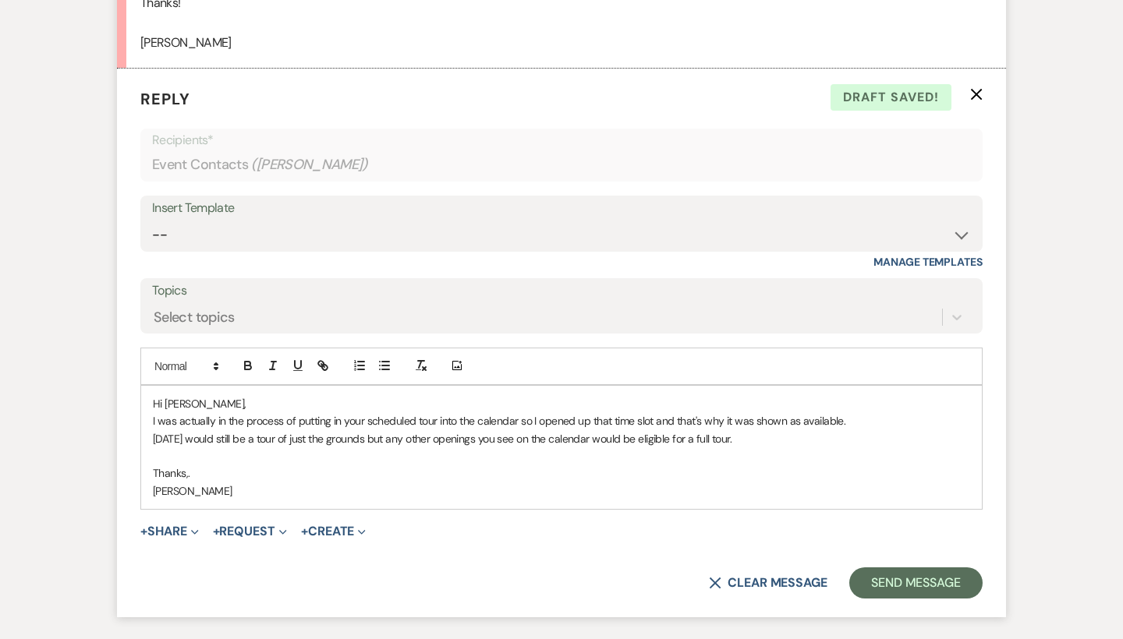
scroll to position [3004, 0]
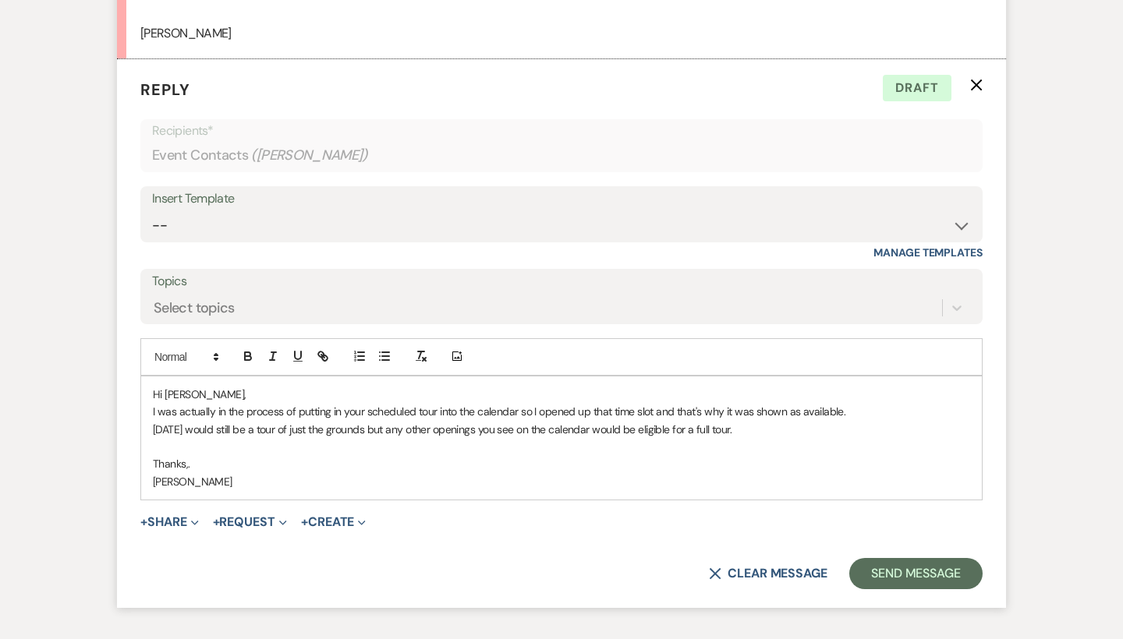
click at [575, 403] on p "I was actually in the process of putting in your scheduled tour into the calend…" at bounding box center [561, 411] width 817 height 17
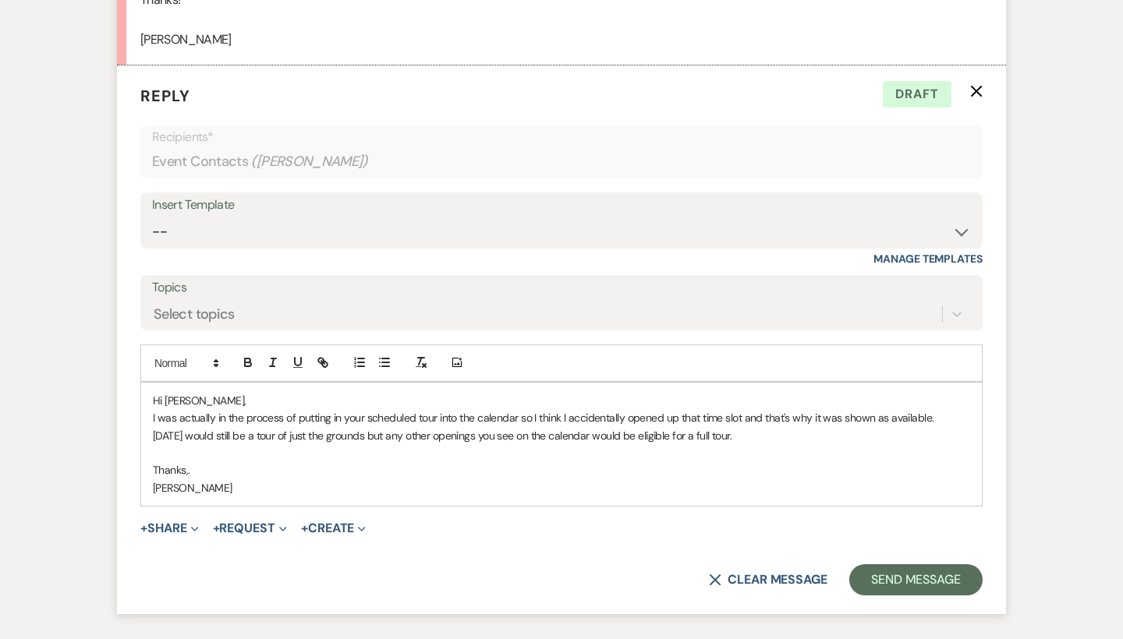
scroll to position [3000, 0]
click at [775, 426] on p "[DATE] would still be a tour of just the grounds but any other openings you see…" at bounding box center [561, 434] width 817 height 17
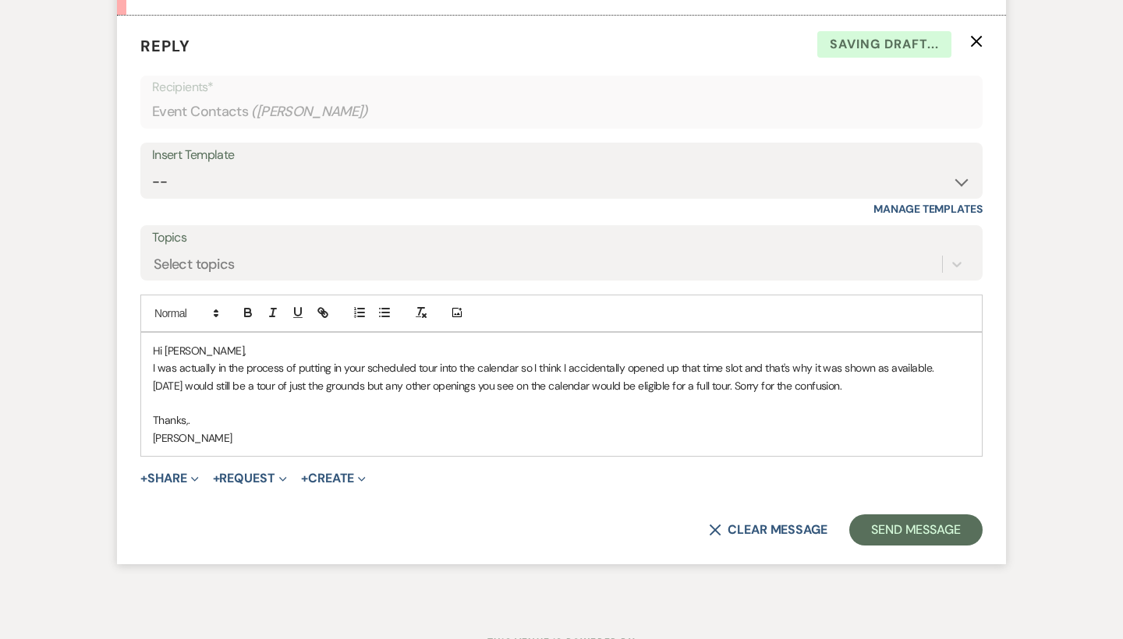
scroll to position [3057, 0]
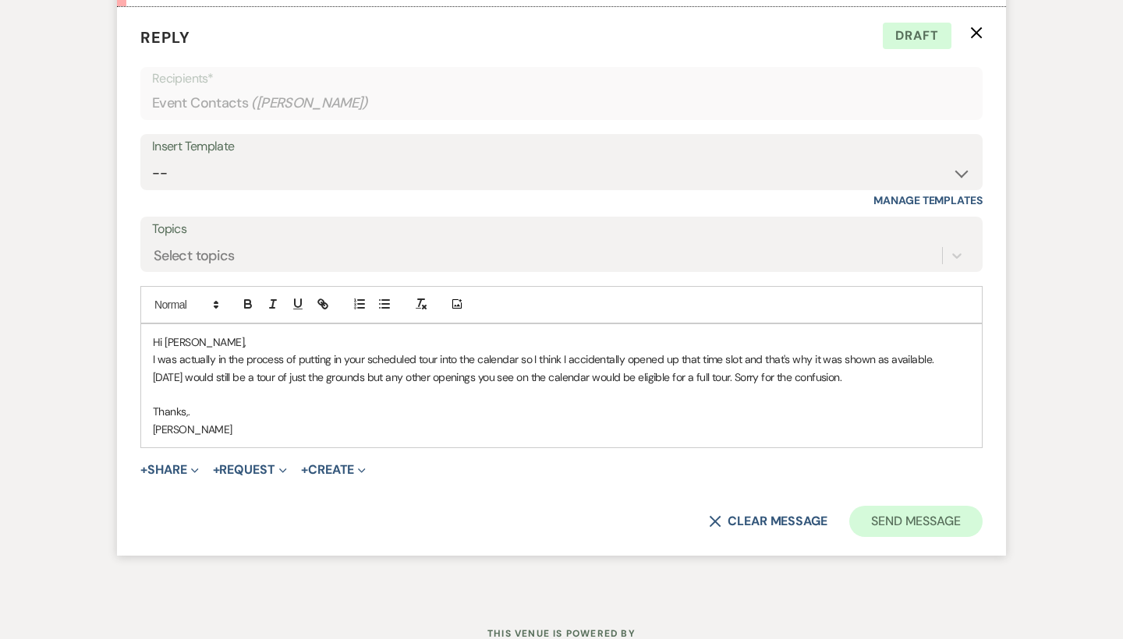
click at [904, 506] on button "Send Message" at bounding box center [915, 521] width 133 height 31
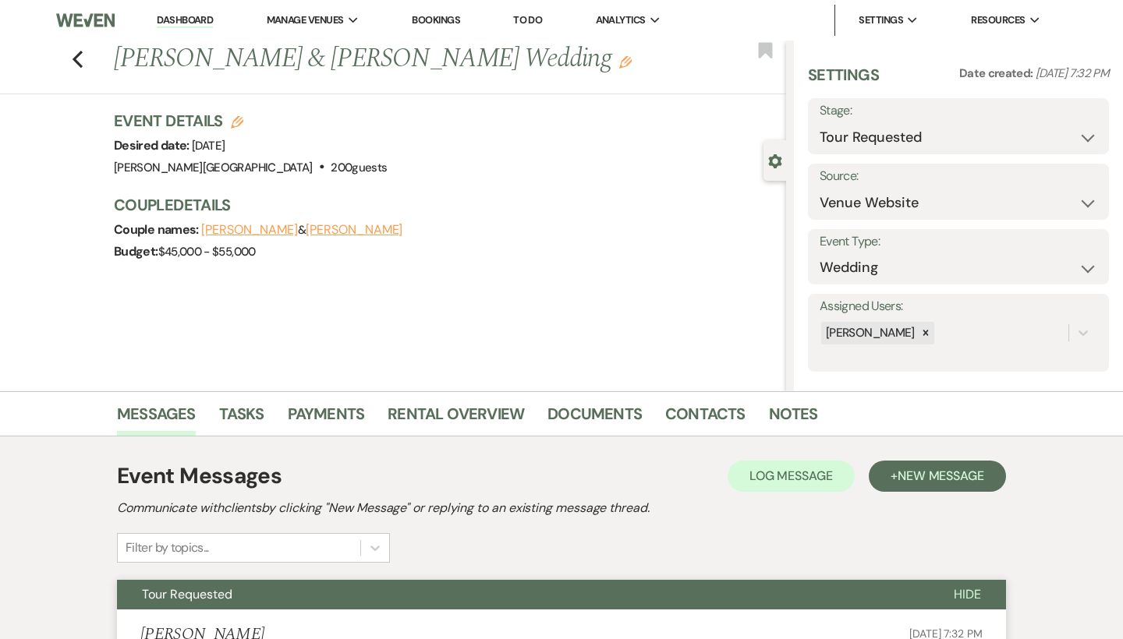
scroll to position [0, 0]
click at [195, 24] on link "Dashboard" at bounding box center [185, 20] width 56 height 15
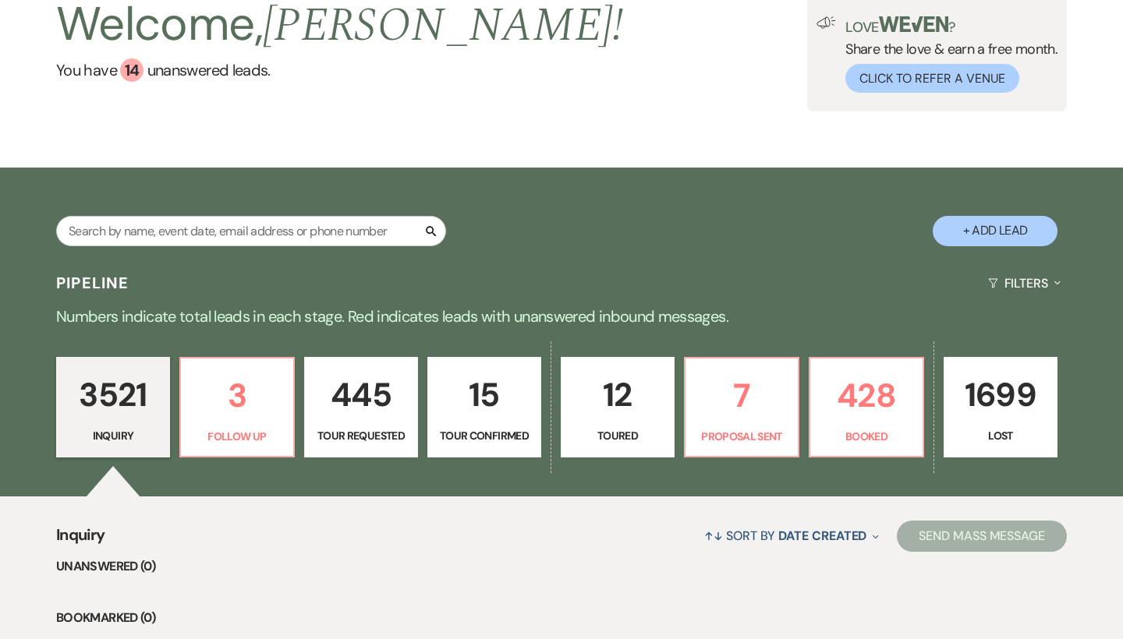
scroll to position [203, 0]
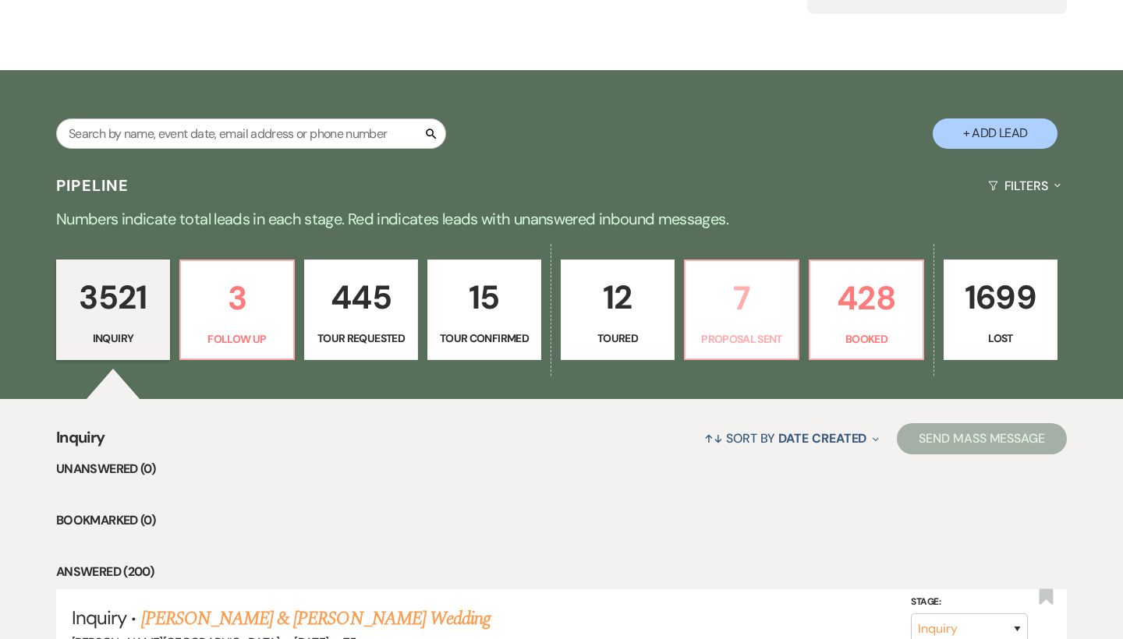
click at [736, 313] on p "7" at bounding box center [742, 298] width 94 height 52
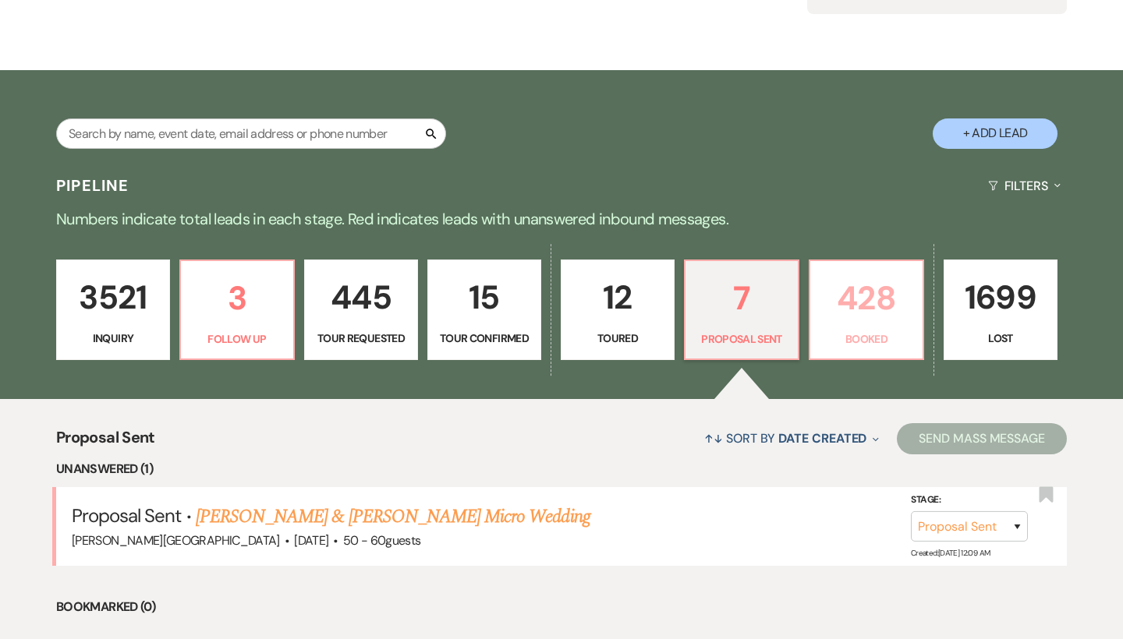
click at [857, 291] on p "428" at bounding box center [867, 298] width 94 height 52
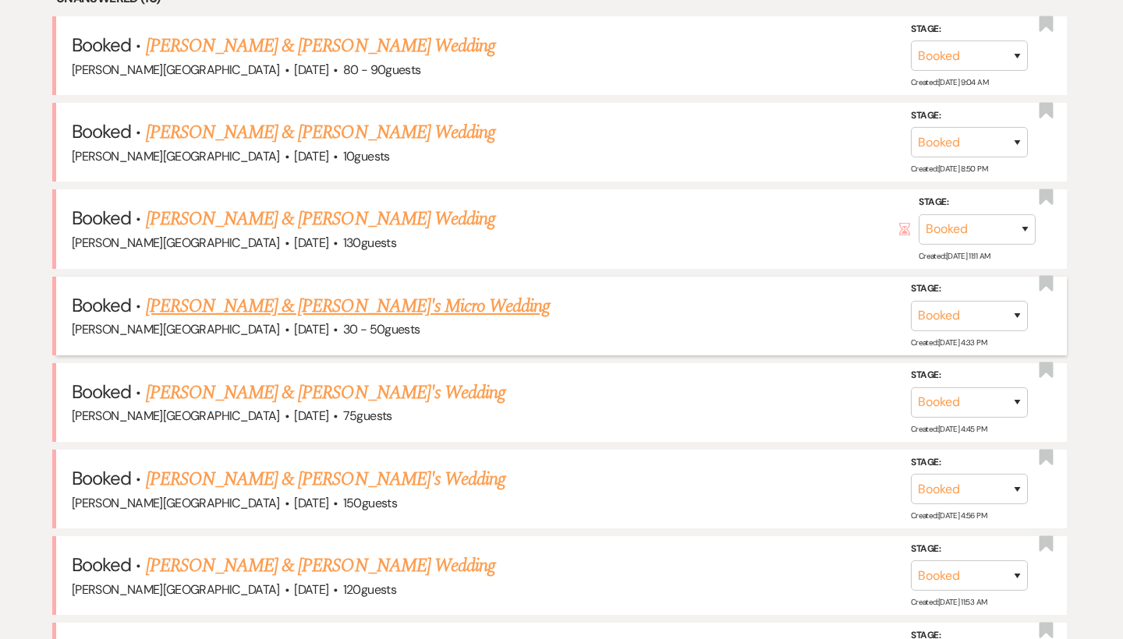
scroll to position [579, 0]
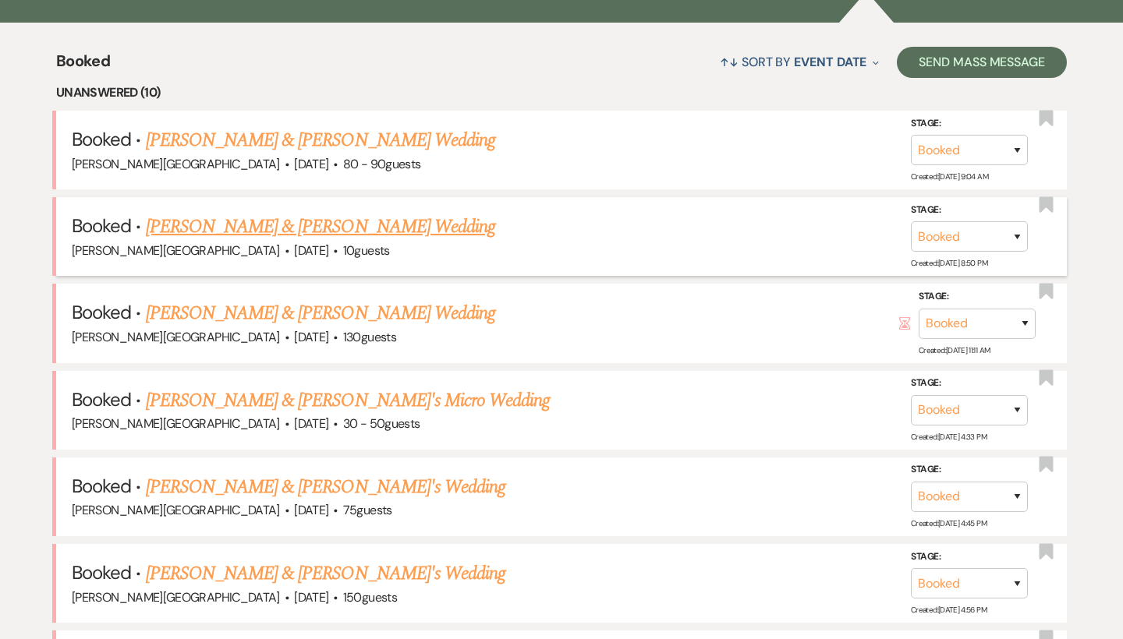
click at [277, 224] on link "[PERSON_NAME] & [PERSON_NAME] Wedding" at bounding box center [320, 227] width 349 height 28
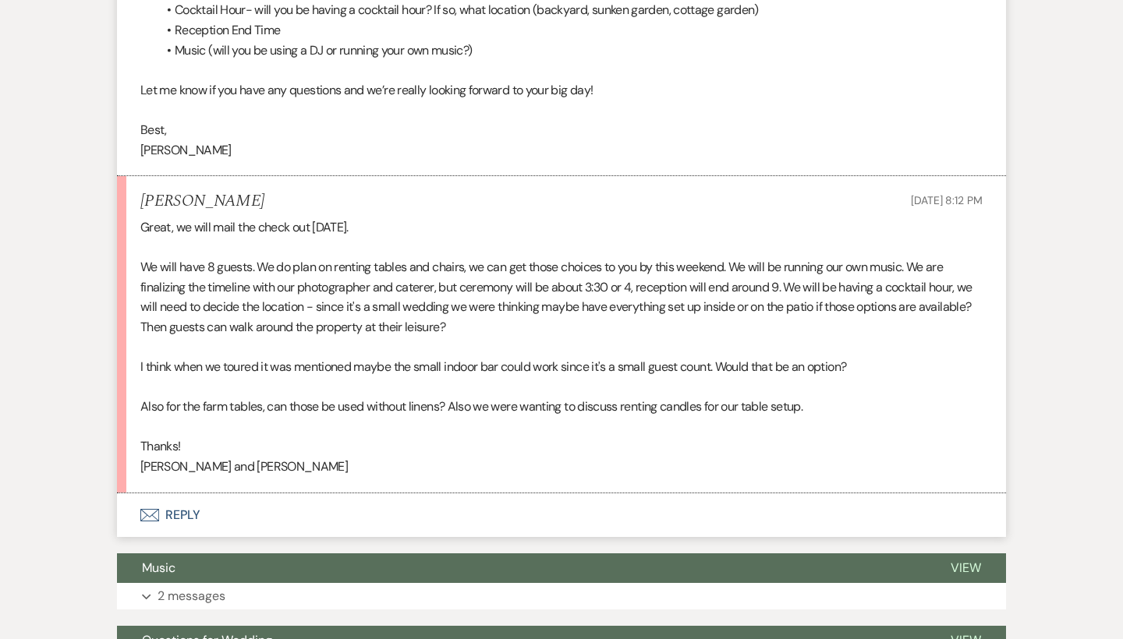
scroll to position [1097, 0]
click at [182, 494] on button "Envelope Reply" at bounding box center [561, 515] width 889 height 44
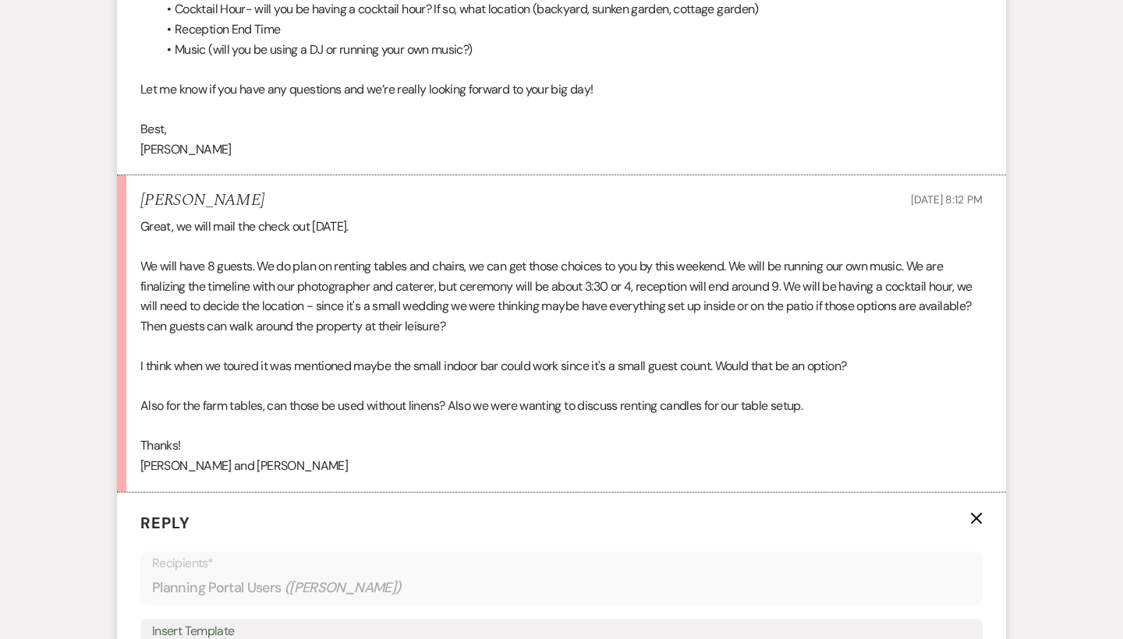
scroll to position [1478, 0]
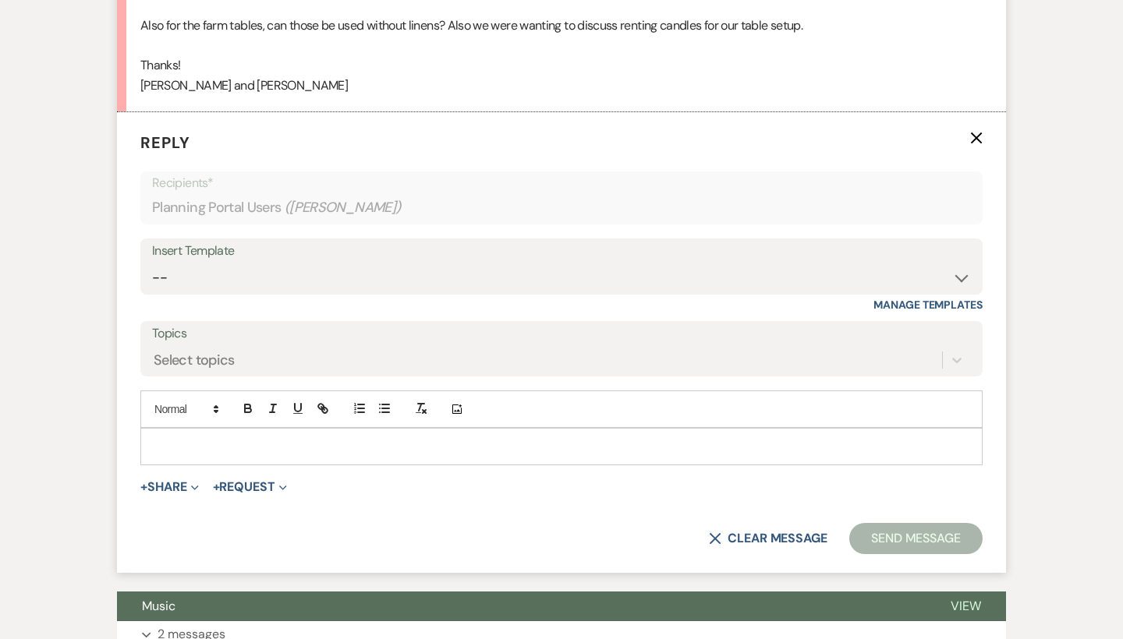
click at [196, 433] on div at bounding box center [561, 447] width 841 height 36
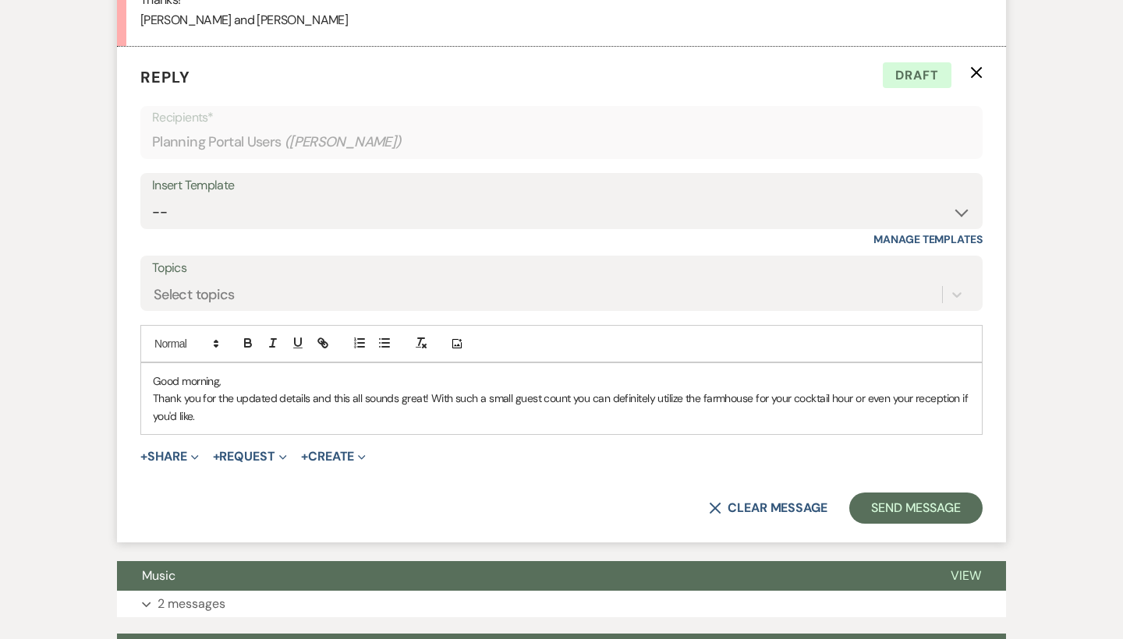
scroll to position [1563, 0]
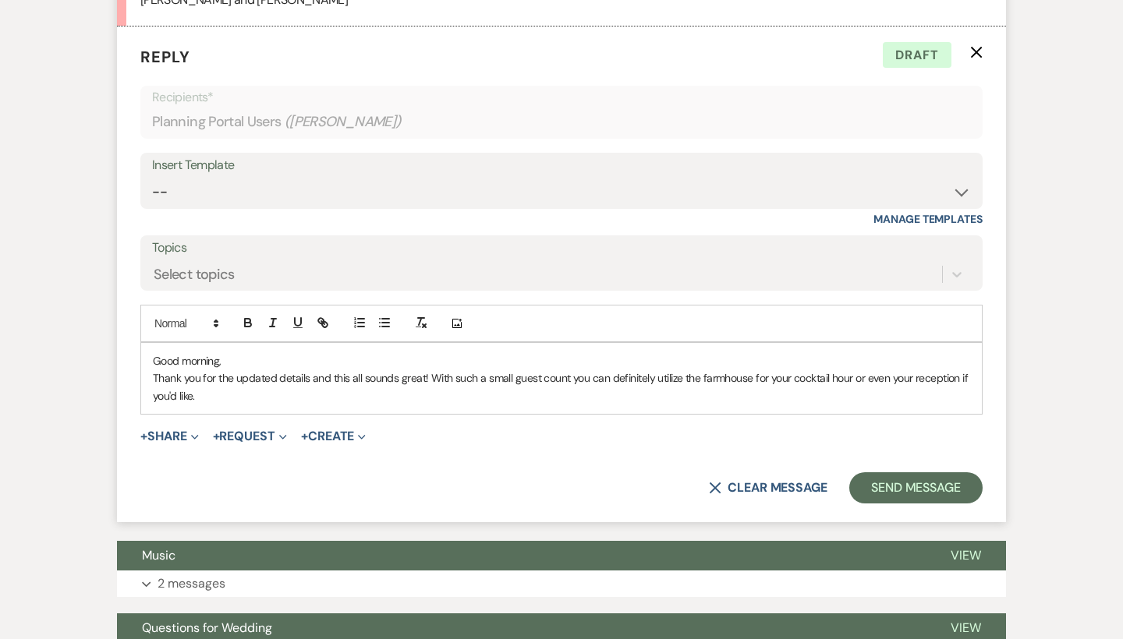
drag, startPoint x: 970, startPoint y: 350, endPoint x: 861, endPoint y: 362, distance: 109.8
click at [861, 362] on div "Good morning, Thank you for the updated details and this all sounds great! With…" at bounding box center [561, 378] width 841 height 71
click at [964, 370] on p "Thank you for the updated details and this all sounds great! With such a small …" at bounding box center [561, 387] width 817 height 35
drag, startPoint x: 971, startPoint y: 353, endPoint x: 882, endPoint y: 354, distance: 88.9
click at [882, 354] on div "Good morning, Thank you for the updated details and this all sounds great! With…" at bounding box center [561, 378] width 841 height 71
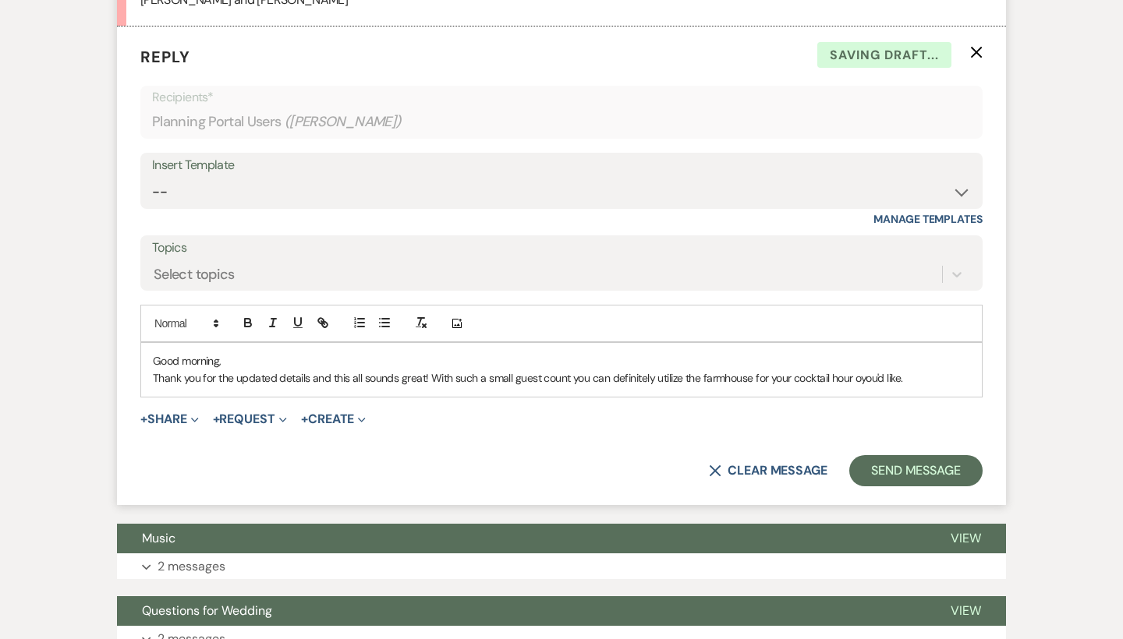
drag, startPoint x: 908, startPoint y: 357, endPoint x: 867, endPoint y: 356, distance: 41.3
click at [867, 370] on p "Thank you for the updated details and this all sounds great! With such a small …" at bounding box center [561, 378] width 817 height 17
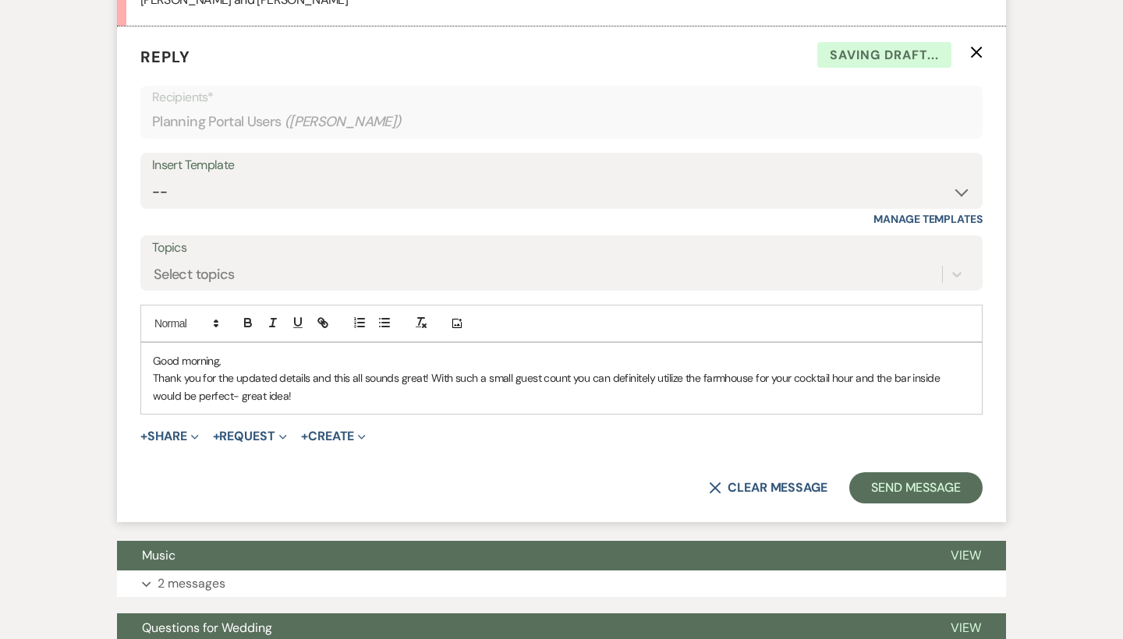
scroll to position [1581, 0]
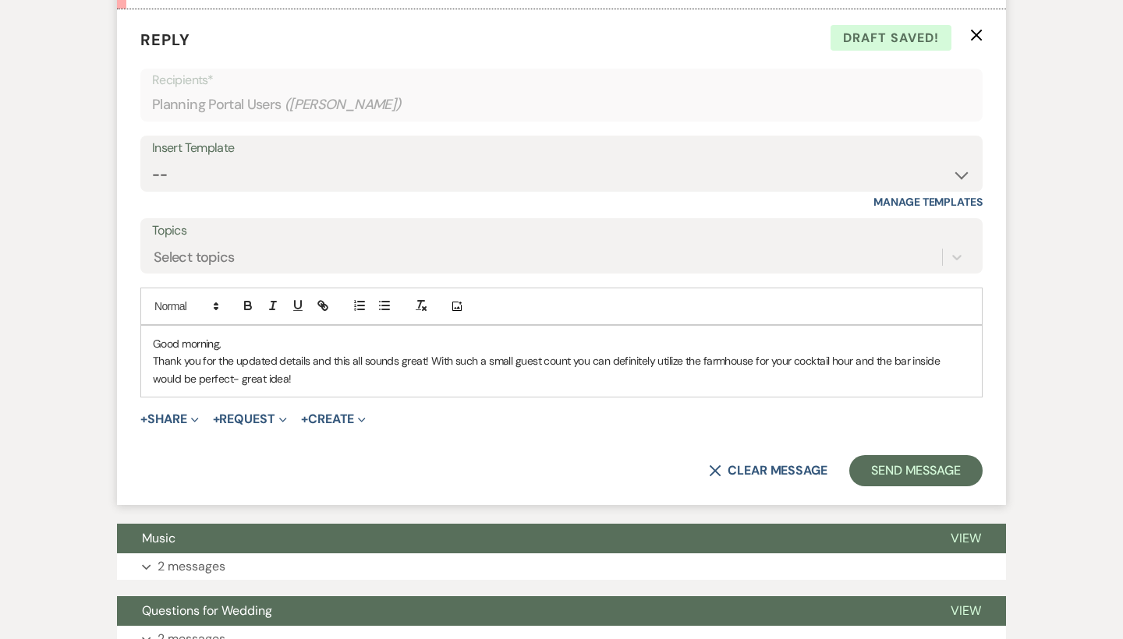
click at [234, 354] on p "Thank you for the updated details and this all sounds great! With such a small …" at bounding box center [561, 369] width 817 height 35
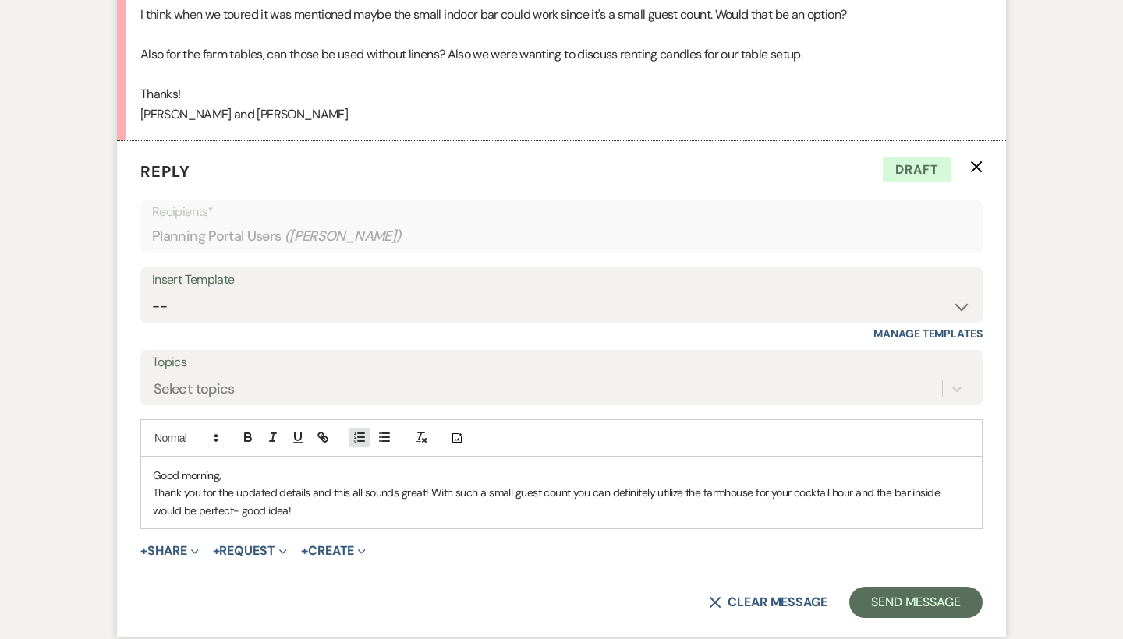
scroll to position [1514, 0]
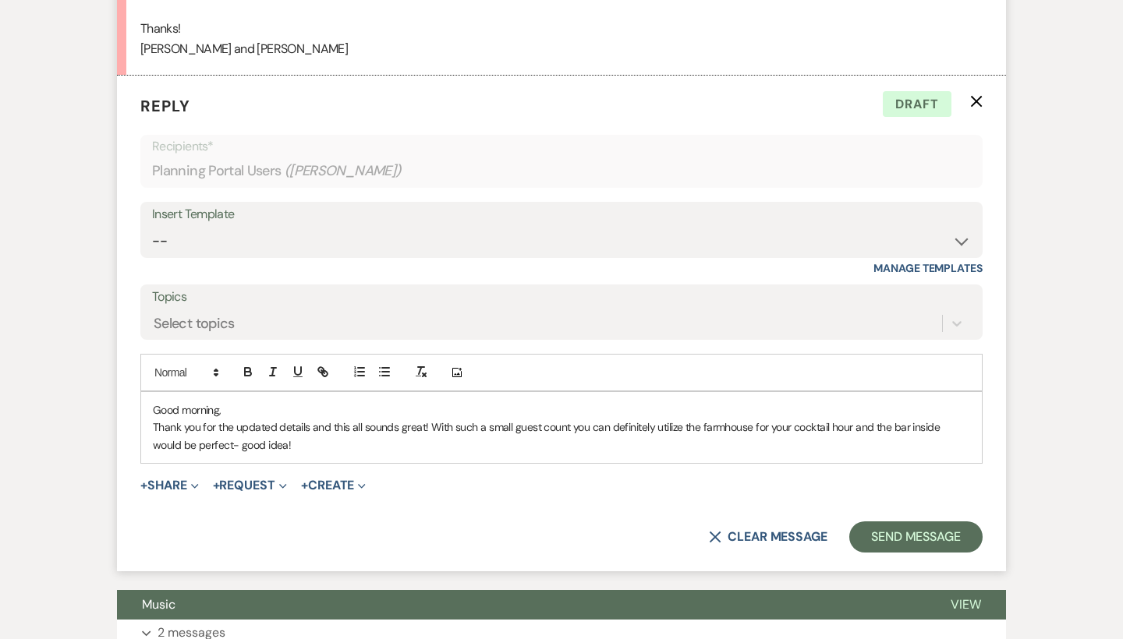
click at [321, 419] on p "Thank you for the updated details and this all sounds great! With such a small …" at bounding box center [561, 436] width 817 height 35
click at [289, 419] on p "Thank you for the updated details and this all sounds great! With such a small …" at bounding box center [561, 436] width 817 height 35
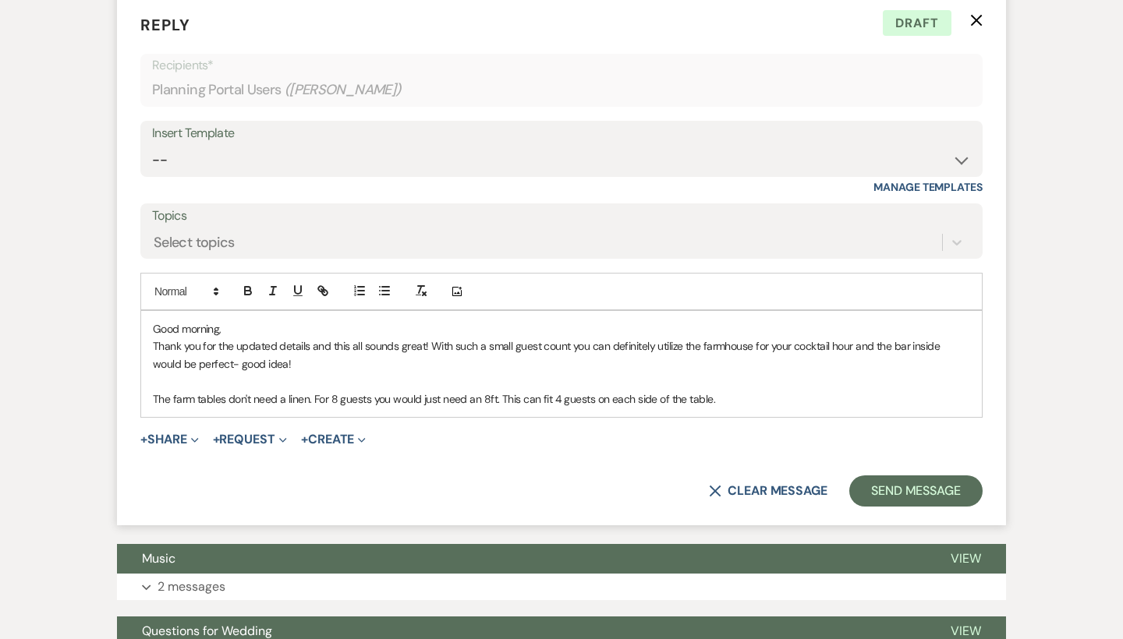
scroll to position [1632, 0]
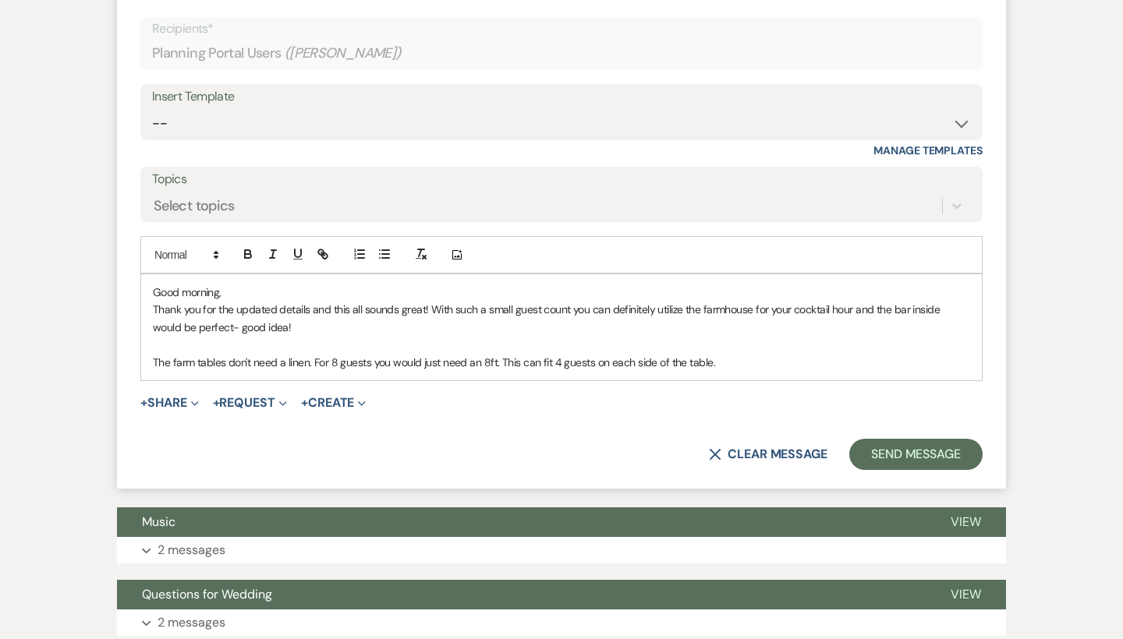
click at [592, 354] on p "The farm tables don't need a linen. For 8 guests you would just need an 8ft. Th…" at bounding box center [561, 362] width 817 height 17
click at [727, 354] on p "The farm tables don't need a linen. For 8 guests you would just need an 8ft. Th…" at bounding box center [561, 362] width 817 height 17
click at [770, 354] on p "The farm tables don't need a linen. For 8 guests you would just need an 8ft. Th…" at bounding box center [561, 362] width 817 height 17
click at [494, 354] on p "The farm tables don't need a linen. For 8 guests you would just need an 8ft. Th…" at bounding box center [561, 362] width 817 height 17
drag, startPoint x: 720, startPoint y: 335, endPoint x: 332, endPoint y: 338, distance: 388.3
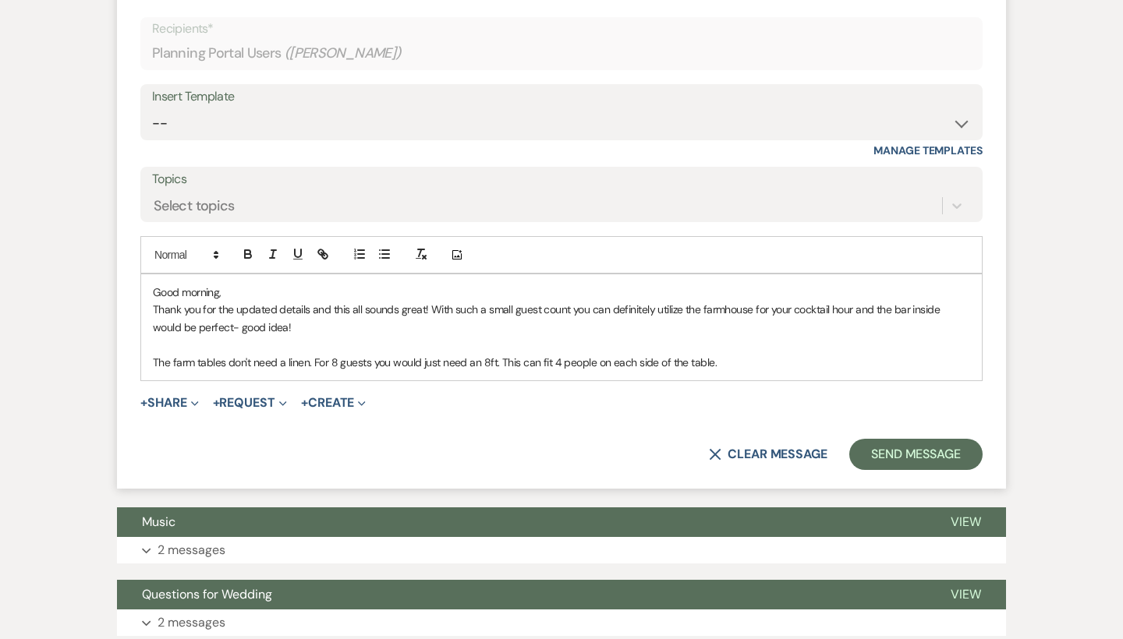
click at [332, 354] on p "The farm tables don't need a linen. For 8 guests you would just need an 8ft. Th…" at bounding box center [561, 362] width 817 height 17
click at [430, 354] on p "The farm tables don't need a linen. The 8ft farm table can fit 4 people on each…" at bounding box center [561, 362] width 817 height 17
click at [483, 354] on p "The farm tables don't need a linen. The 8ft farm table can fit 8 people (4 peop…" at bounding box center [561, 362] width 817 height 17
click at [666, 354] on p "The farm tables don't need a linen. The 8ft farm table can fit 8 people (4) peo…" at bounding box center [561, 362] width 817 height 17
click at [667, 354] on p "The farm tables don't need a linen. The 8ft farm table can fit 8 people (4) peo…" at bounding box center [561, 362] width 817 height 17
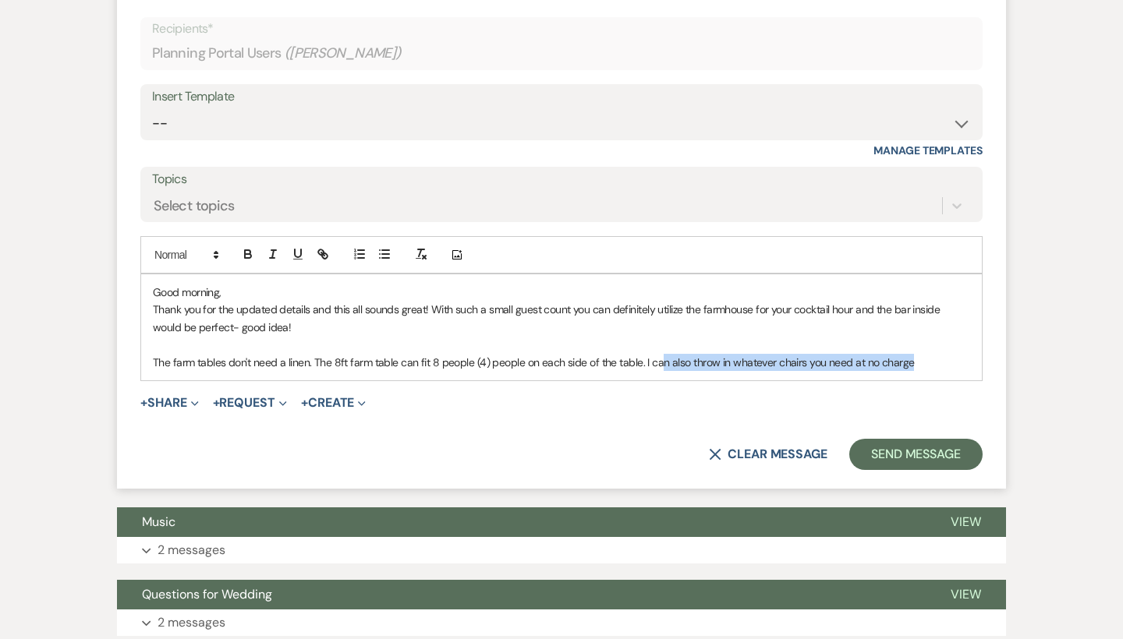
drag, startPoint x: 918, startPoint y: 335, endPoint x: 660, endPoint y: 338, distance: 257.3
click at [660, 354] on p "The farm tables don't need a linen. The 8ft farm table can fit 8 people (4) peo…" at bounding box center [561, 362] width 817 height 17
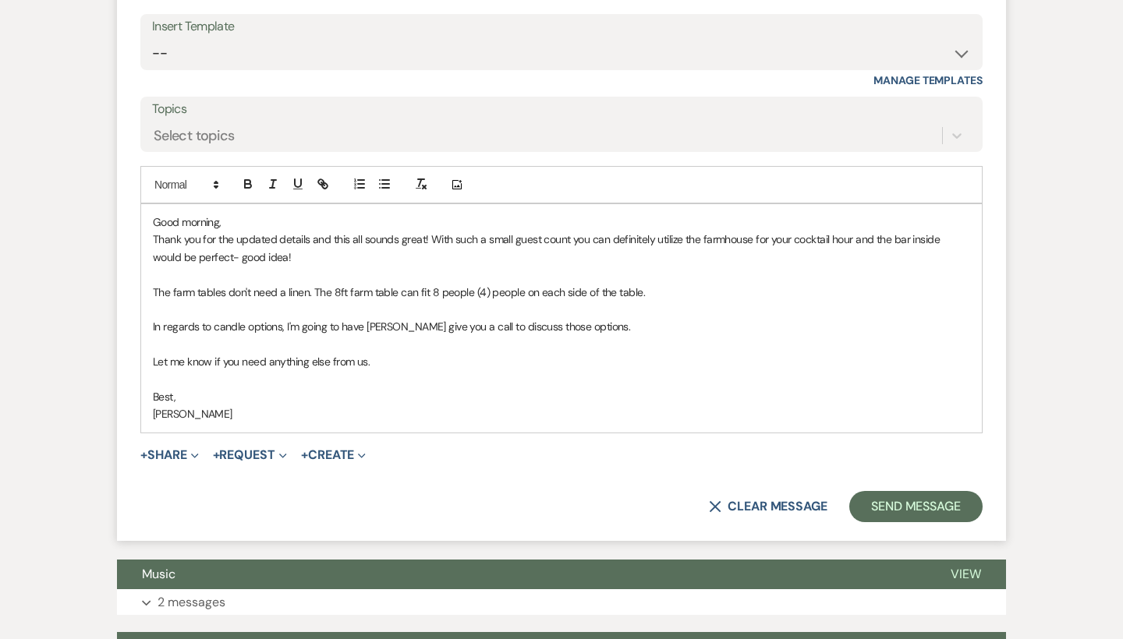
scroll to position [1708, 0]
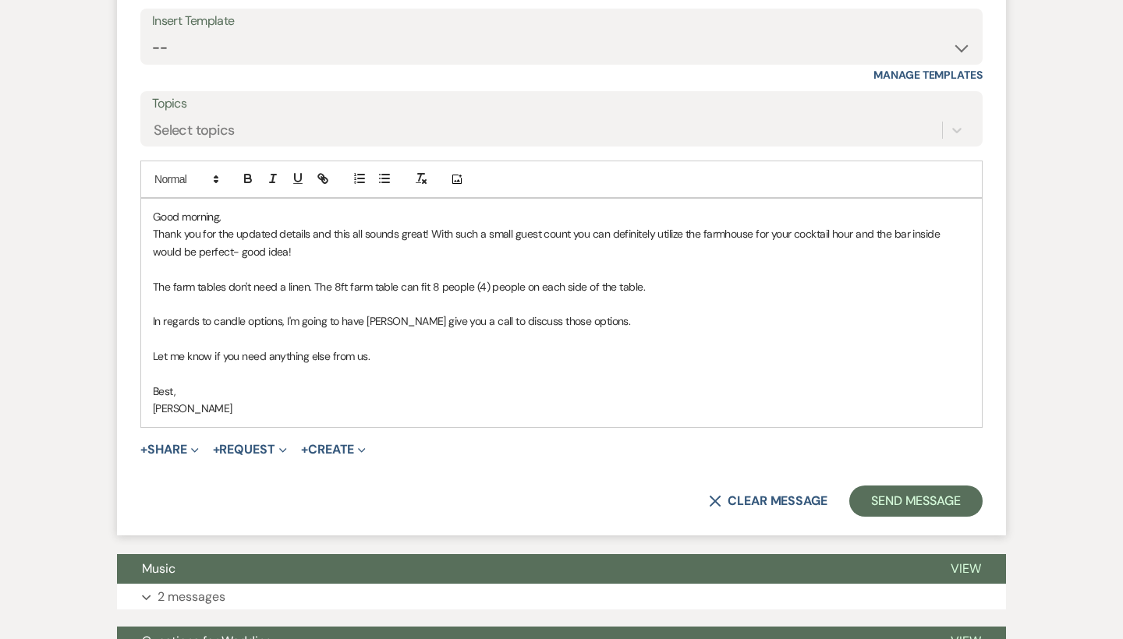
click at [280, 313] on p "In regards to candle options, I'm going to have [PERSON_NAME] give you a call t…" at bounding box center [561, 321] width 817 height 17
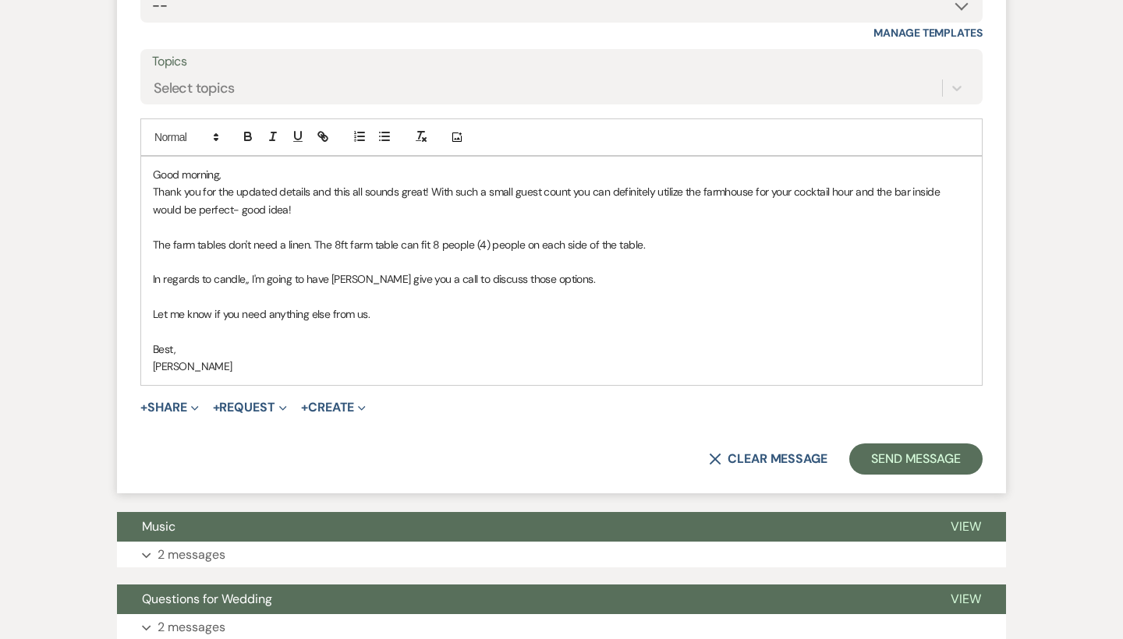
scroll to position [1753, 0]
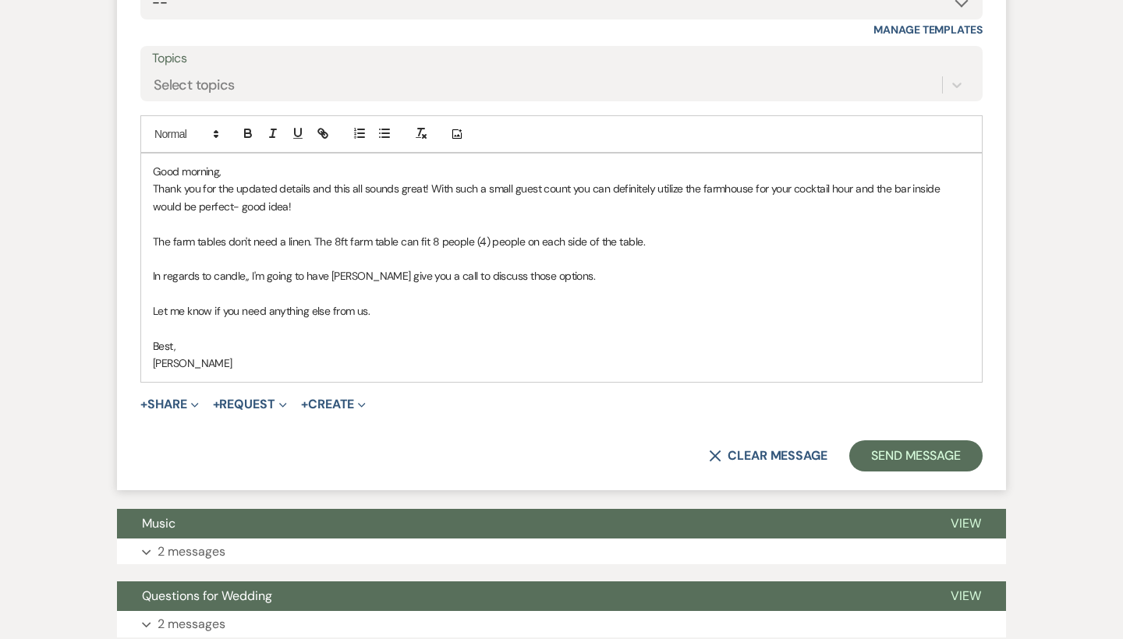
click at [244, 267] on p "In regards to candle,, I'm going to have [PERSON_NAME] give you a call to discu…" at bounding box center [561, 275] width 817 height 17
click at [919, 441] on button "Send Message" at bounding box center [915, 456] width 133 height 31
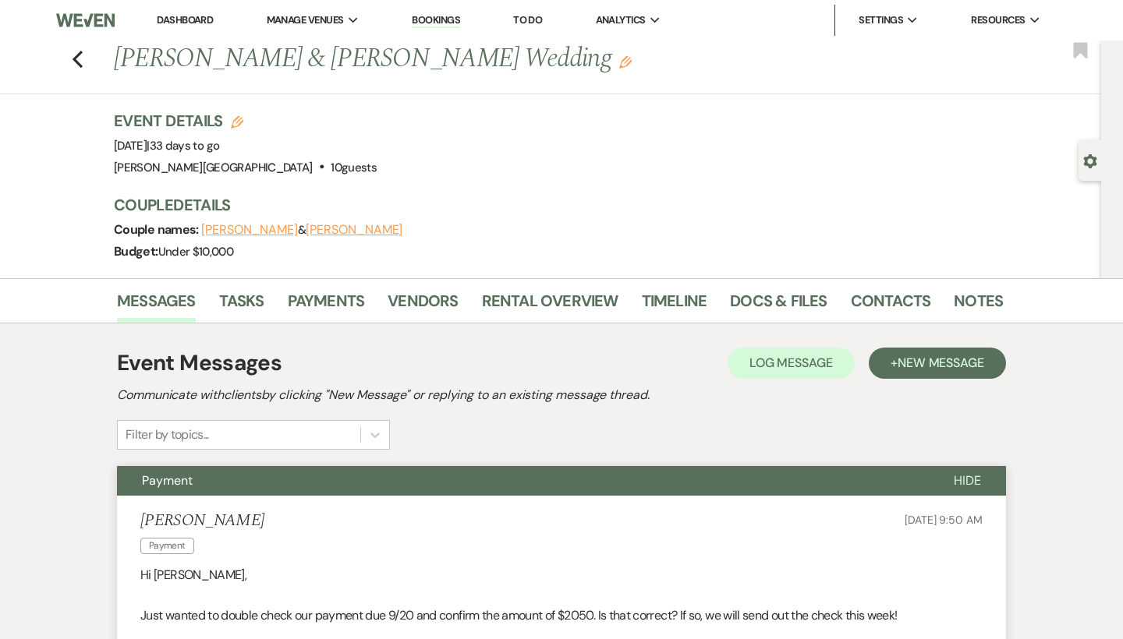
scroll to position [0, 0]
click at [795, 306] on link "Docs & Files" at bounding box center [778, 306] width 97 height 34
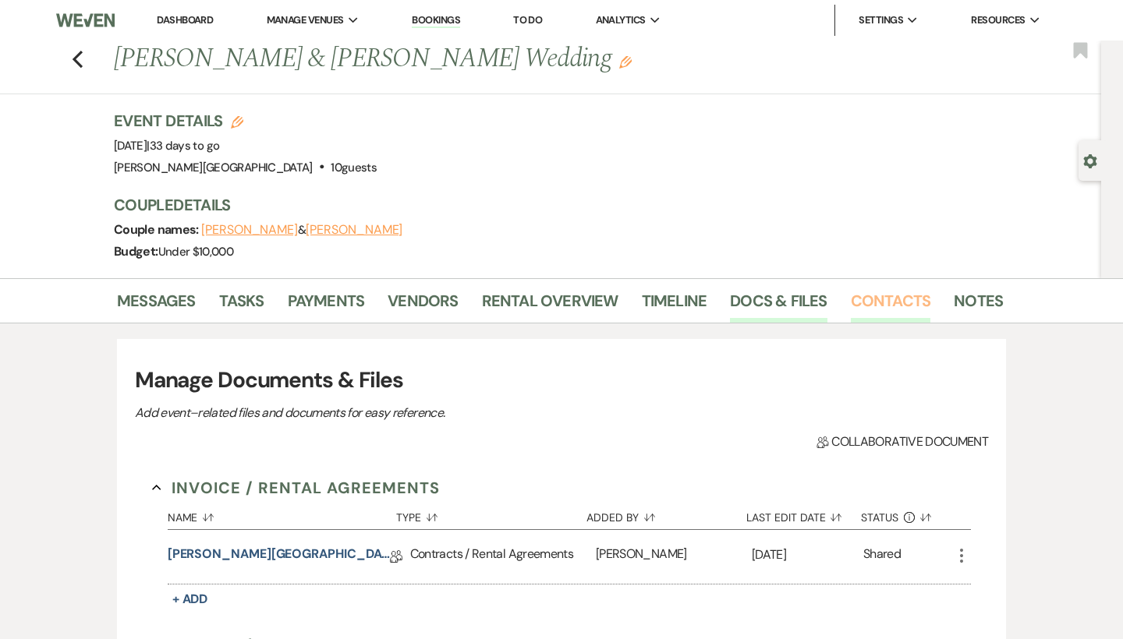
click at [865, 303] on link "Contacts" at bounding box center [891, 306] width 80 height 34
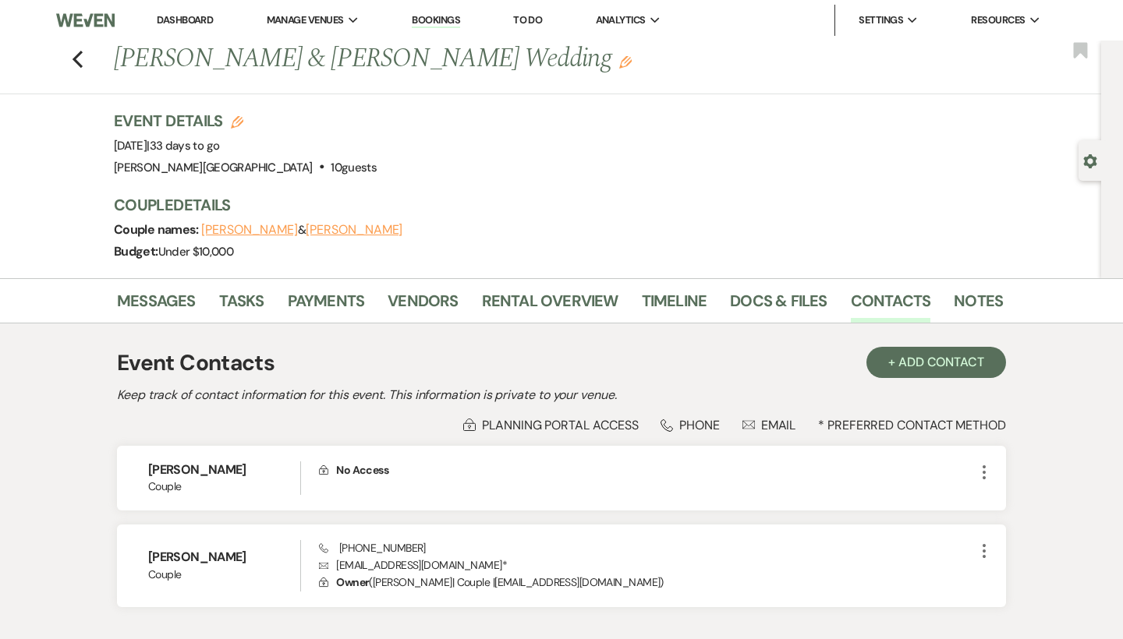
scroll to position [50, 0]
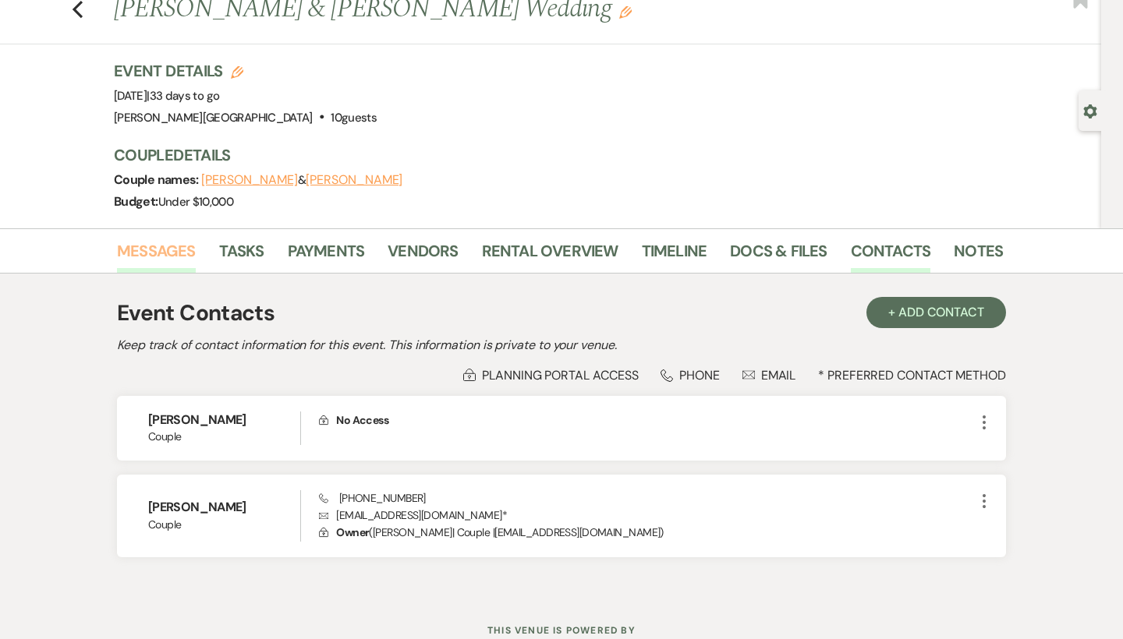
click at [184, 255] on link "Messages" at bounding box center [156, 256] width 79 height 34
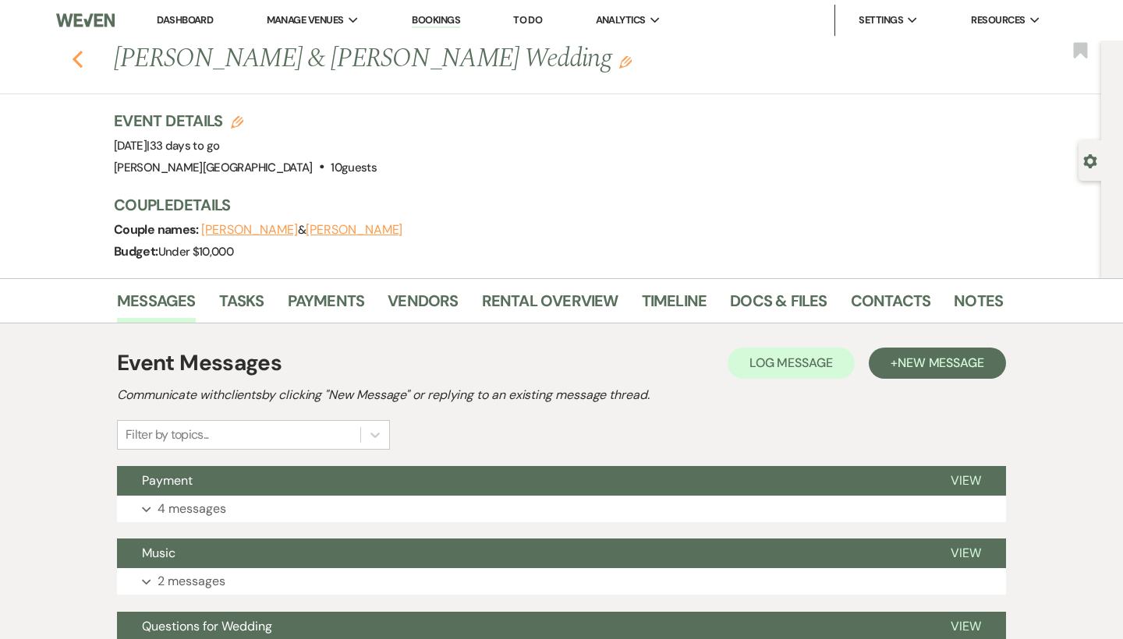
click at [74, 52] on icon "Previous" at bounding box center [78, 59] width 12 height 19
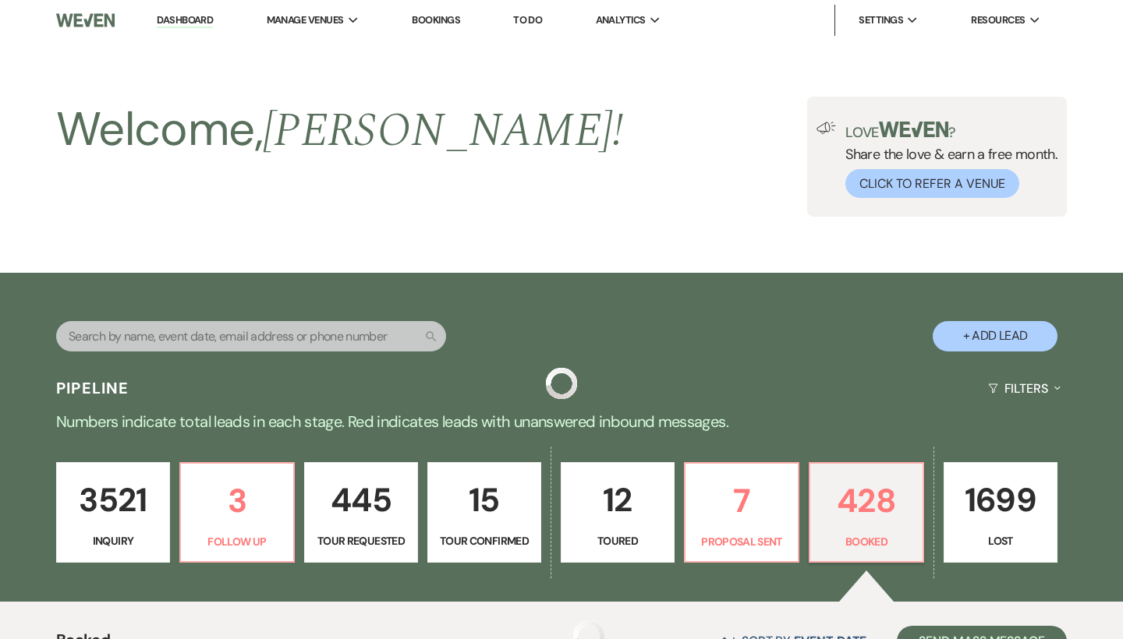
scroll to position [579, 0]
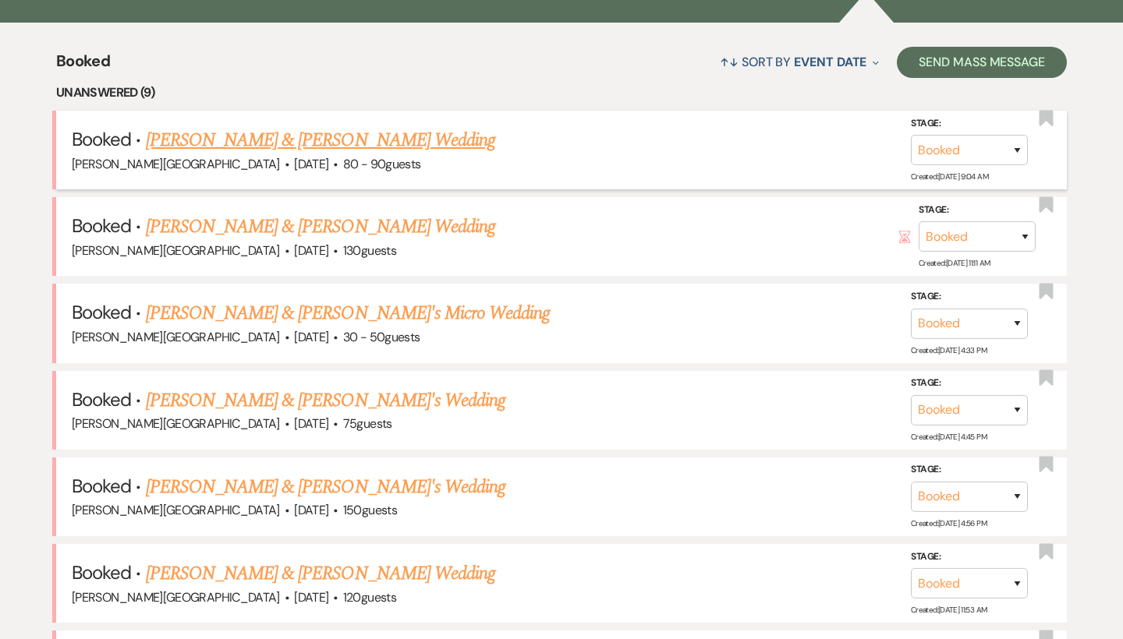
click at [307, 139] on link "[PERSON_NAME] & [PERSON_NAME] Wedding" at bounding box center [320, 140] width 349 height 28
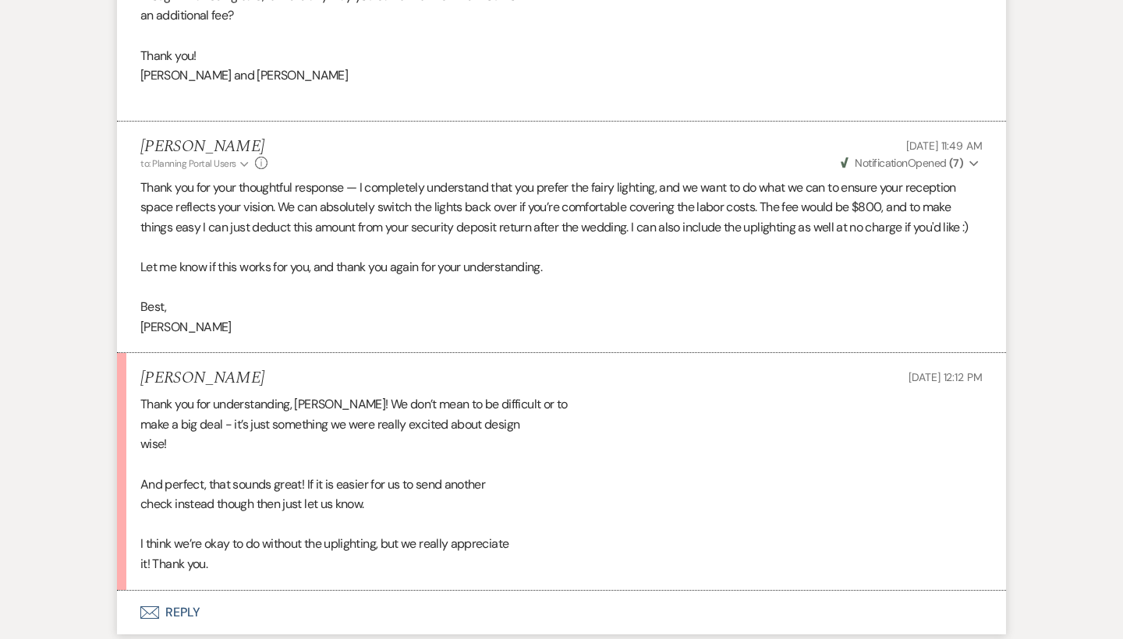
scroll to position [4070, 0]
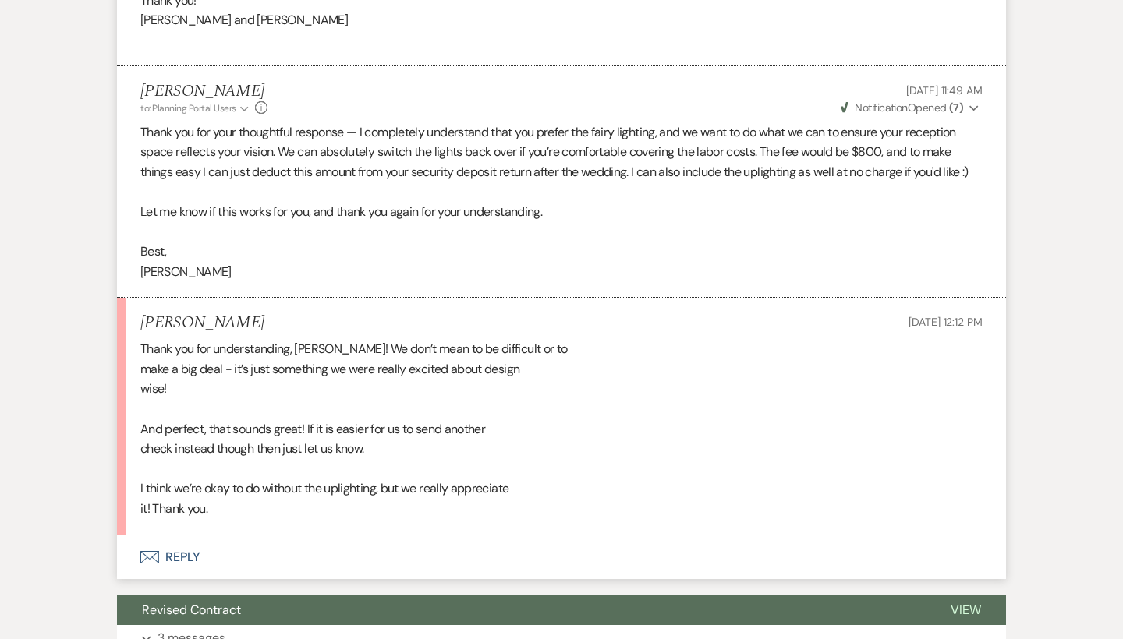
click at [188, 536] on button "Envelope Reply" at bounding box center [561, 558] width 889 height 44
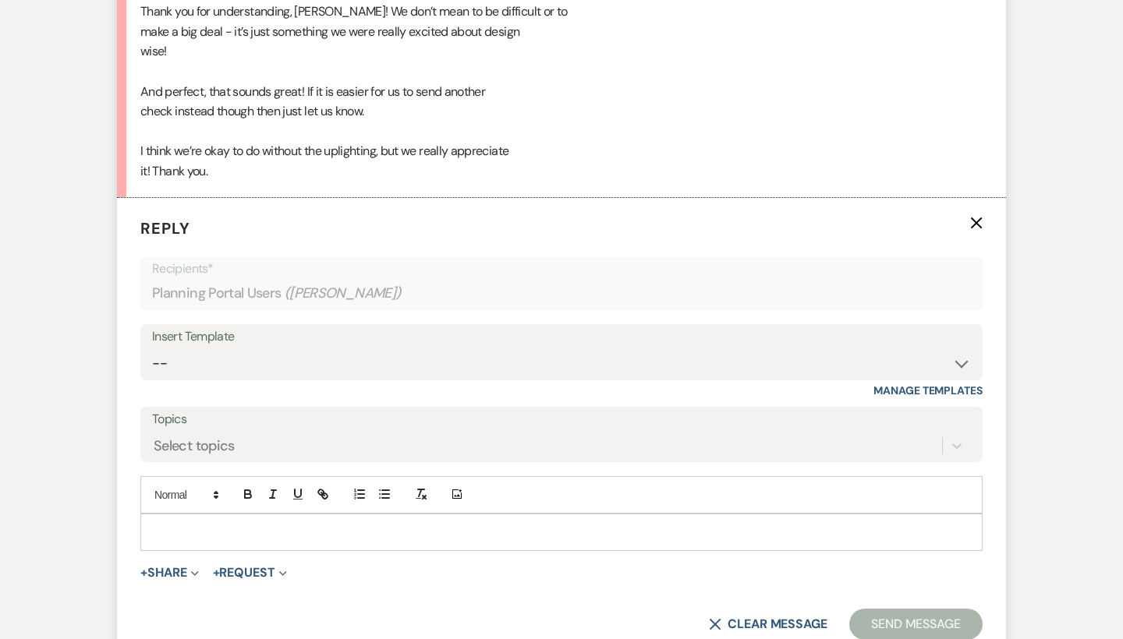
scroll to position [4477, 0]
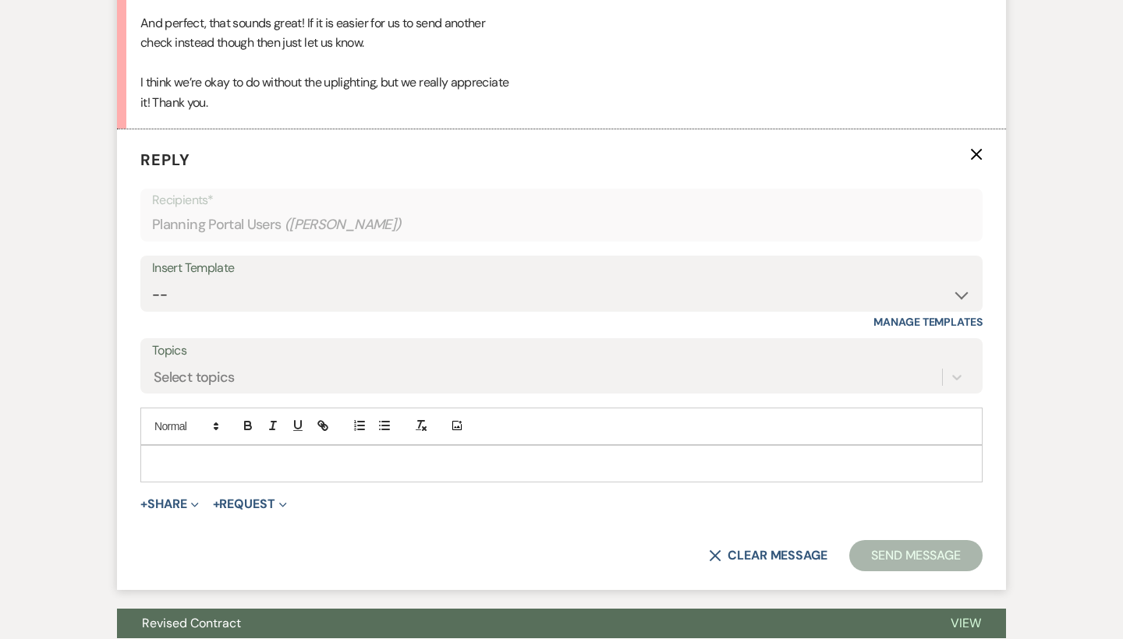
click at [223, 455] on p at bounding box center [561, 463] width 817 height 17
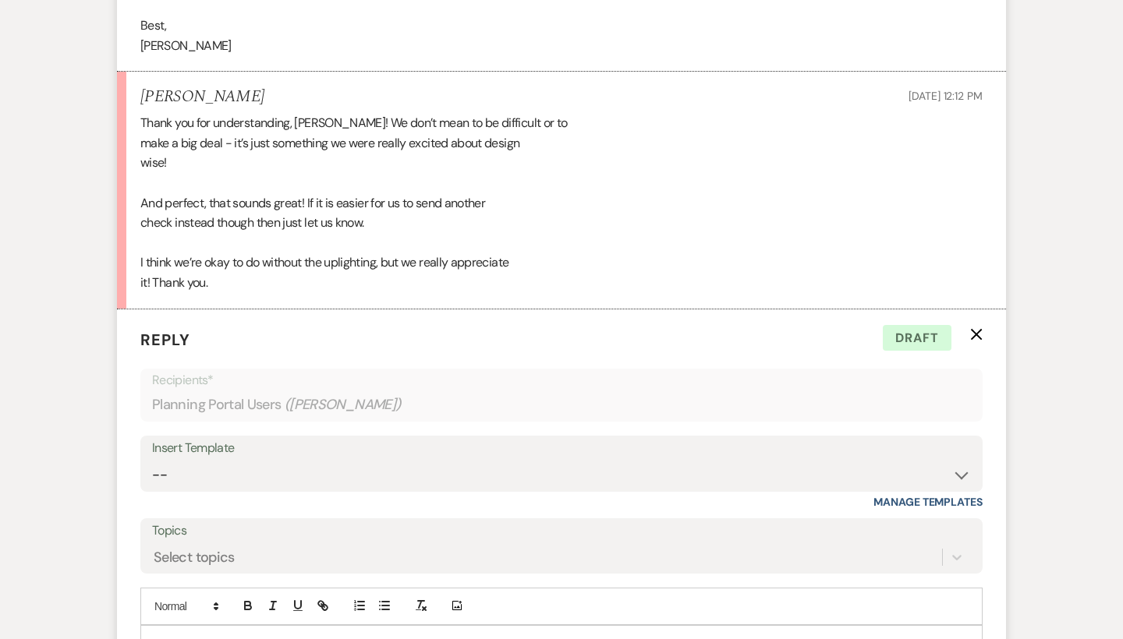
scroll to position [4296, 0]
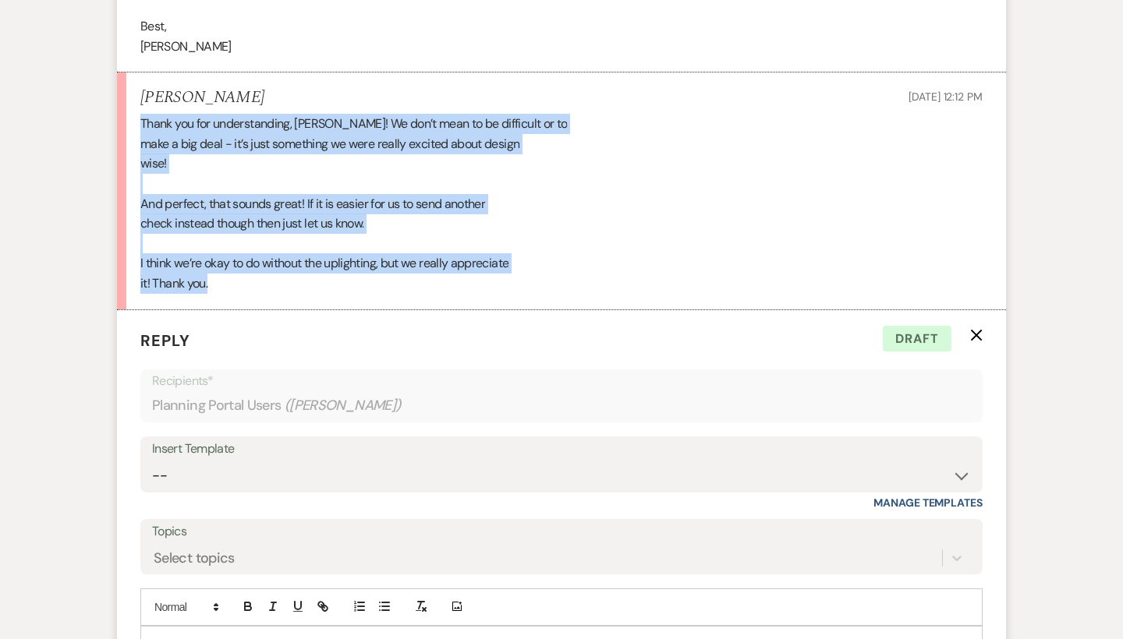
drag, startPoint x: 223, startPoint y: 245, endPoint x: 142, endPoint y: 92, distance: 173.0
click at [142, 114] on div "Thank you for understanding, [PERSON_NAME]! We don’t mean to be difficult or to…" at bounding box center [561, 203] width 842 height 179
copy div "Thank you for understanding, [PERSON_NAME]! We don’t mean to be difficult or to…"
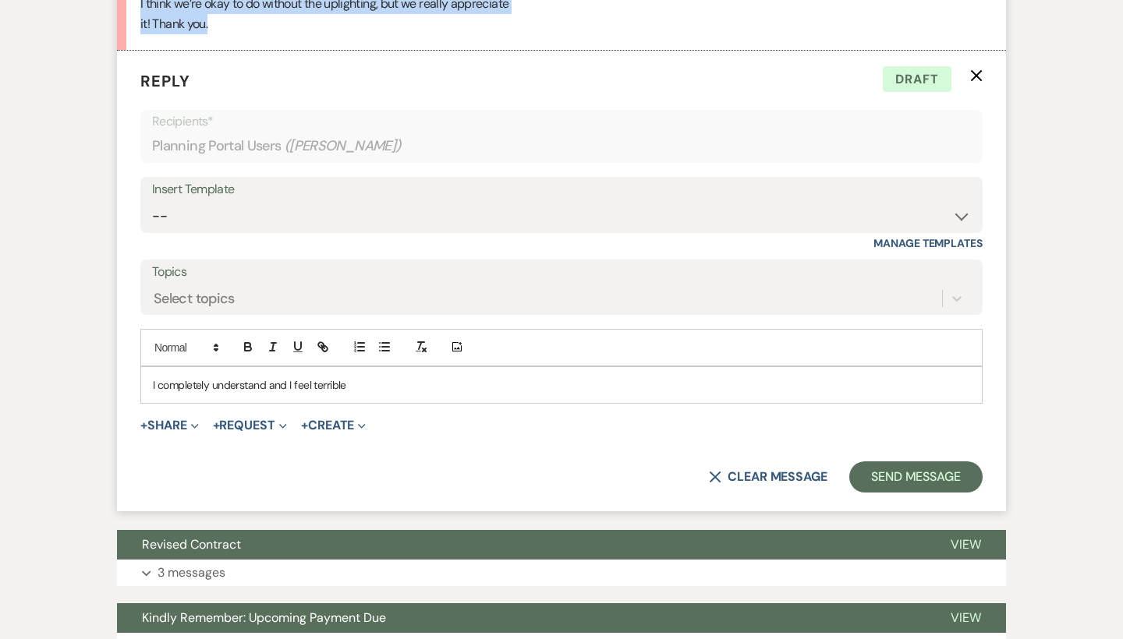
drag, startPoint x: 357, startPoint y: 338, endPoint x: 112, endPoint y: 338, distance: 244.8
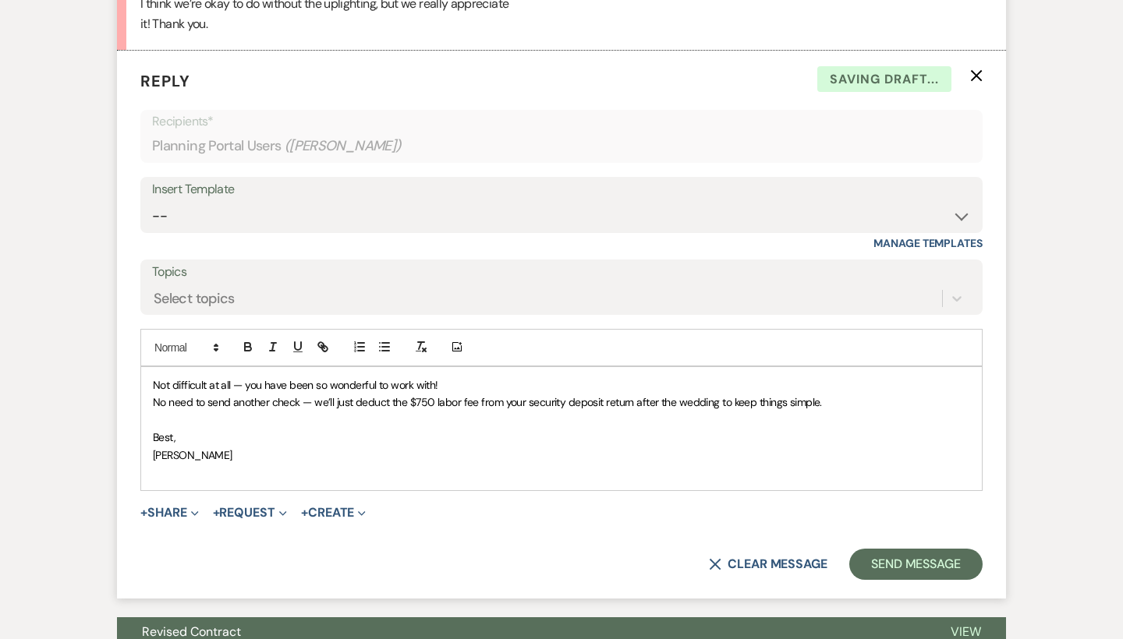
click at [452, 377] on p "Not difficult at all — you have been so wonderful to work with!" at bounding box center [561, 385] width 817 height 17
click at [450, 377] on p "Not difficult at all — you have been so wonderful to work with!" at bounding box center [561, 385] width 817 height 17
drag, startPoint x: 680, startPoint y: 342, endPoint x: 436, endPoint y: 340, distance: 244.1
click at [436, 377] on p "Not difficult at all — you have been so wonderful to work with and I feel terri…" at bounding box center [561, 385] width 817 height 17
click at [836, 394] on p "No need to send another check — we’ll just deduct the $750 labor fee from your …" at bounding box center [561, 402] width 817 height 17
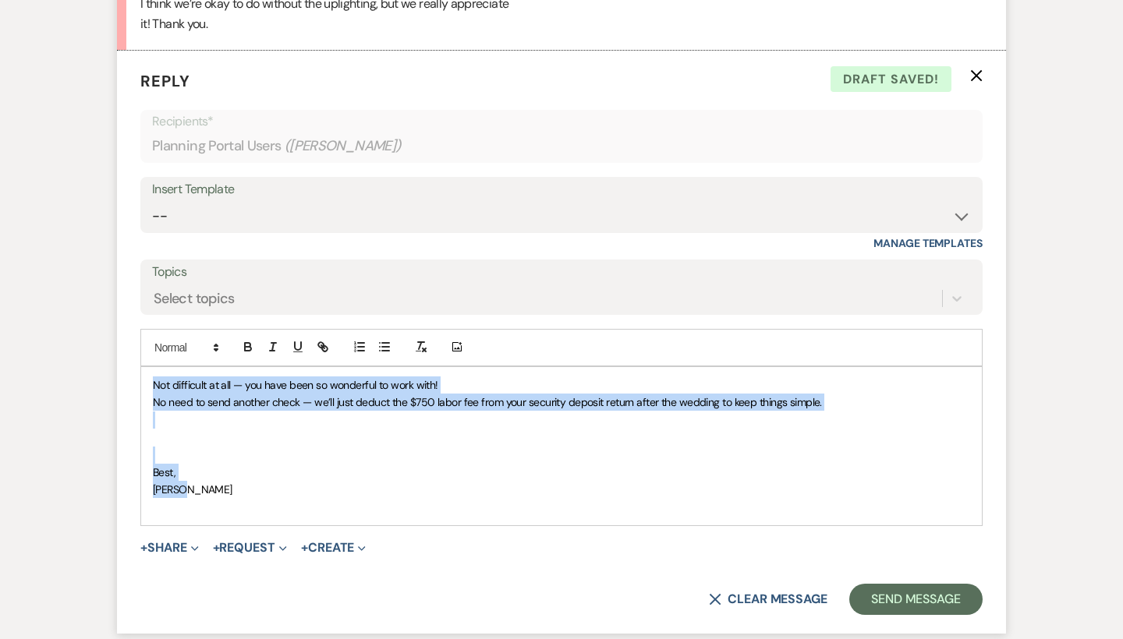
drag, startPoint x: 193, startPoint y: 444, endPoint x: 143, endPoint y: 349, distance: 106.7
click at [143, 367] on div "Not difficult at all — you have been so wonderful to work with! No need to send…" at bounding box center [561, 446] width 841 height 158
copy div "Not difficult at all — you have been so wonderful to work with! No need to send…"
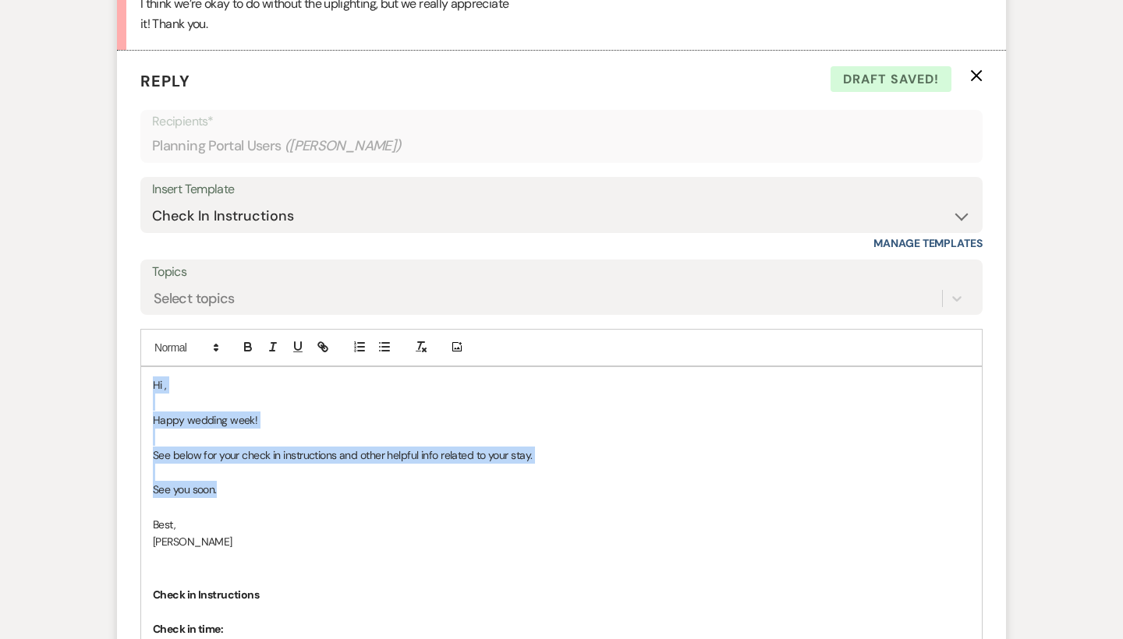
drag, startPoint x: 237, startPoint y: 451, endPoint x: 149, endPoint y: 346, distance: 136.7
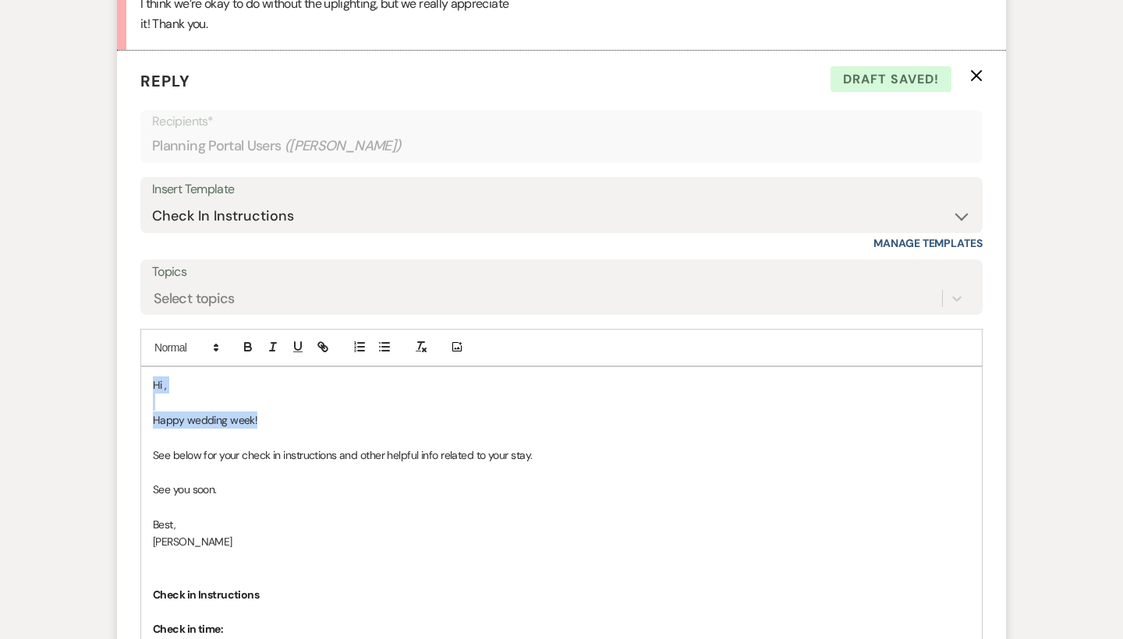
drag, startPoint x: 258, startPoint y: 373, endPoint x: 151, endPoint y: 342, distance: 111.3
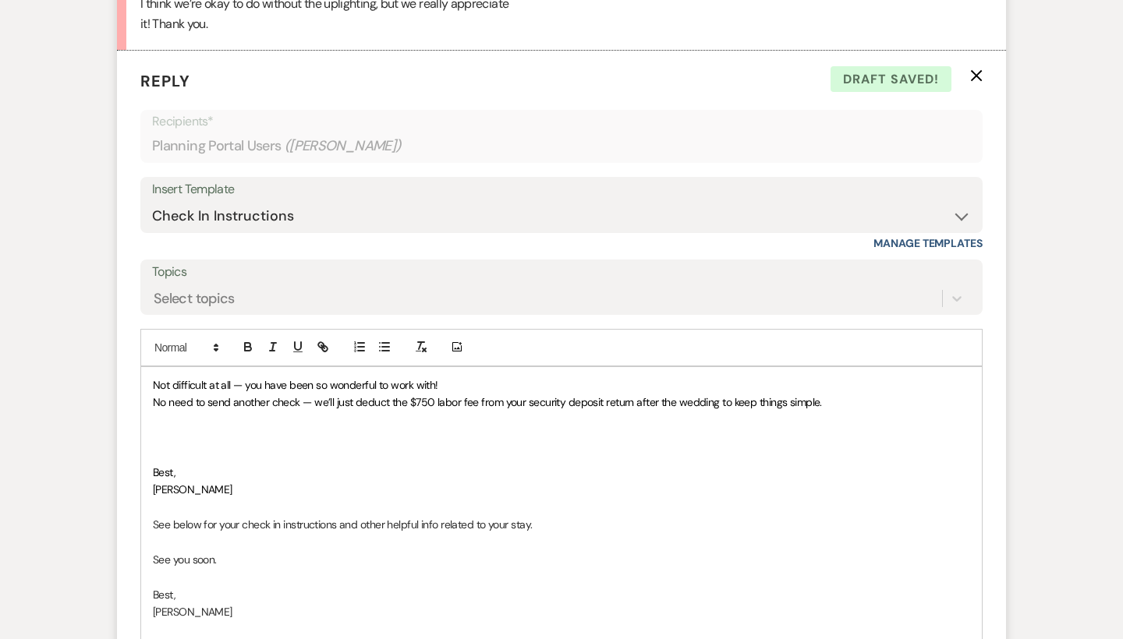
click at [434, 378] on span "Not difficult at all — you have been so wonderful to work with!" at bounding box center [295, 385] width 285 height 14
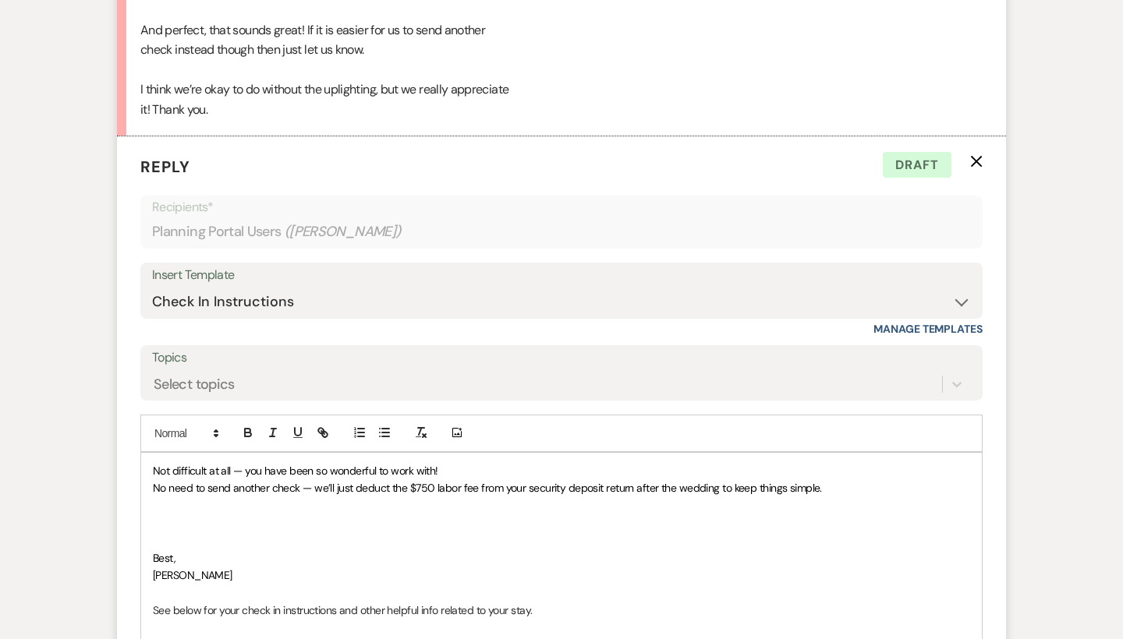
scroll to position [4470, 0]
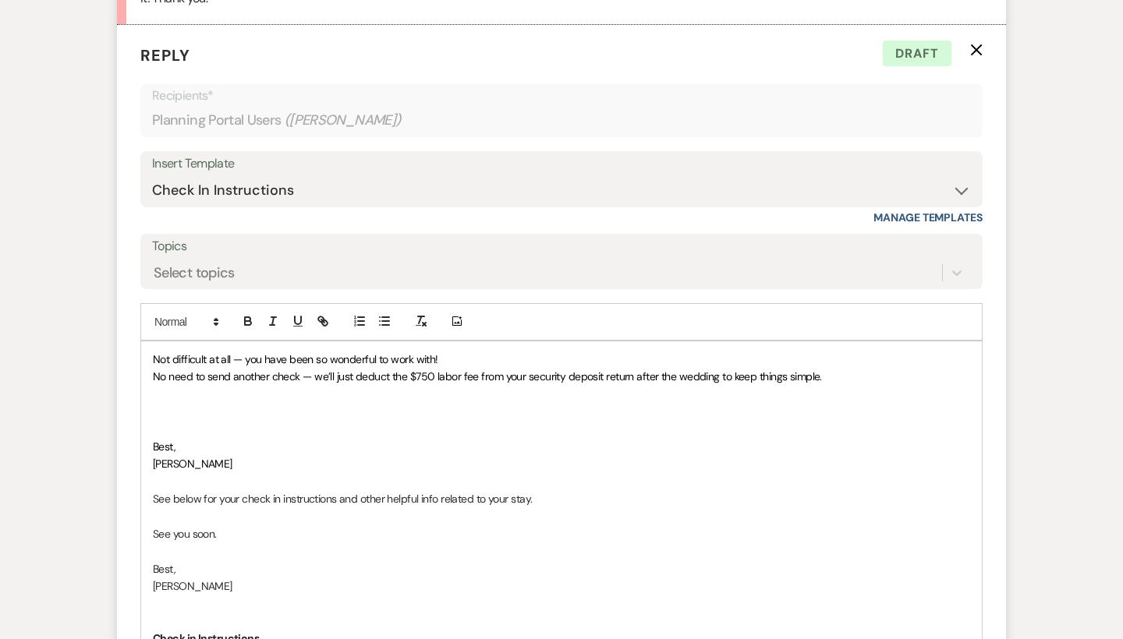
scroll to position [4582, 0]
drag, startPoint x: 820, startPoint y: 337, endPoint x: 724, endPoint y: 339, distance: 95.9
click at [724, 369] on span "No need to send another check — we’ll just deduct the $750 labor fee from your …" at bounding box center [487, 376] width 669 height 14
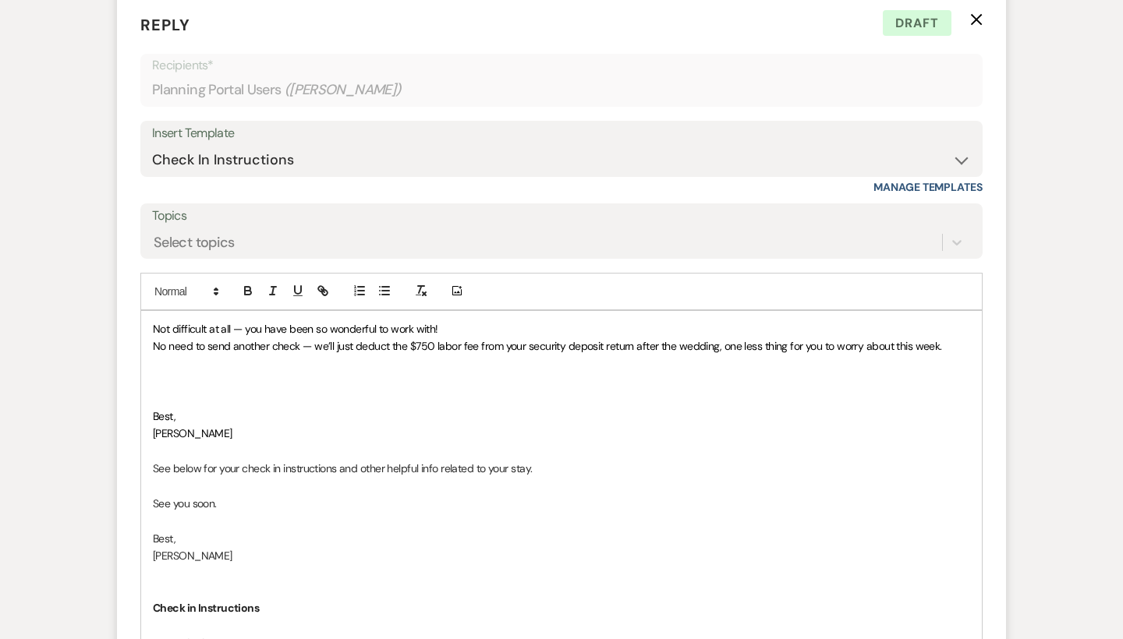
click at [723, 339] on span "No need to send another check — we’ll just deduct the $750 labor fee from your …" at bounding box center [547, 346] width 789 height 14
click at [942, 338] on p "No need to send another check — we’ll just deduct the $750 labor fee from your …" at bounding box center [561, 346] width 817 height 17
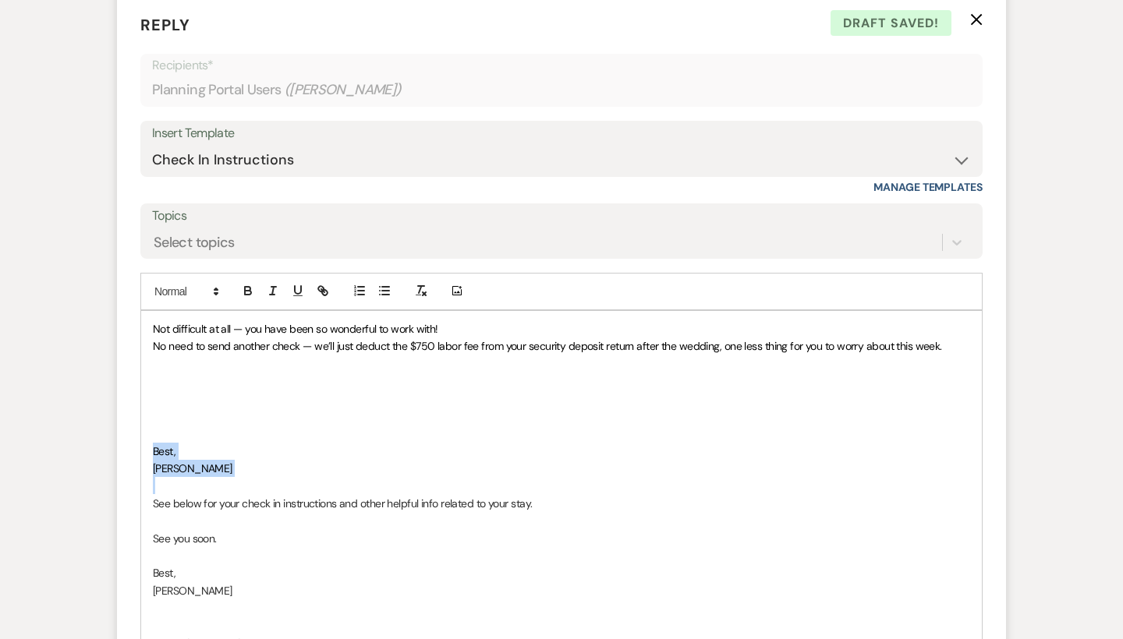
drag, startPoint x: 193, startPoint y: 433, endPoint x: 153, endPoint y: 405, distance: 48.7
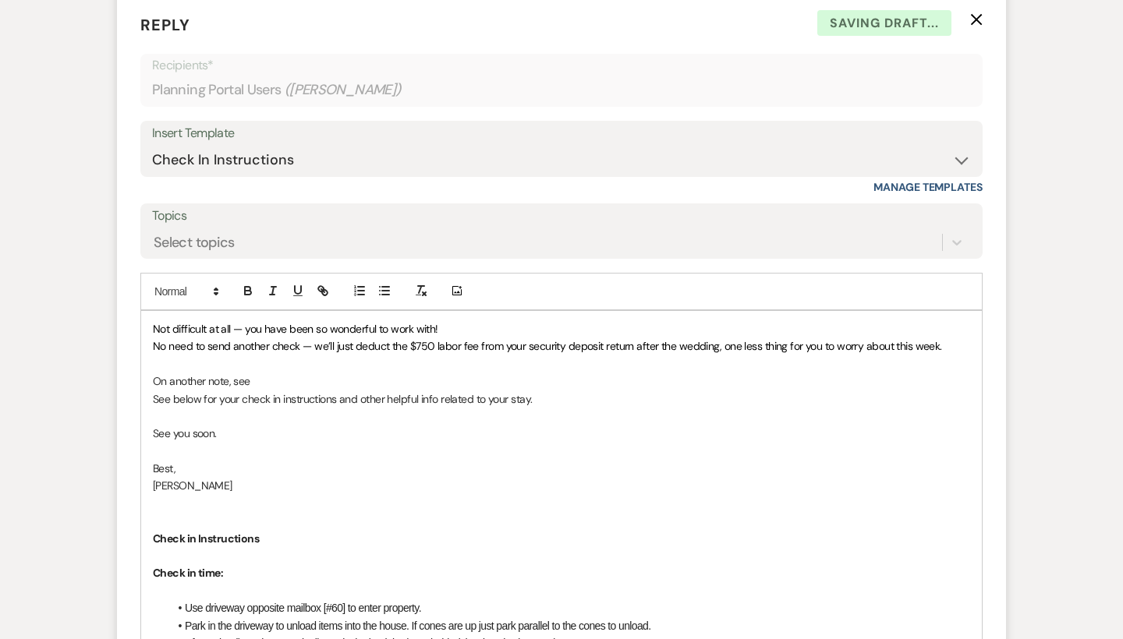
click at [158, 391] on p "See below for your check in instructions and other helpful info related to your…" at bounding box center [561, 399] width 817 height 17
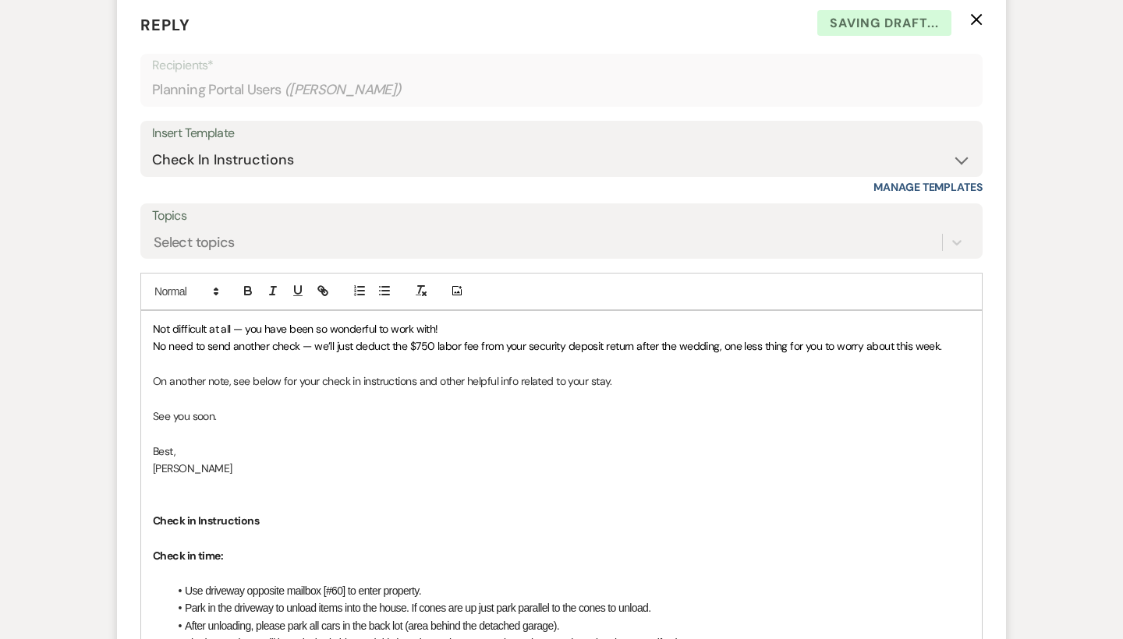
click at [628, 373] on p "On another note, see below for your check in instructions and other helpful inf…" at bounding box center [561, 381] width 817 height 17
click at [246, 408] on p "See you soon." at bounding box center [561, 416] width 817 height 17
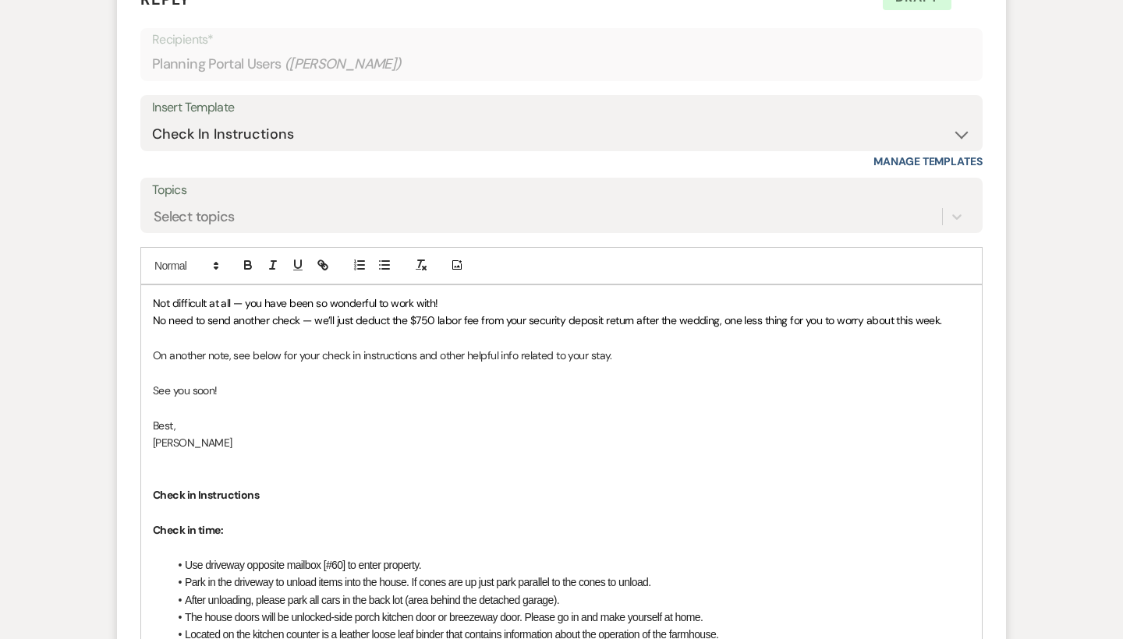
scroll to position [4589, 0]
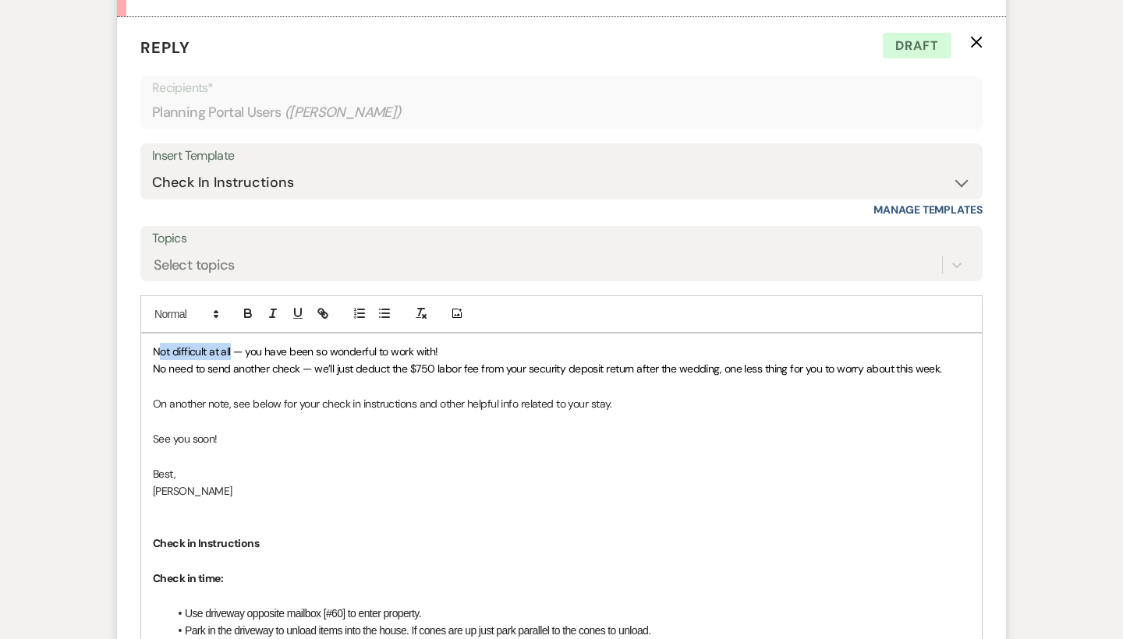
drag, startPoint x: 232, startPoint y: 310, endPoint x: 163, endPoint y: 308, distance: 68.6
click at [163, 345] on span "Not difficult at all — you have been so wonderful to work with!" at bounding box center [295, 352] width 285 height 14
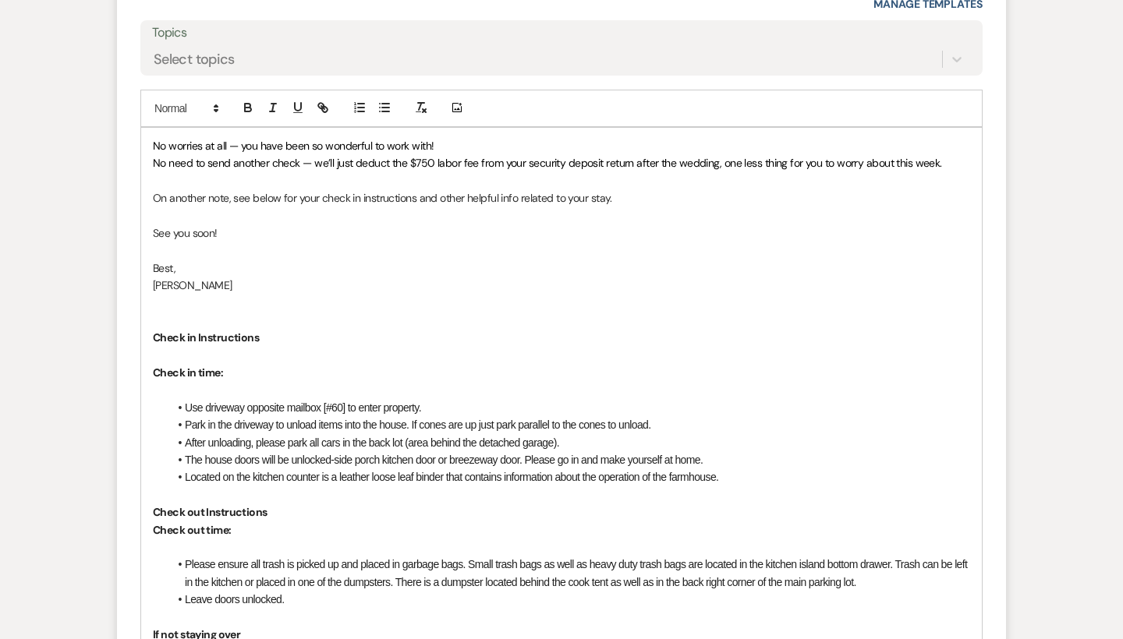
scroll to position [4804, 0]
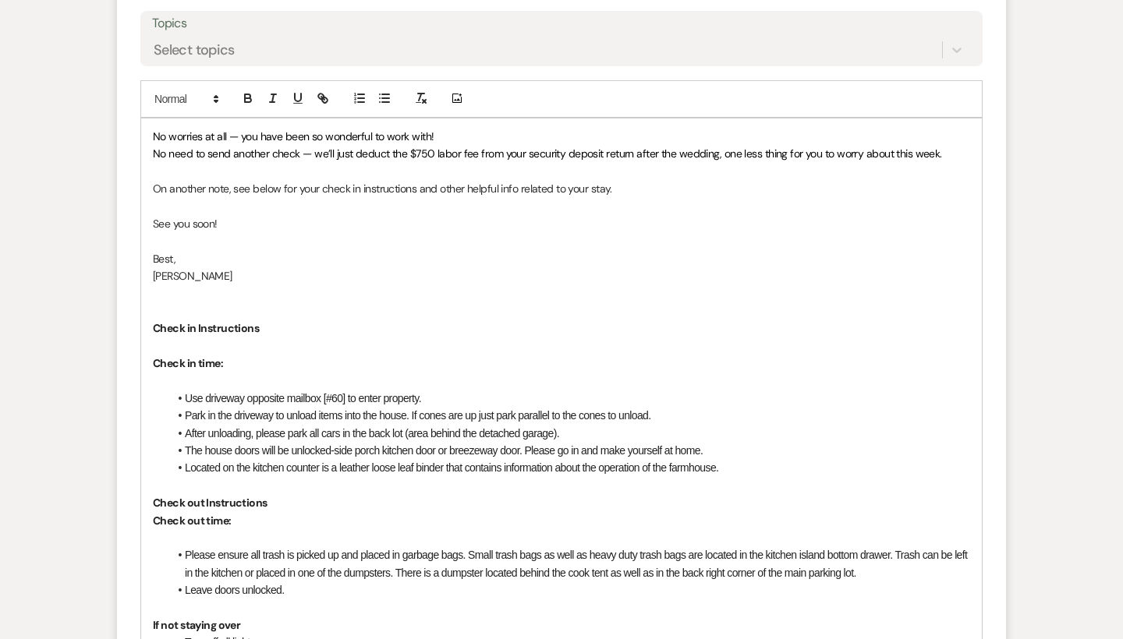
click at [259, 355] on p "Check in time:" at bounding box center [561, 363] width 817 height 17
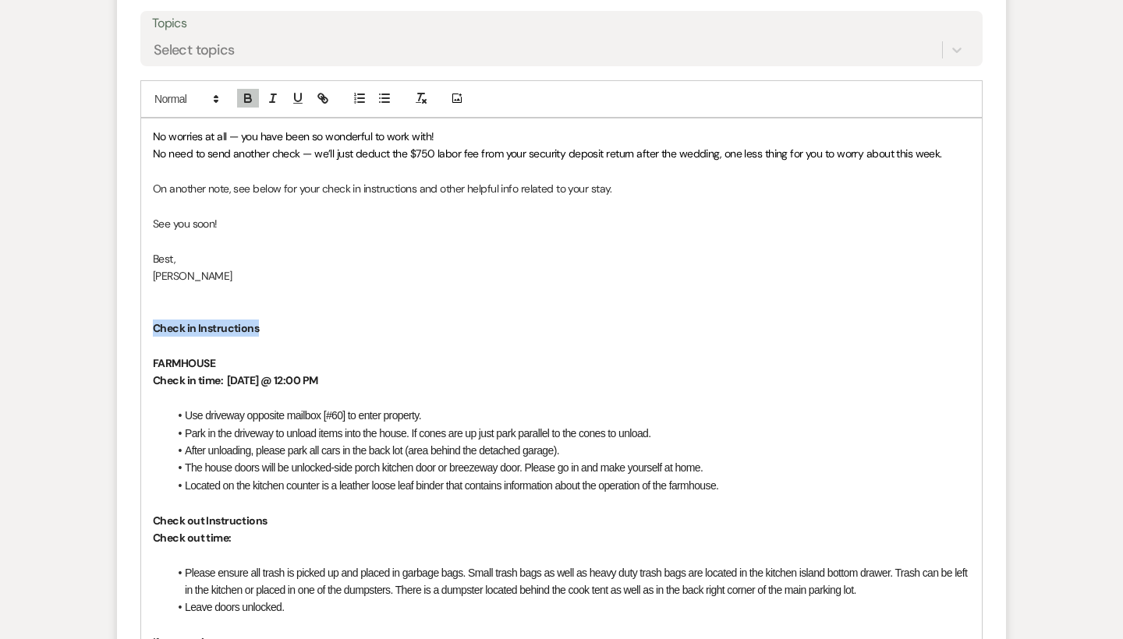
drag, startPoint x: 268, startPoint y: 289, endPoint x: 142, endPoint y: 287, distance: 126.3
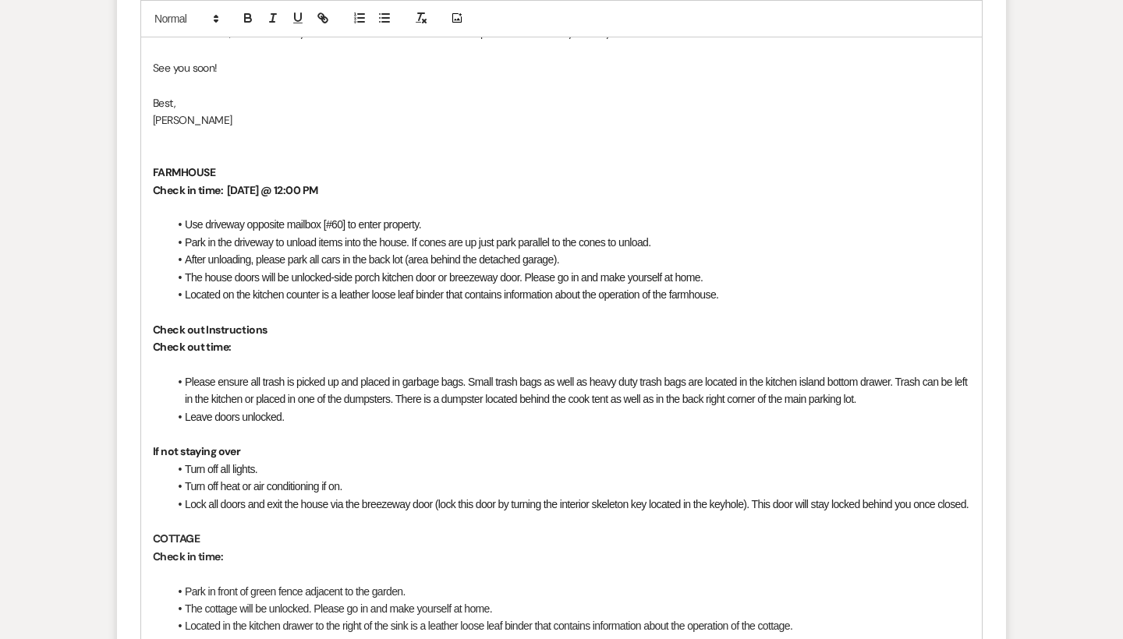
scroll to position [4962, 0]
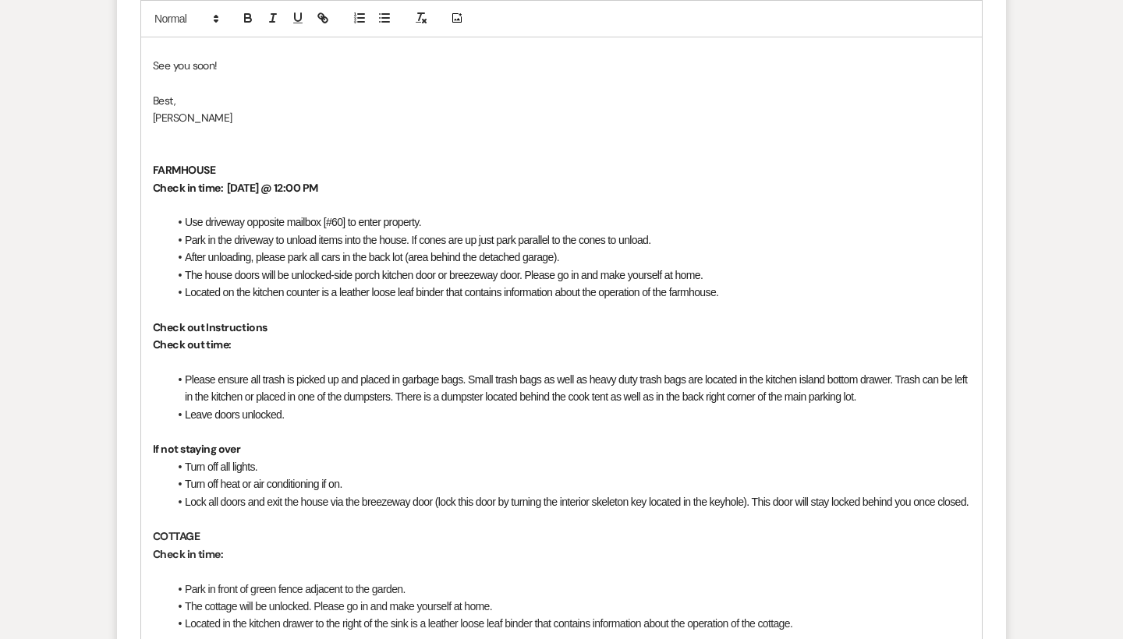
click at [233, 546] on p "Check in time:" at bounding box center [561, 554] width 817 height 17
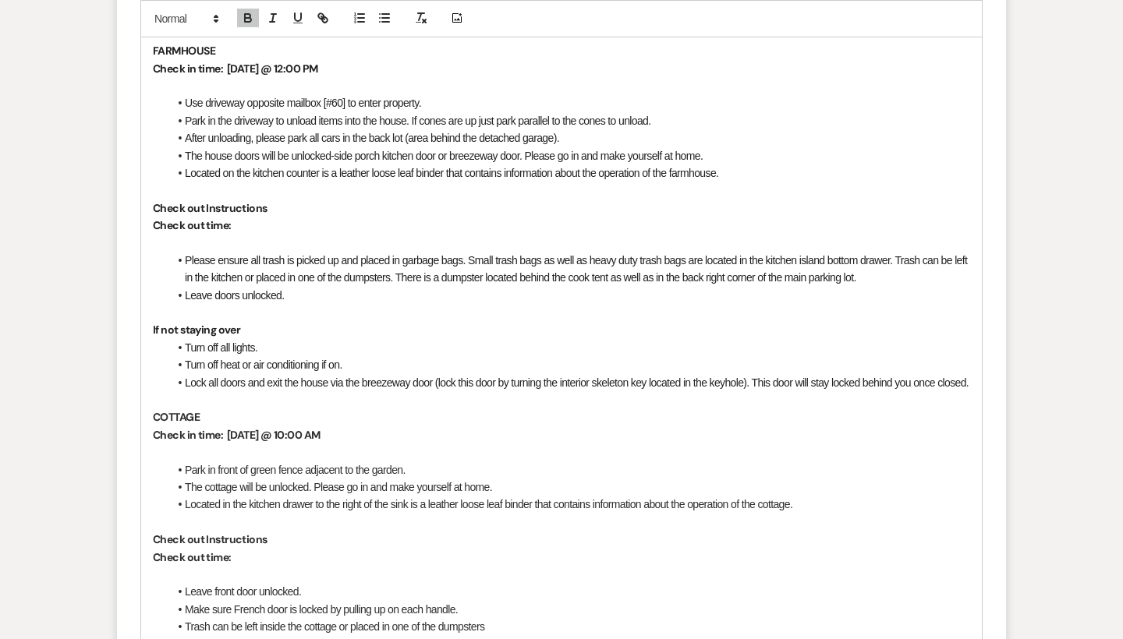
scroll to position [5125, 0]
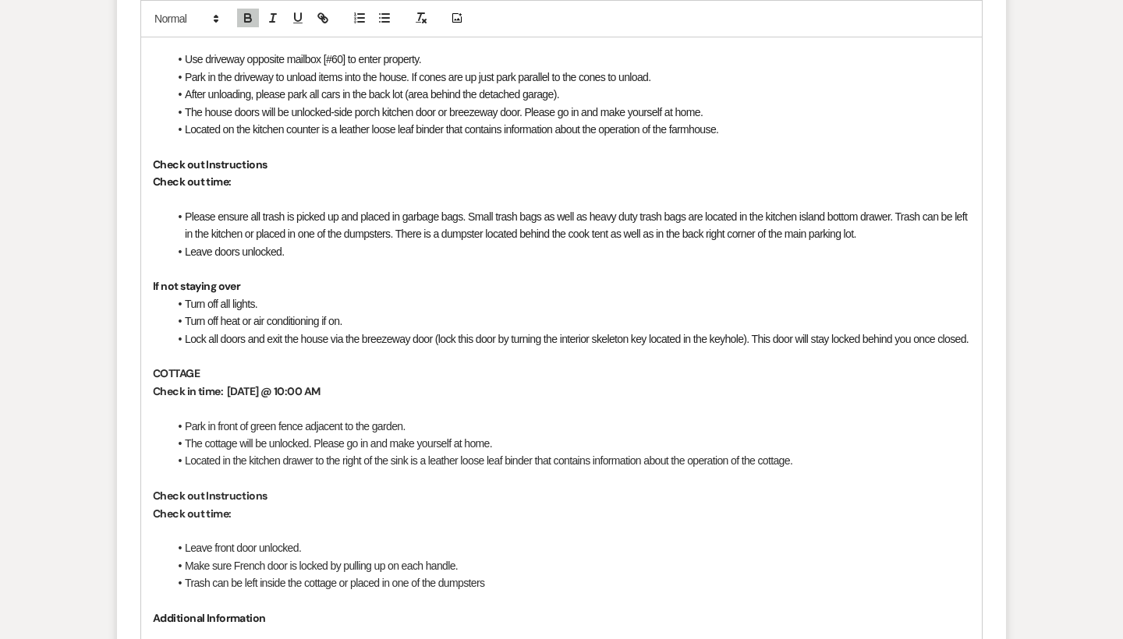
click at [250, 505] on p "Check out time:" at bounding box center [561, 513] width 817 height 17
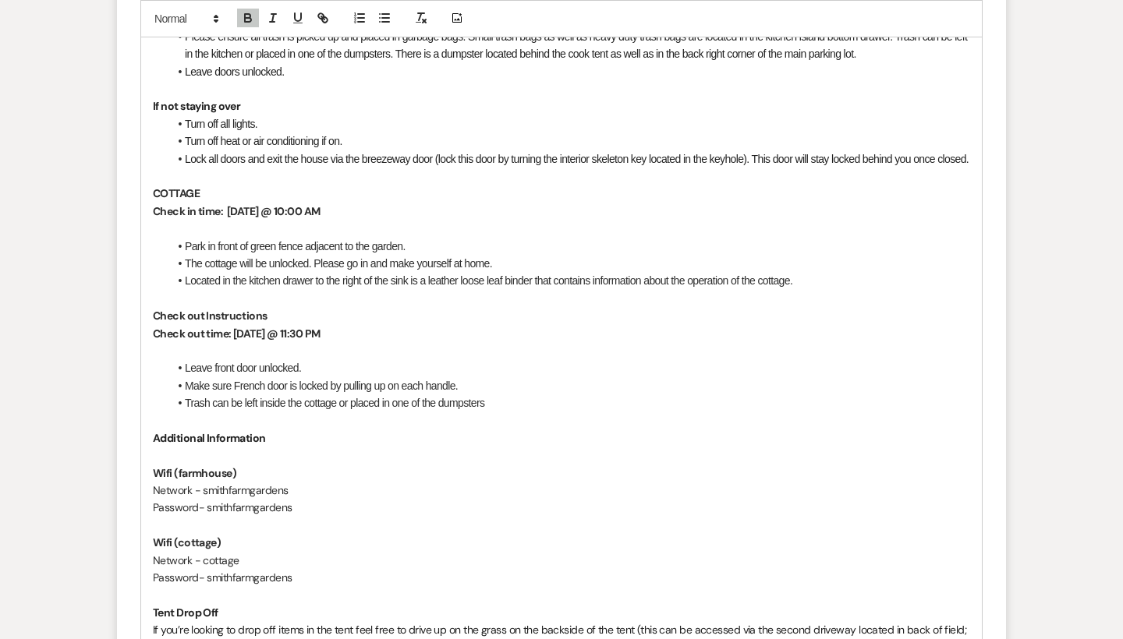
scroll to position [5312, 0]
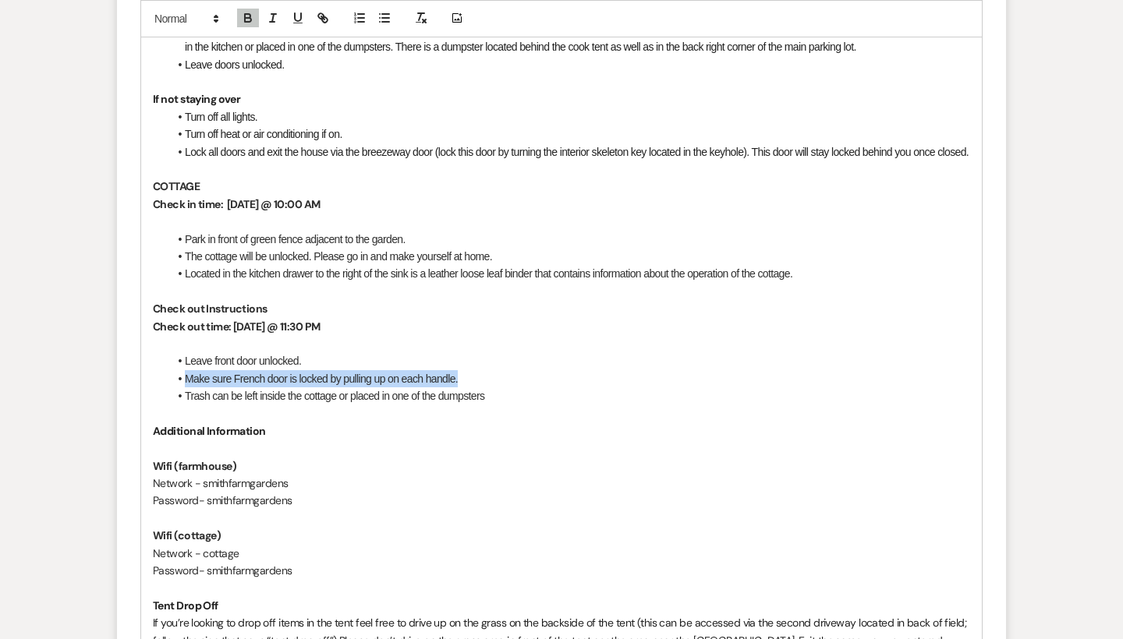
drag, startPoint x: 471, startPoint y: 339, endPoint x: 118, endPoint y: 339, distance: 353.2
click at [118, 339] on form "Reply X Draft saved! Recipients* Planning Portal Users ( [PERSON_NAME] ) Insert…" at bounding box center [561, 179] width 889 height 1771
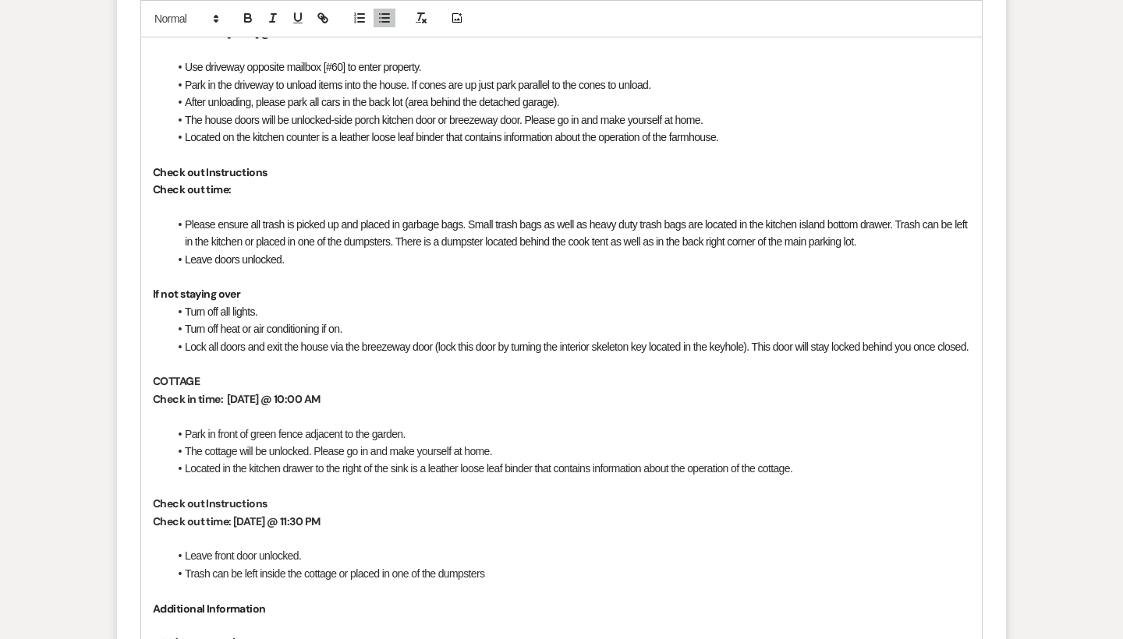
scroll to position [5100, 0]
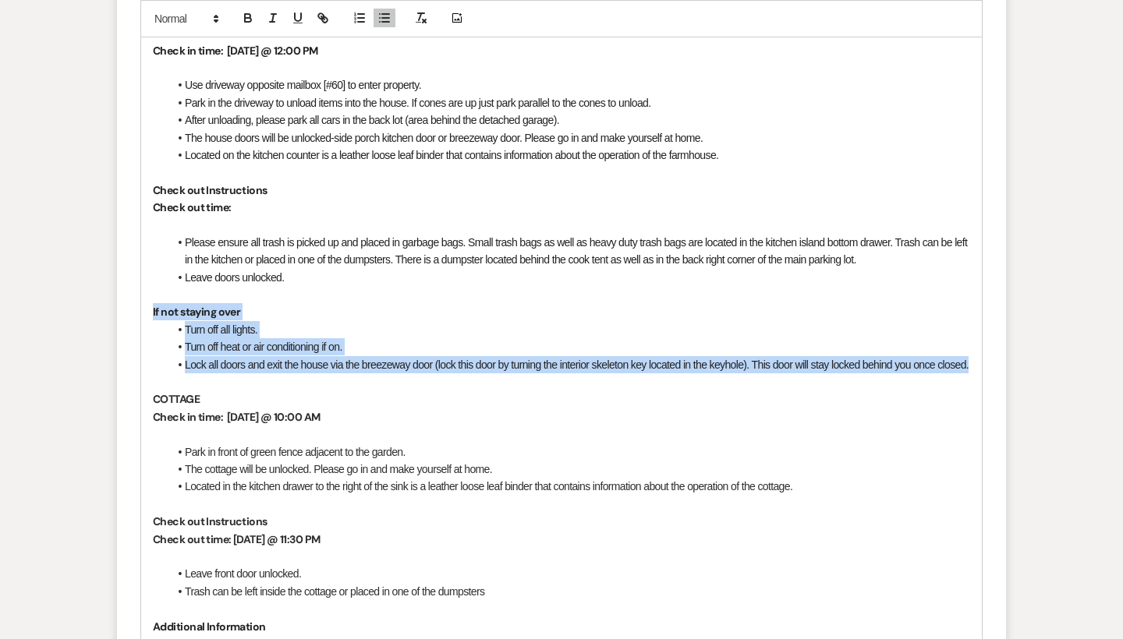
drag, startPoint x: 228, startPoint y: 338, endPoint x: 142, endPoint y: 269, distance: 109.8
click at [142, 269] on div "No worries at all — you have been so wonderful to work with! No need to send an…" at bounding box center [561, 487] width 841 height 1328
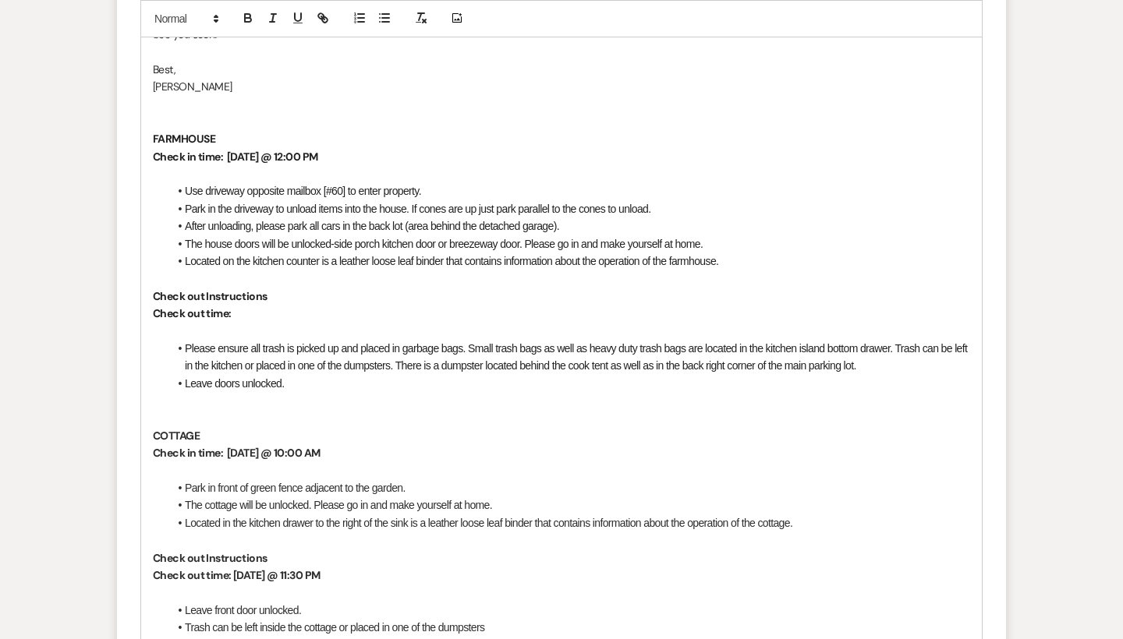
scroll to position [4952, 0]
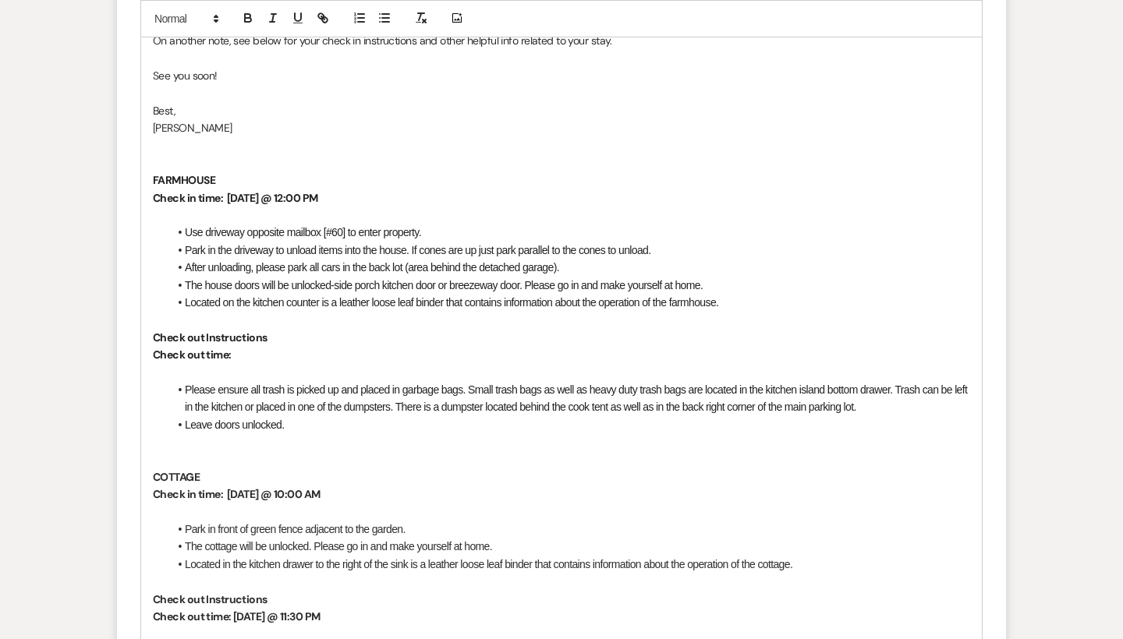
click at [309, 346] on p "Check out time:" at bounding box center [561, 354] width 817 height 17
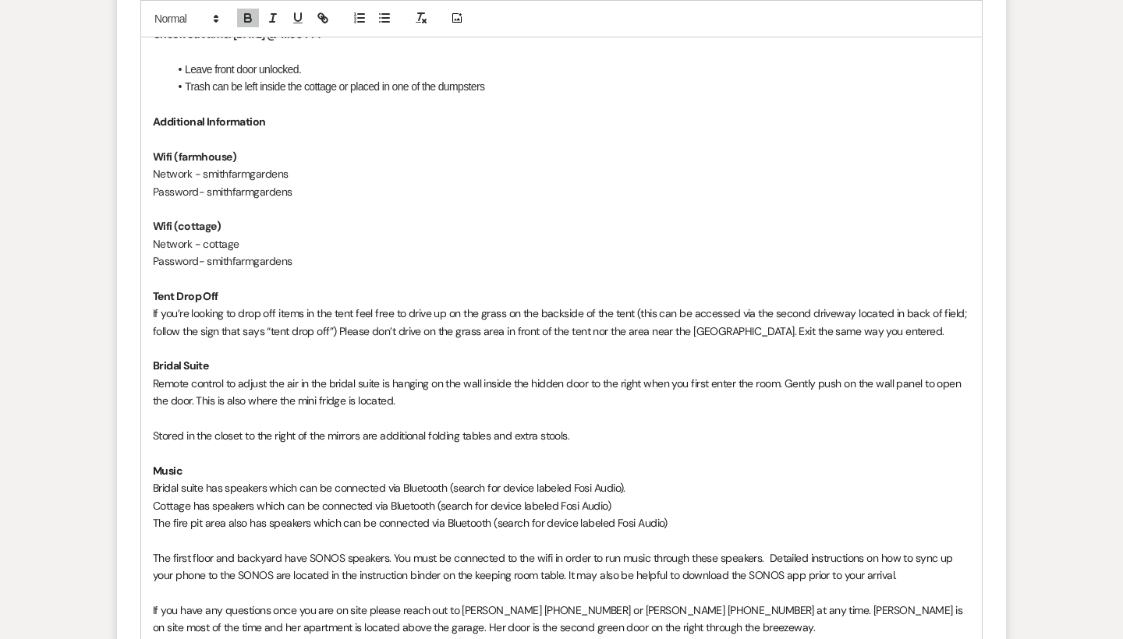
scroll to position [5544, 0]
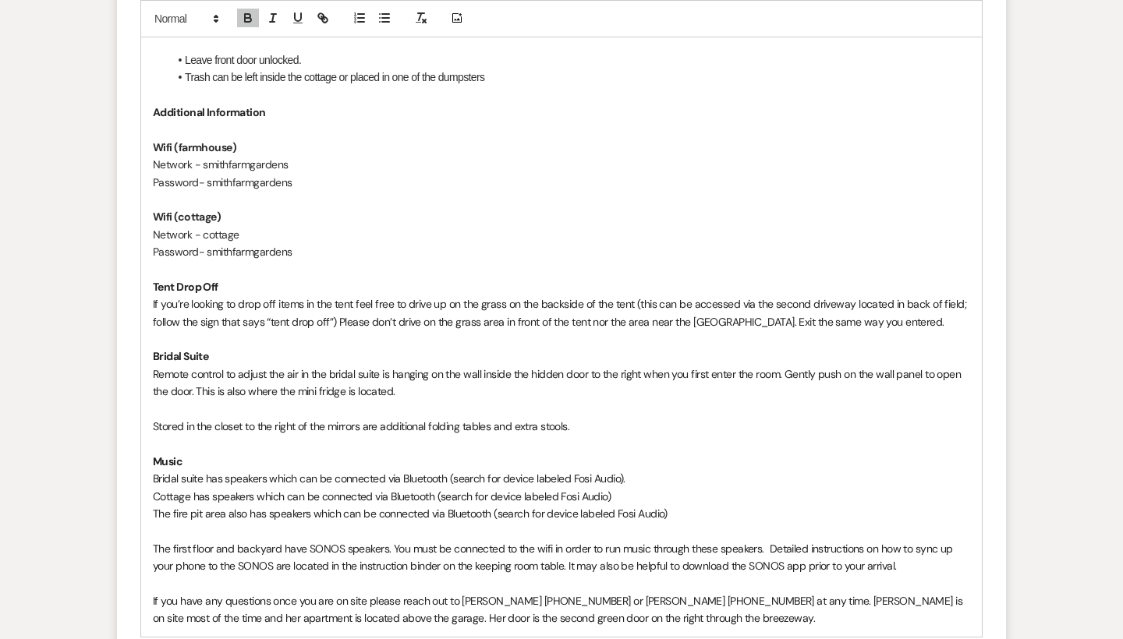
click at [203, 472] on span "Bridal suite has speakers which can be connected via Bluetooth (search for devi…" at bounding box center [389, 479] width 473 height 14
click at [311, 472] on span "Bridal suite, cottage and fire pit has speakers which can be connected via Blue…" at bounding box center [436, 479] width 566 height 14
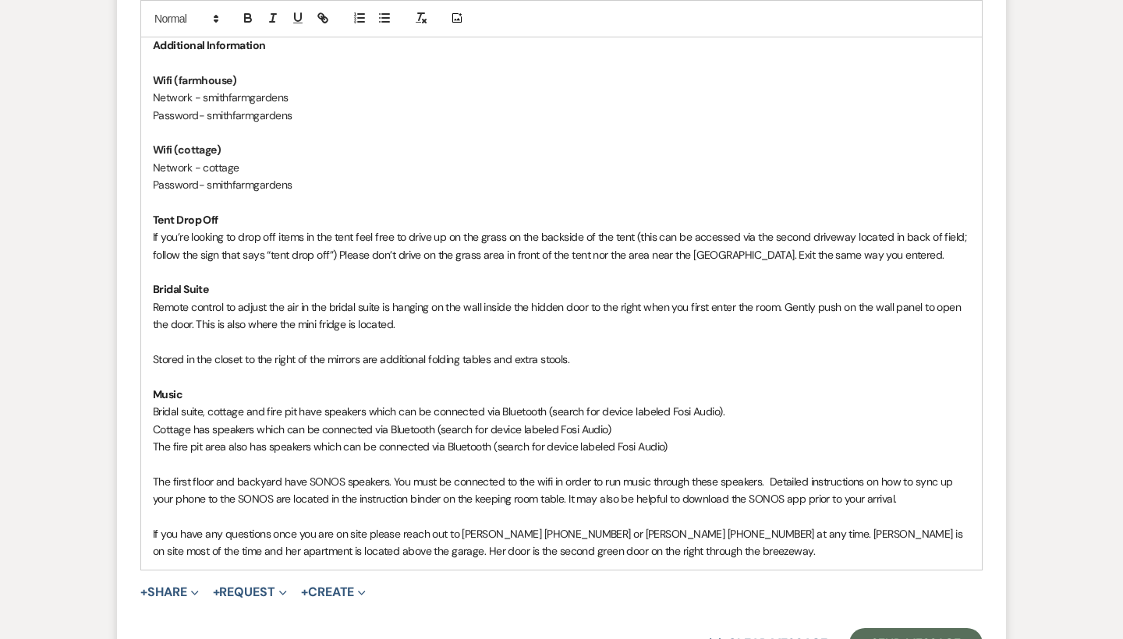
scroll to position [5613, 0]
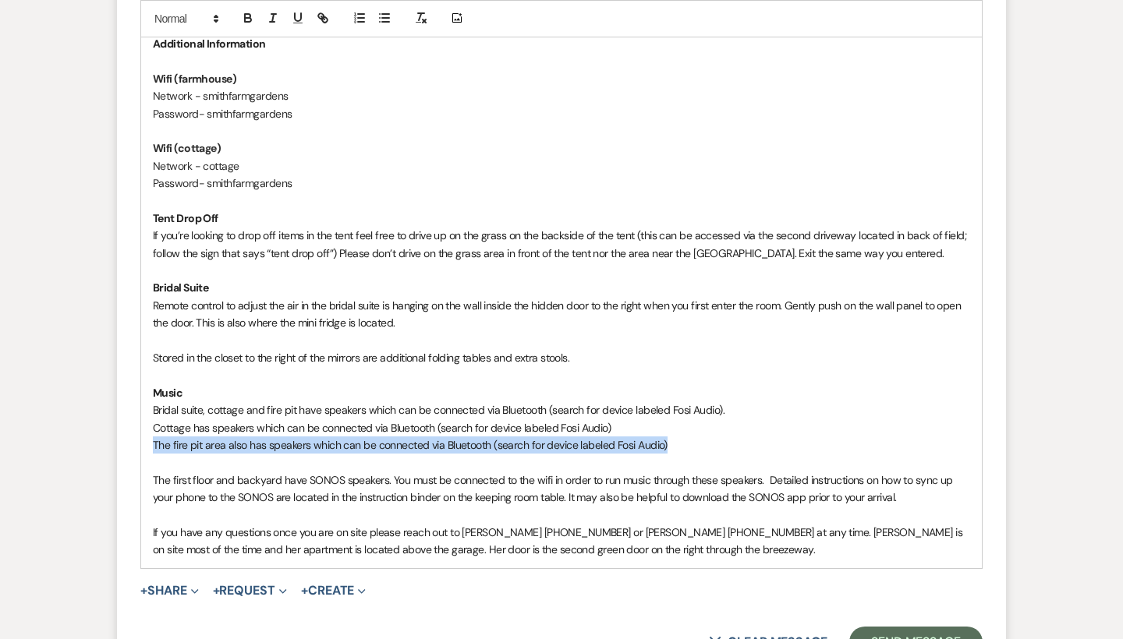
drag, startPoint x: 685, startPoint y: 387, endPoint x: 150, endPoint y: 374, distance: 535.0
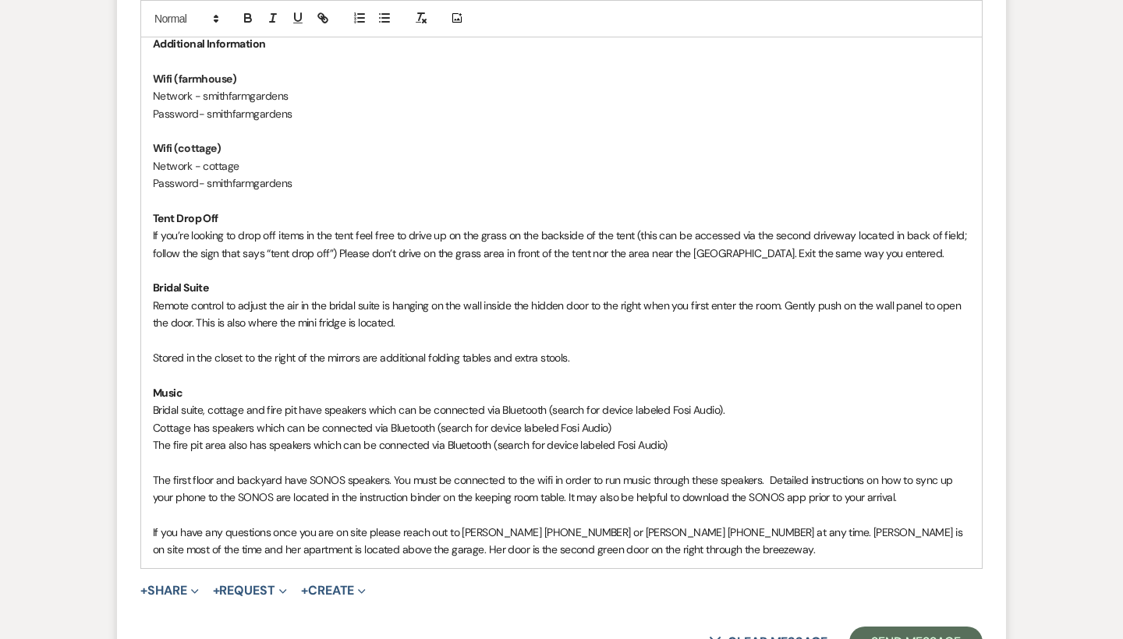
click at [607, 473] on span "The first floor and backyard have SONOS speakers. You must be connected to the …" at bounding box center [554, 488] width 802 height 31
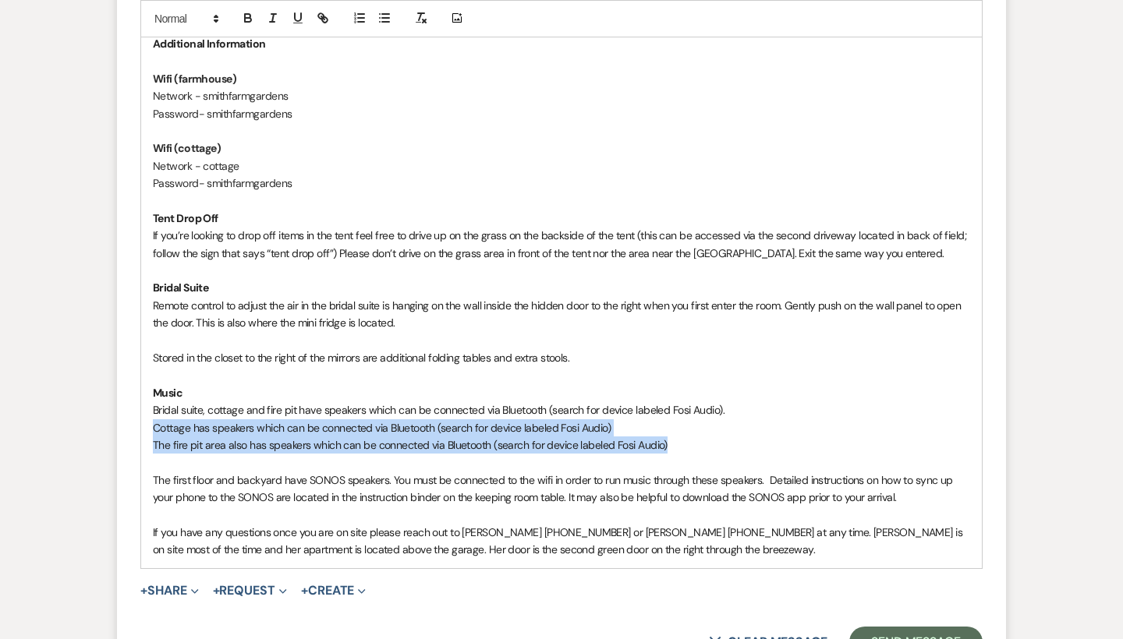
drag, startPoint x: 685, startPoint y: 383, endPoint x: 93, endPoint y: 359, distance: 592.3
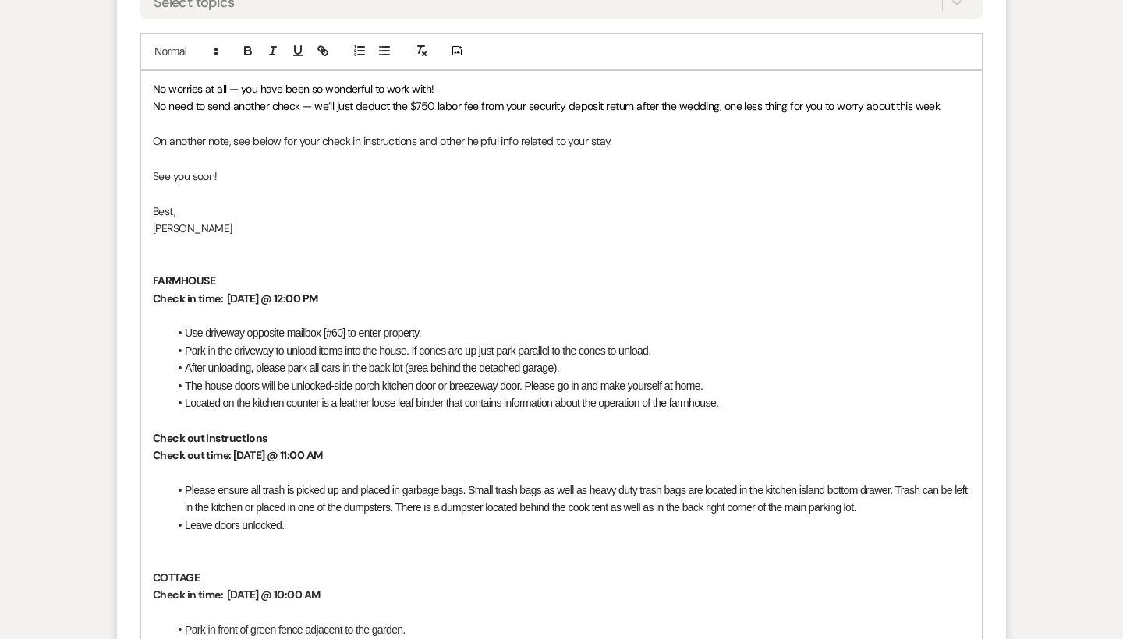
scroll to position [4855, 0]
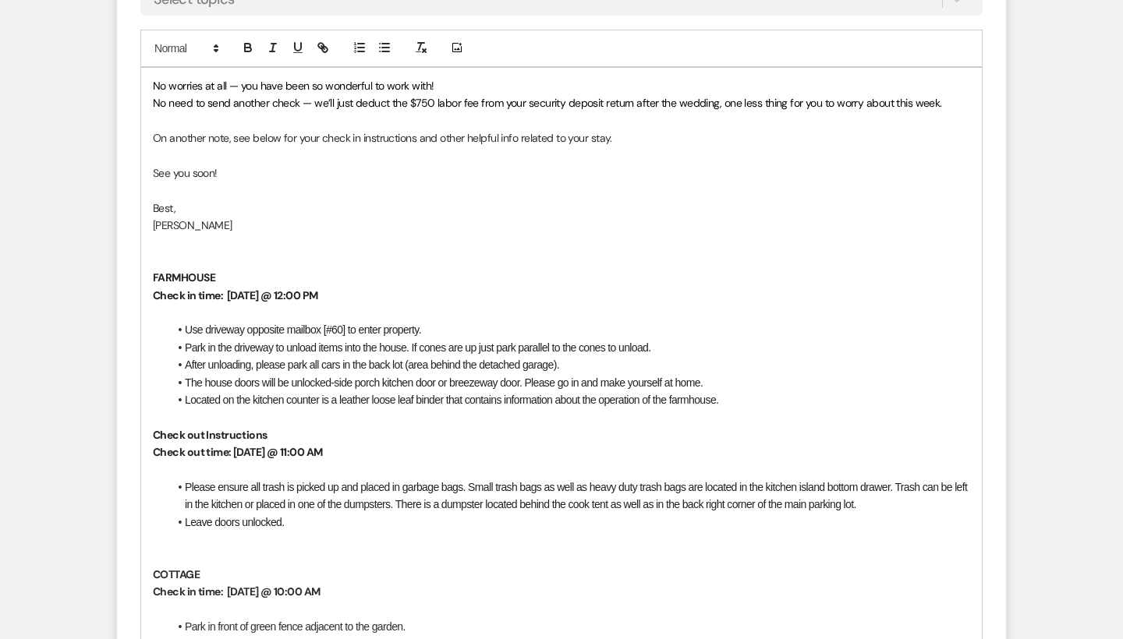
click at [227, 252] on p at bounding box center [561, 260] width 817 height 17
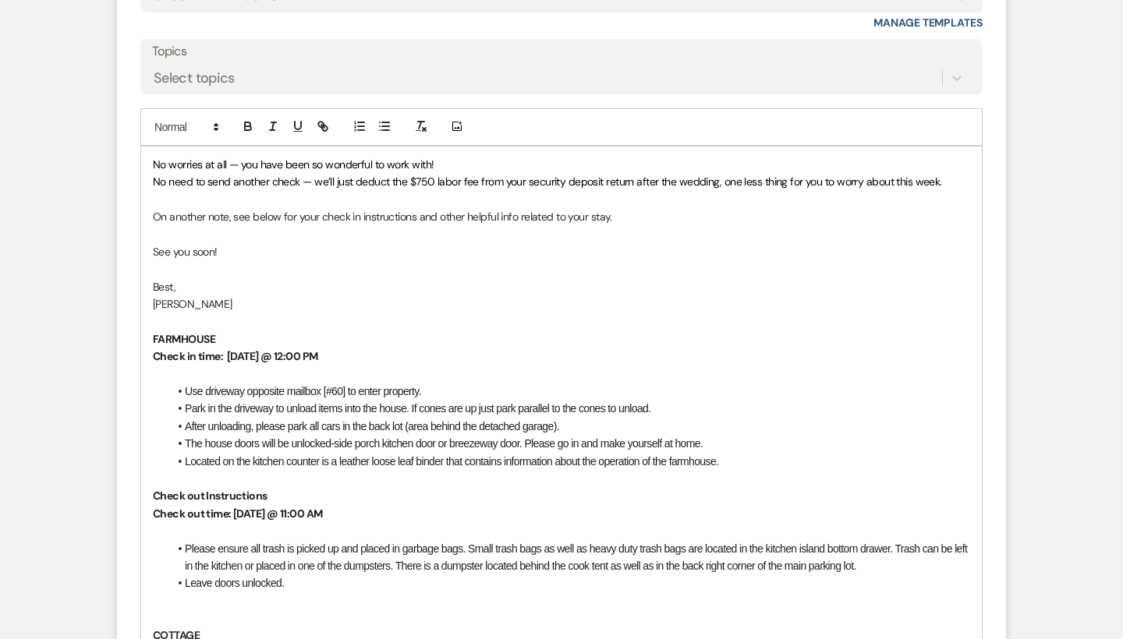
scroll to position [4768, 0]
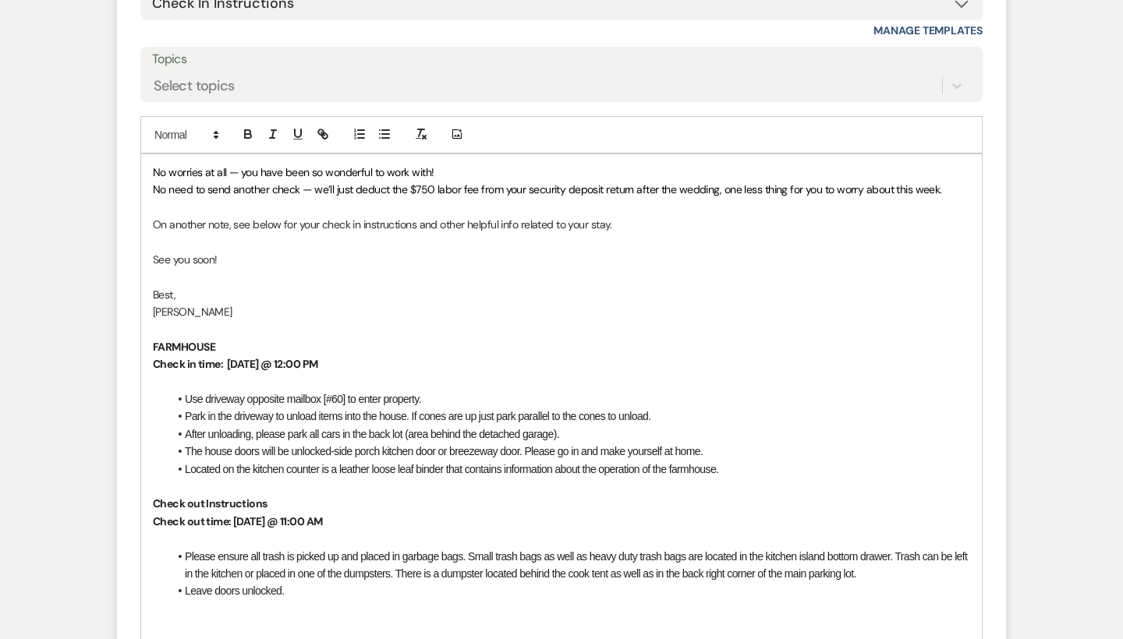
click at [226, 165] on span "No worries at all — you have been so wonderful to work with!" at bounding box center [293, 172] width 281 height 14
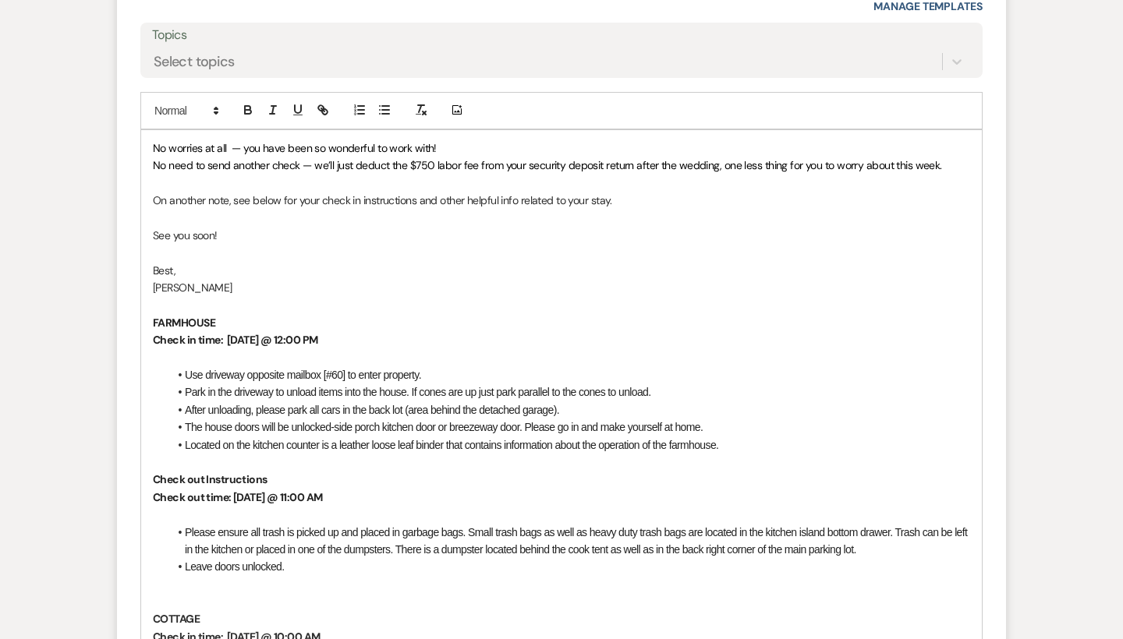
scroll to position [4811, 0]
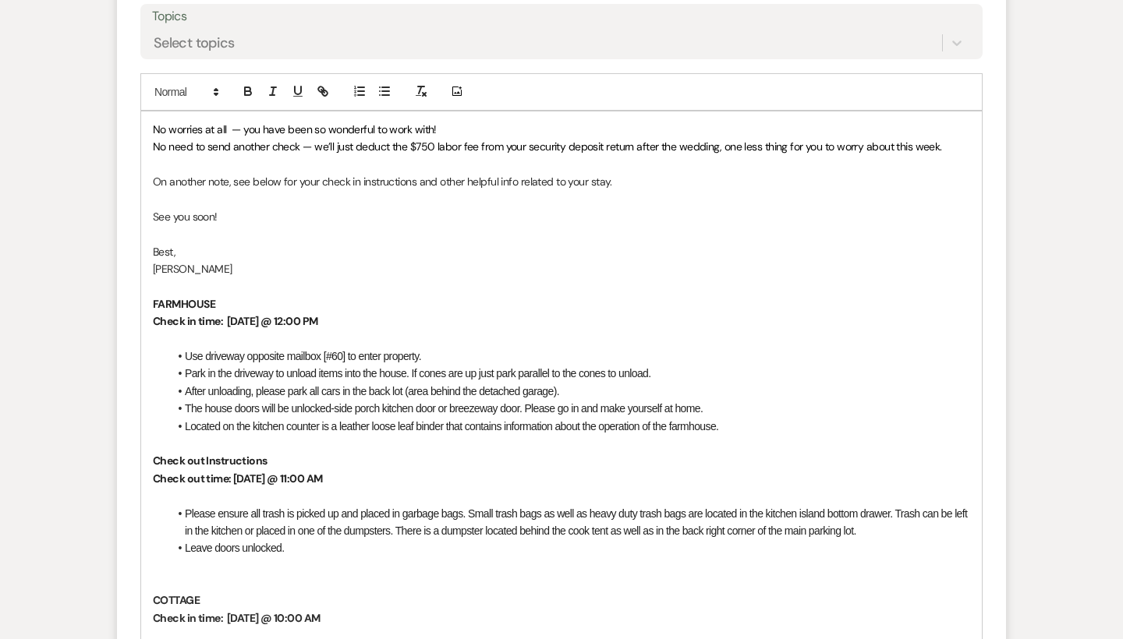
click at [313, 140] on span "No need to send another check — we’ll just deduct the $750 labor fee from your …" at bounding box center [547, 147] width 789 height 14
click at [710, 140] on span "No need to send another check, we’ll just deduct the $750 labor fee from your s…" at bounding box center [542, 147] width 779 height 14
click at [940, 138] on p "No need to send another check, we’ll just deduct the $750 labor fee from your s…" at bounding box center [561, 146] width 817 height 17
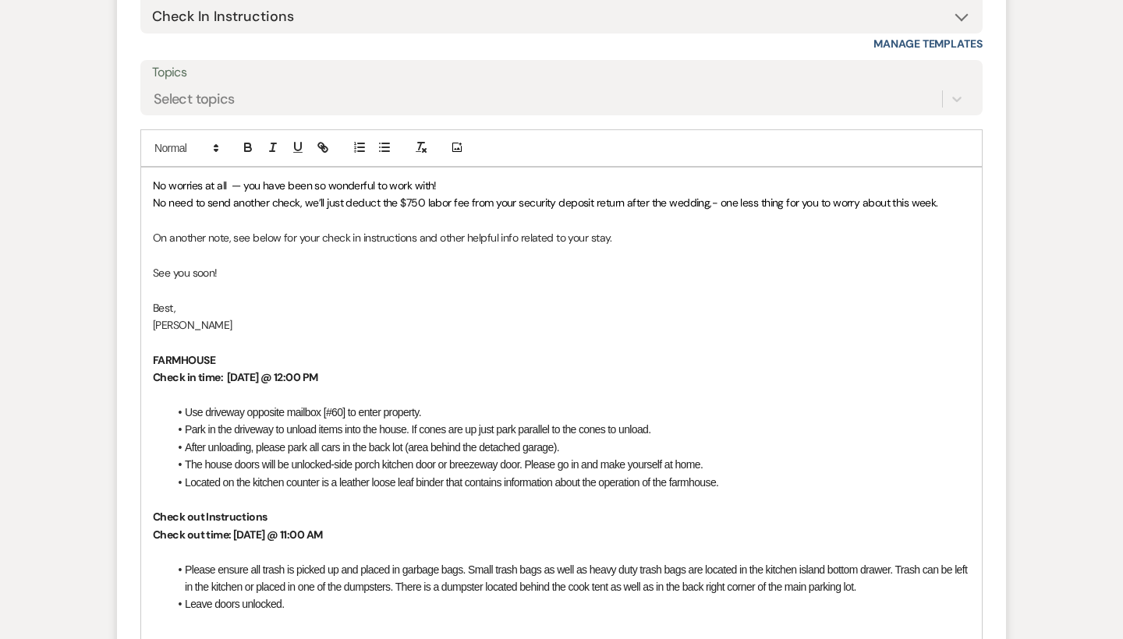
scroll to position [4756, 0]
drag, startPoint x: 466, startPoint y: 159, endPoint x: 386, endPoint y: 159, distance: 80.3
click at [386, 194] on span "No need to send another check, we’ll just deduct the $750 labor fee from your s…" at bounding box center [545, 201] width 785 height 14
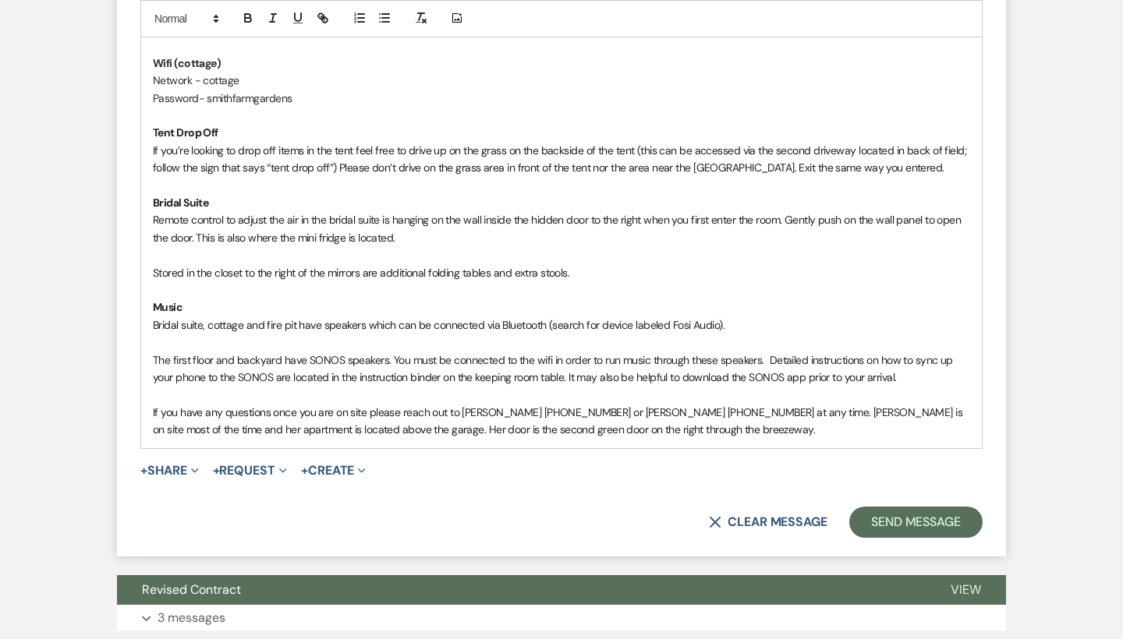
scroll to position [5701, 0]
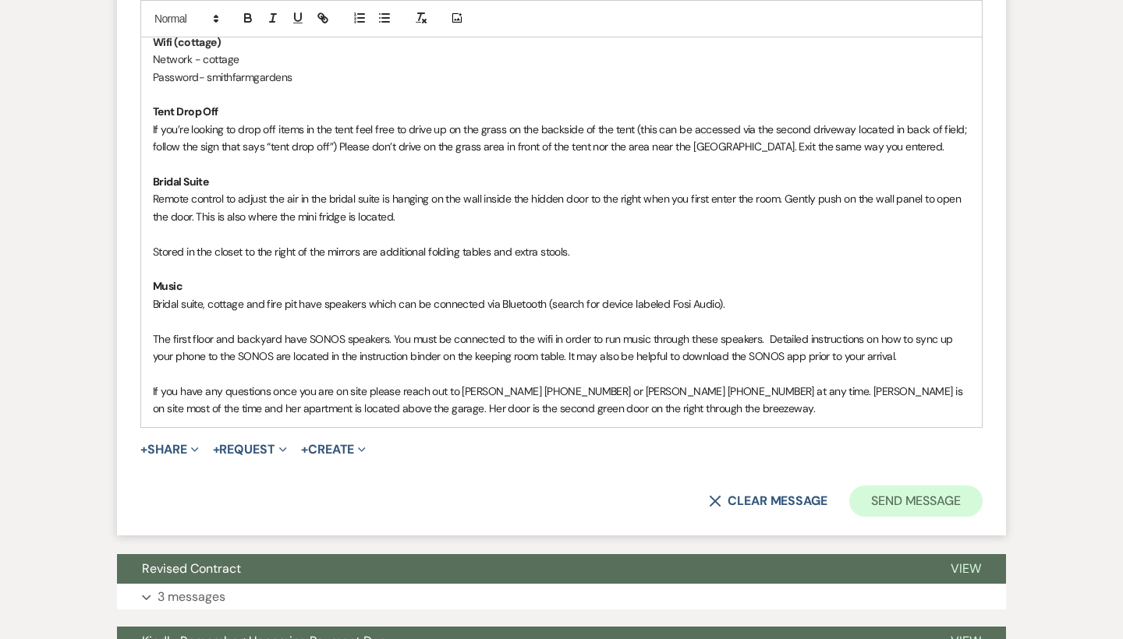
click at [880, 486] on button "Send Message" at bounding box center [915, 501] width 133 height 31
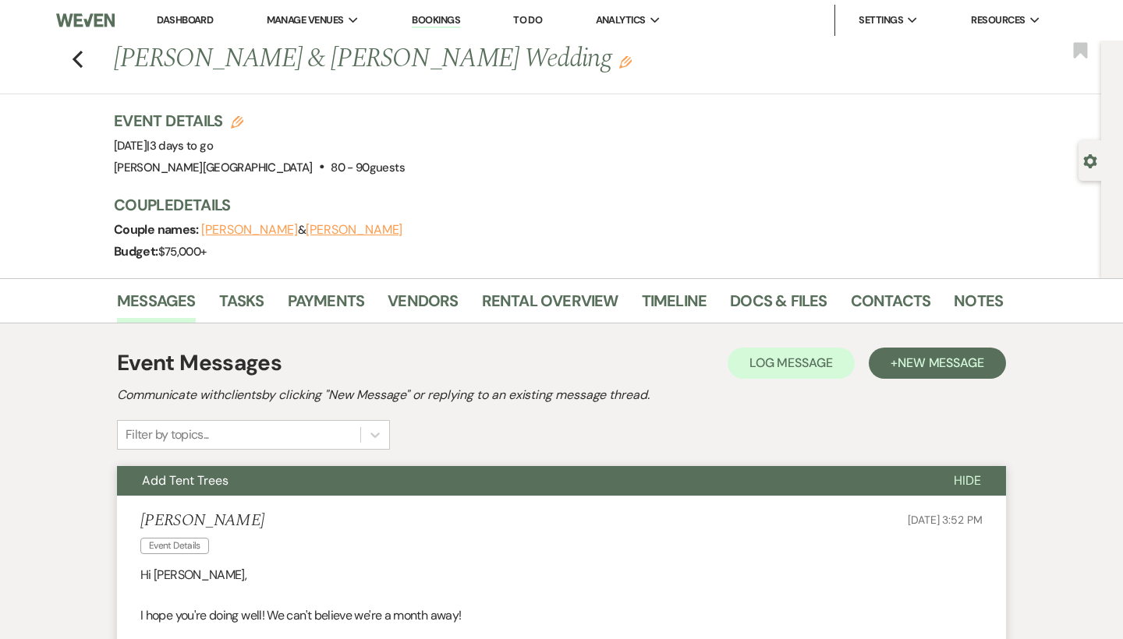
scroll to position [0, 0]
click at [80, 62] on icon "Previous" at bounding box center [78, 59] width 12 height 19
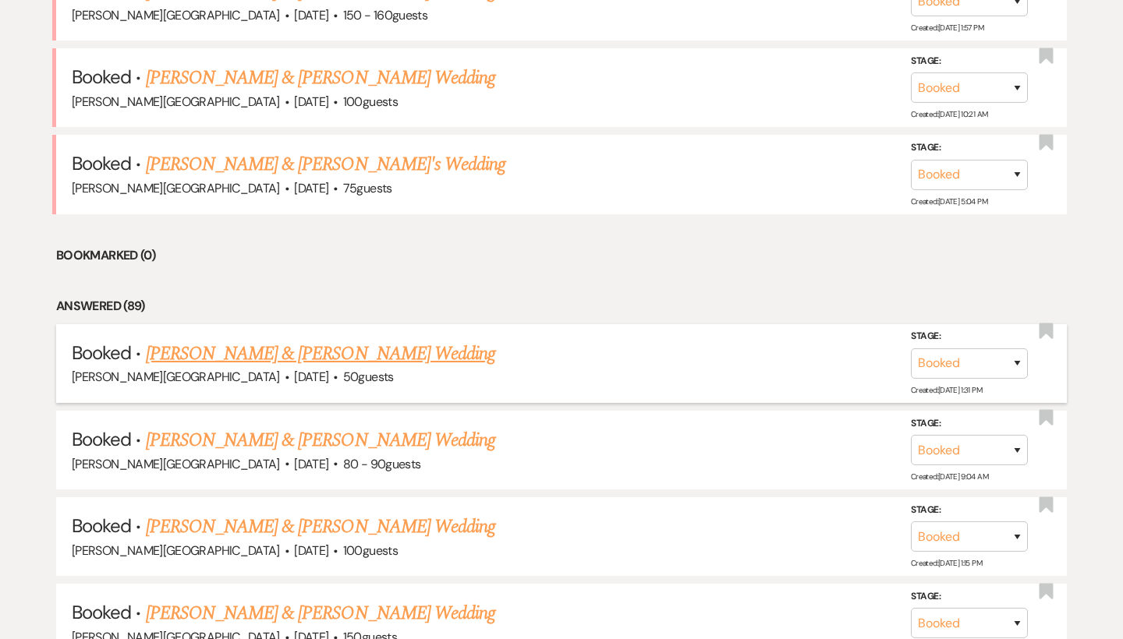
scroll to position [1174, 0]
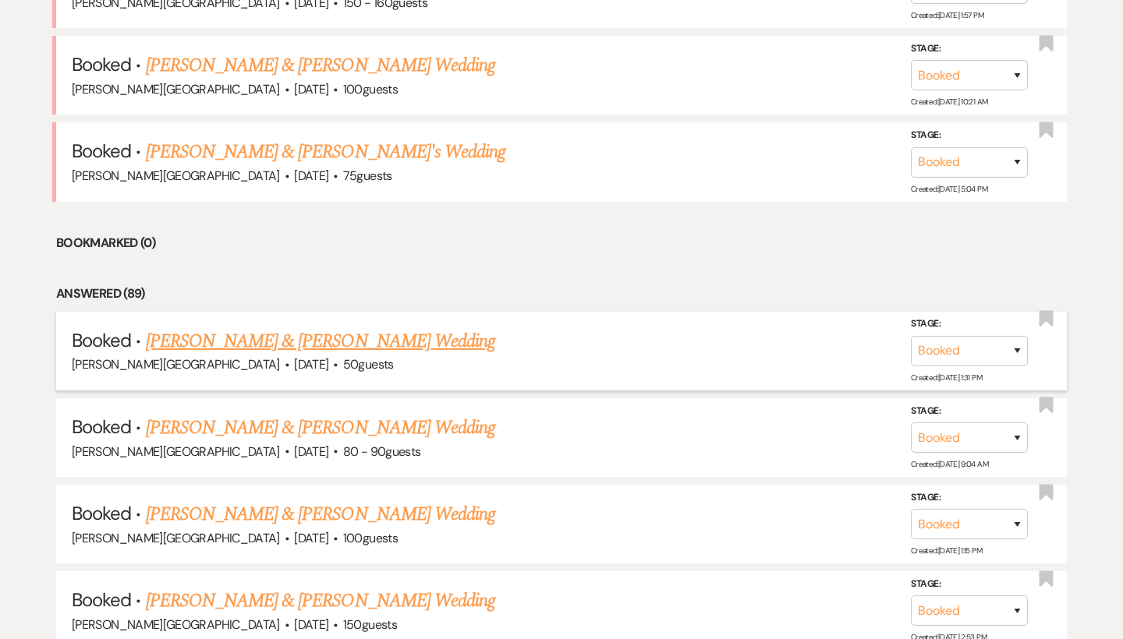
click at [356, 327] on link "[PERSON_NAME] & [PERSON_NAME] Wedding" at bounding box center [320, 341] width 349 height 28
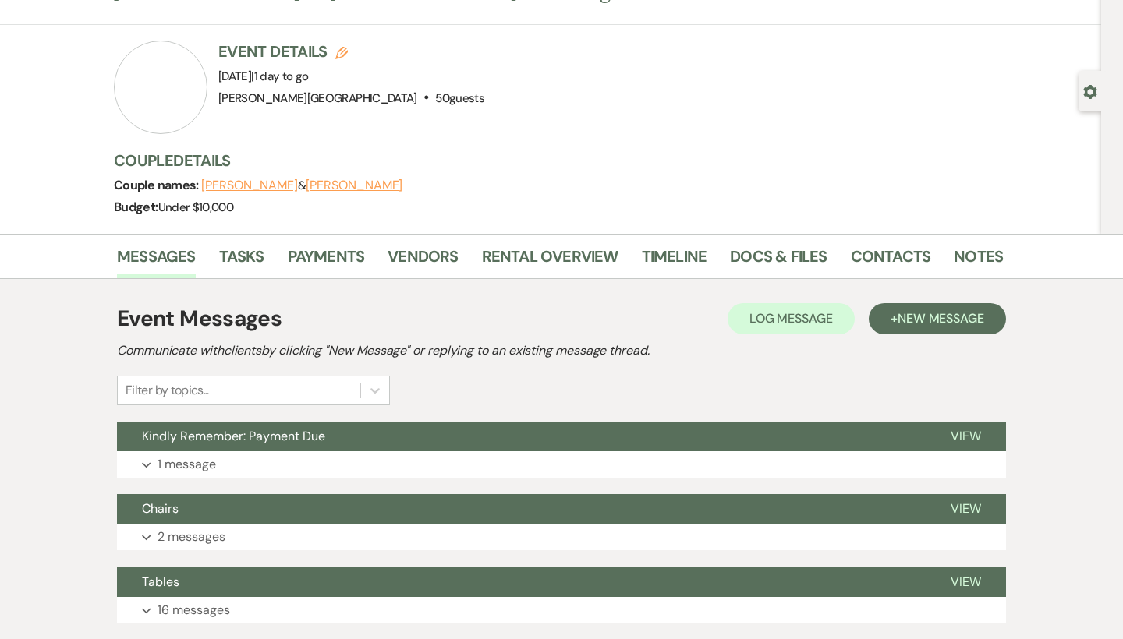
scroll to position [92, 0]
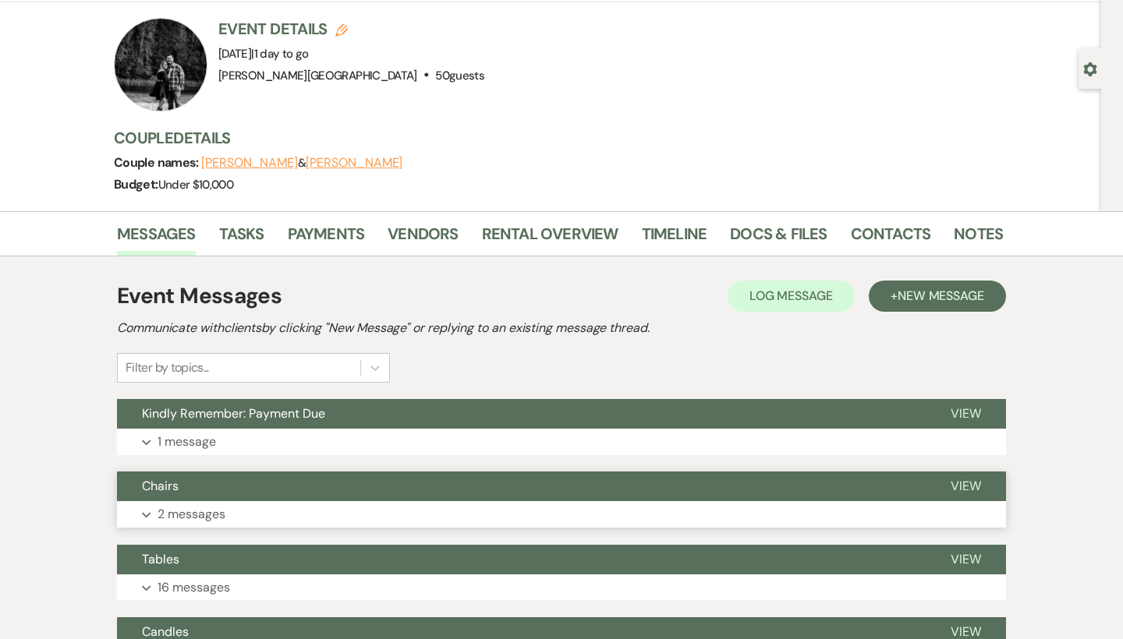
click at [572, 487] on button "Chairs" at bounding box center [521, 487] width 809 height 30
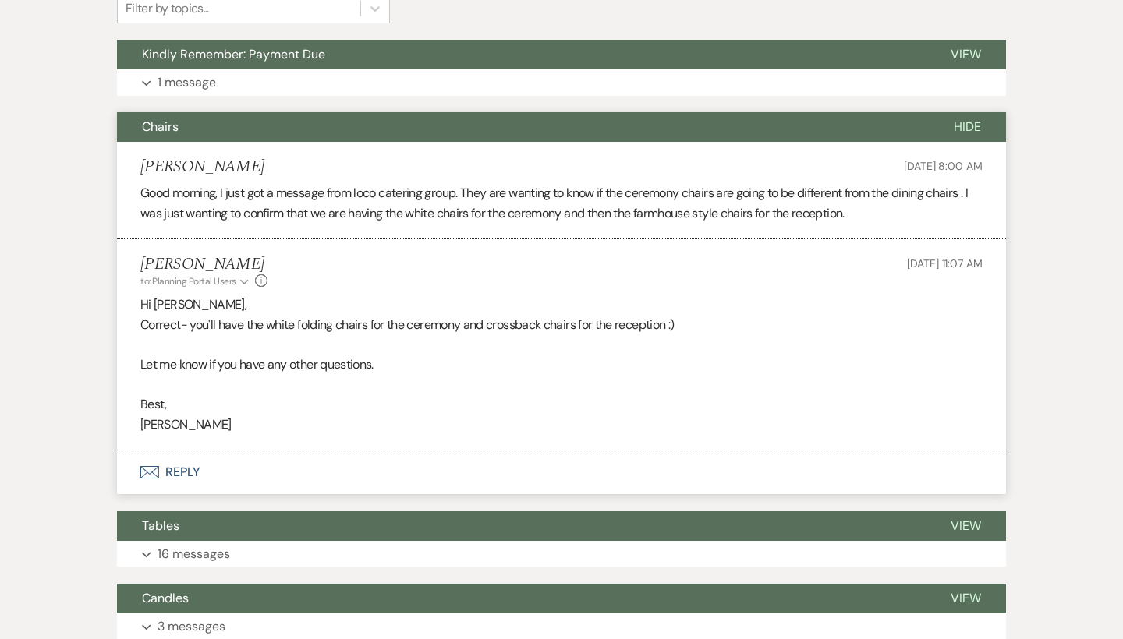
scroll to position [533, 0]
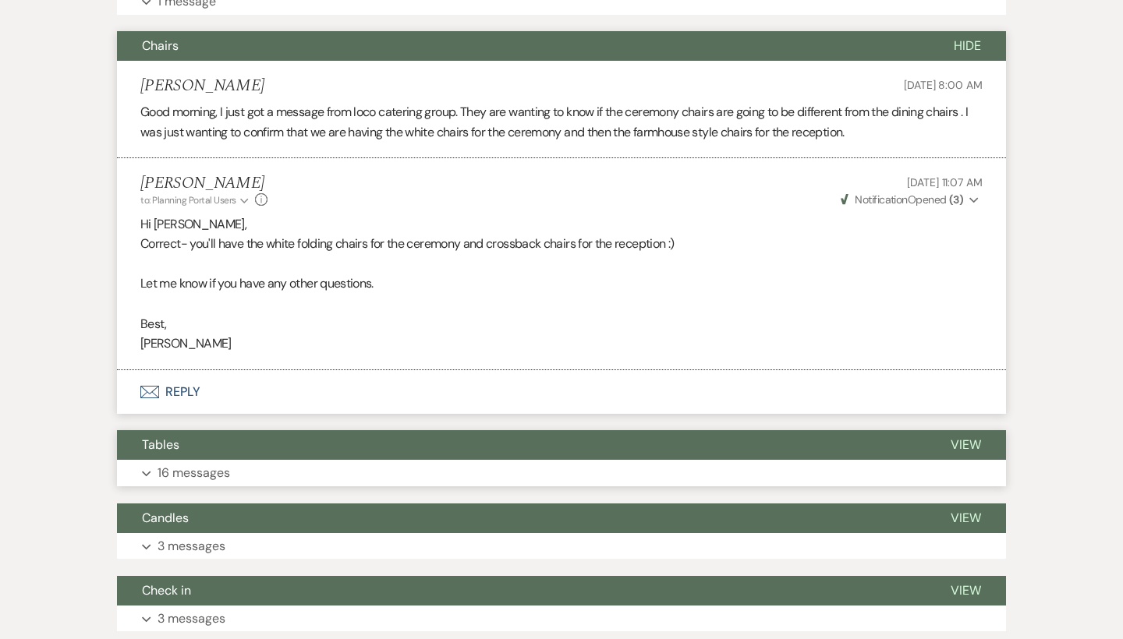
click at [554, 438] on button "Tables" at bounding box center [521, 445] width 809 height 30
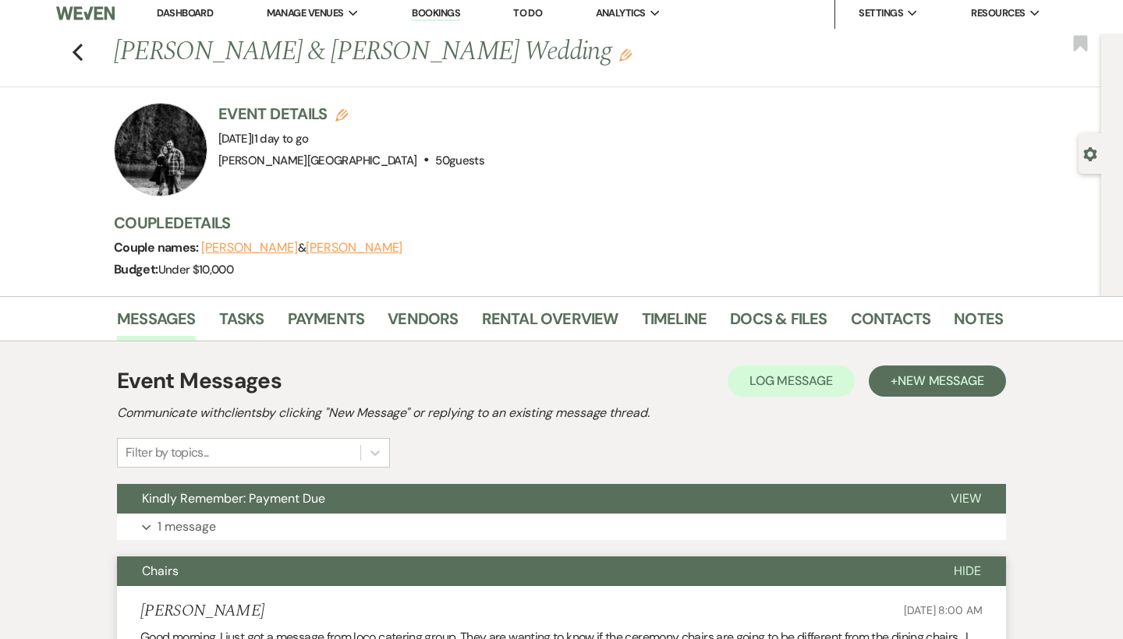
scroll to position [5, 0]
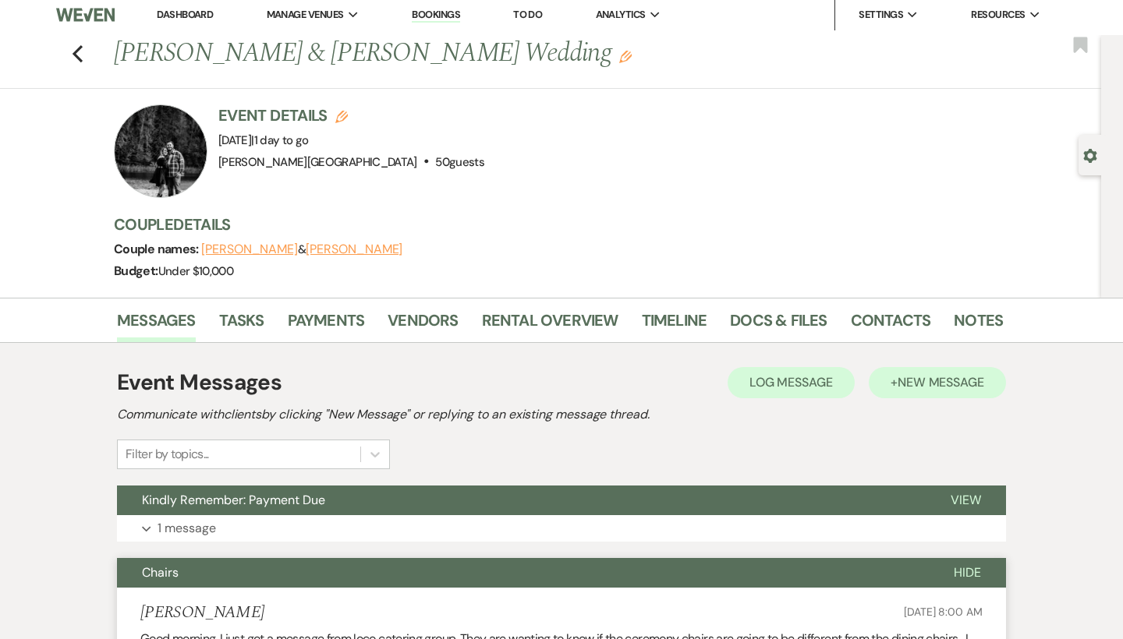
click at [895, 371] on button "+ New Message" at bounding box center [937, 382] width 137 height 31
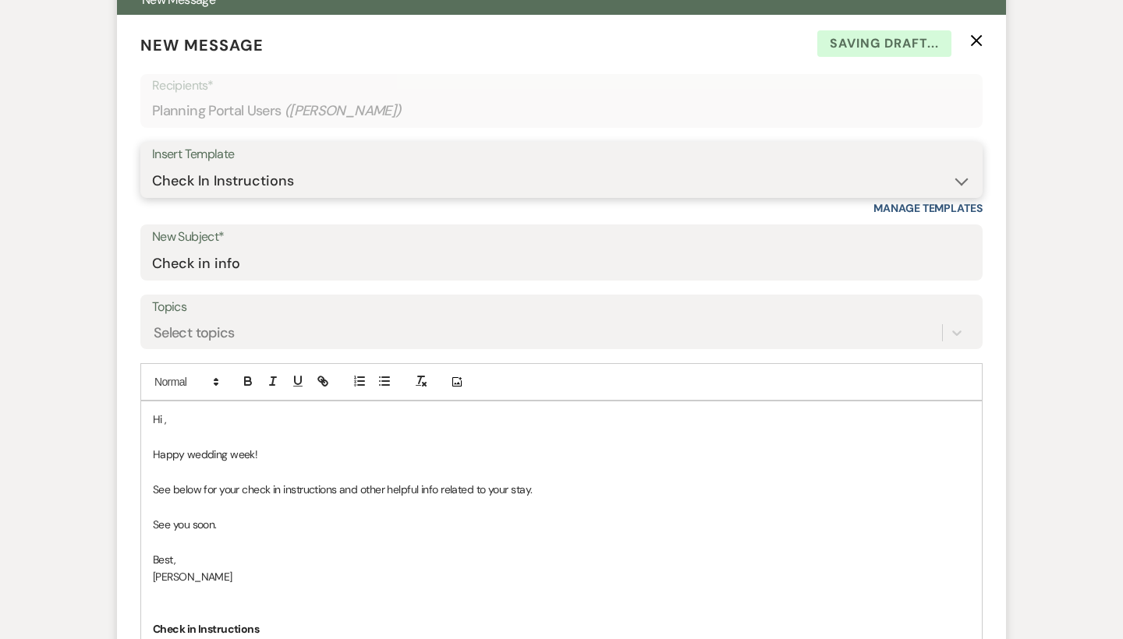
scroll to position [621, 0]
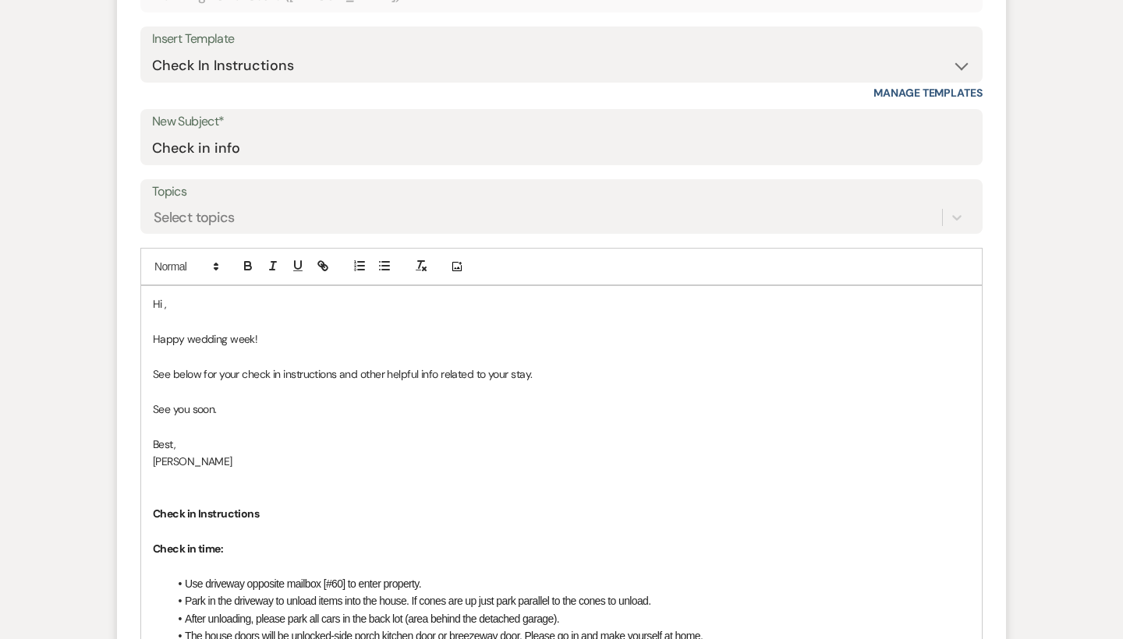
click at [205, 298] on p "Hi ," at bounding box center [561, 304] width 817 height 17
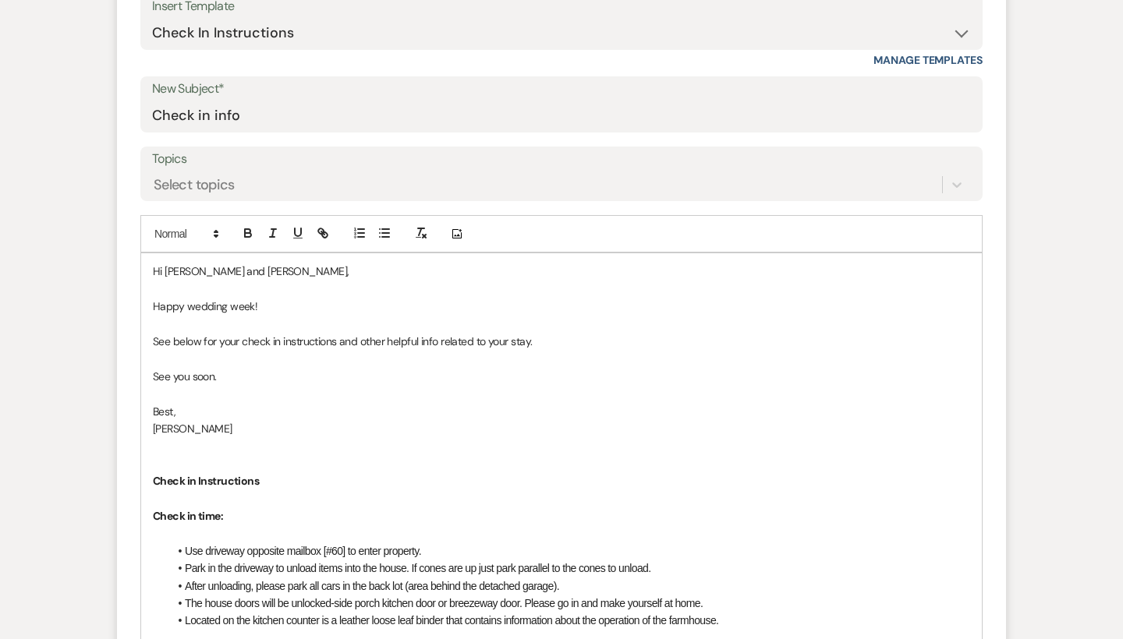
scroll to position [685, 0]
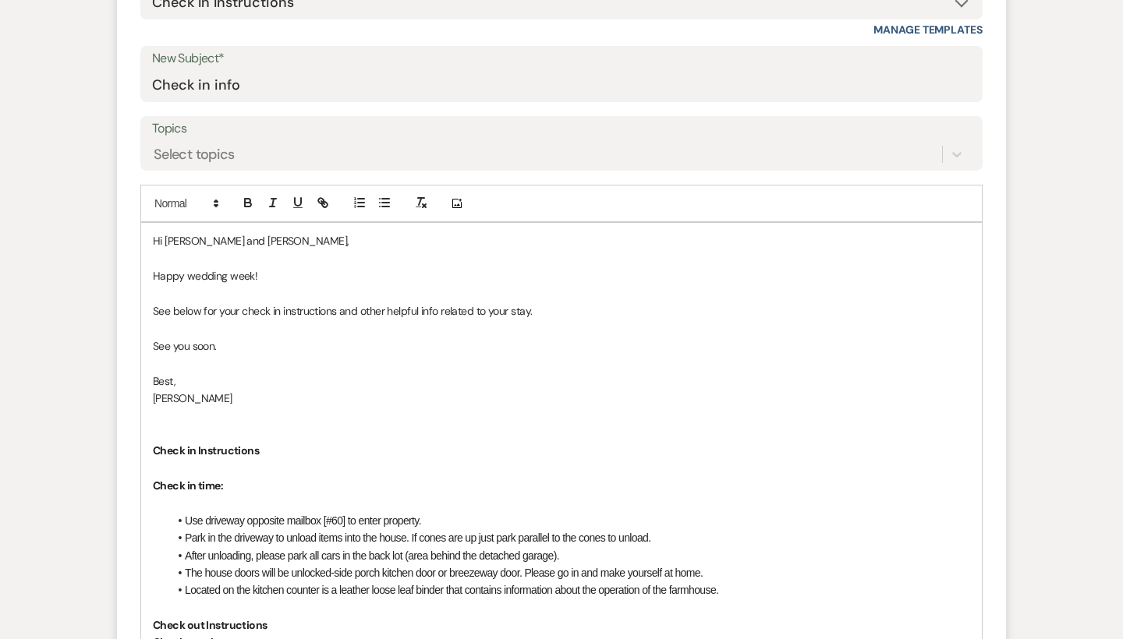
click at [261, 345] on p "See you soon." at bounding box center [561, 346] width 817 height 17
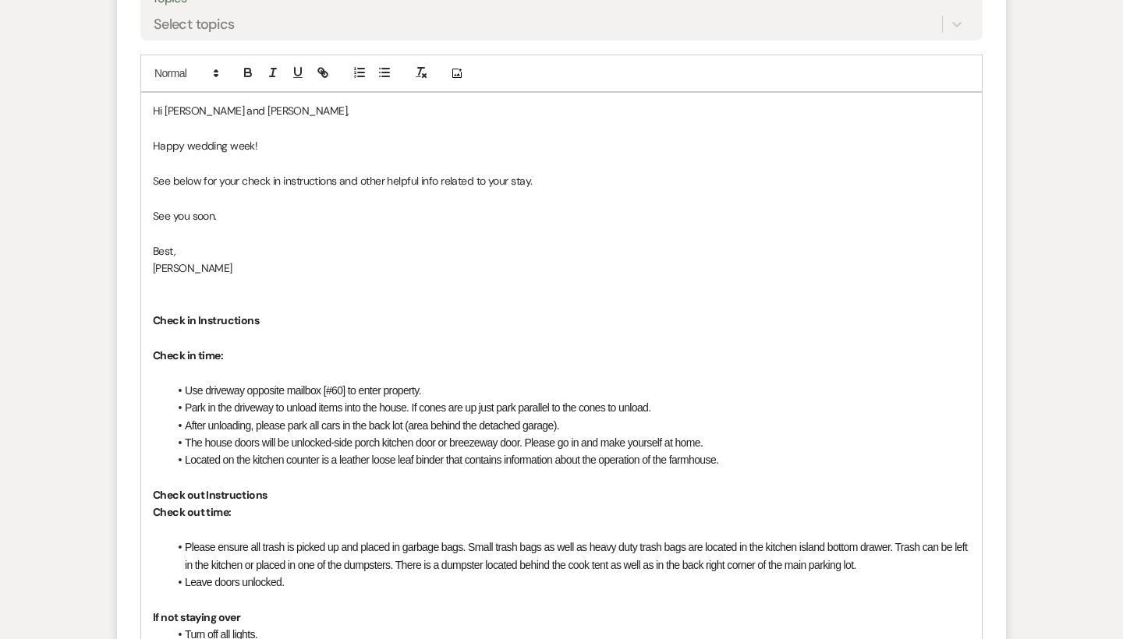
scroll to position [828, 0]
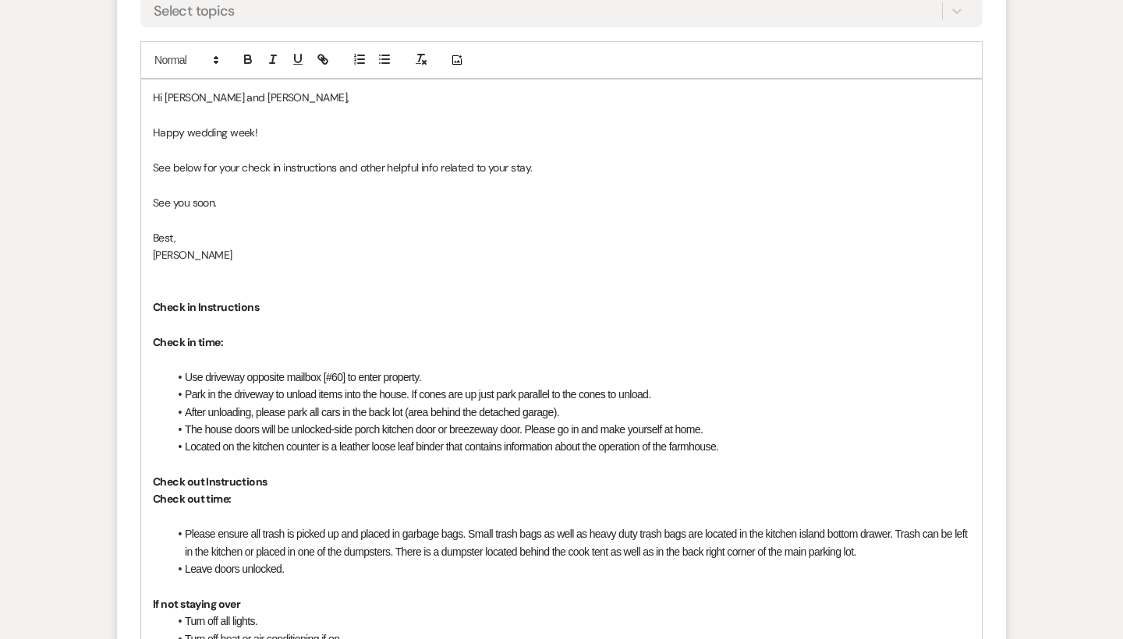
click at [257, 334] on p "Check in time:" at bounding box center [561, 342] width 817 height 17
click at [154, 335] on strong "Check in time:" at bounding box center [188, 342] width 70 height 14
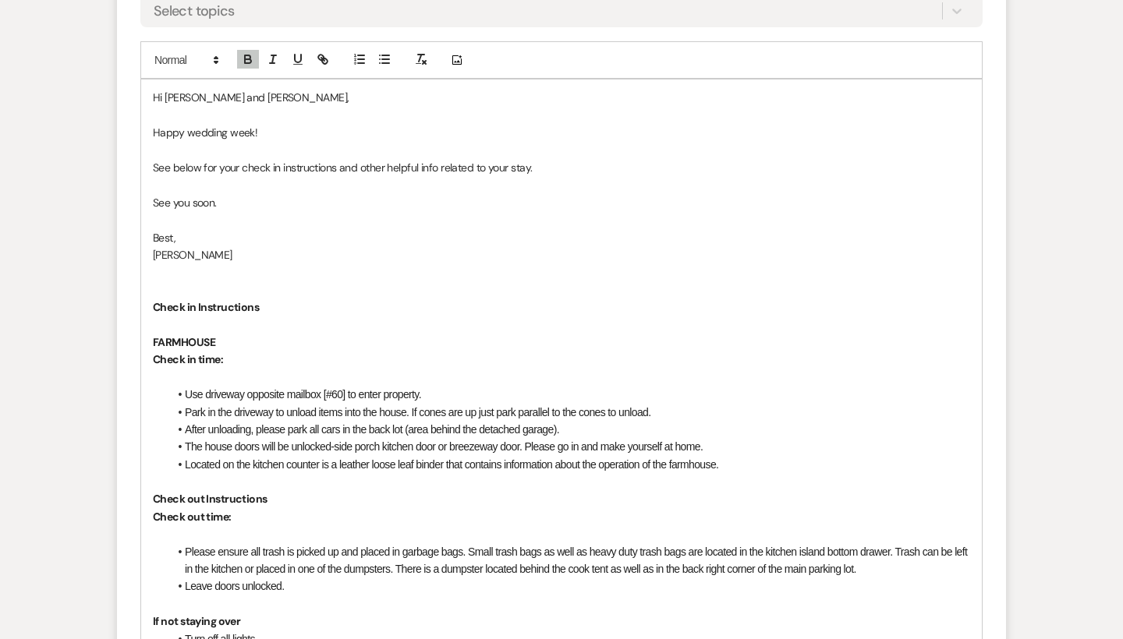
click at [261, 351] on p "﻿ Check in time:" at bounding box center [561, 359] width 817 height 17
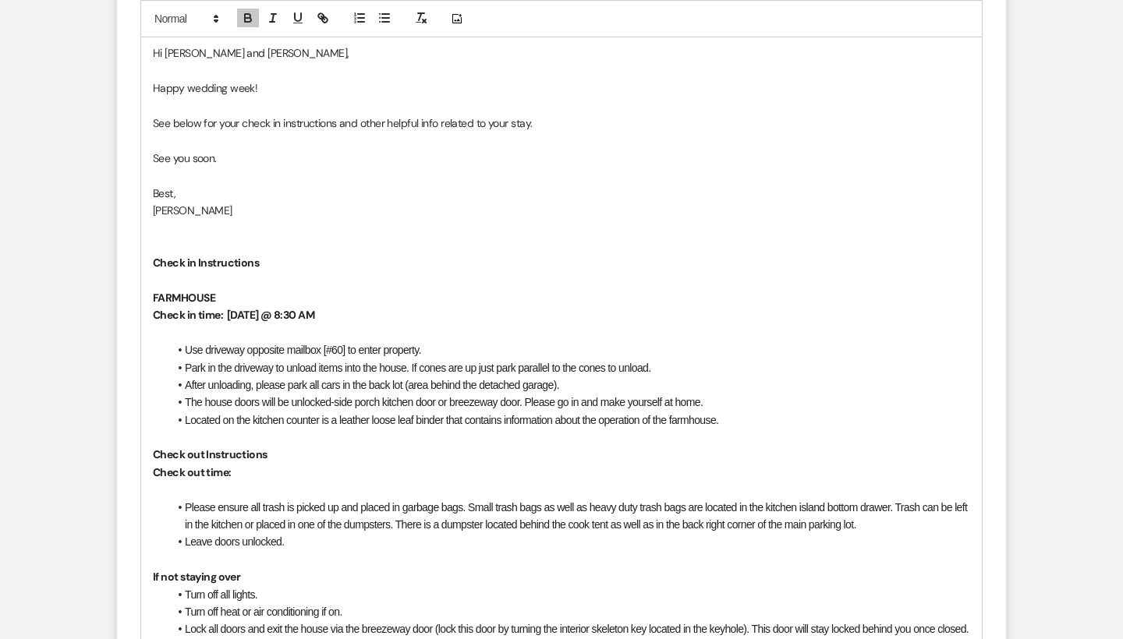
scroll to position [910, 0]
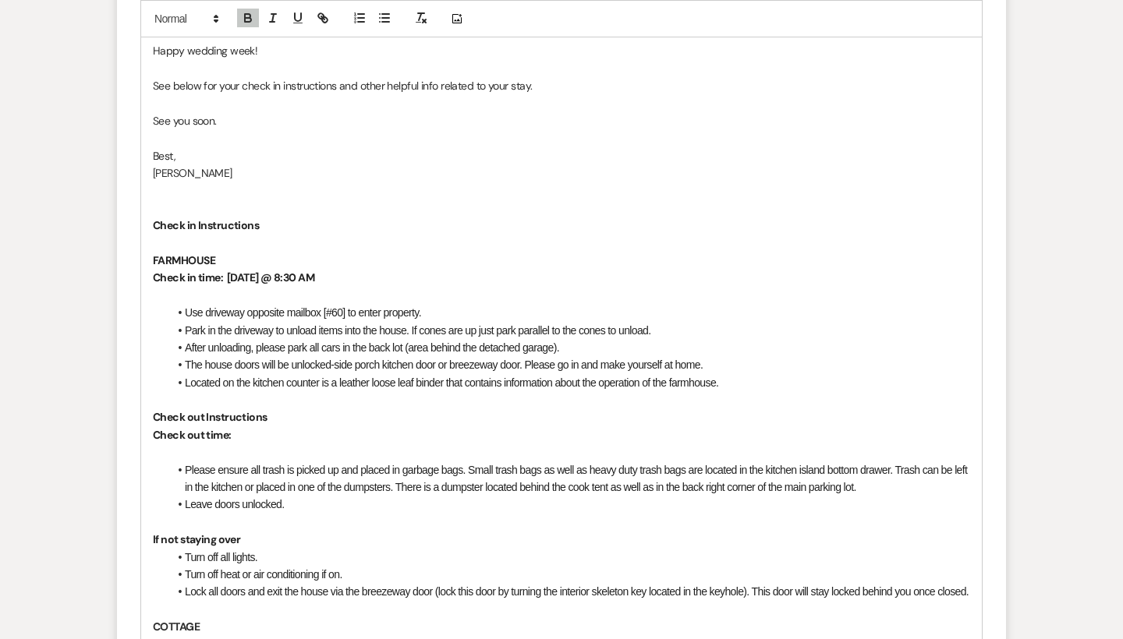
click at [258, 427] on p "Check out time:" at bounding box center [561, 435] width 817 height 17
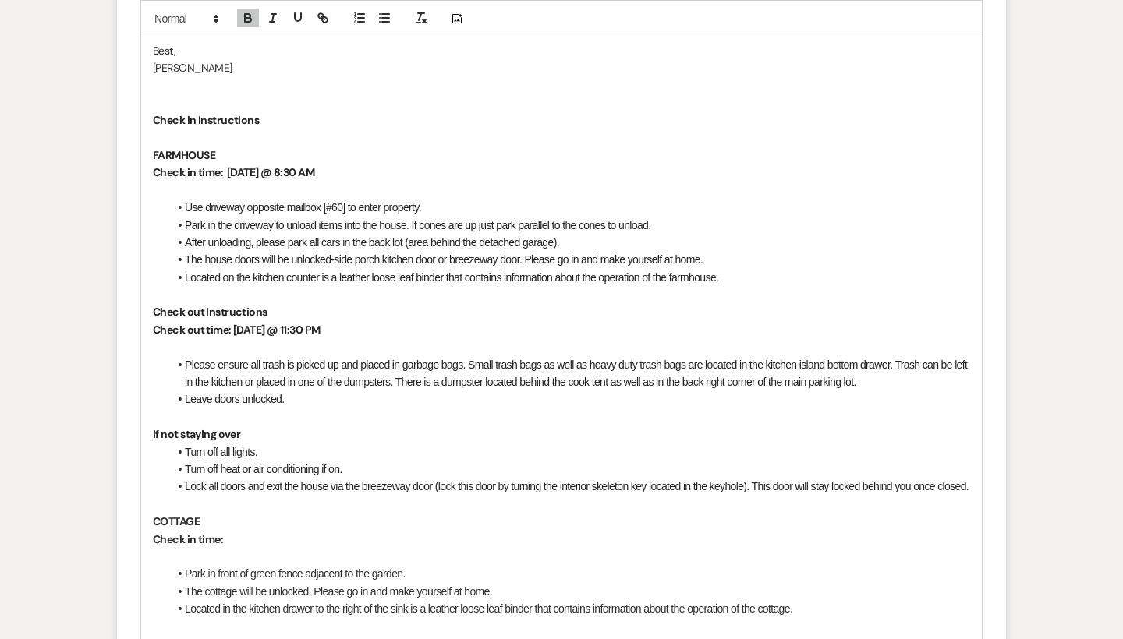
scroll to position [1024, 0]
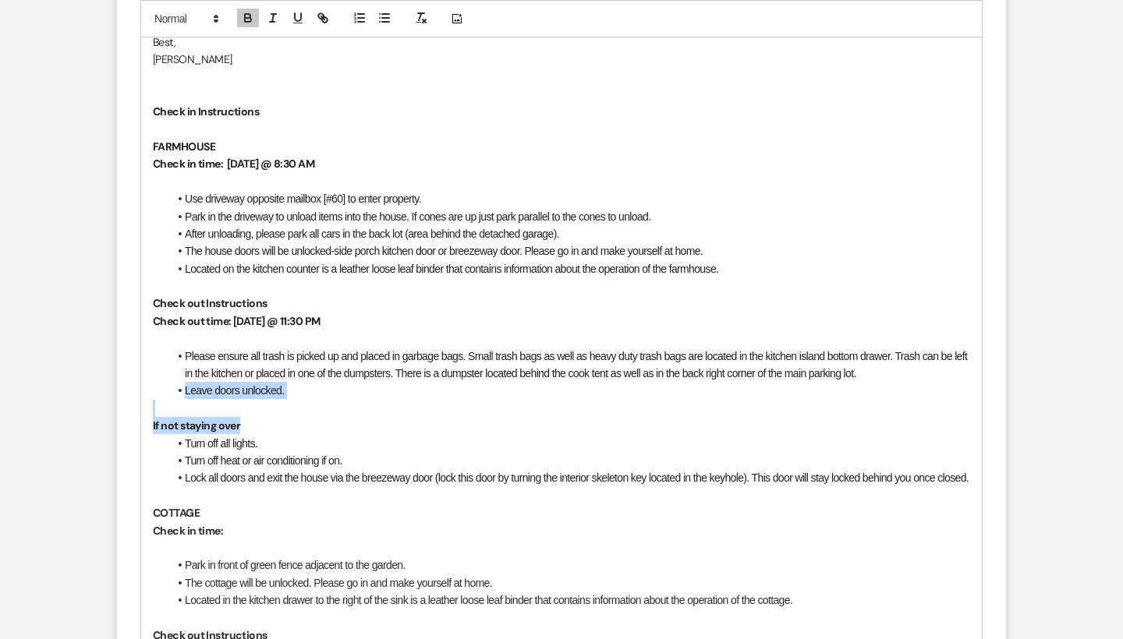
drag, startPoint x: 250, startPoint y: 412, endPoint x: 158, endPoint y: 381, distance: 96.4
click at [158, 381] on div "Hi [PERSON_NAME] and [PERSON_NAME], Happy wedding week! See below for your chec…" at bounding box center [561, 583] width 841 height 1398
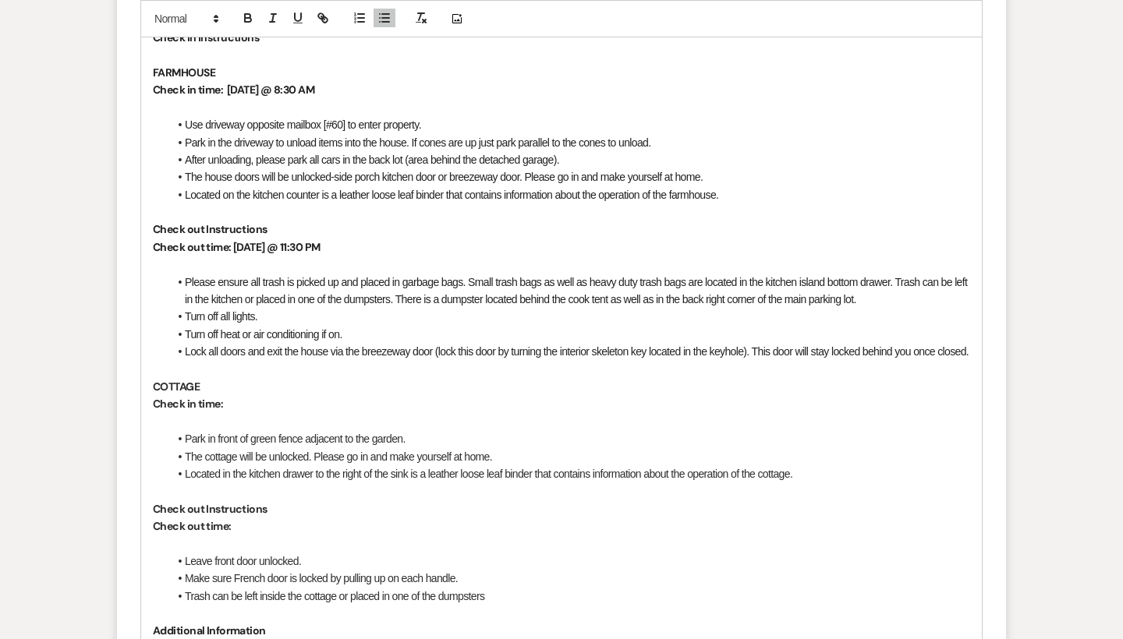
scroll to position [1139, 0]
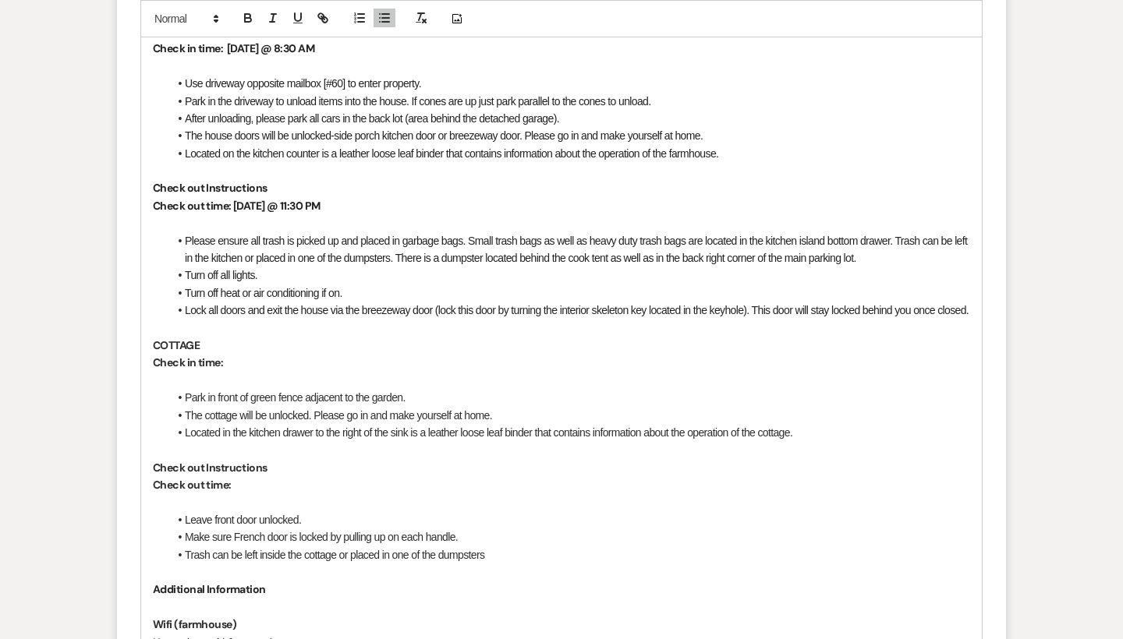
click at [250, 369] on p "Check in time:" at bounding box center [561, 362] width 817 height 17
click at [264, 493] on p "Check out time:" at bounding box center [561, 484] width 817 height 17
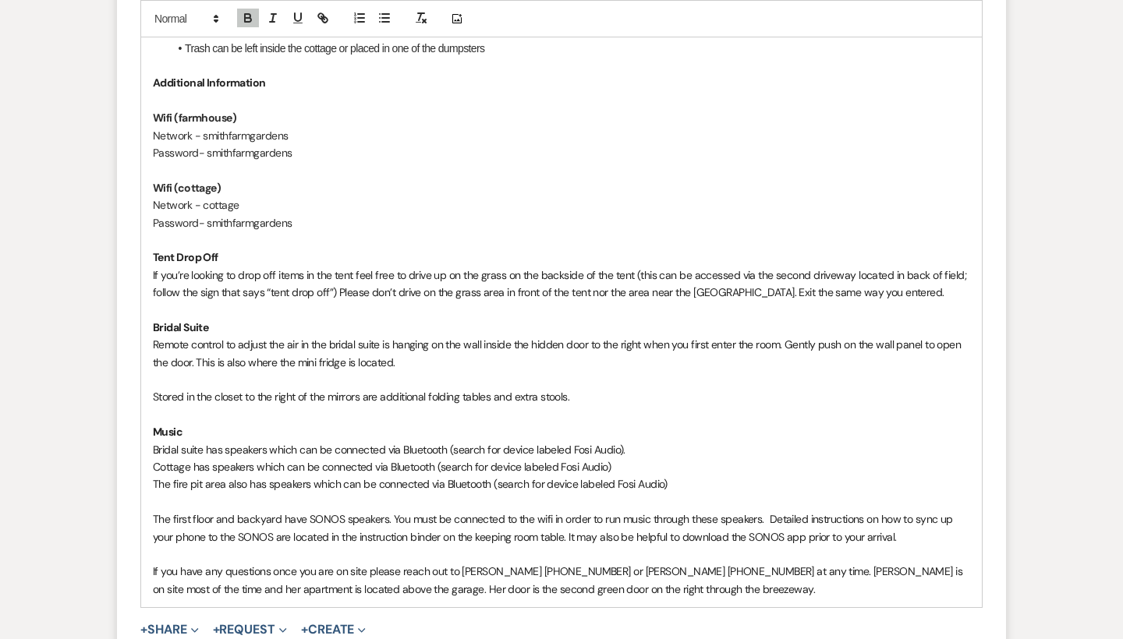
scroll to position [1659, 0]
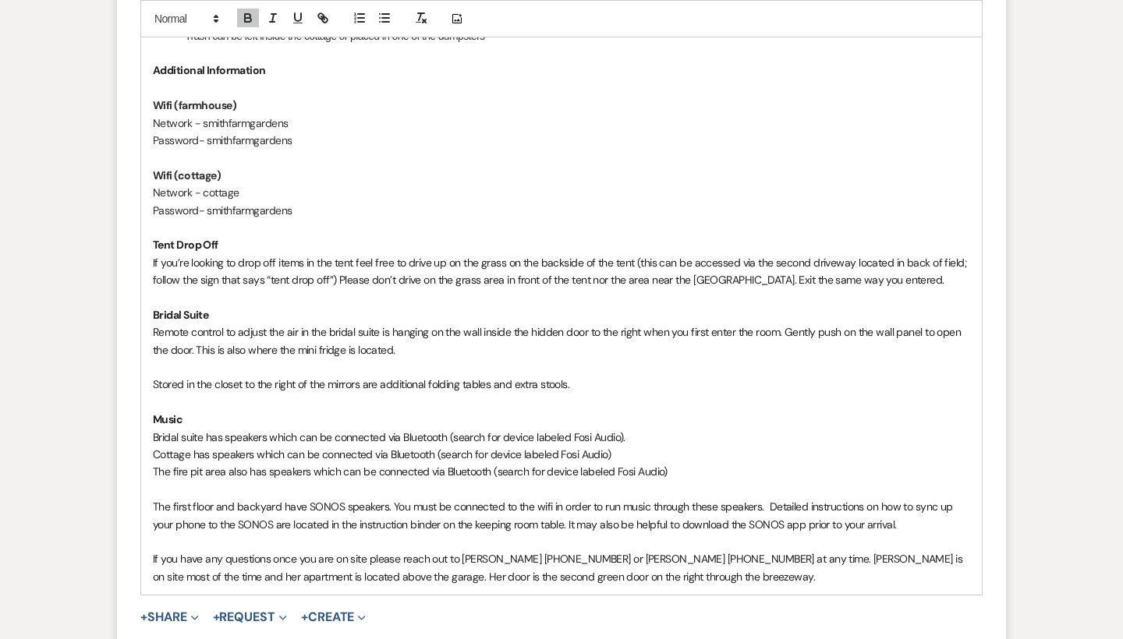
click at [203, 430] on span "Bridal suite has speakers which can be connected via Bluetooth (search for devi…" at bounding box center [389, 437] width 473 height 14
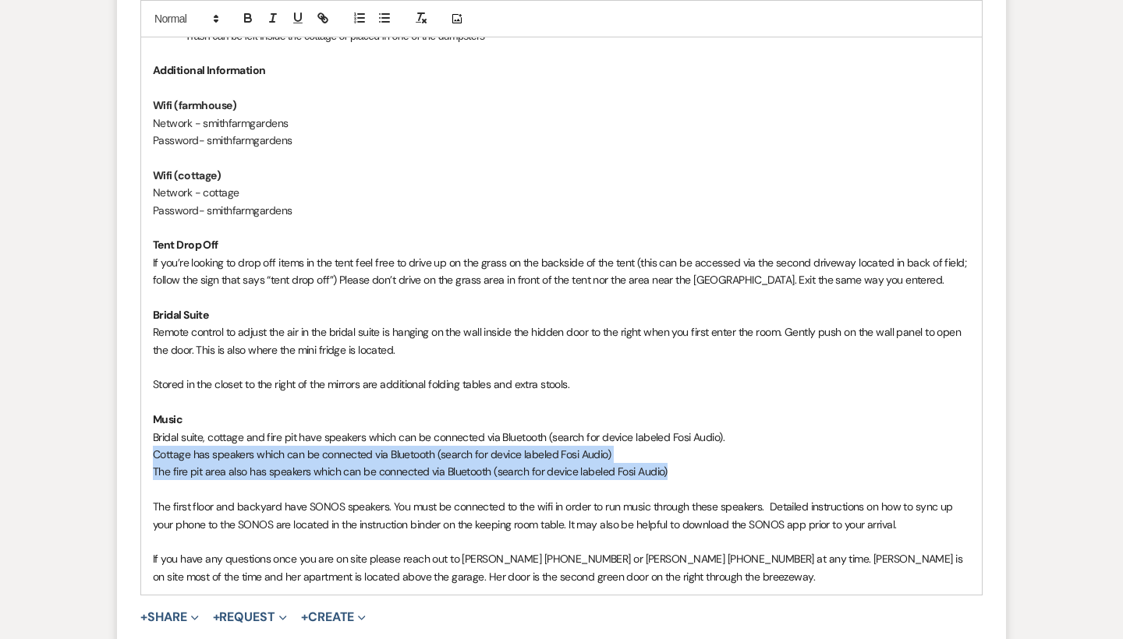
drag, startPoint x: 696, startPoint y: 470, endPoint x: 129, endPoint y: 449, distance: 566.5
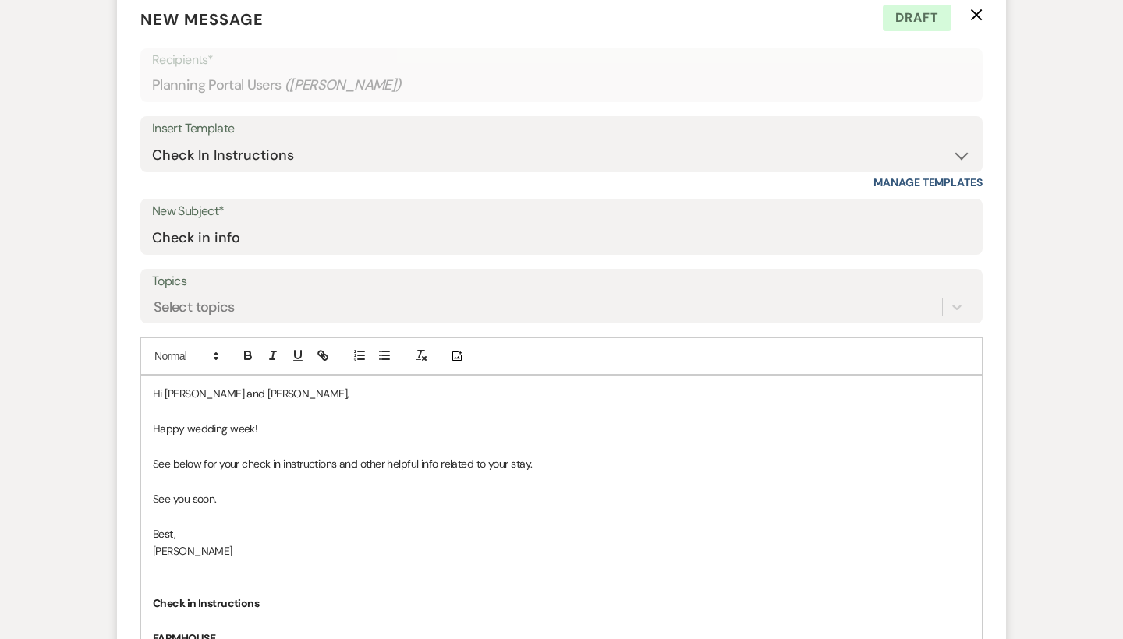
scroll to position [545, 0]
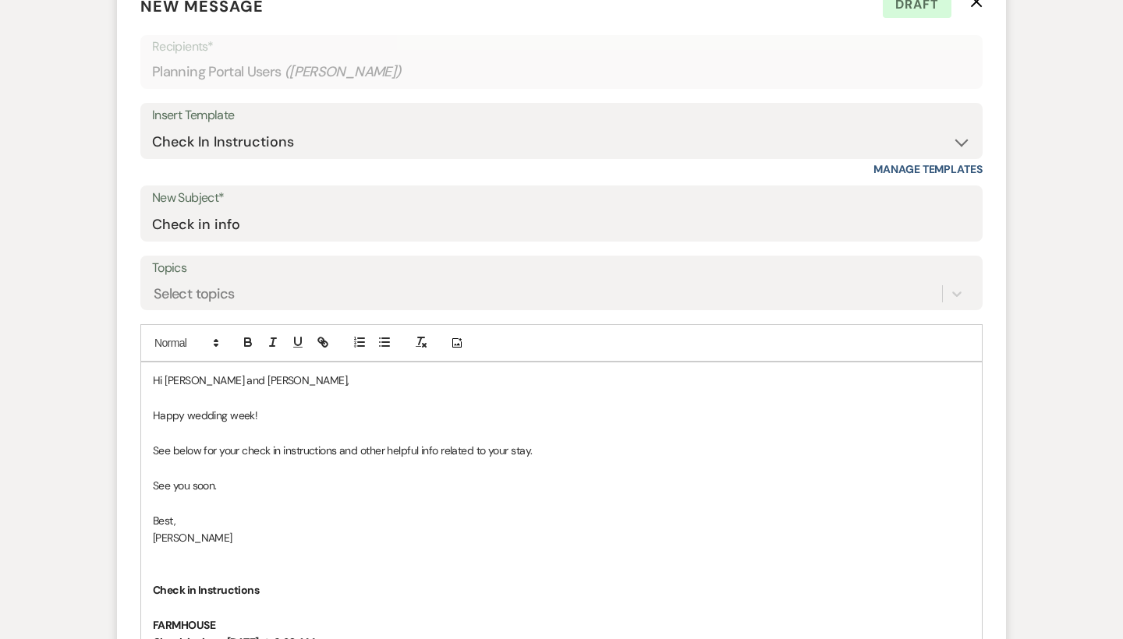
click at [297, 411] on p "Happy wedding week!" at bounding box center [561, 415] width 817 height 17
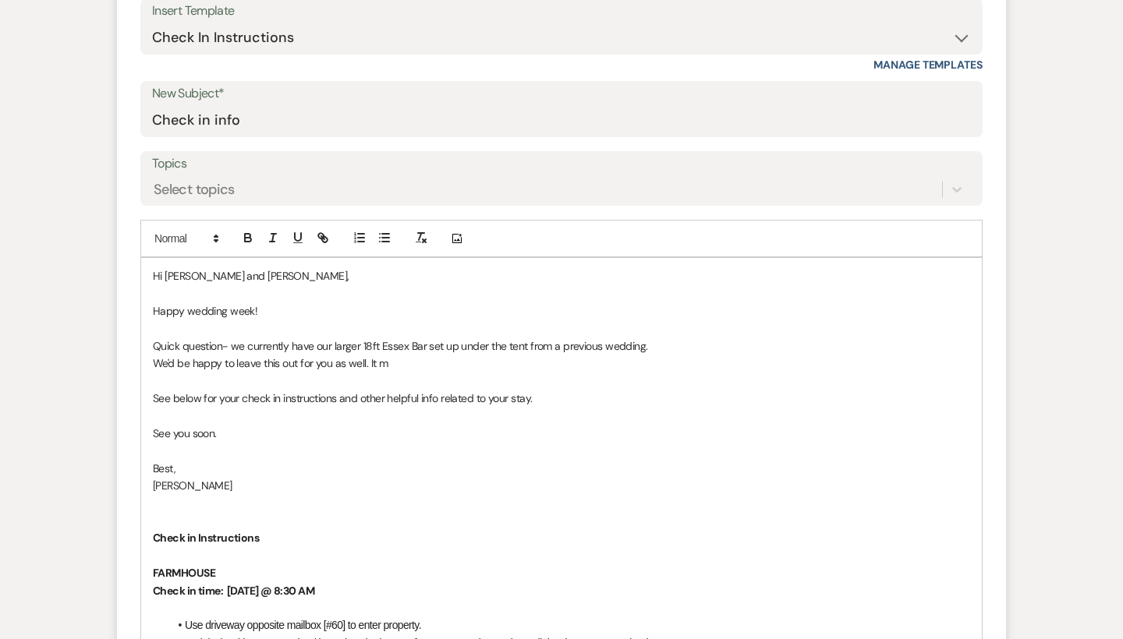
scroll to position [684, 0]
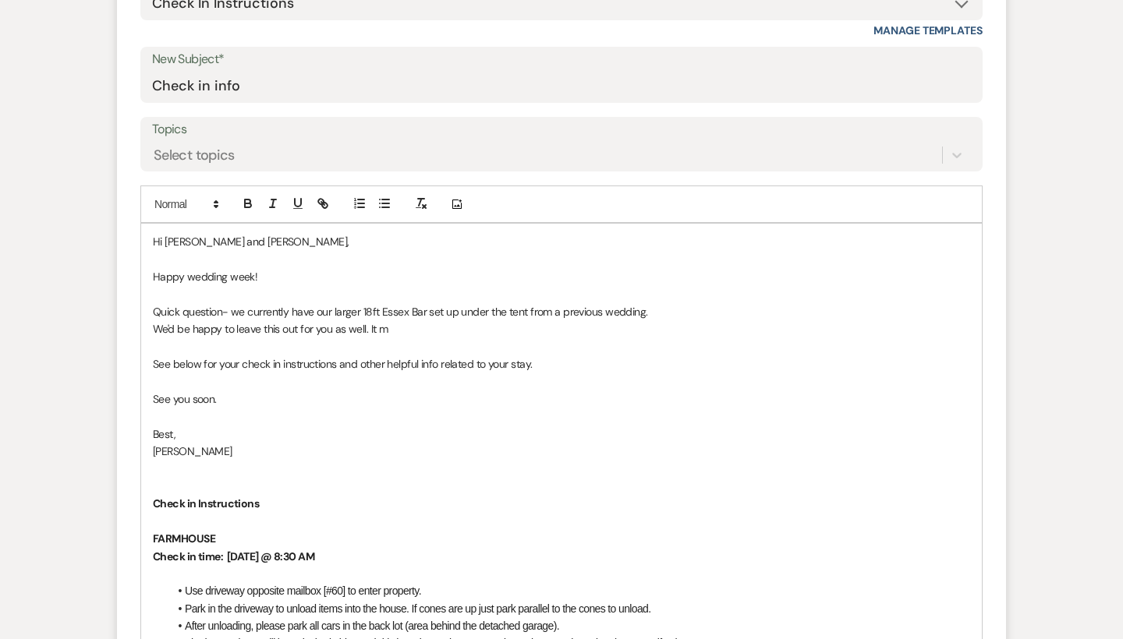
click at [160, 322] on p "We'd be happy to leave this out for you as well. It m" at bounding box center [561, 328] width 817 height 17
click at [455, 321] on p "If you'd like we'd be happy to leave this out for you as well. It m" at bounding box center [561, 328] width 817 height 17
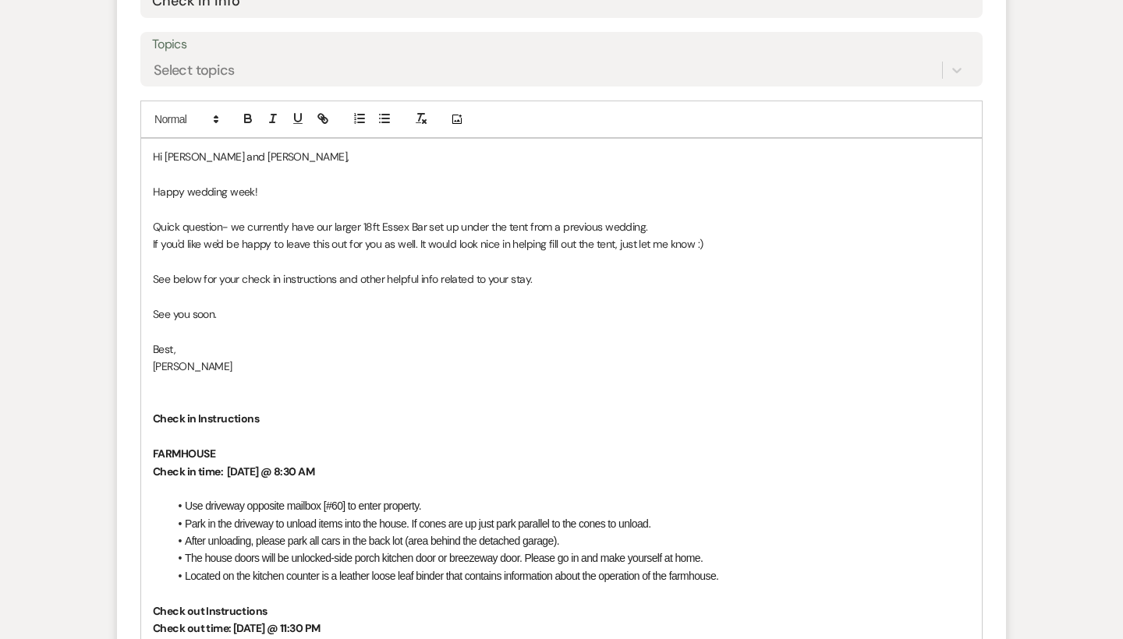
scroll to position [772, 0]
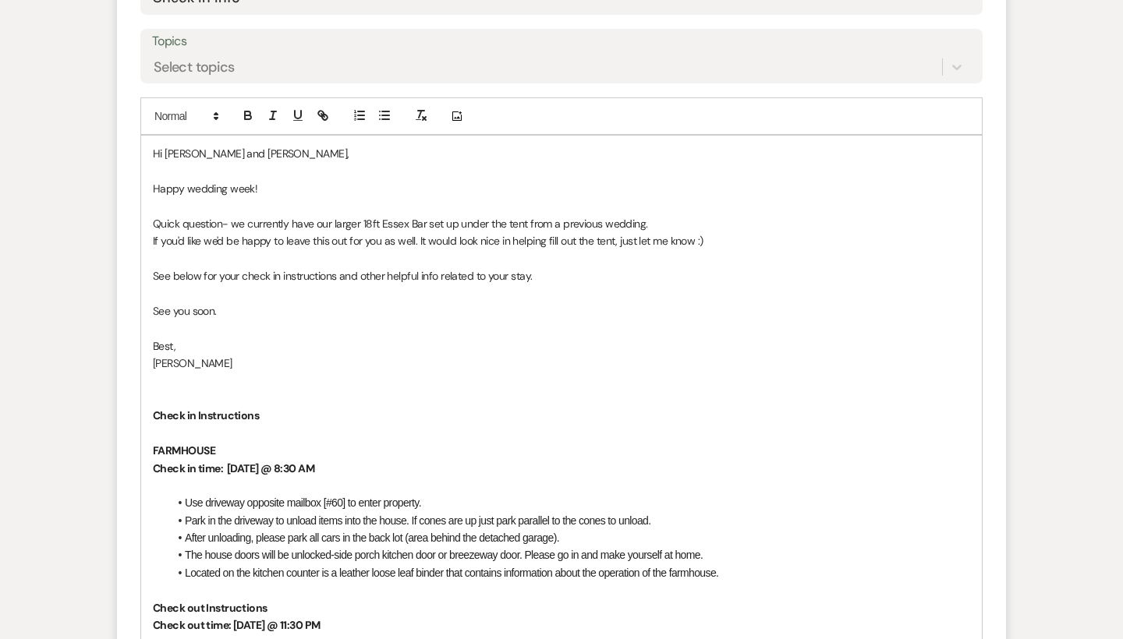
click at [204, 237] on p "If you'd like we'd be happy to leave this out for you as well. It would look ni…" at bounding box center [561, 240] width 817 height 17
click at [482, 235] on p "If you'd like, we'd be happy to leave this out for you as well. It would look n…" at bounding box center [561, 240] width 817 height 17
drag, startPoint x: 574, startPoint y: 235, endPoint x: 555, endPoint y: 235, distance: 18.7
click at [555, 235] on p "If you'd like, we'd be happy to leave this out for you as well. It would look r…" at bounding box center [561, 240] width 817 height 17
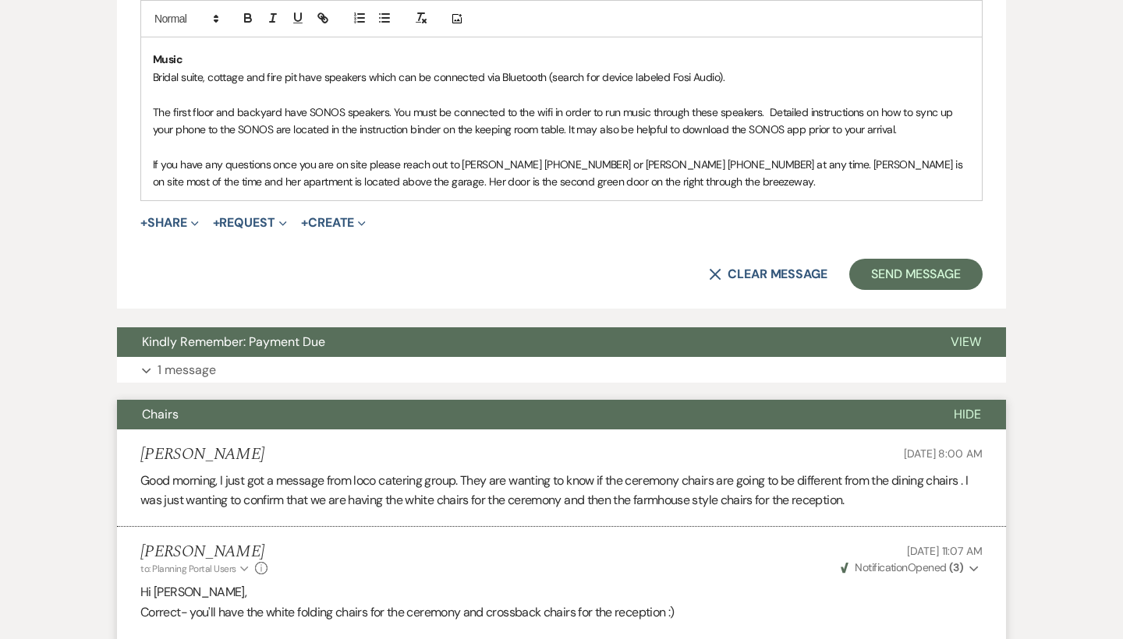
scroll to position [2101, 0]
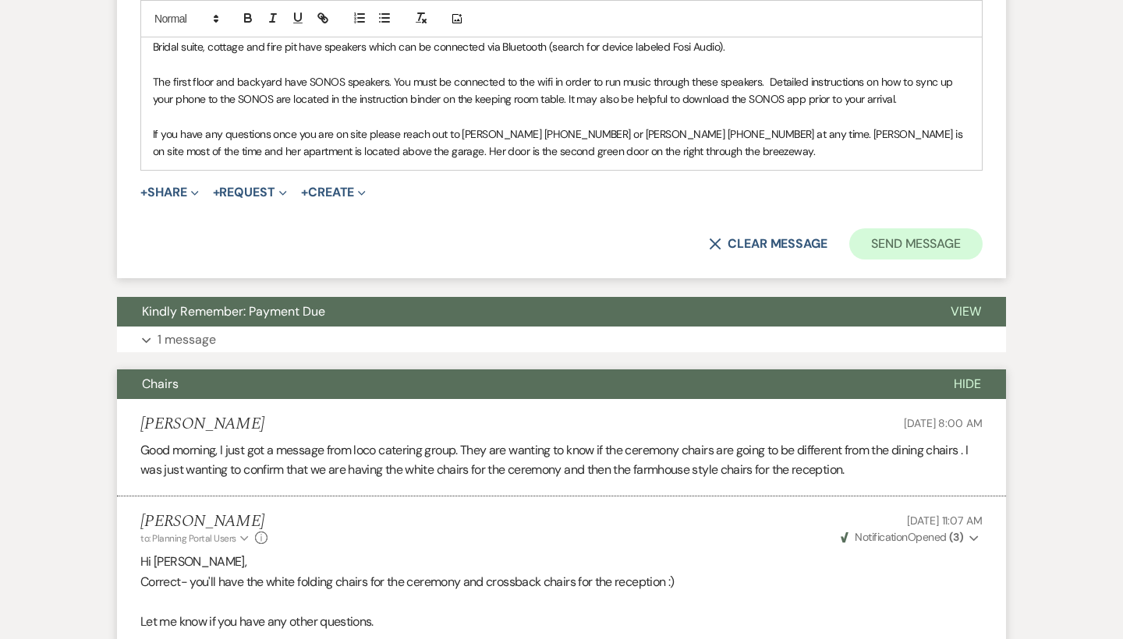
click at [908, 232] on button "Send Message" at bounding box center [915, 243] width 133 height 31
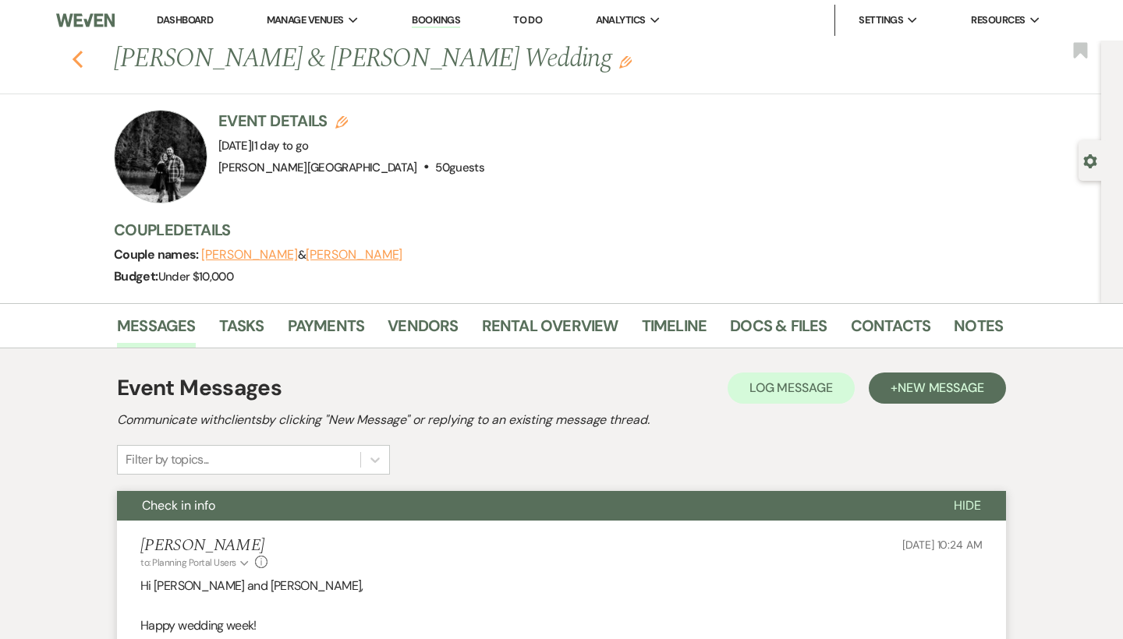
scroll to position [0, 0]
click at [85, 59] on div "Previous [PERSON_NAME] & [PERSON_NAME] Wedding Edit Bookmark" at bounding box center [546, 68] width 1109 height 54
click at [78, 59] on icon "Previous" at bounding box center [78, 59] width 12 height 19
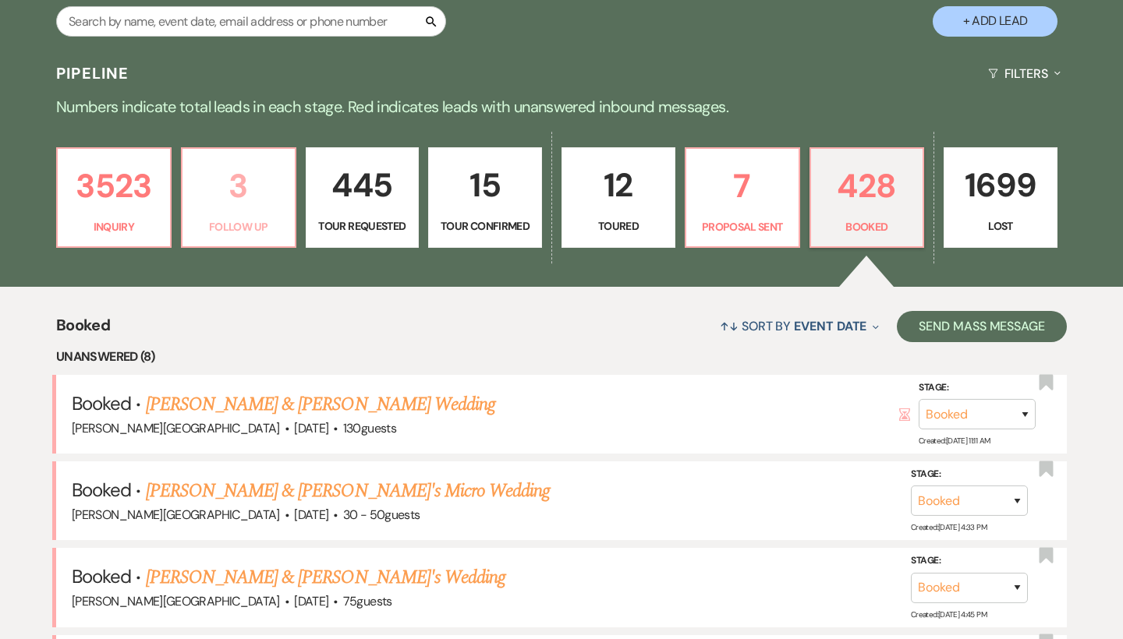
scroll to position [275, 0]
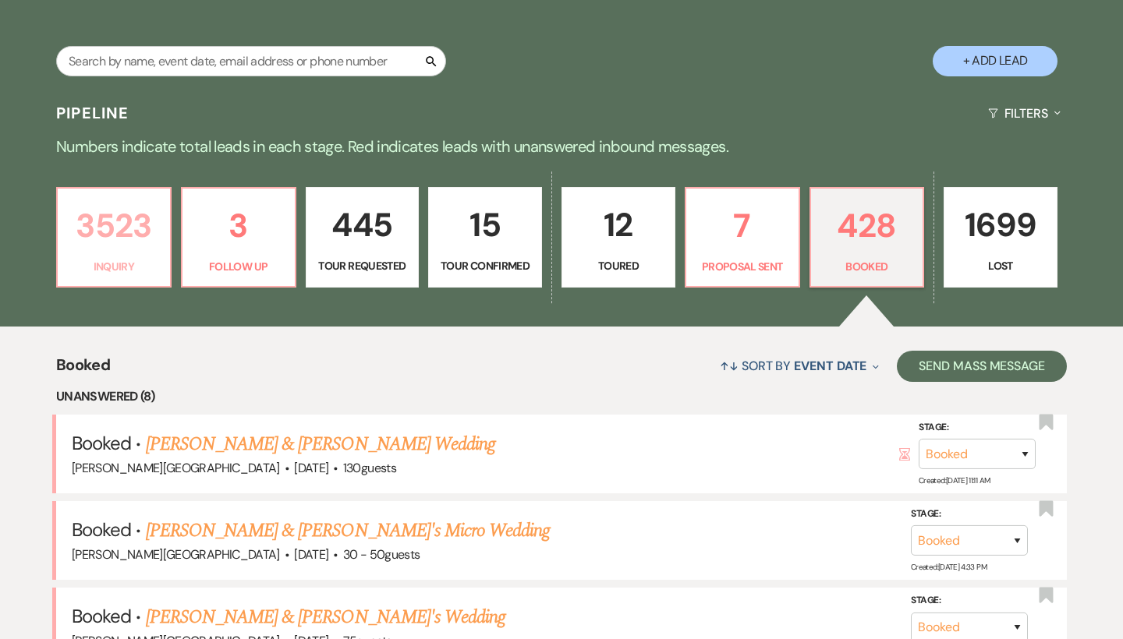
click at [150, 240] on p "3523" at bounding box center [114, 226] width 94 height 52
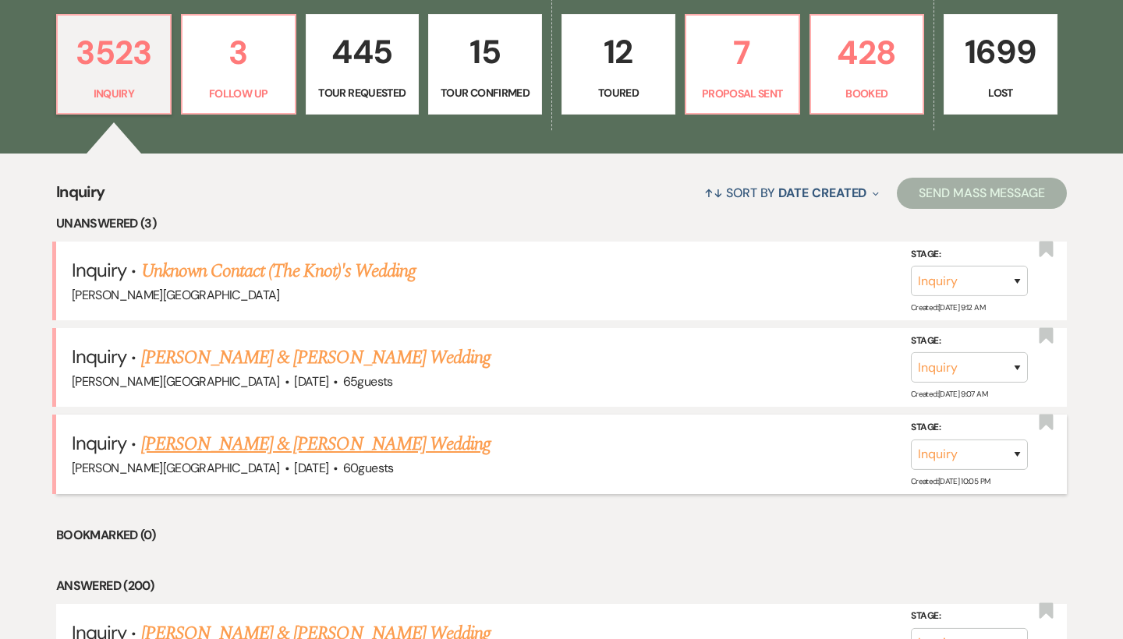
scroll to position [453, 0]
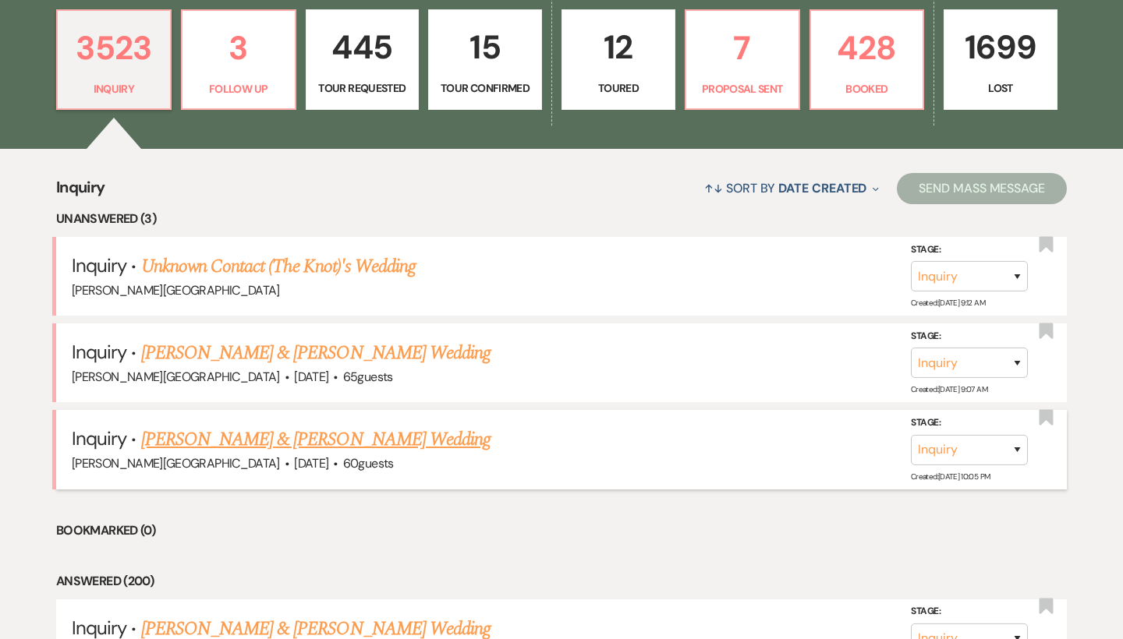
click at [285, 435] on link "[PERSON_NAME] & [PERSON_NAME] Wedding" at bounding box center [315, 440] width 349 height 28
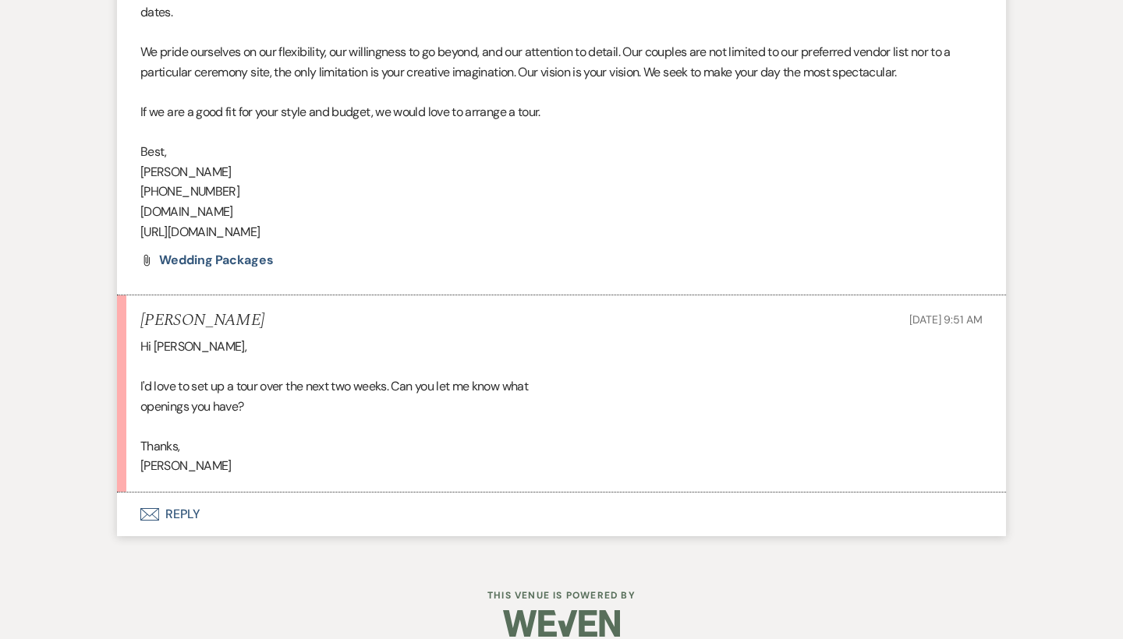
scroll to position [1198, 0]
click at [189, 494] on button "Envelope Reply" at bounding box center [561, 516] width 889 height 44
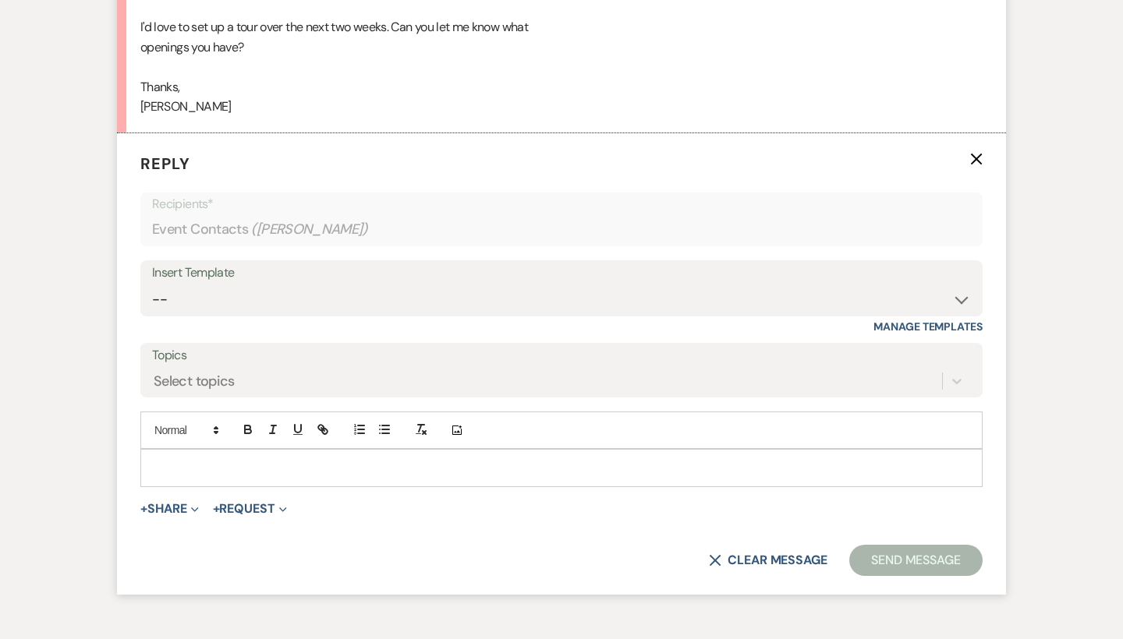
scroll to position [1581, 0]
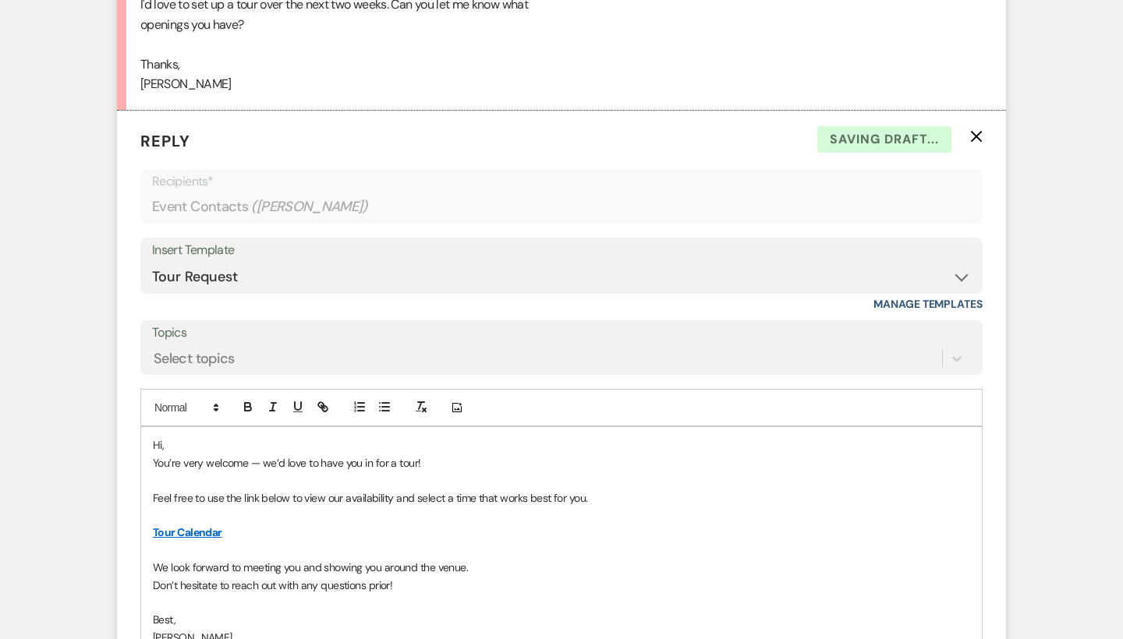
click at [186, 437] on p "Hi," at bounding box center [561, 445] width 817 height 17
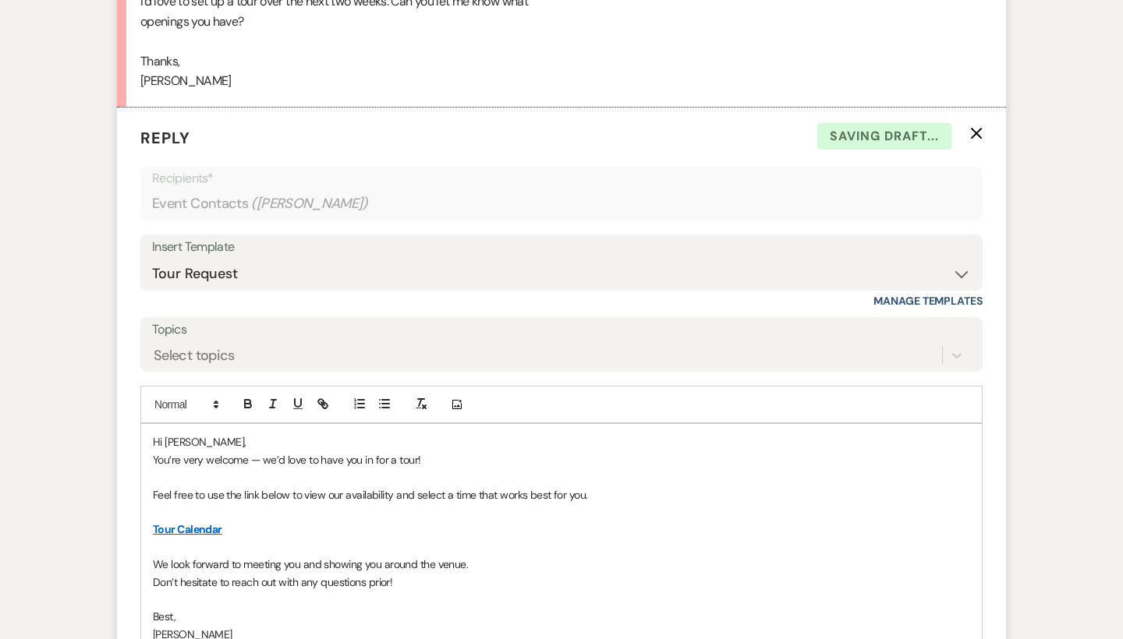
scroll to position [1585, 0]
drag, startPoint x: 271, startPoint y: 443, endPoint x: 177, endPoint y: 429, distance: 94.6
click at [177, 429] on div "Hi [PERSON_NAME], You’re very welcome — we’d love to have you in for a tour! Fe…" at bounding box center [561, 537] width 841 height 228
click at [177, 451] on p "You’re very welcome — we’d love to have you in for a tour!" at bounding box center [561, 459] width 817 height 17
drag, startPoint x: 269, startPoint y: 431, endPoint x: 154, endPoint y: 437, distance: 115.5
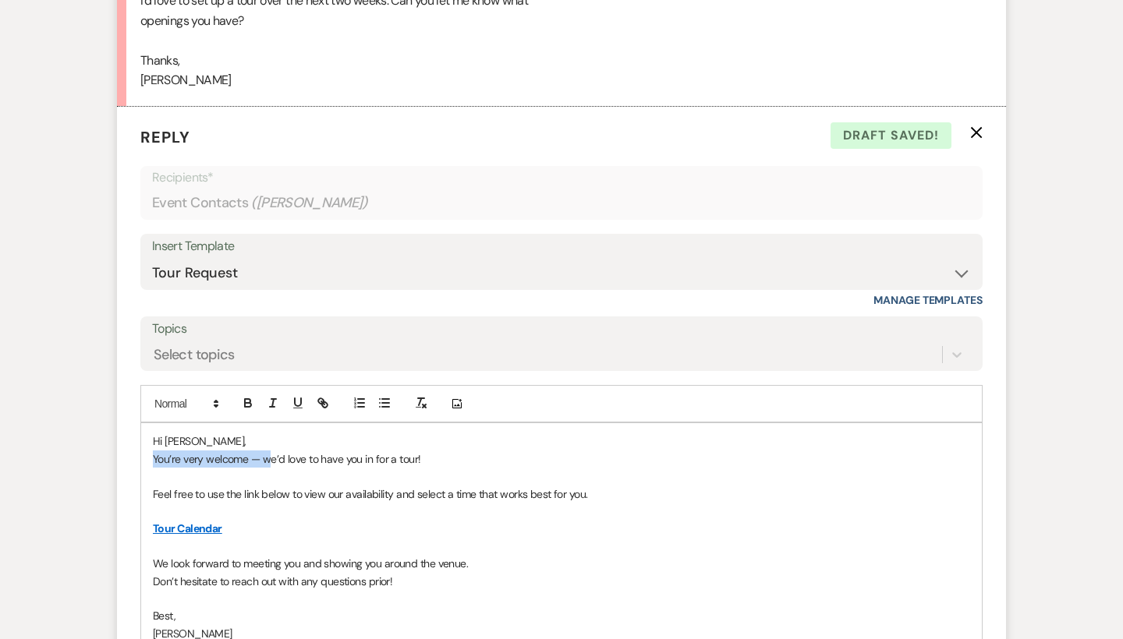
click at [154, 451] on p "You’re very welcome — we’d love to have you in for a tour!" at bounding box center [561, 459] width 817 height 17
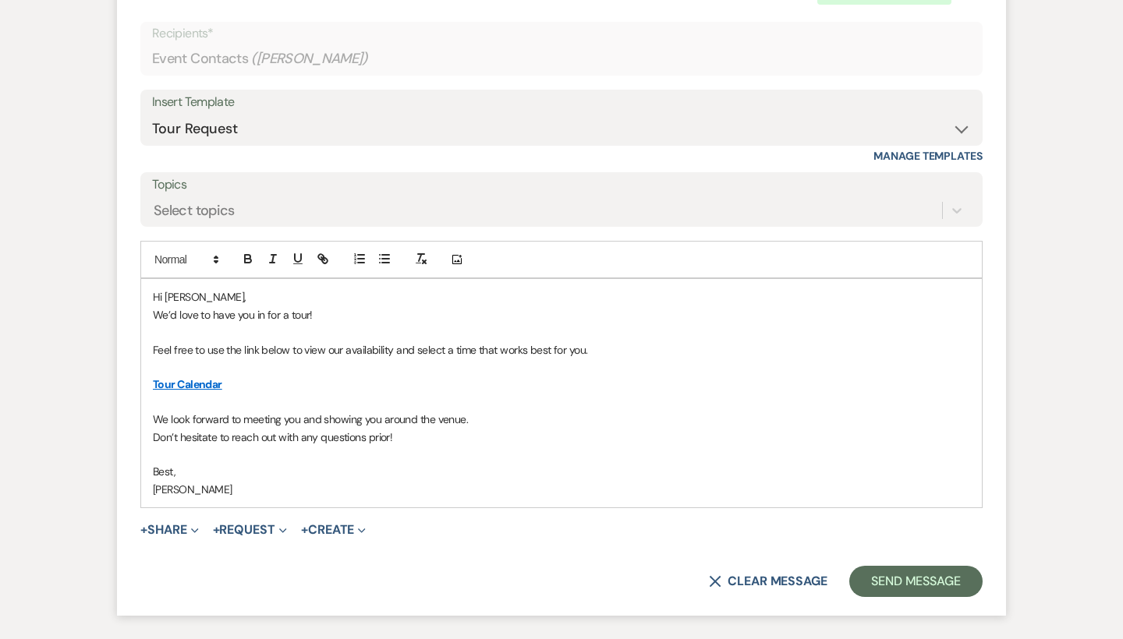
scroll to position [1735, 0]
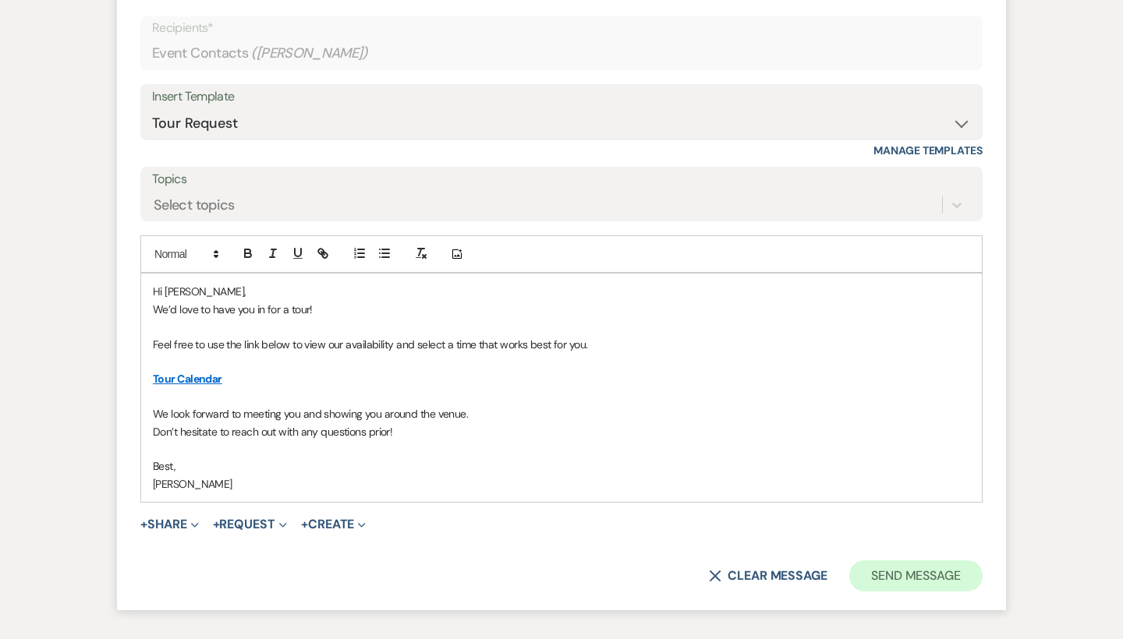
click at [876, 561] on button "Send Message" at bounding box center [915, 576] width 133 height 31
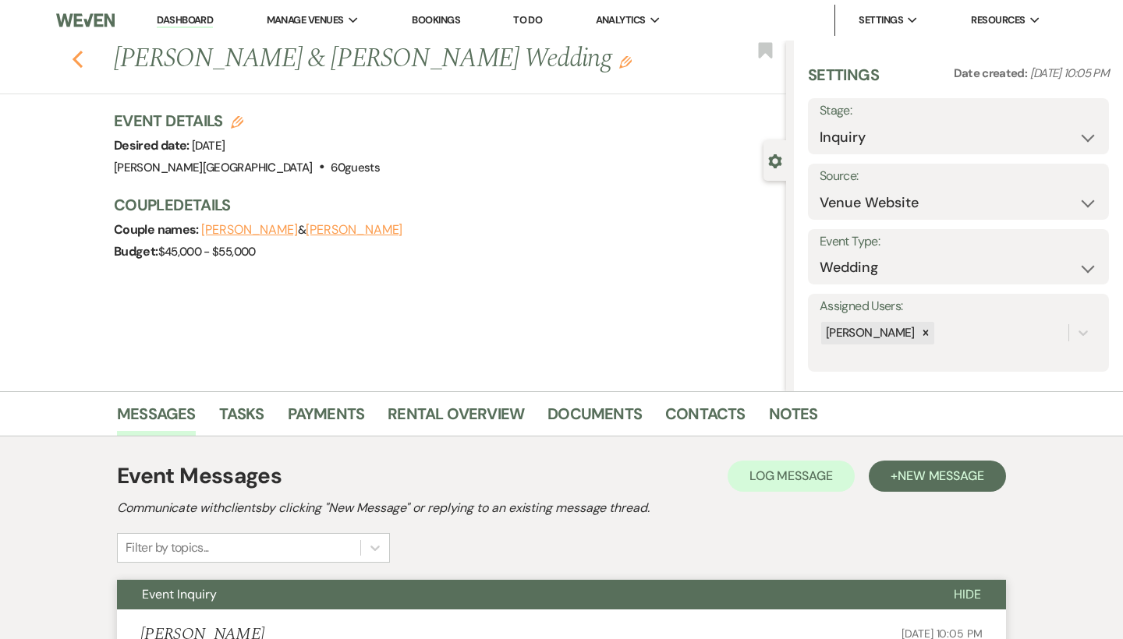
scroll to position [0, 0]
click at [79, 65] on icon "Previous" at bounding box center [78, 59] width 12 height 19
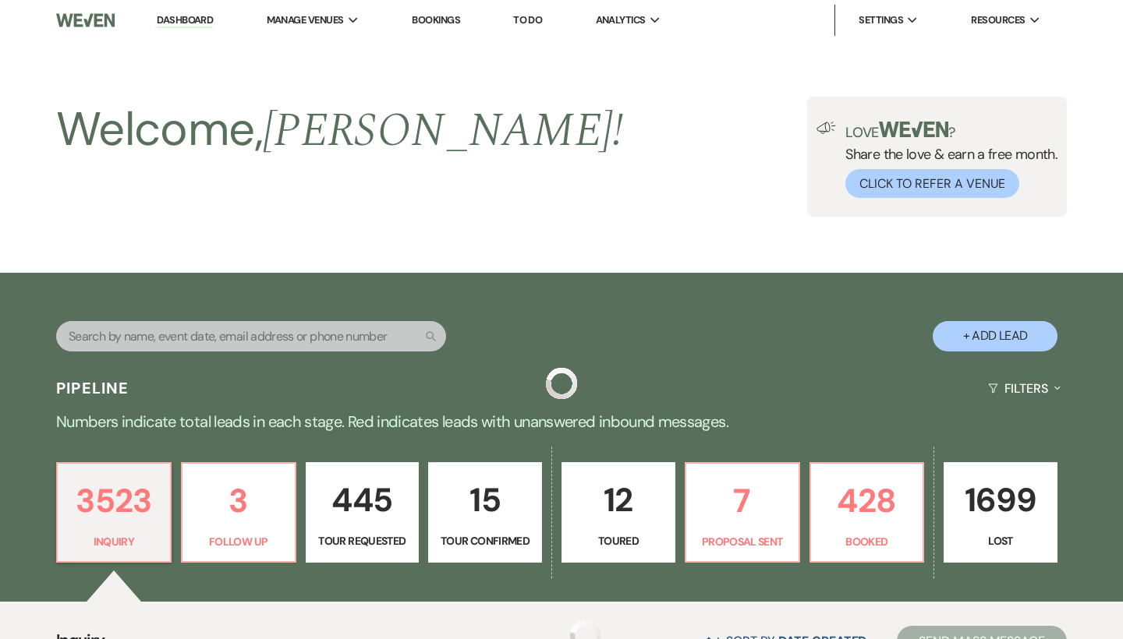
scroll to position [453, 0]
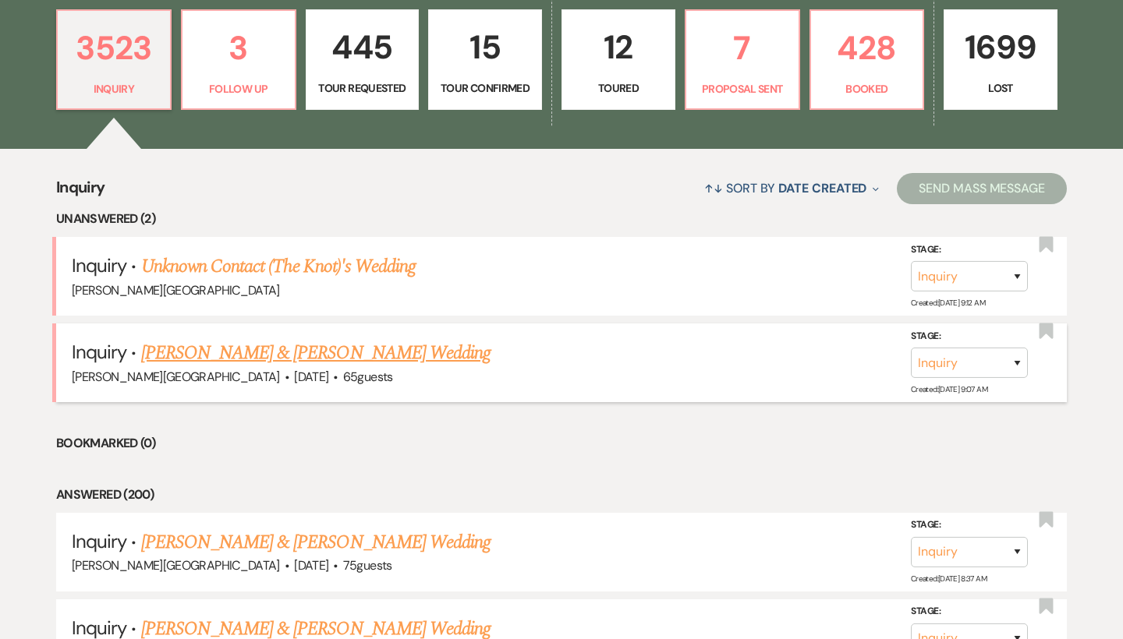
click at [238, 346] on link "[PERSON_NAME] & [PERSON_NAME] Wedding" at bounding box center [315, 353] width 349 height 28
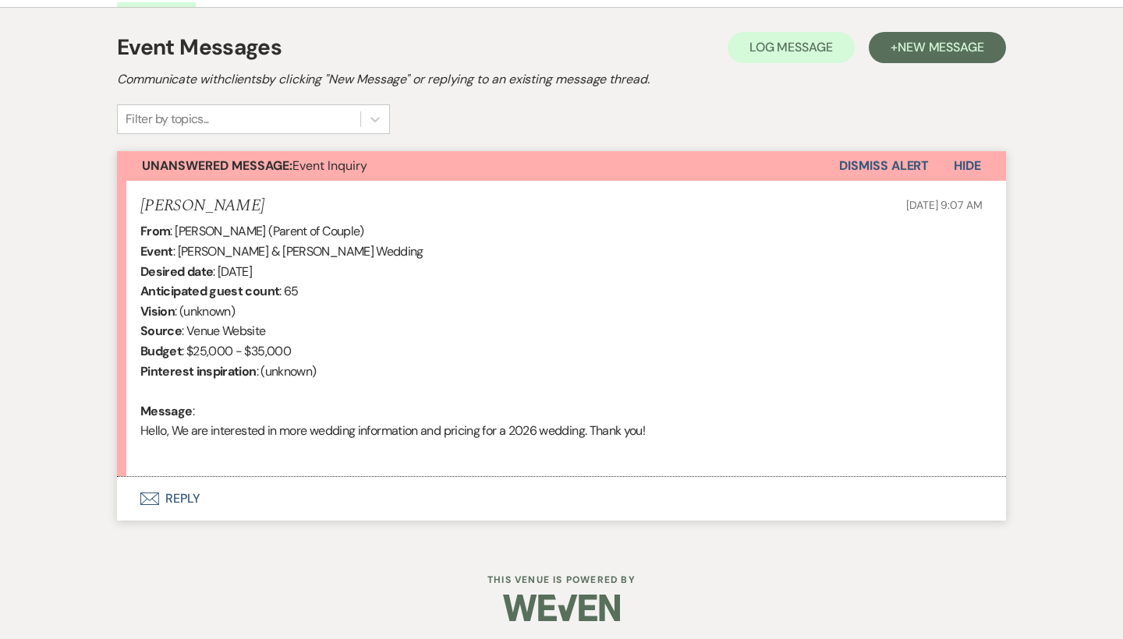
scroll to position [428, 0]
click at [186, 492] on button "Envelope Reply" at bounding box center [561, 500] width 889 height 44
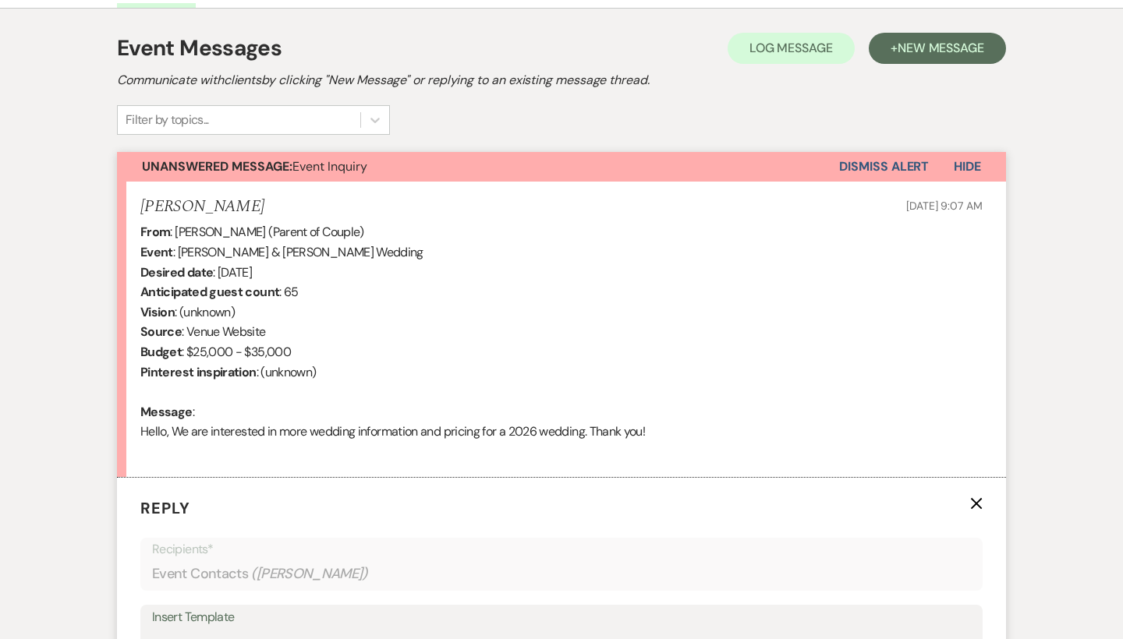
scroll to position [811, 0]
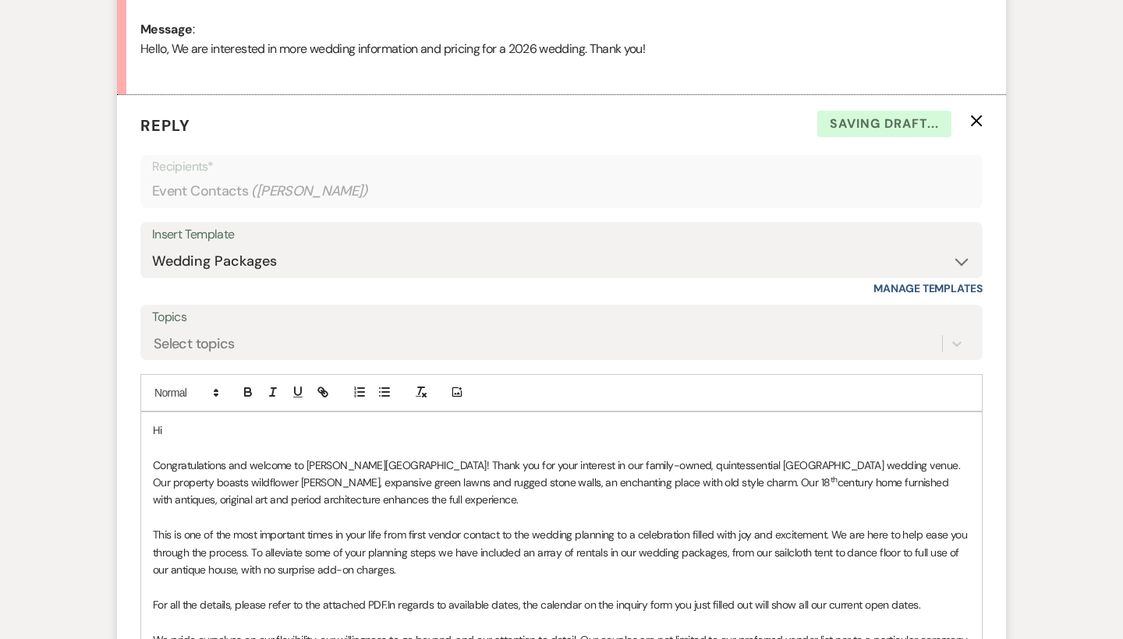
click at [198, 422] on p "Hi" at bounding box center [561, 430] width 817 height 17
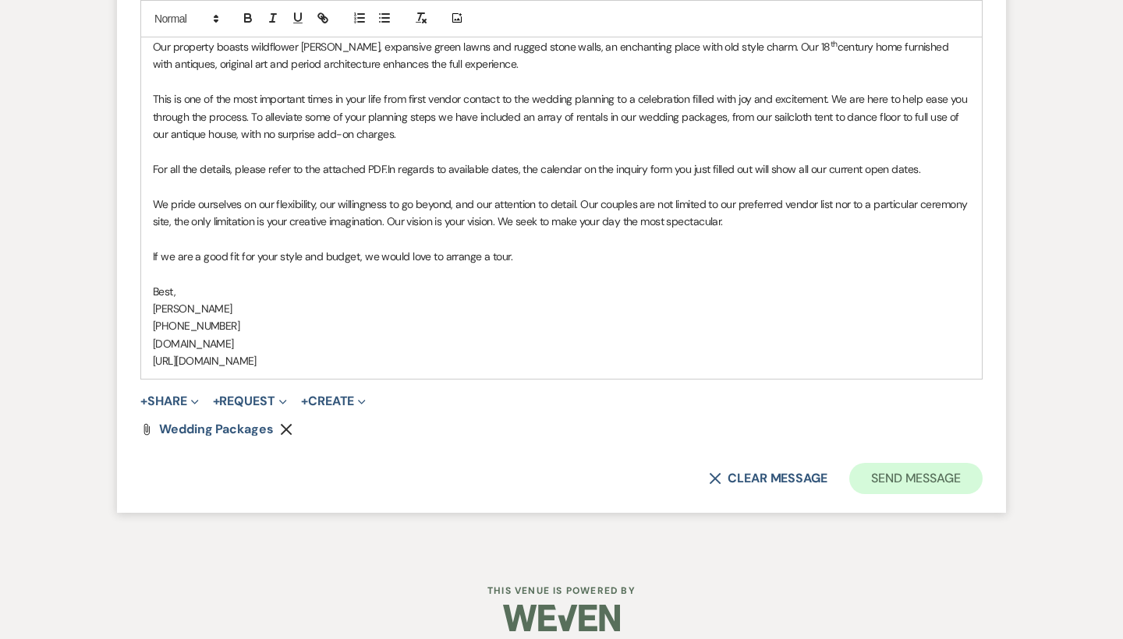
click at [920, 470] on button "Send Message" at bounding box center [915, 478] width 133 height 31
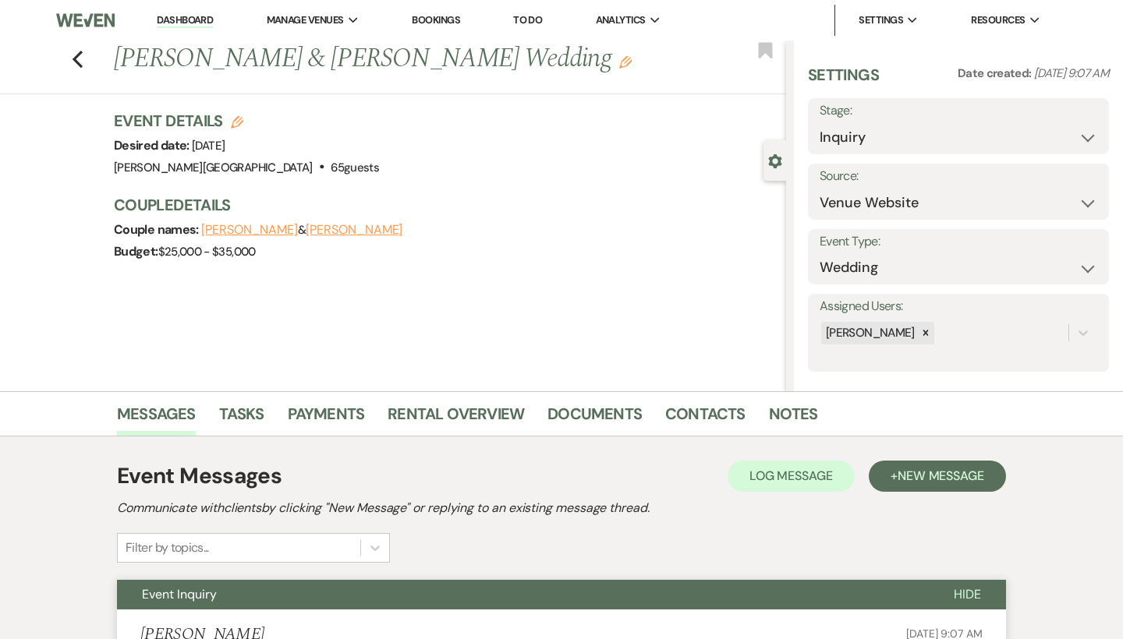
scroll to position [0, 0]
click at [79, 56] on icon "Previous" at bounding box center [78, 59] width 12 height 19
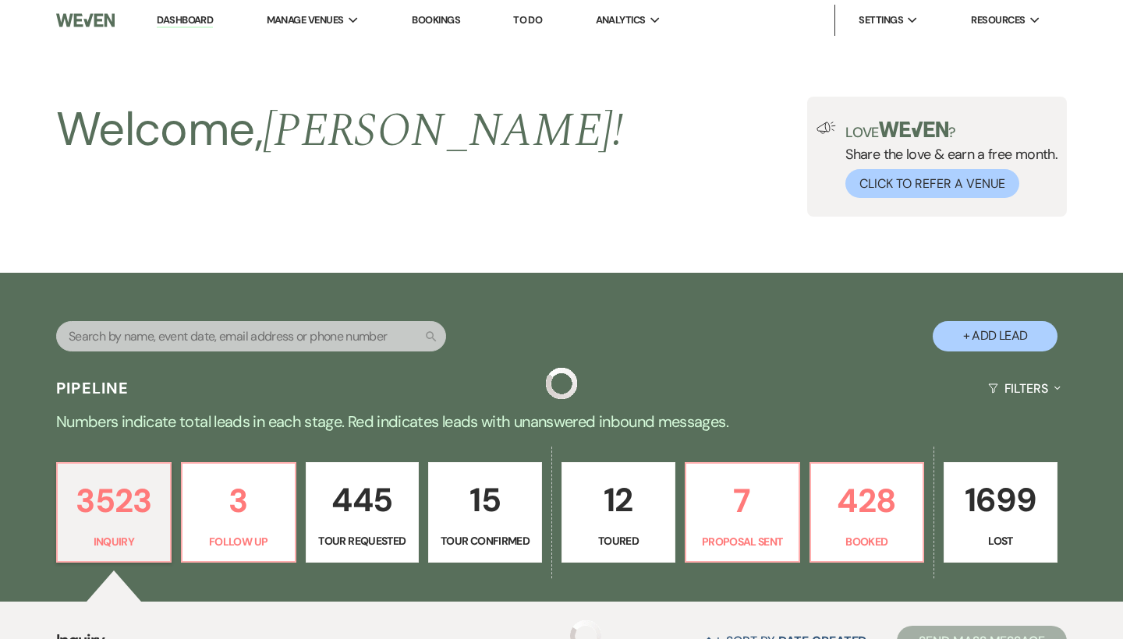
scroll to position [453, 0]
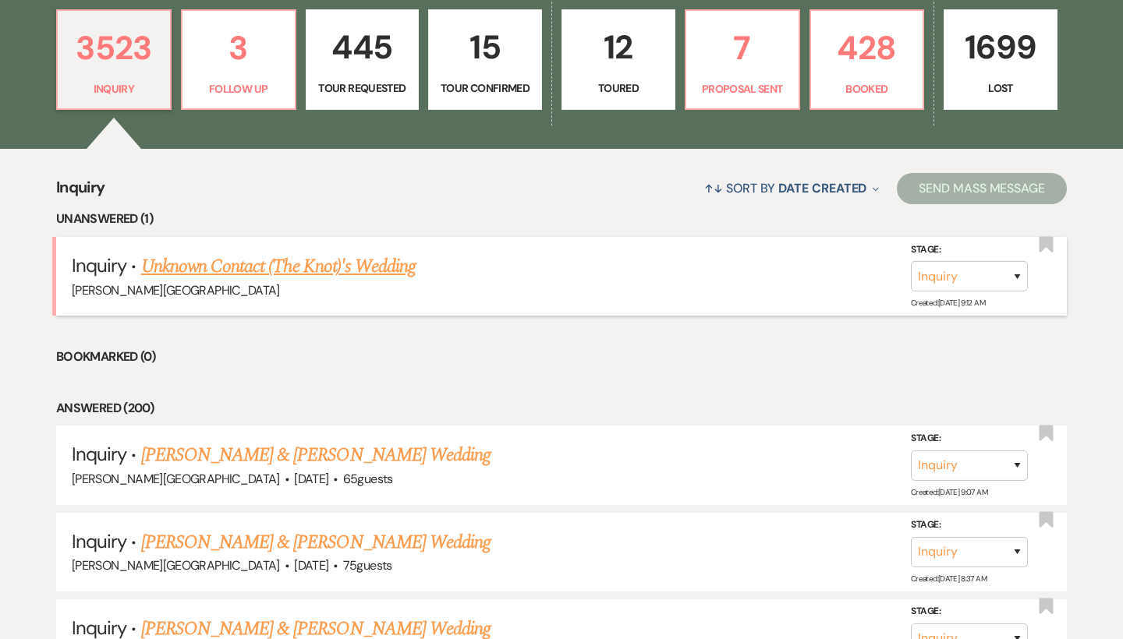
click at [356, 281] on div "[PERSON_NAME][GEOGRAPHIC_DATA]" at bounding box center [561, 291] width 979 height 20
click at [364, 265] on link "Unknown Contact (The Knot)'s Wedding" at bounding box center [278, 267] width 274 height 28
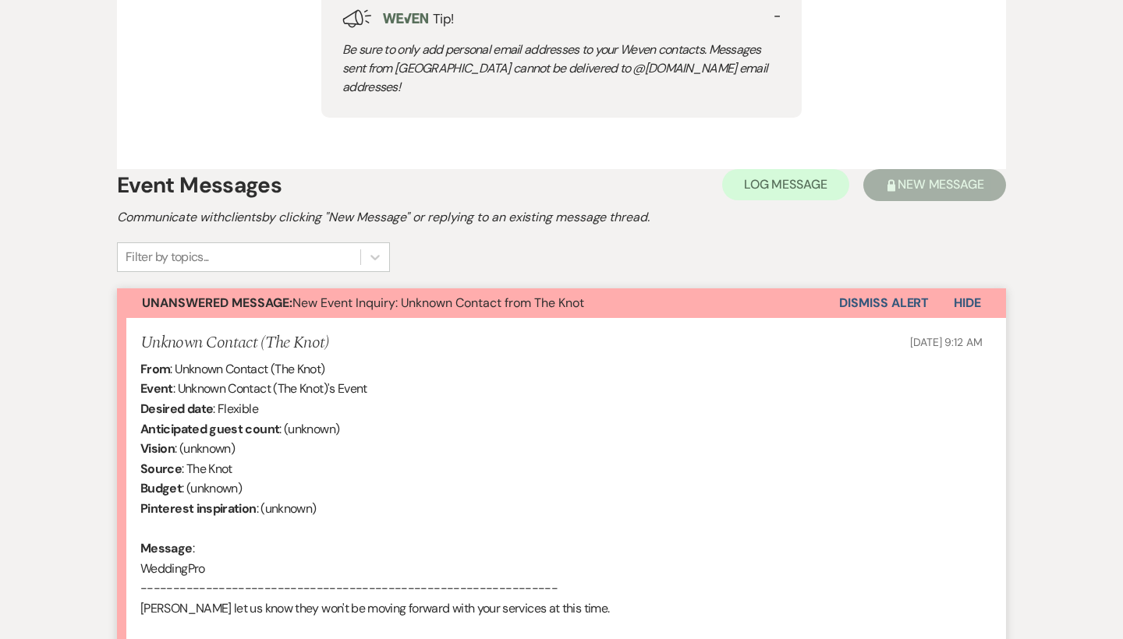
scroll to position [877, 0]
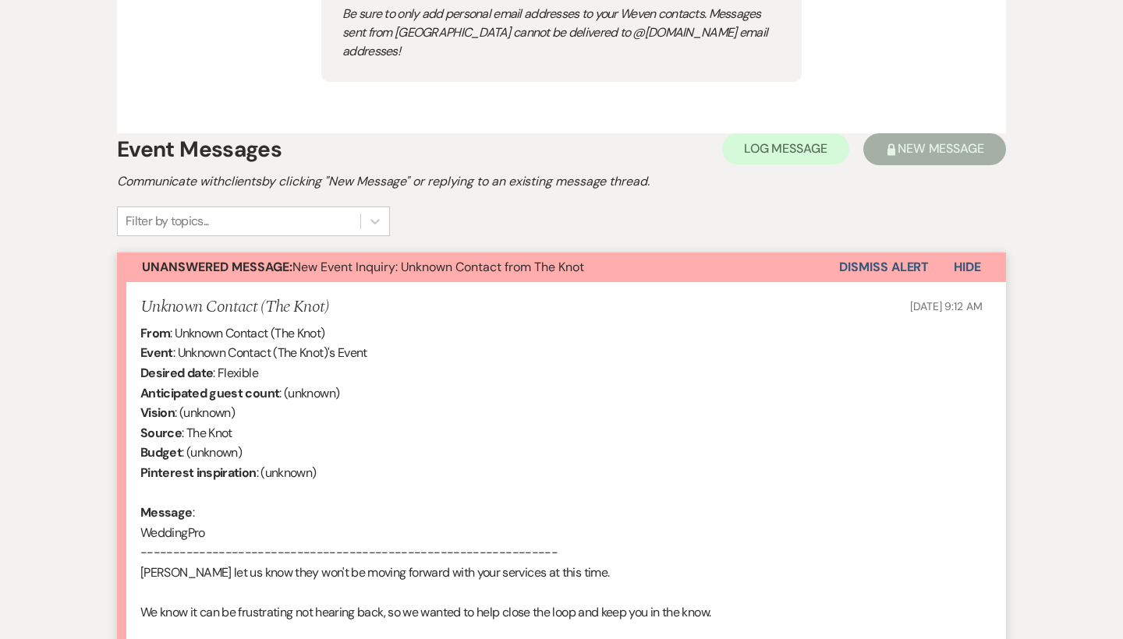
click at [876, 253] on button "Dismiss Alert" at bounding box center [884, 268] width 90 height 30
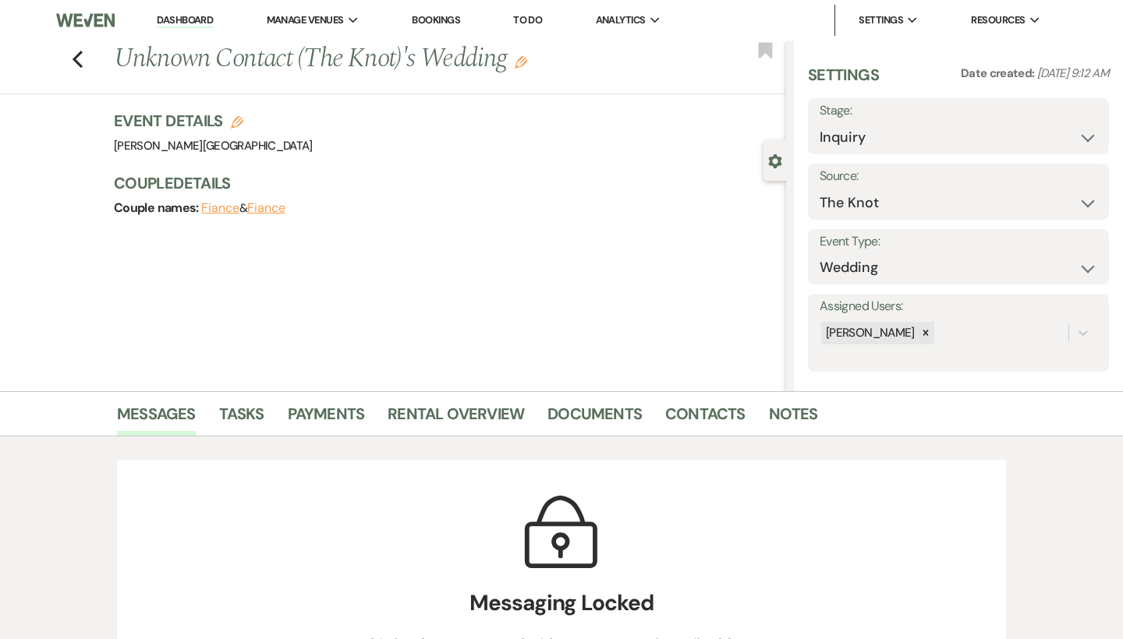
scroll to position [0, 0]
click at [196, 14] on link "Dashboard" at bounding box center [185, 20] width 56 height 15
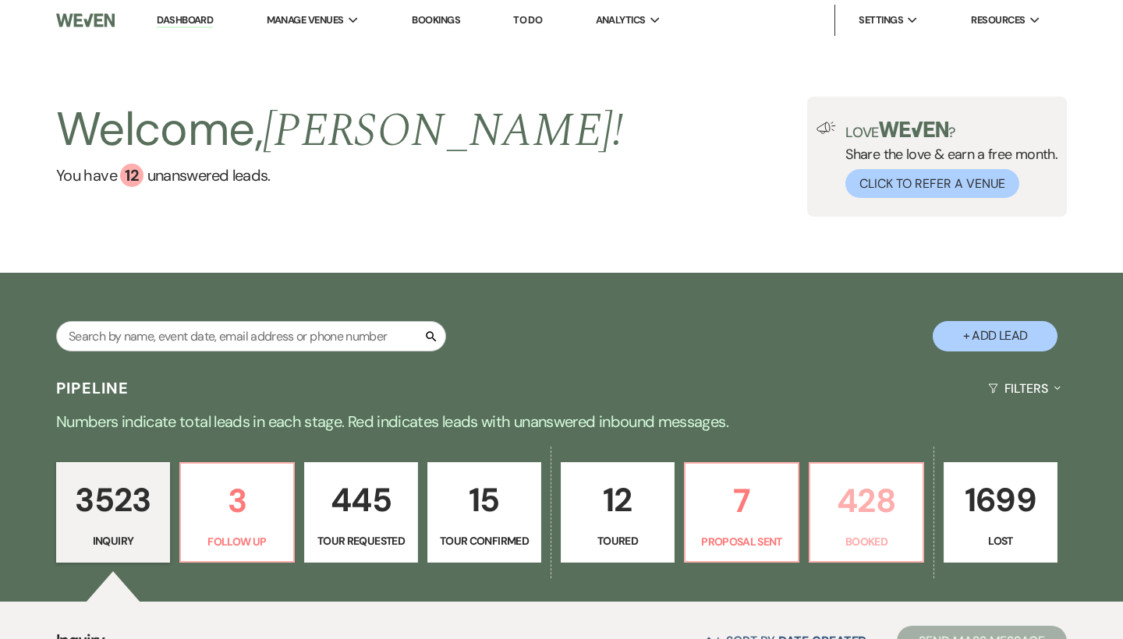
click at [866, 477] on p "428" at bounding box center [867, 501] width 94 height 52
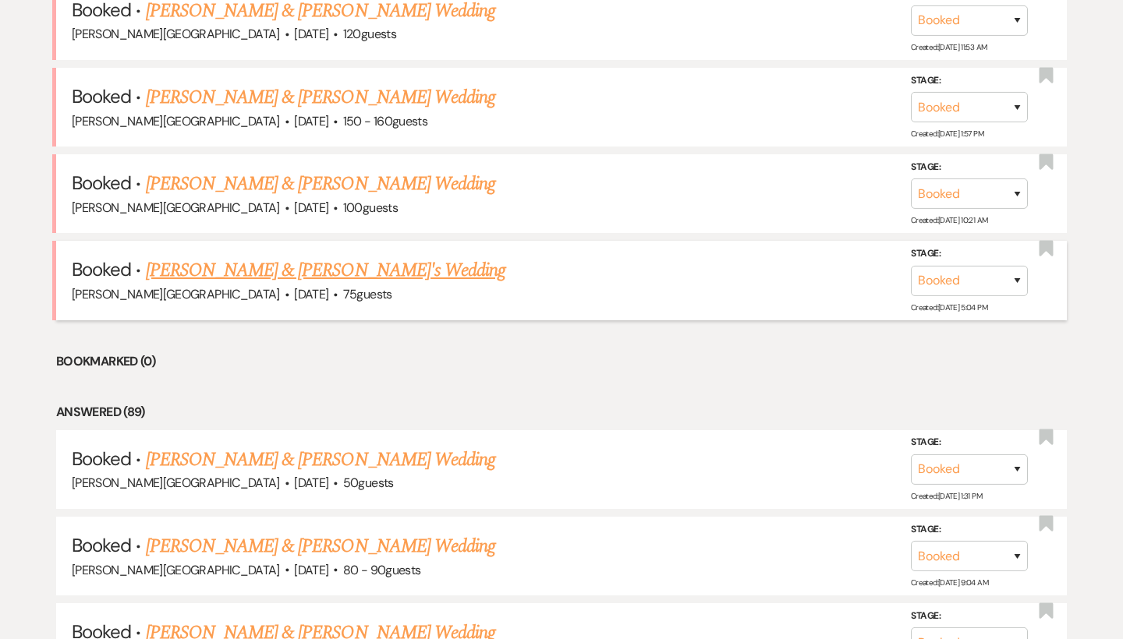
scroll to position [1079, 0]
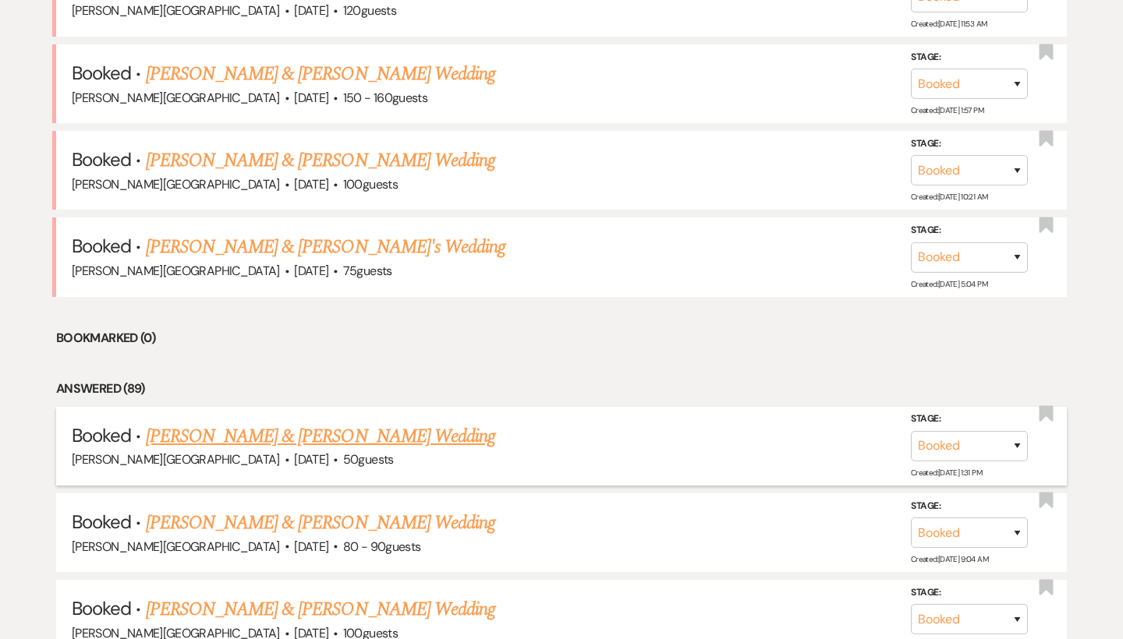
click at [302, 423] on link "[PERSON_NAME] & [PERSON_NAME] Wedding" at bounding box center [320, 437] width 349 height 28
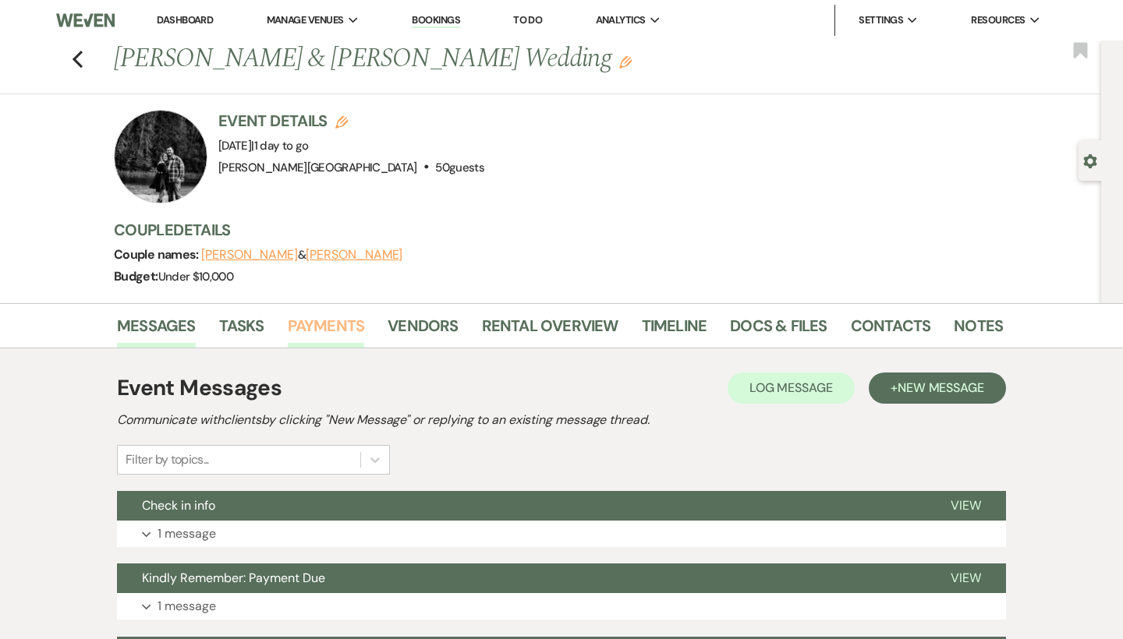
click at [338, 330] on link "Payments" at bounding box center [326, 330] width 77 height 34
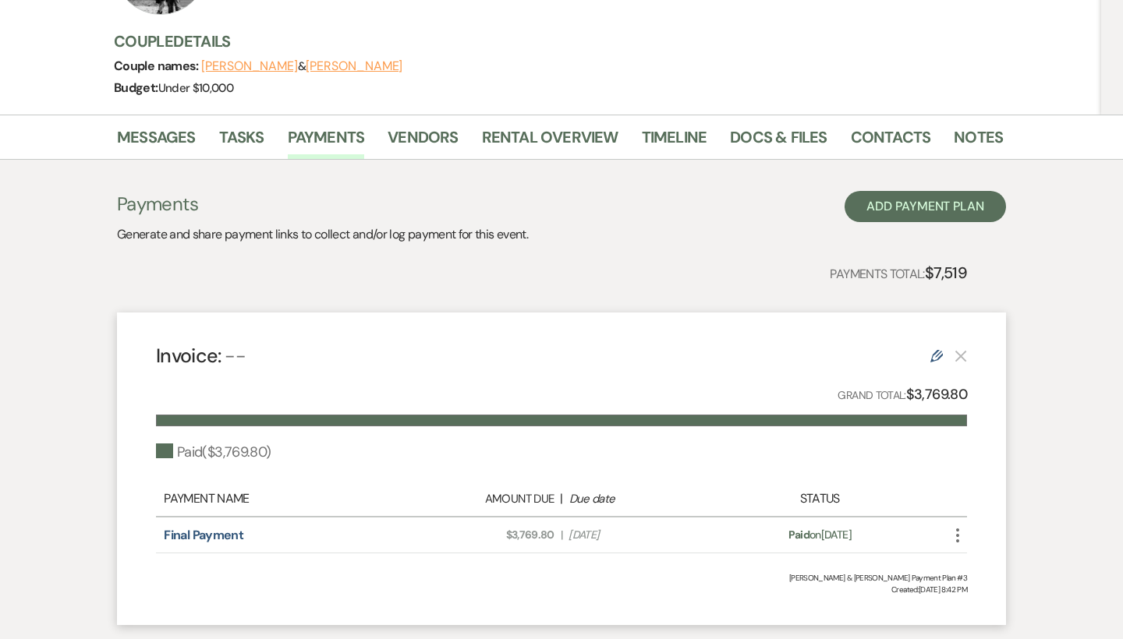
scroll to position [189, 0]
